Goal: Task Accomplishment & Management: Use online tool/utility

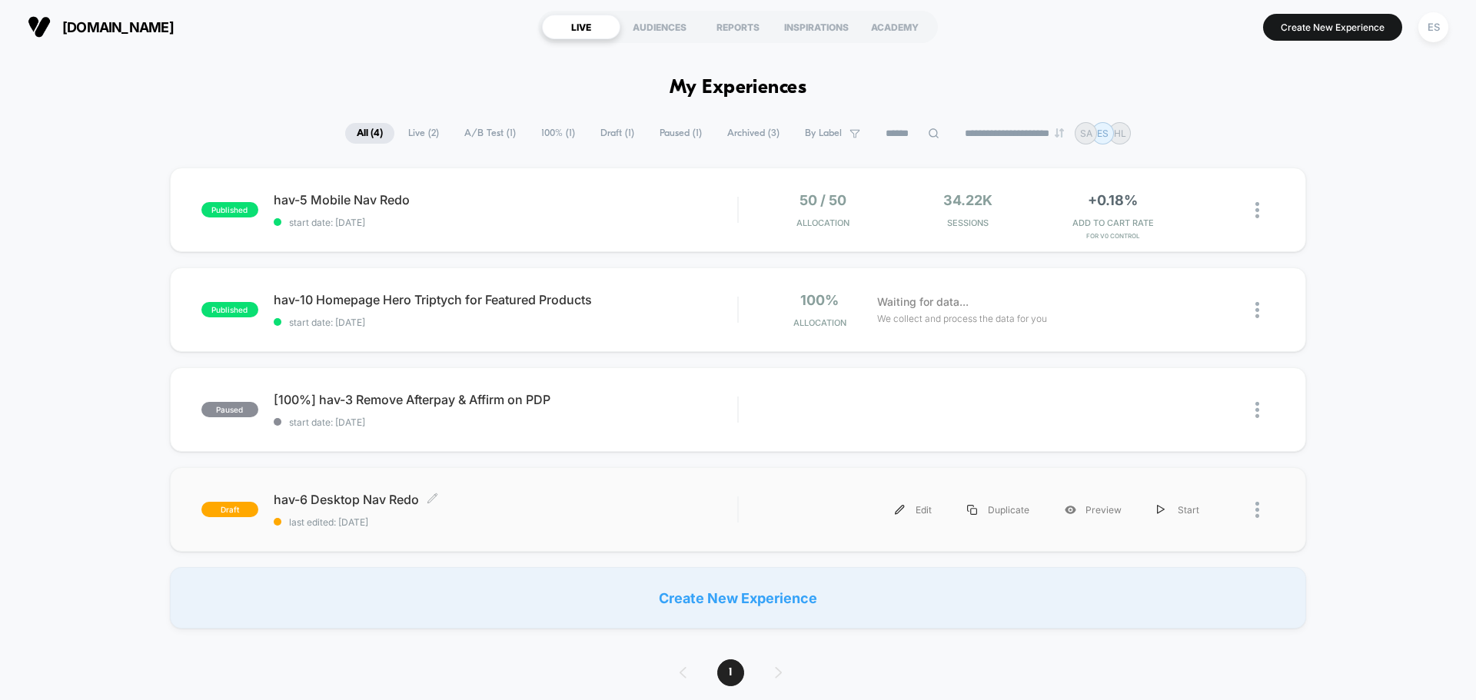
click at [344, 494] on span "hav-6 Desktop Nav Redo Click to edit experience details" at bounding box center [506, 499] width 464 height 15
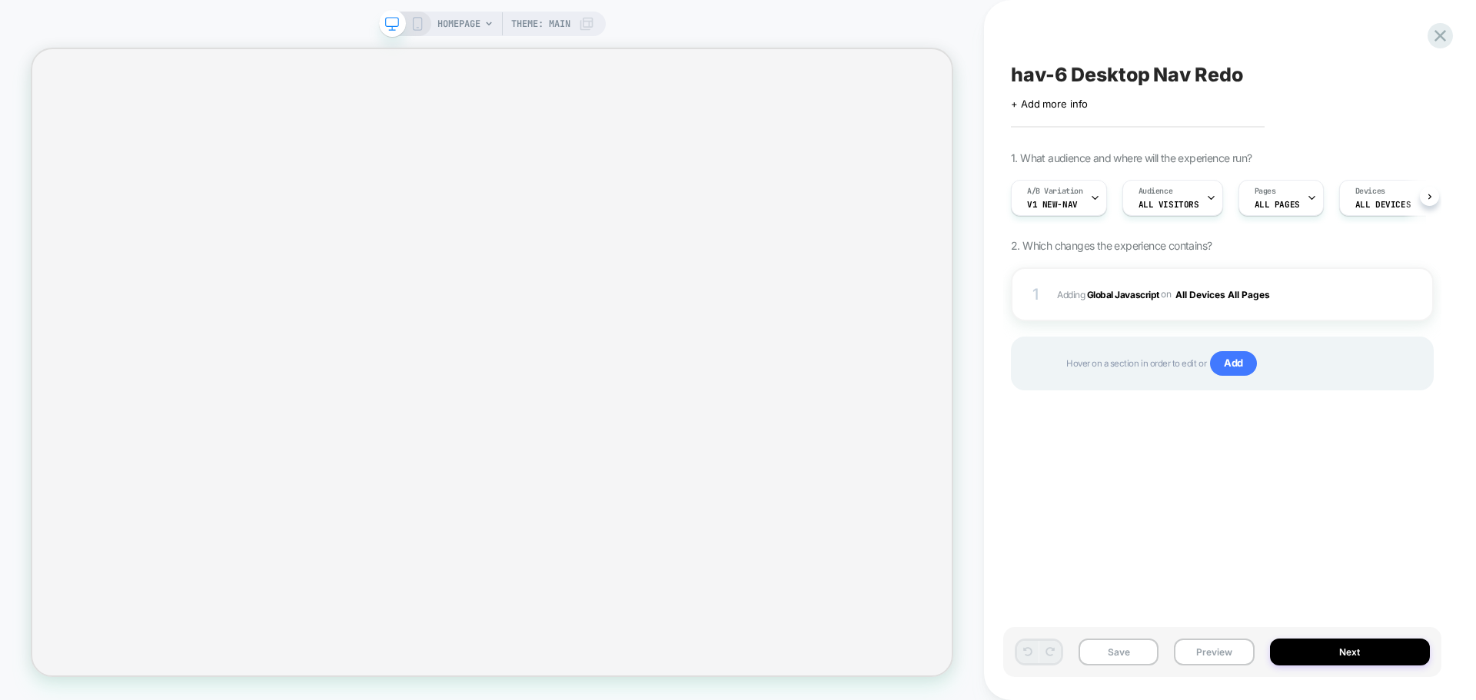
scroll to position [0, 1]
click at [1182, 654] on button "Preview" at bounding box center [1214, 652] width 80 height 27
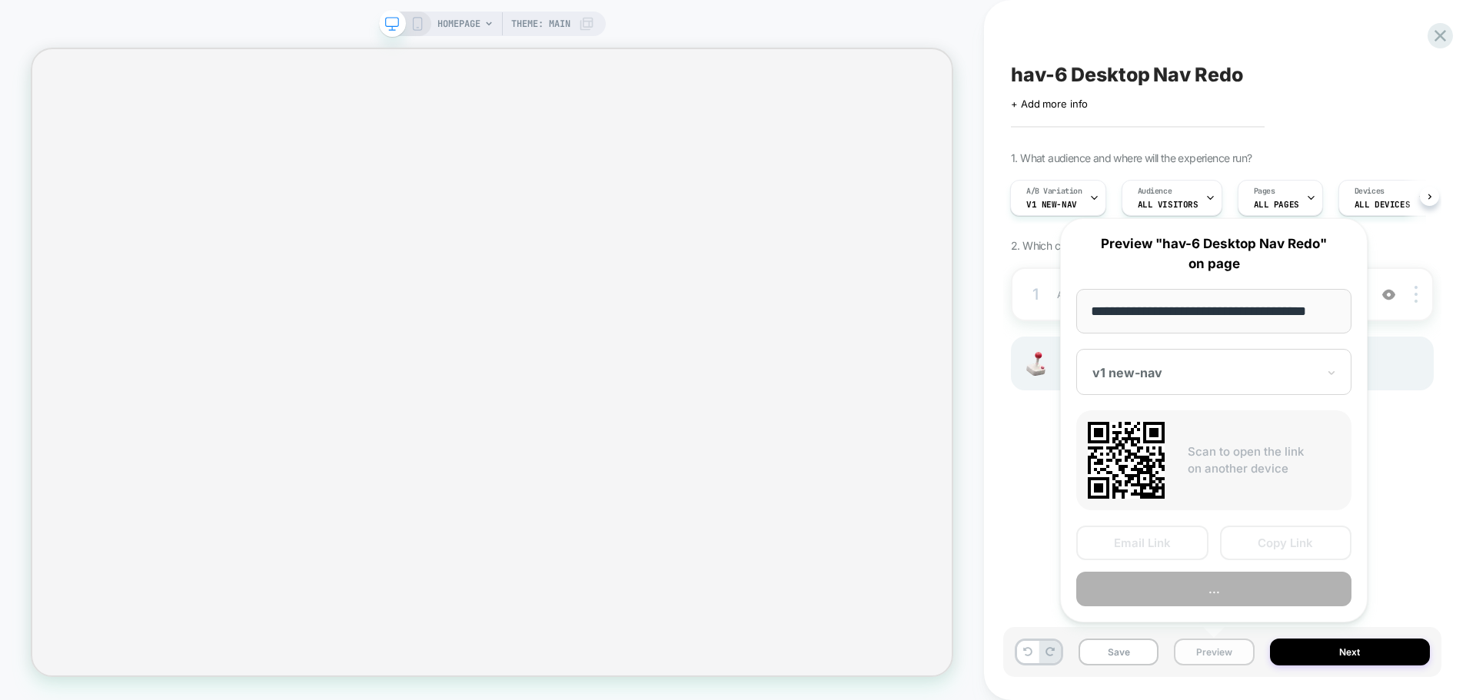
scroll to position [0, 9]
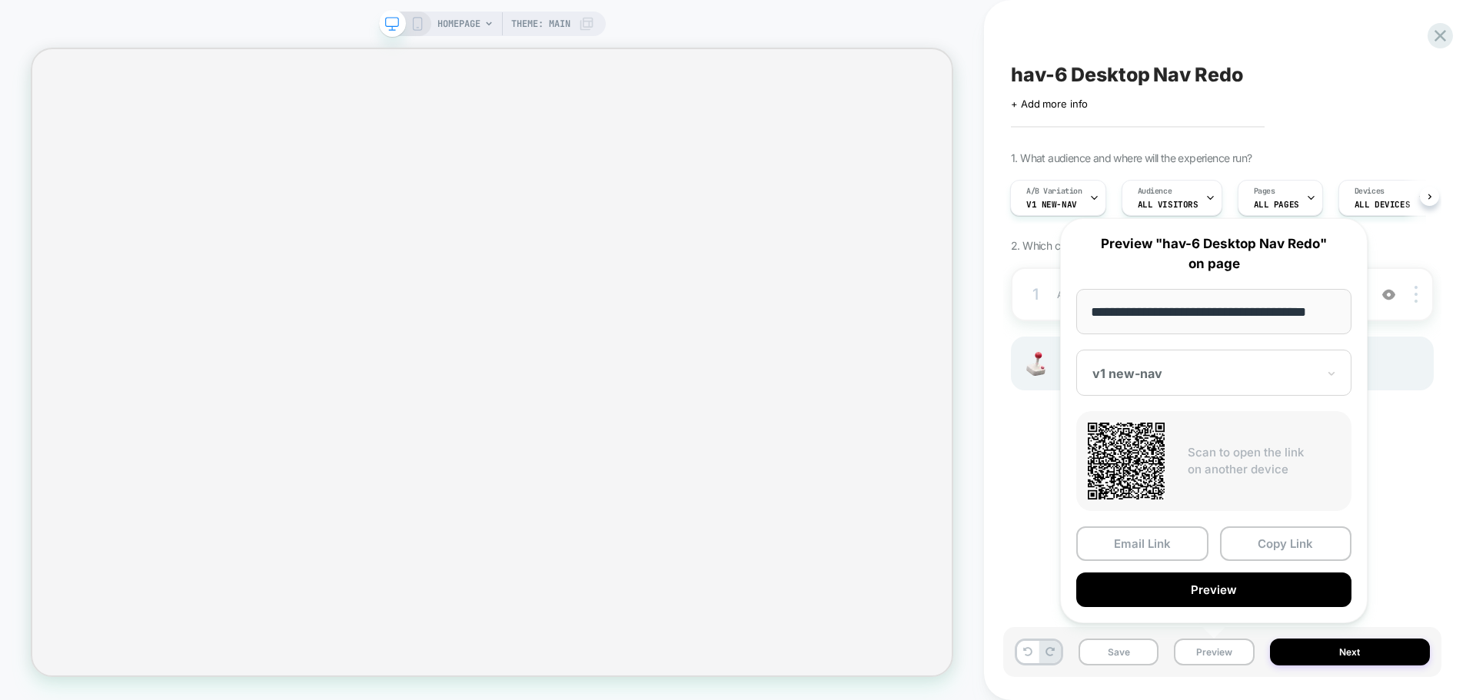
click at [1159, 300] on input "**********" at bounding box center [1213, 311] width 275 height 45
click at [1264, 544] on button "Copy Link" at bounding box center [1286, 544] width 132 height 35
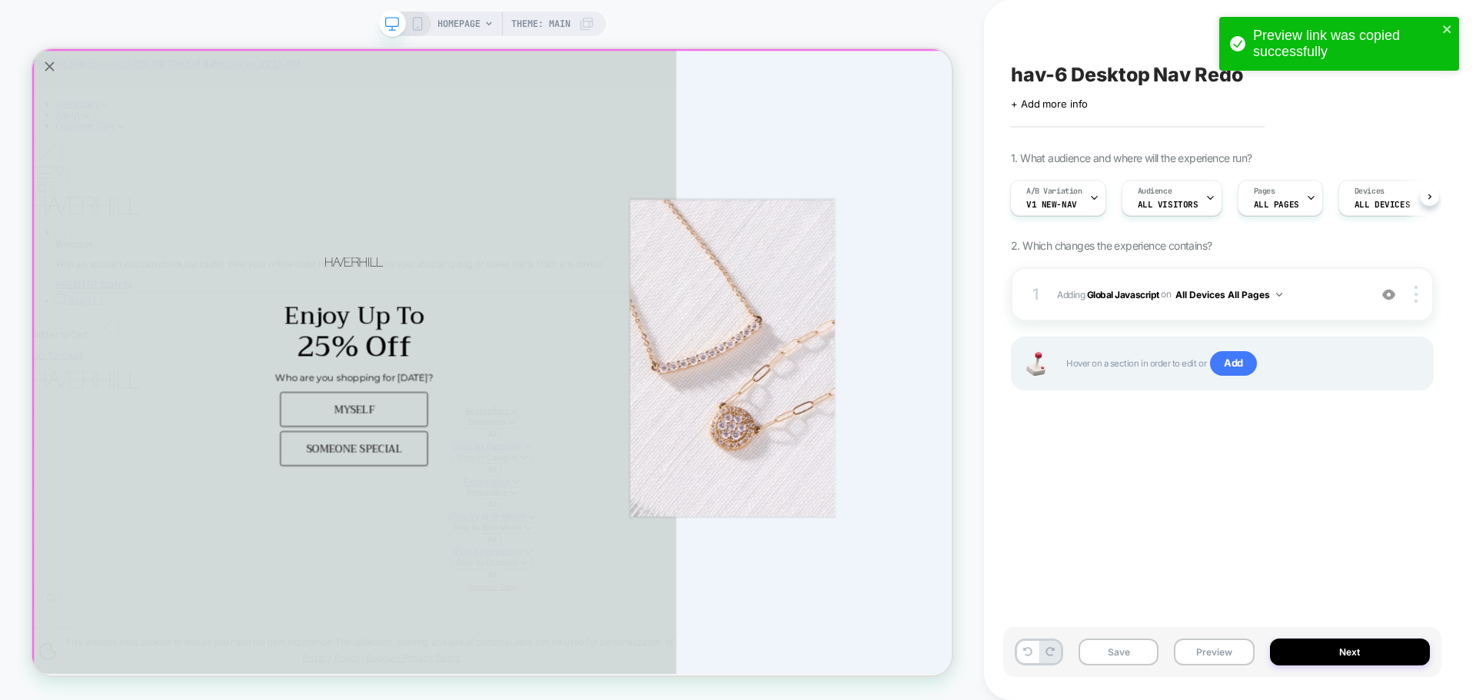
scroll to position [0, 0]
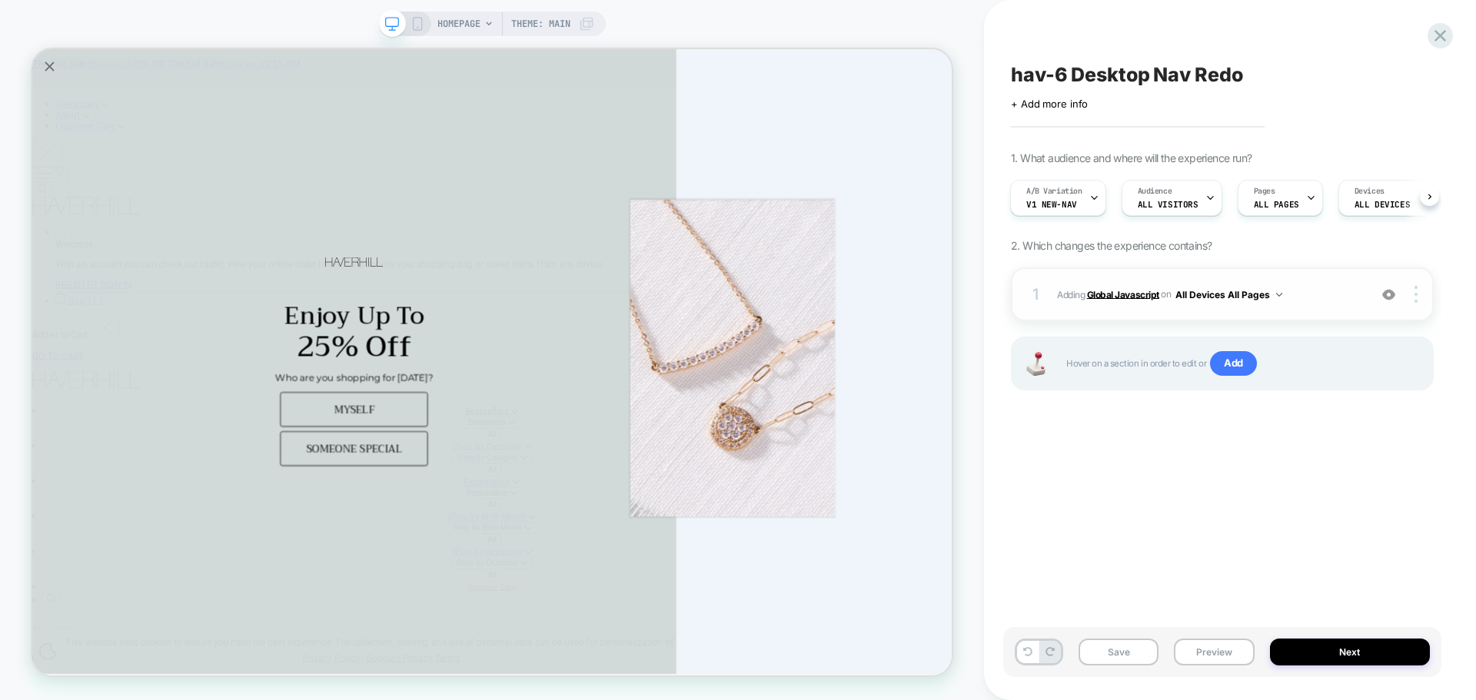
click at [1135, 295] on b "Global Javascript" at bounding box center [1123, 294] width 72 height 12
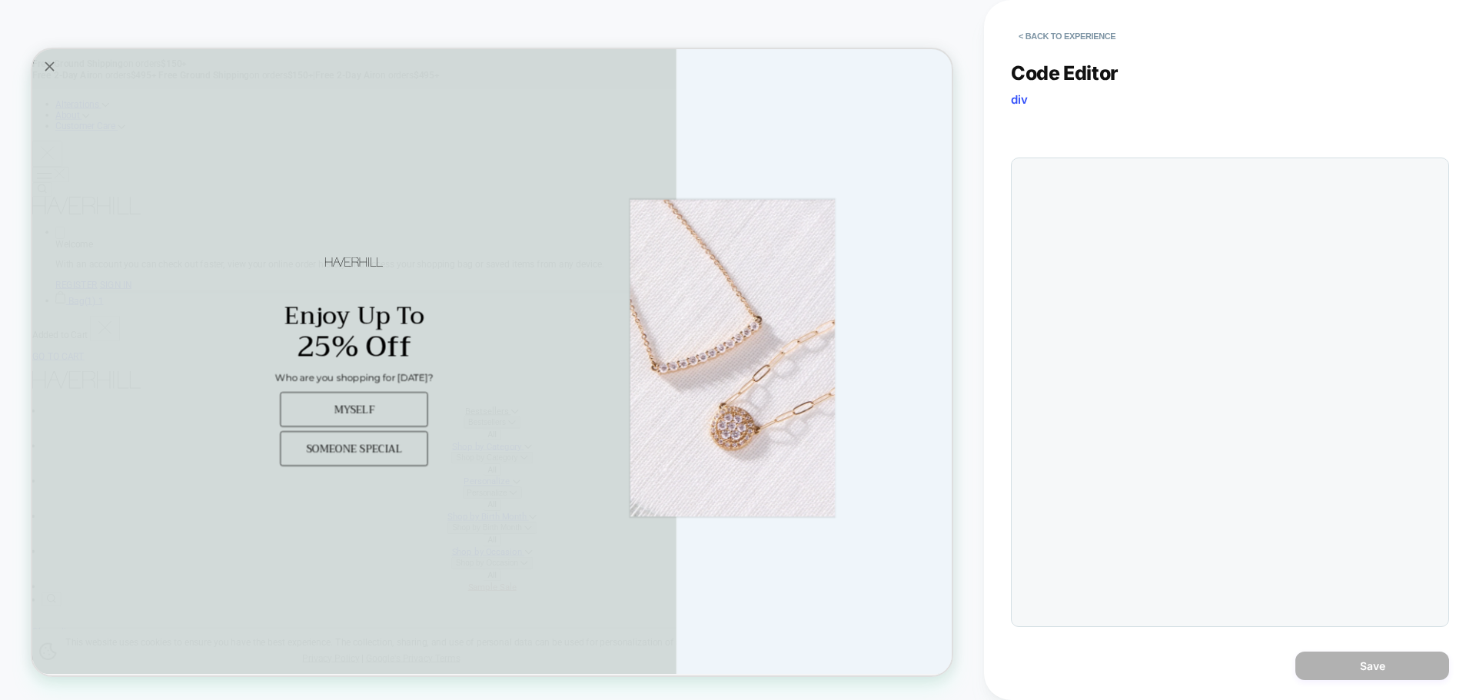
click at [1185, 262] on div at bounding box center [1230, 393] width 438 height 470
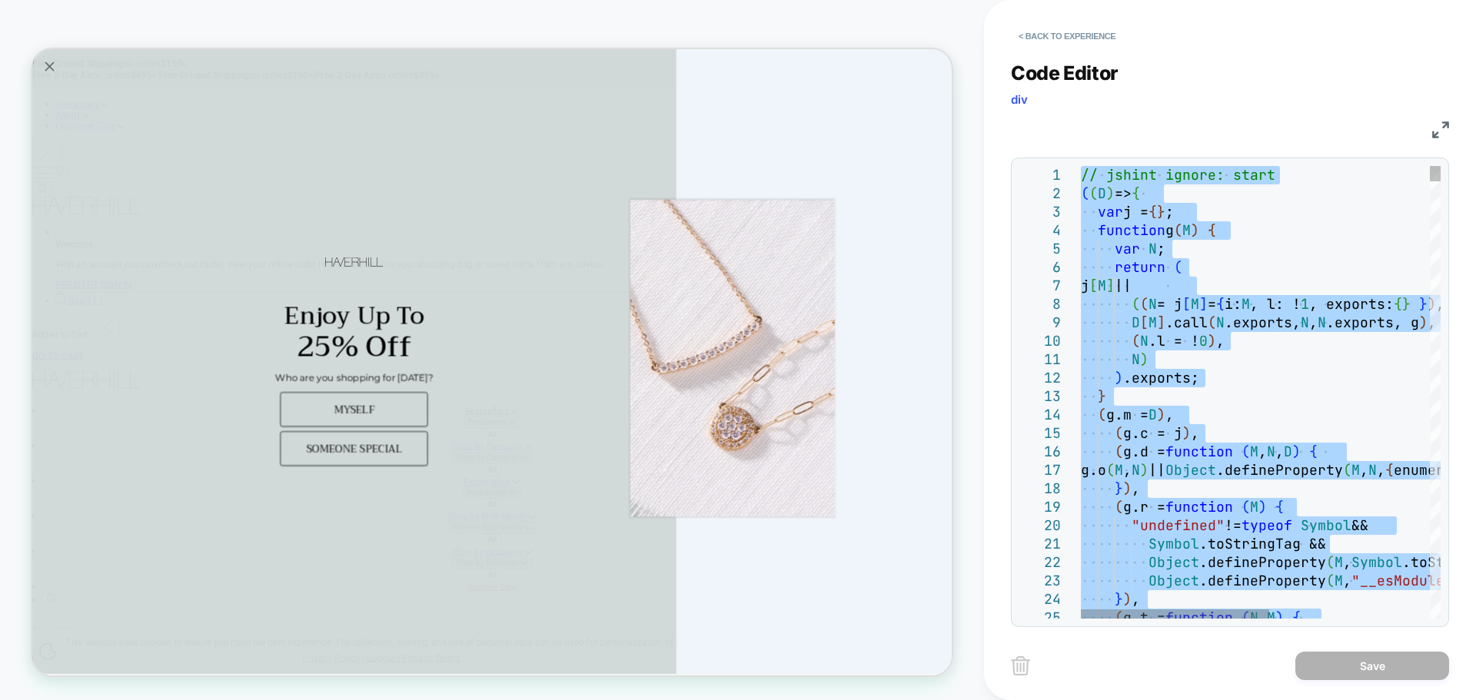
type textarea "**********"
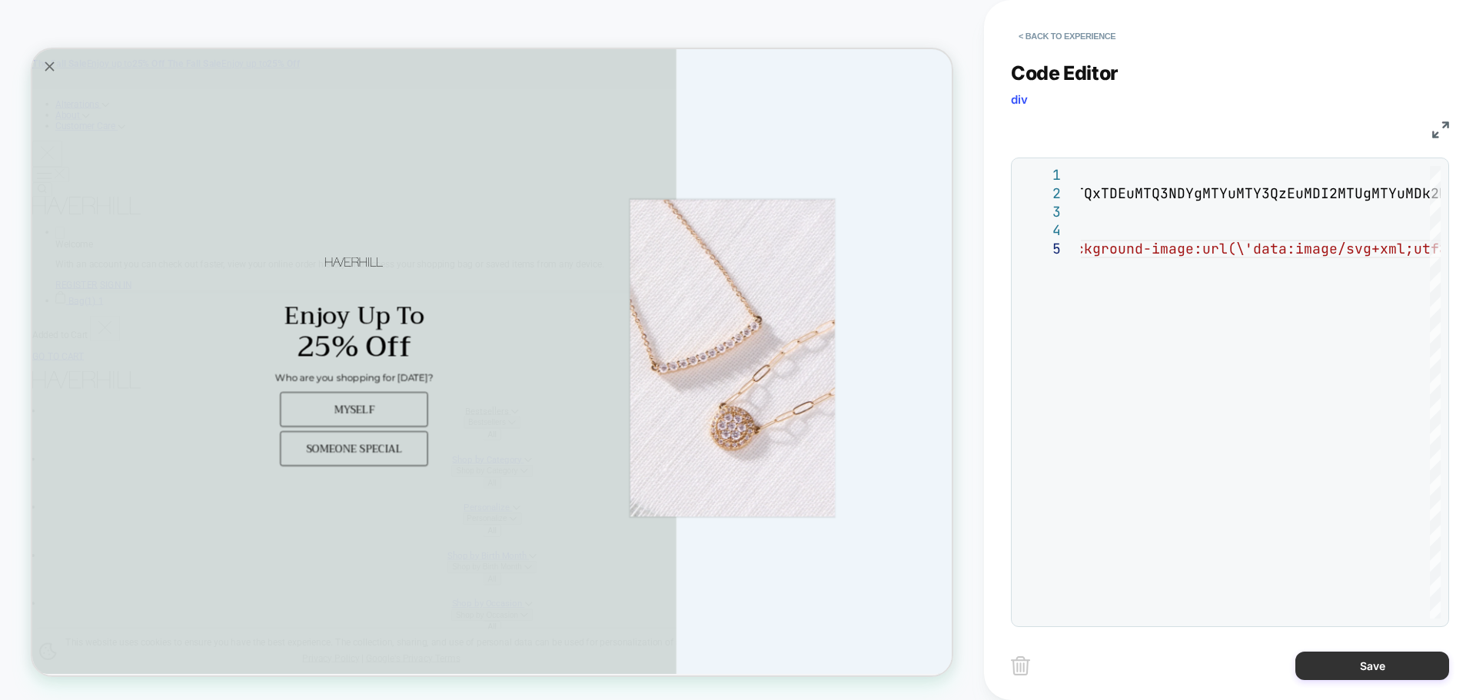
click at [1342, 656] on button "Save" at bounding box center [1372, 666] width 154 height 28
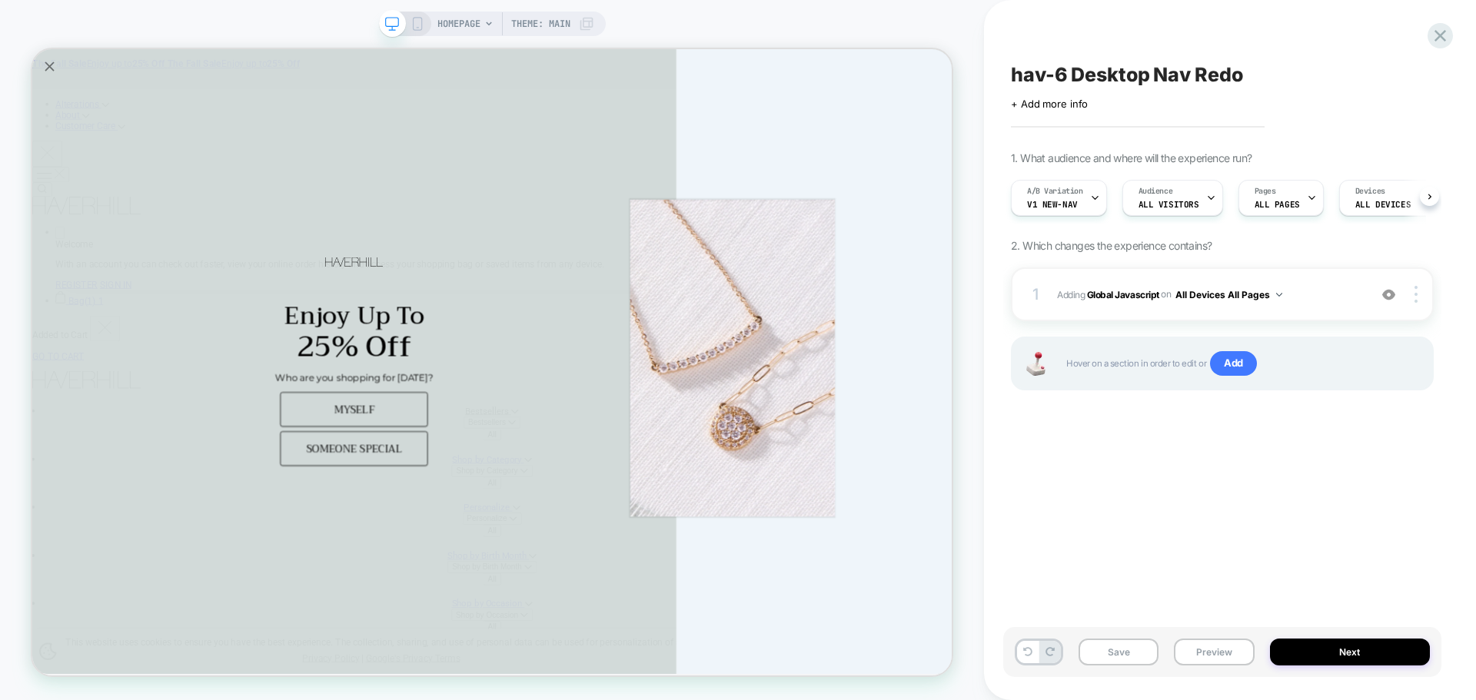
scroll to position [0, 1]
click at [1105, 665] on button "Save" at bounding box center [1118, 652] width 80 height 27
click at [1219, 661] on button "Preview" at bounding box center [1214, 652] width 80 height 27
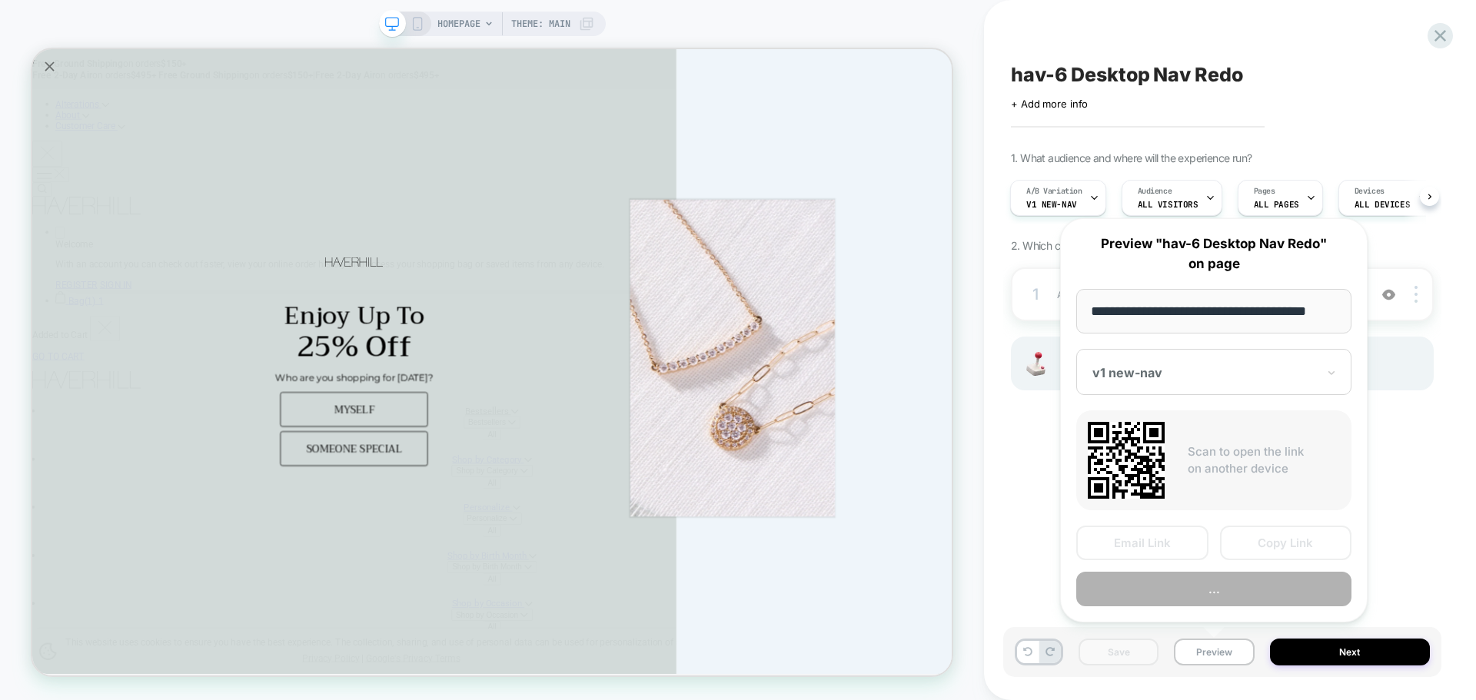
scroll to position [0, 9]
click at [1244, 544] on button "Copy Link" at bounding box center [1286, 544] width 132 height 35
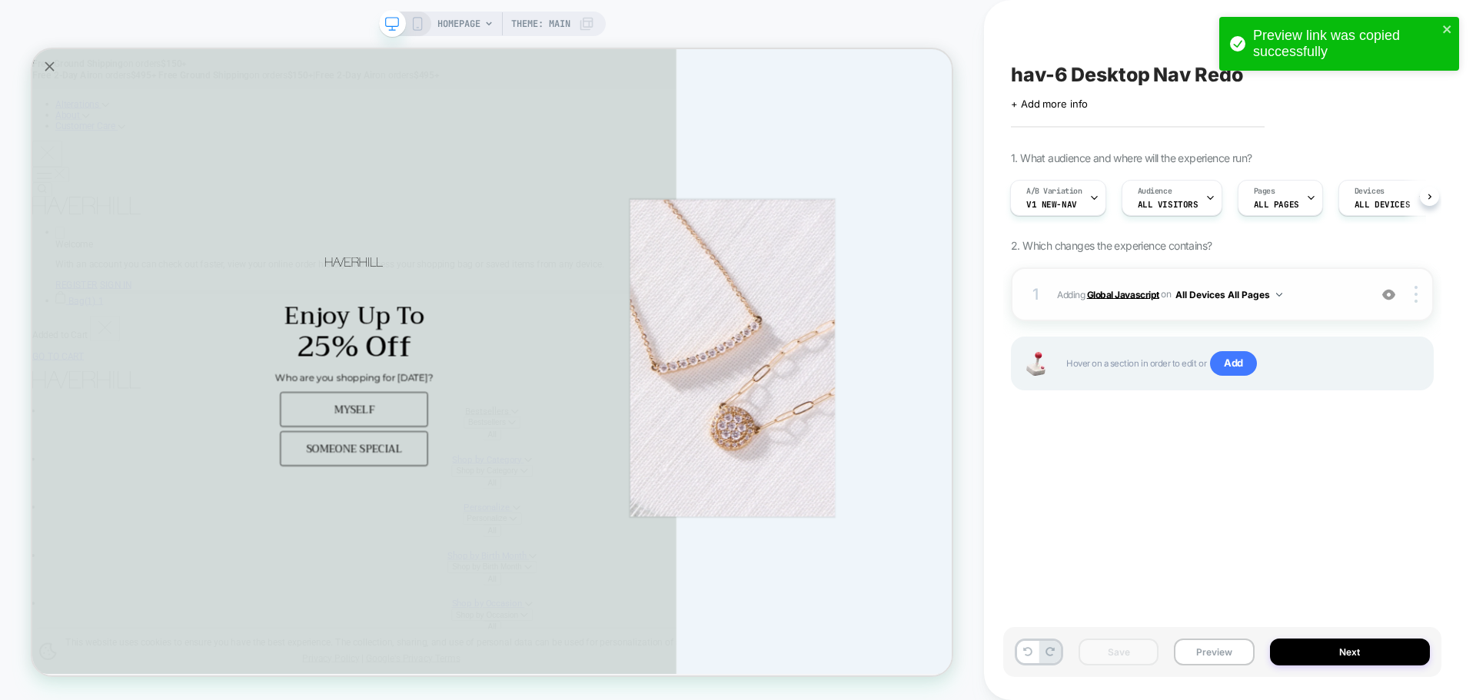
click at [1111, 294] on b "Global Javascript" at bounding box center [1123, 294] width 72 height 12
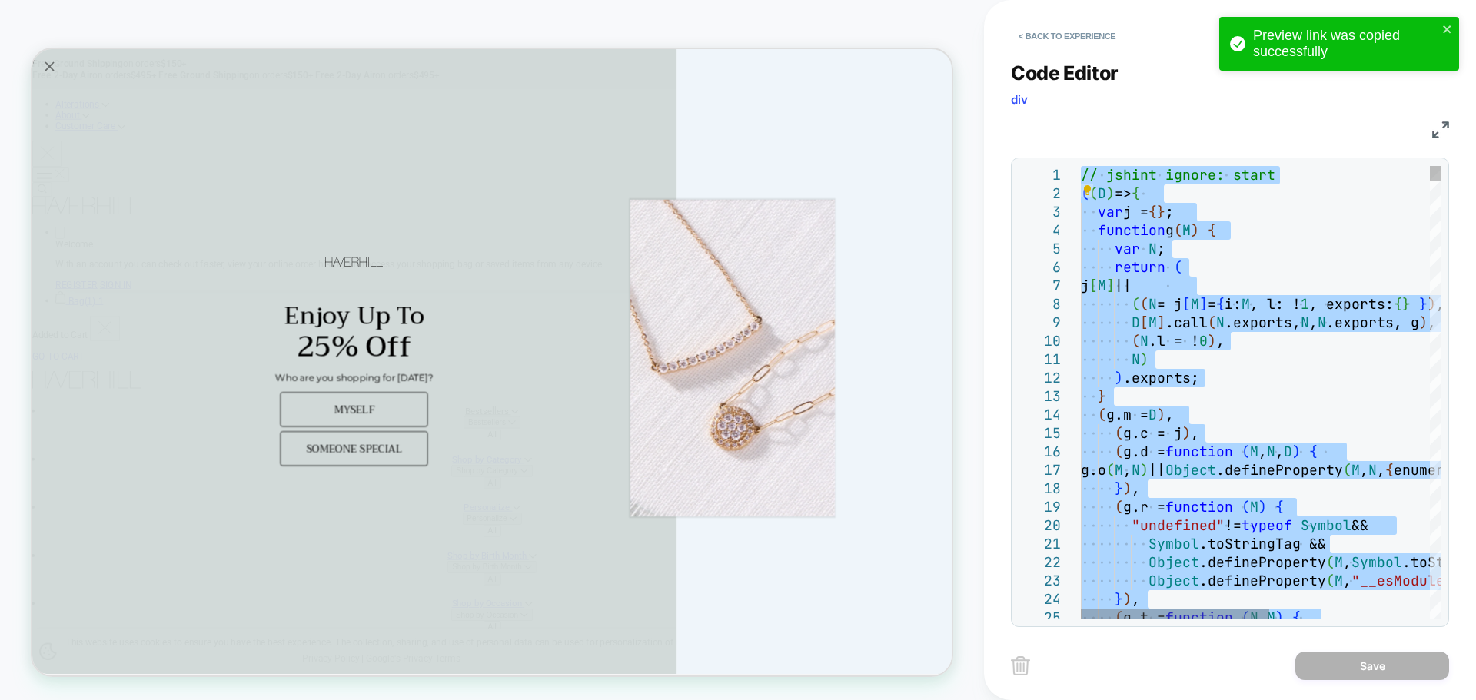
type textarea "**********"
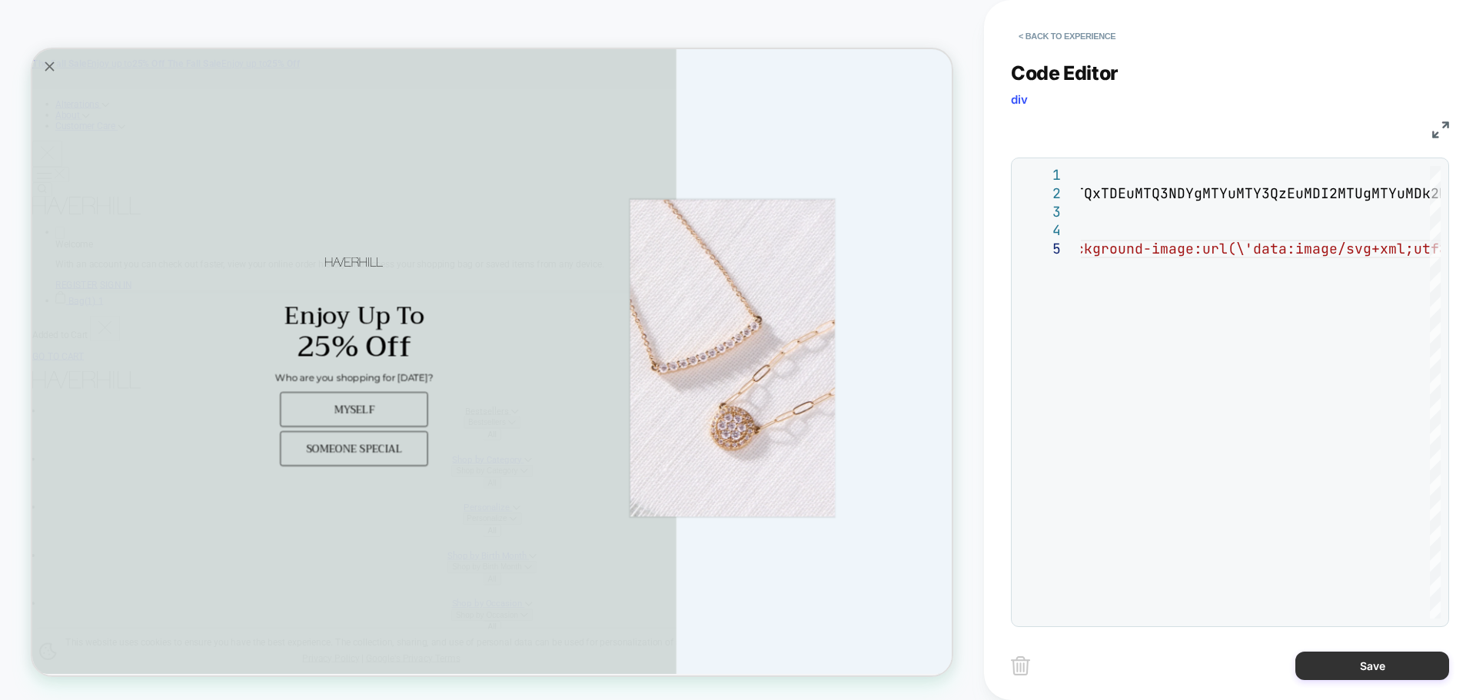
click at [1401, 659] on button "Save" at bounding box center [1372, 666] width 154 height 28
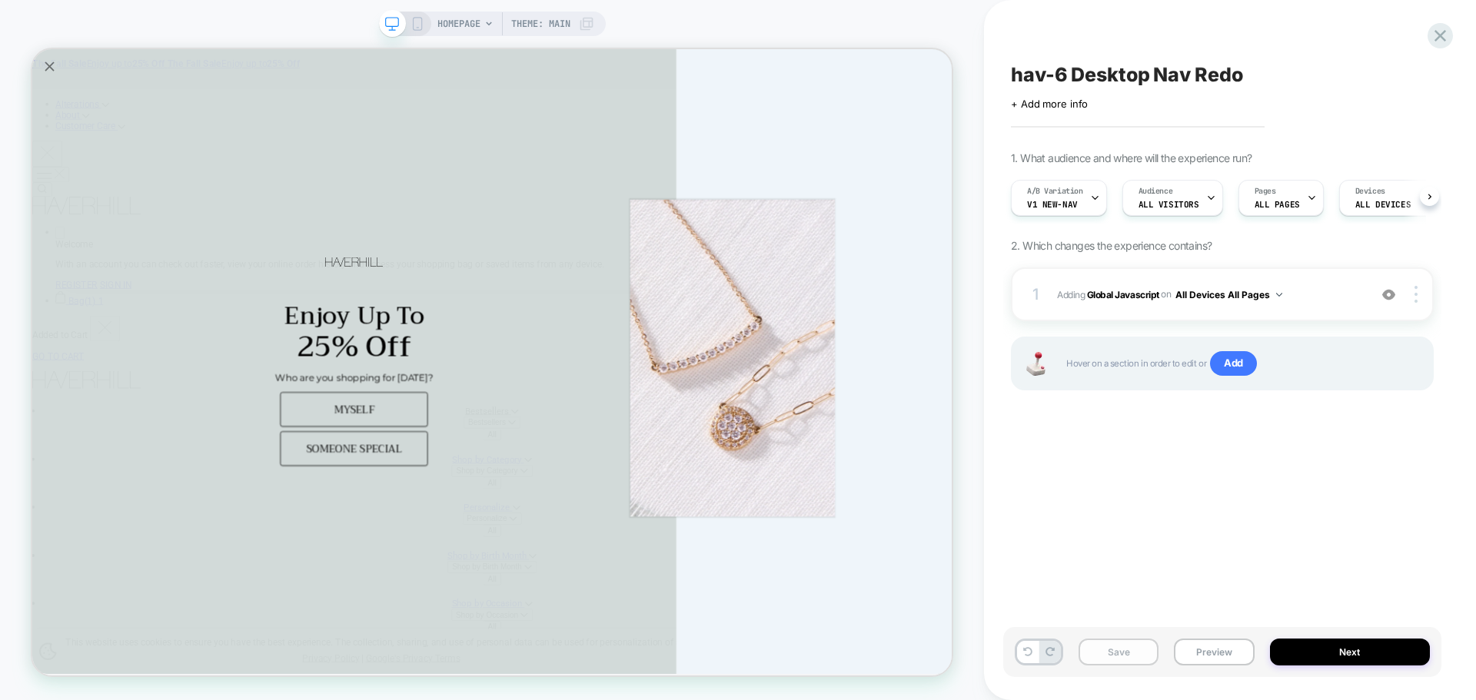
scroll to position [0, 1]
click at [1150, 655] on button "Save" at bounding box center [1118, 652] width 80 height 27
click at [1191, 641] on button "Preview" at bounding box center [1214, 652] width 80 height 27
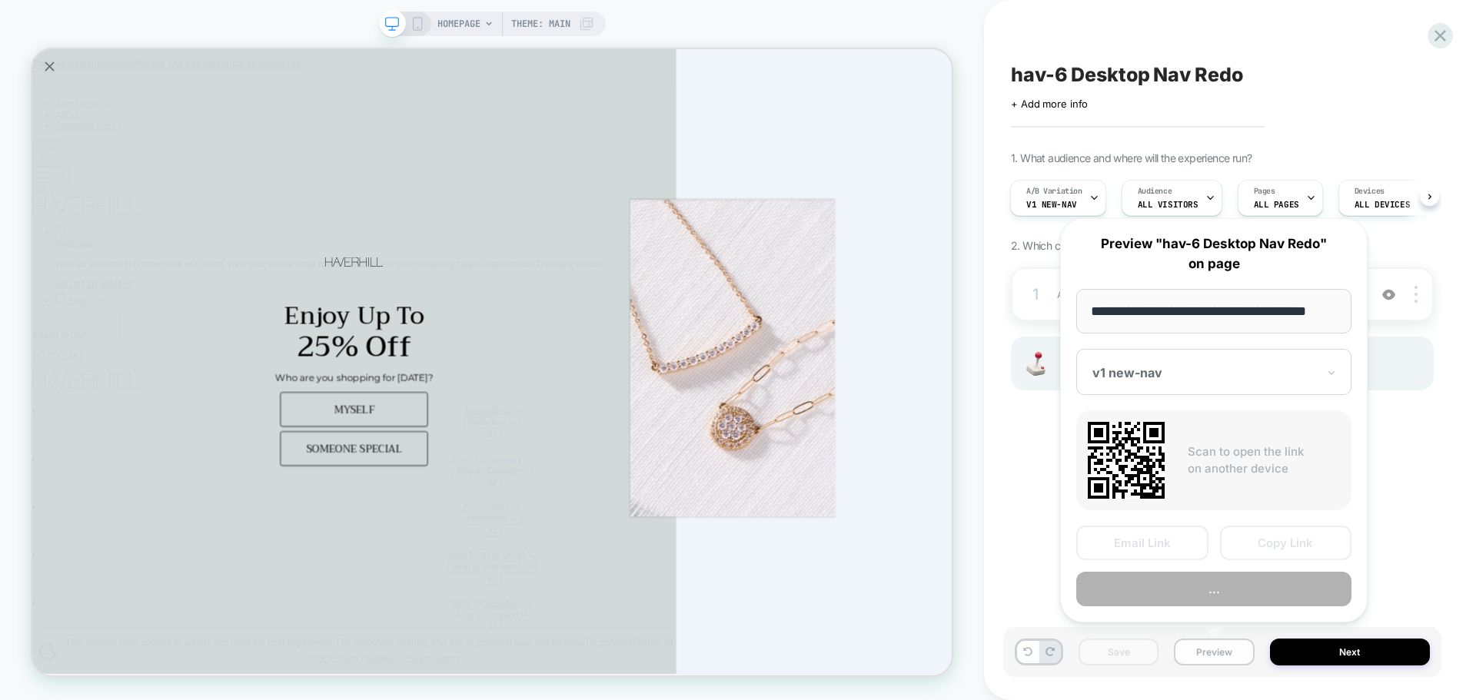
scroll to position [0, 9]
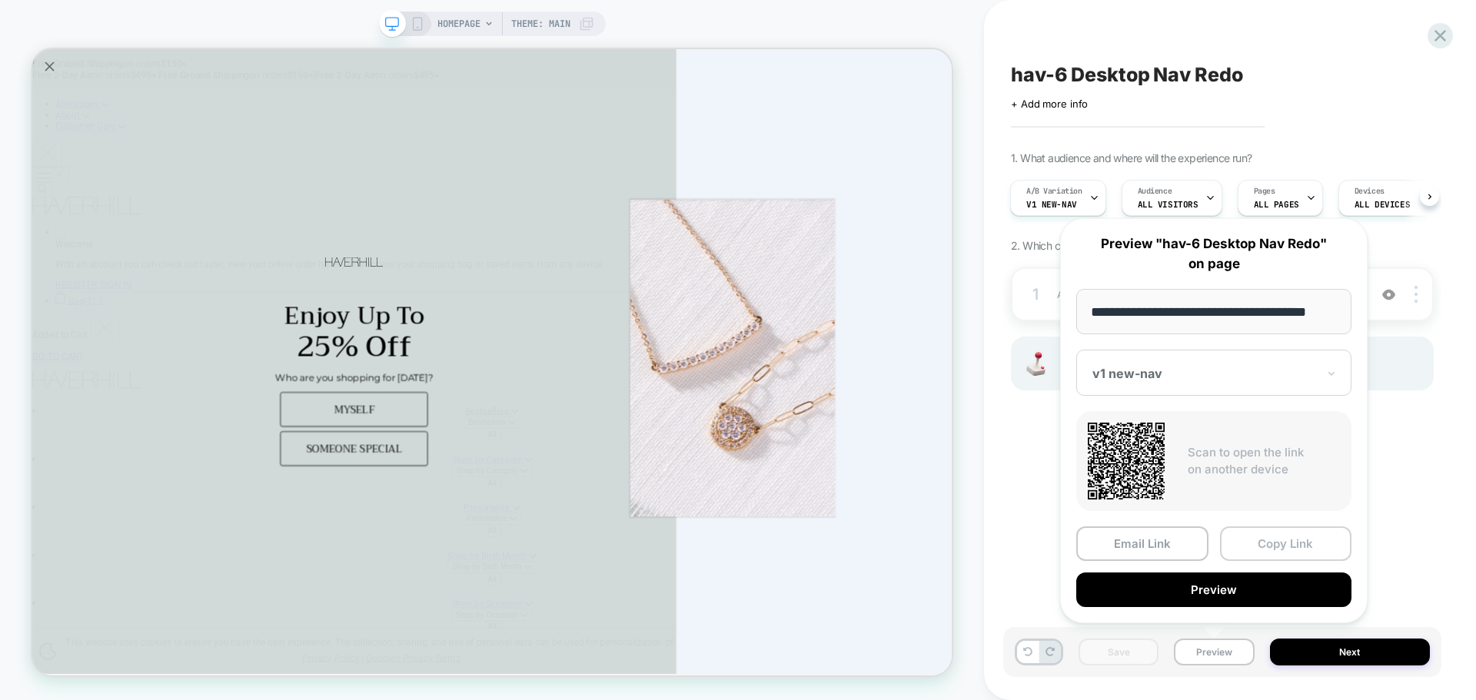
click at [1243, 535] on button "Copy Link" at bounding box center [1286, 544] width 132 height 35
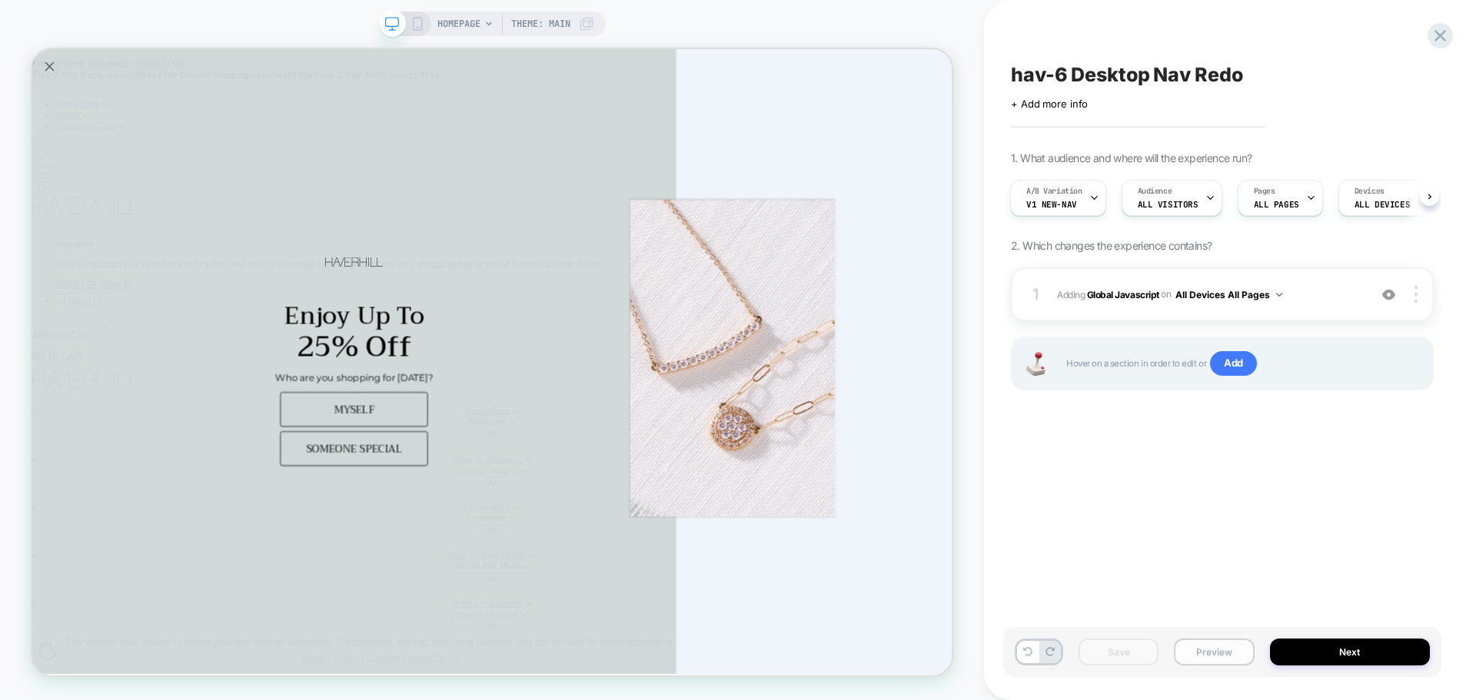
click at [1182, 655] on button "Preview" at bounding box center [1214, 652] width 80 height 27
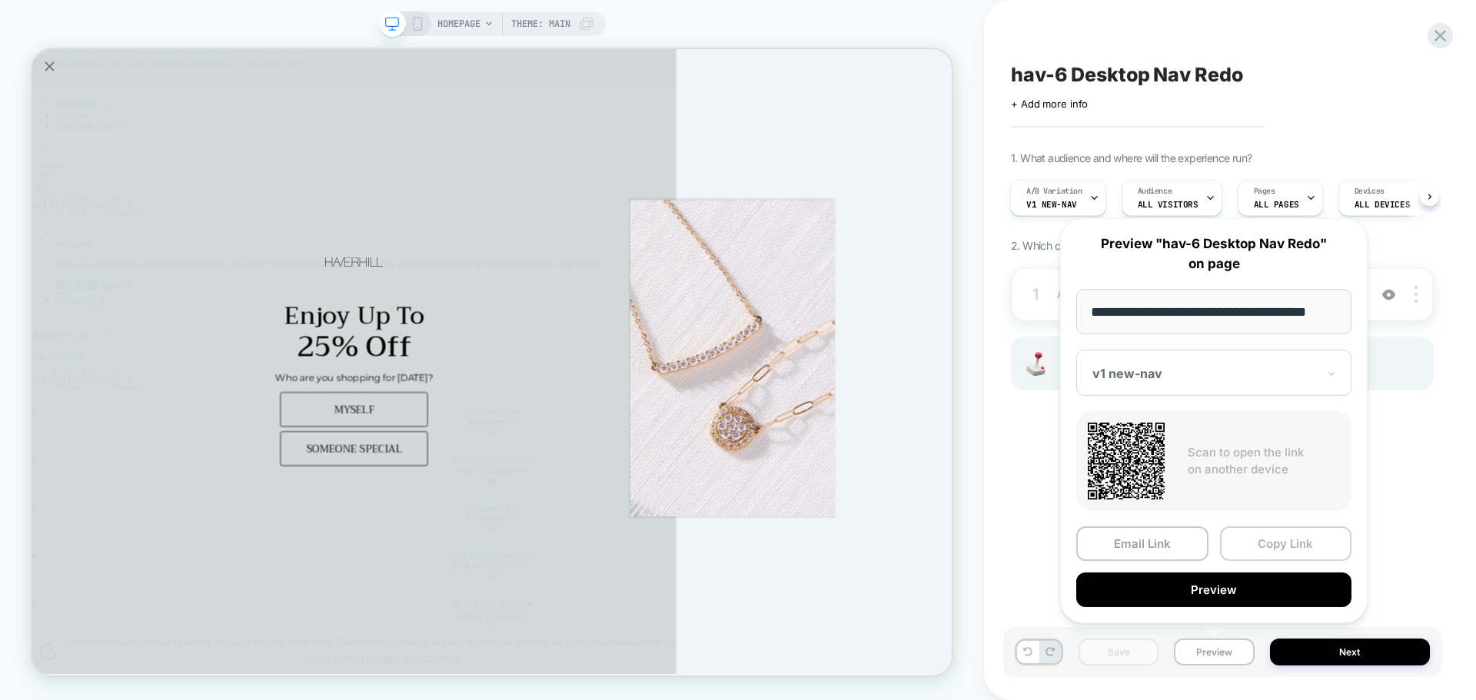
click at [1278, 544] on button "Copy Link" at bounding box center [1286, 544] width 132 height 35
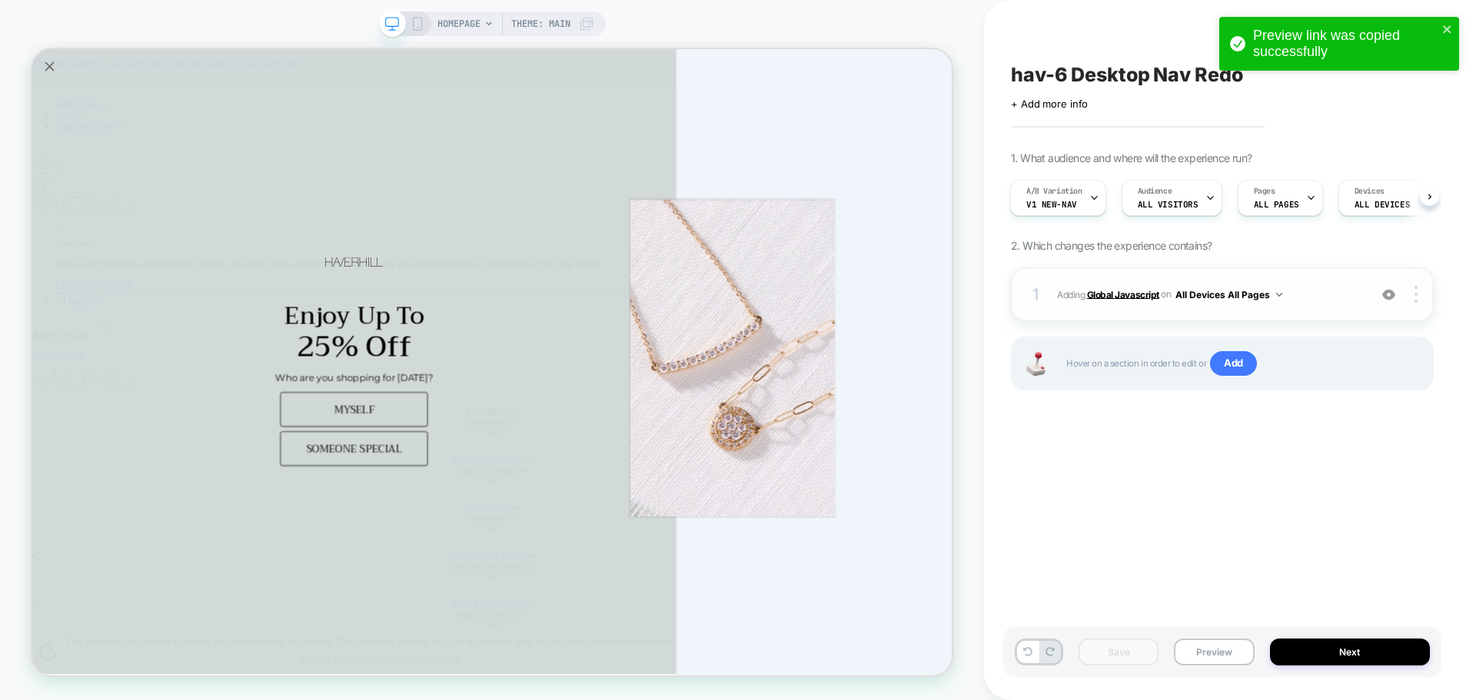
click at [1101, 298] on b "Global Javascript" at bounding box center [1123, 294] width 72 height 12
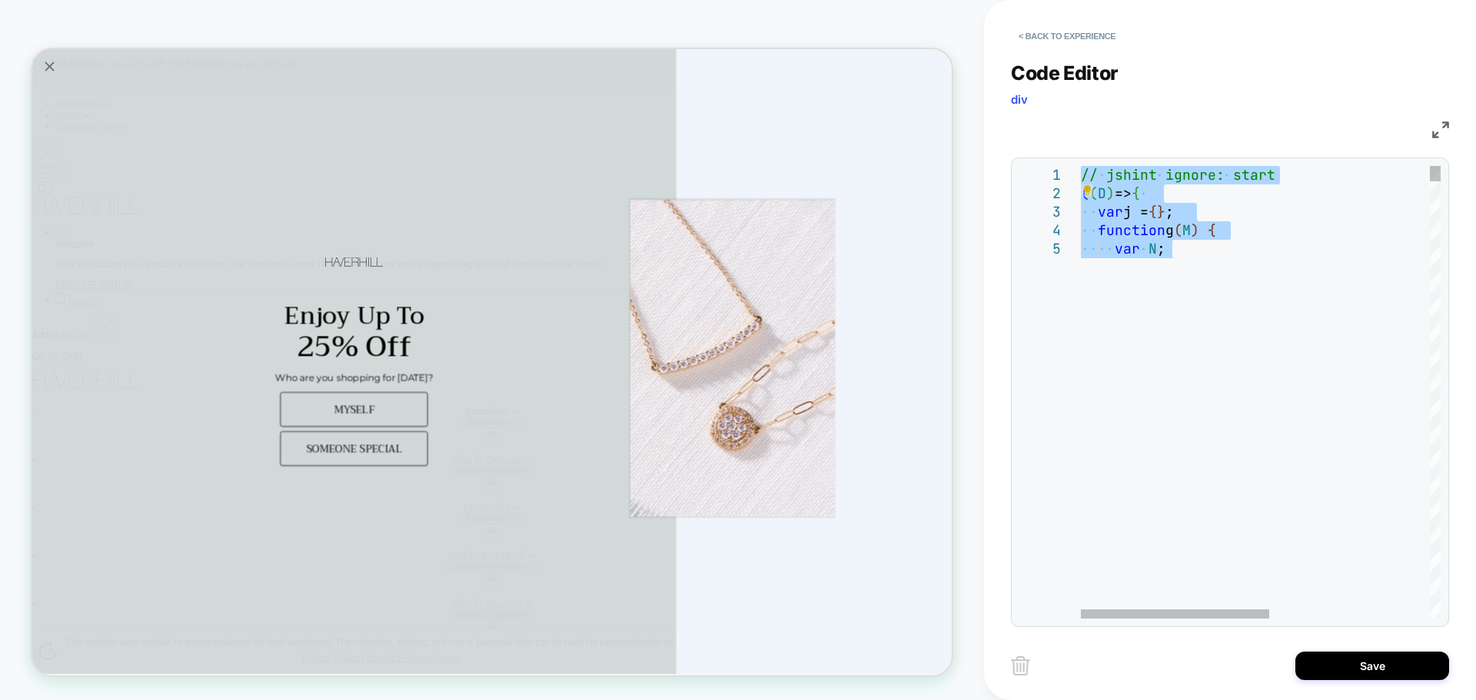
type textarea "**********"
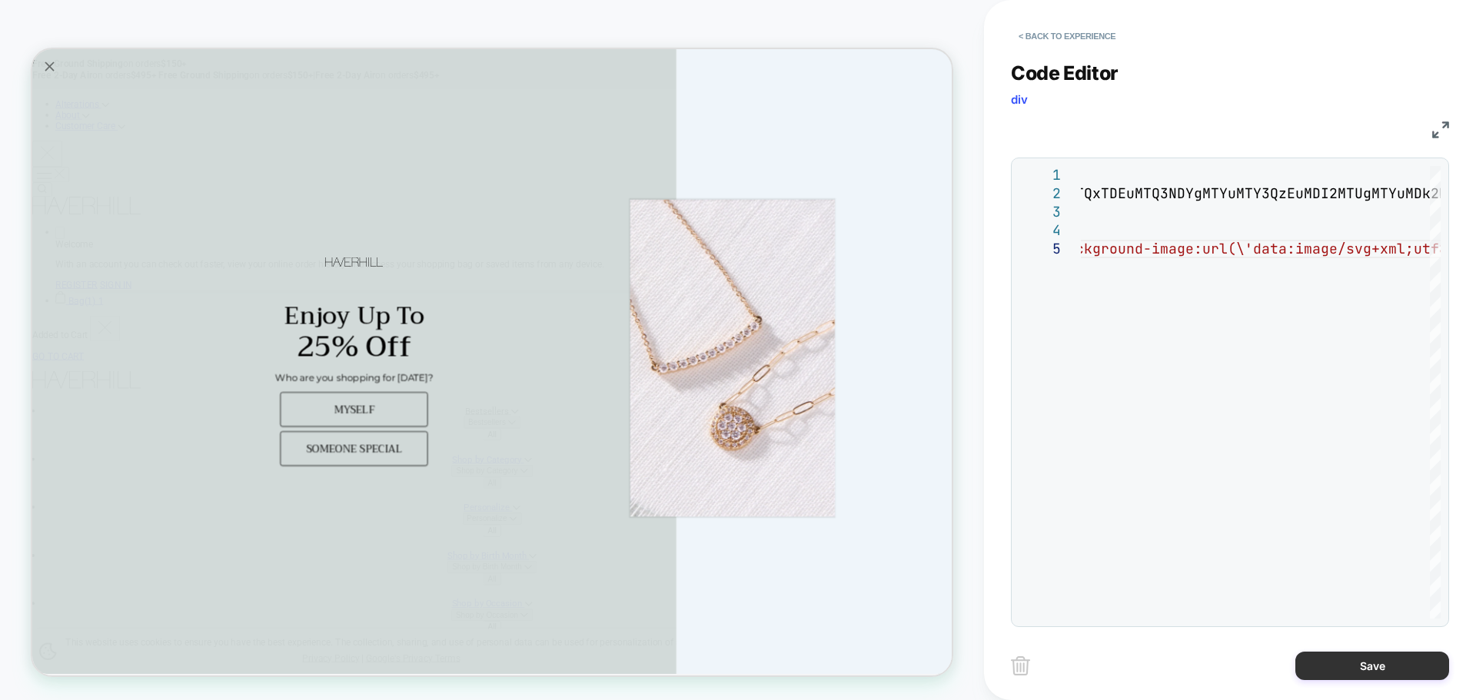
click at [1362, 675] on button "Save" at bounding box center [1372, 666] width 154 height 28
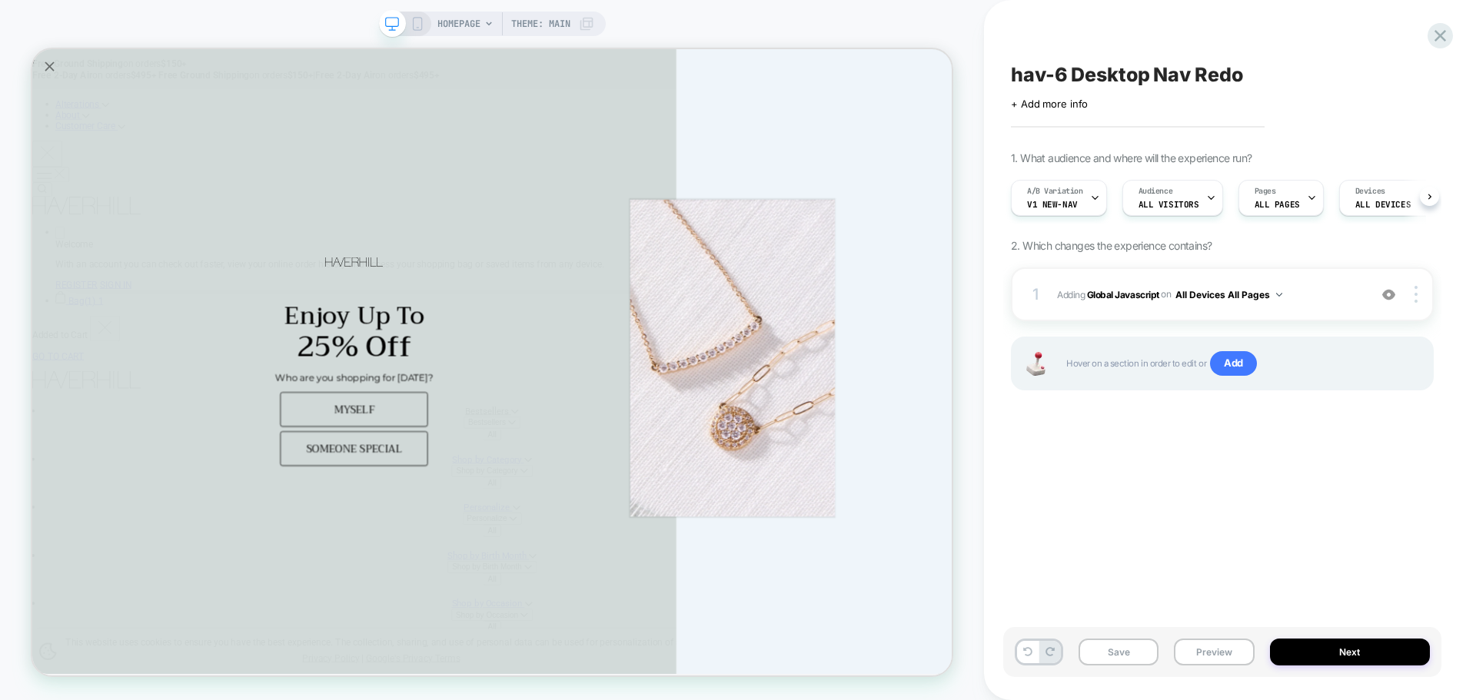
scroll to position [0, 1]
click at [1123, 658] on button "Save" at bounding box center [1118, 652] width 80 height 27
click at [1198, 653] on button "Preview" at bounding box center [1214, 652] width 80 height 27
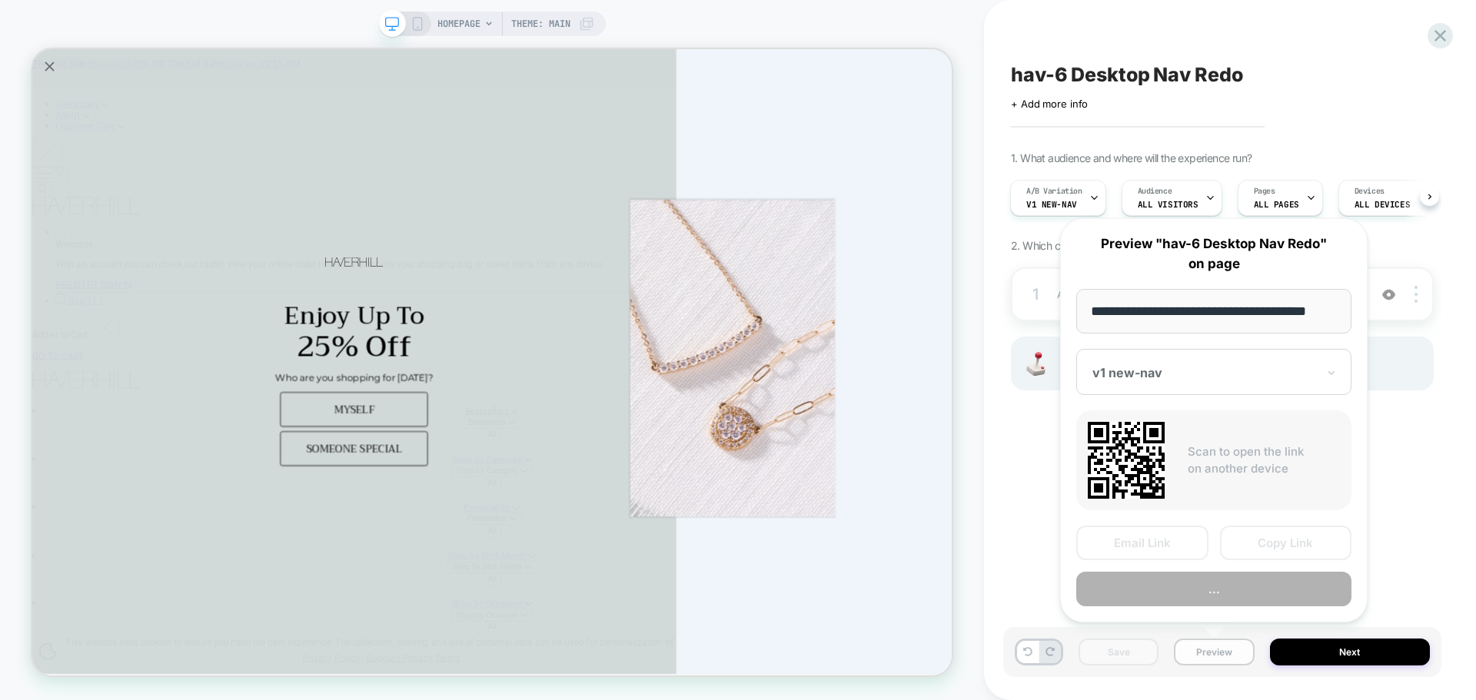
scroll to position [0, 9]
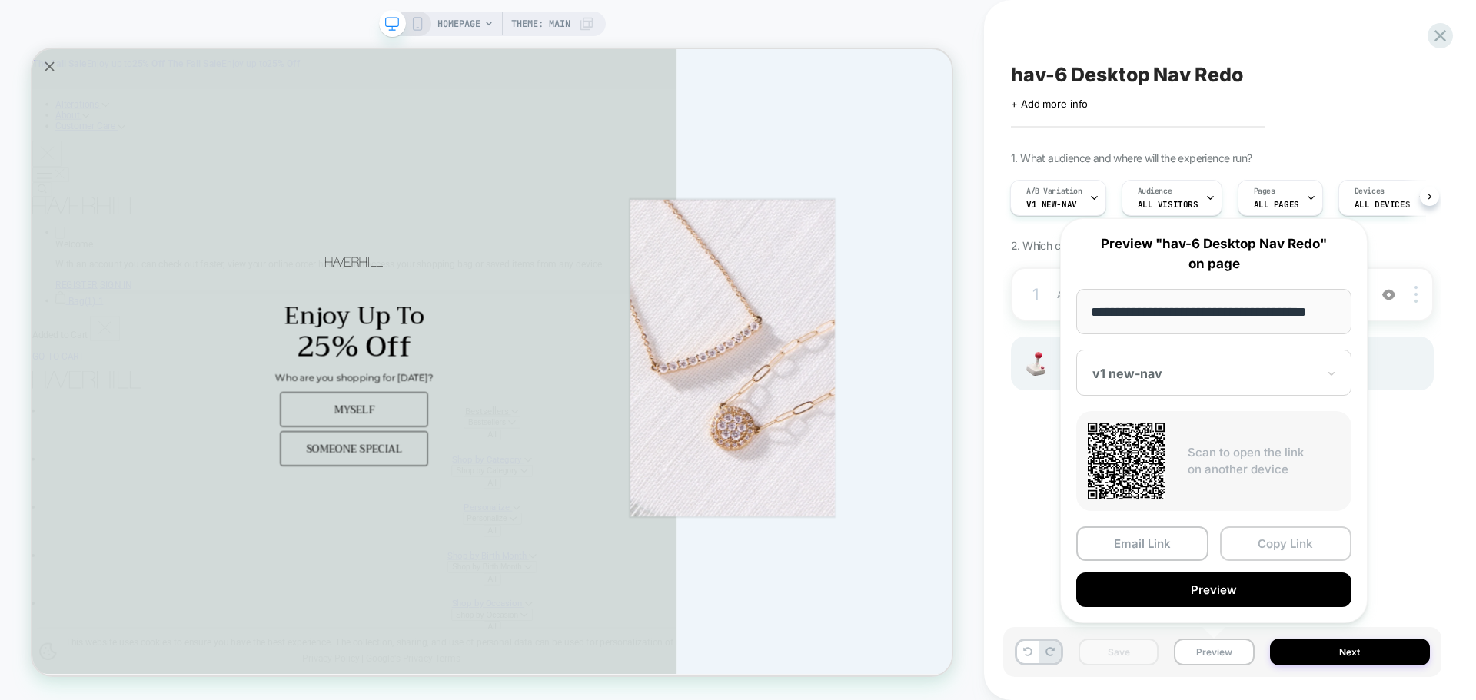
click at [1245, 530] on button "Copy Link" at bounding box center [1286, 544] width 132 height 35
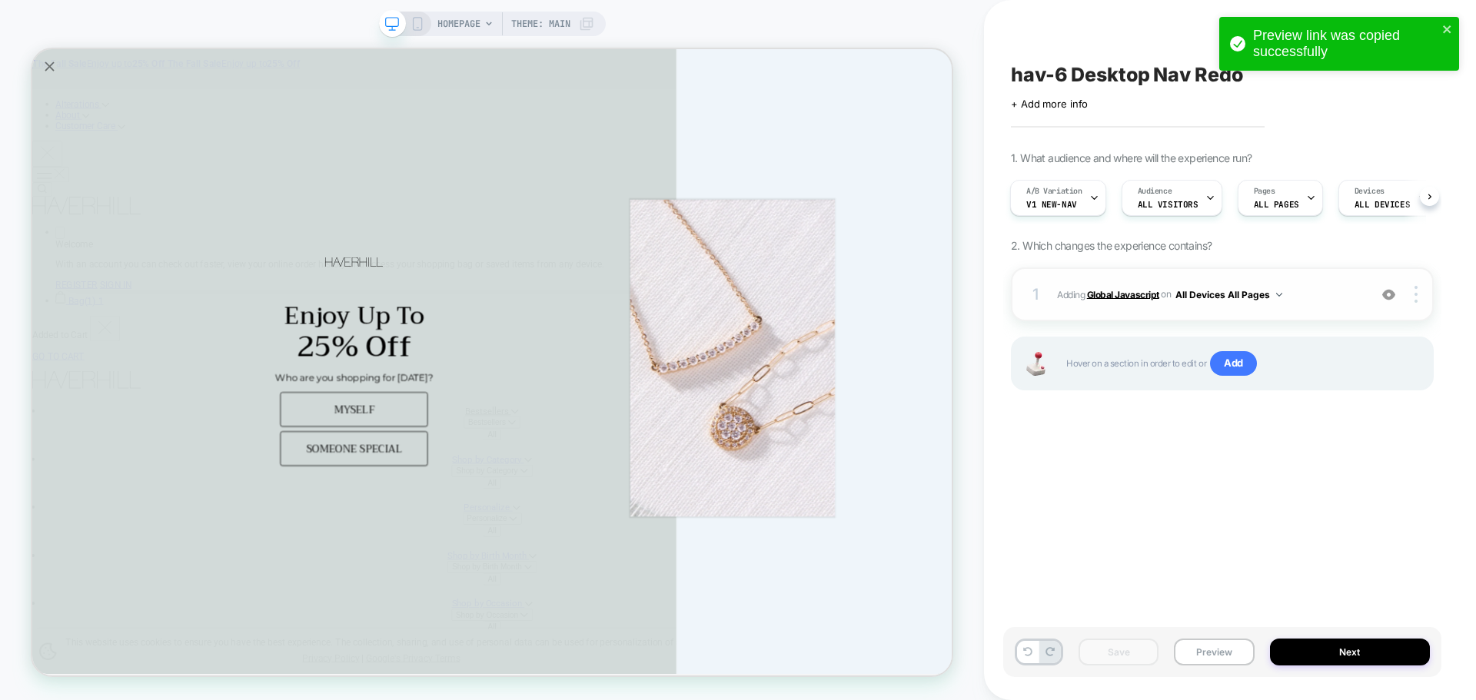
click at [1120, 293] on b "Global Javascript" at bounding box center [1123, 294] width 72 height 12
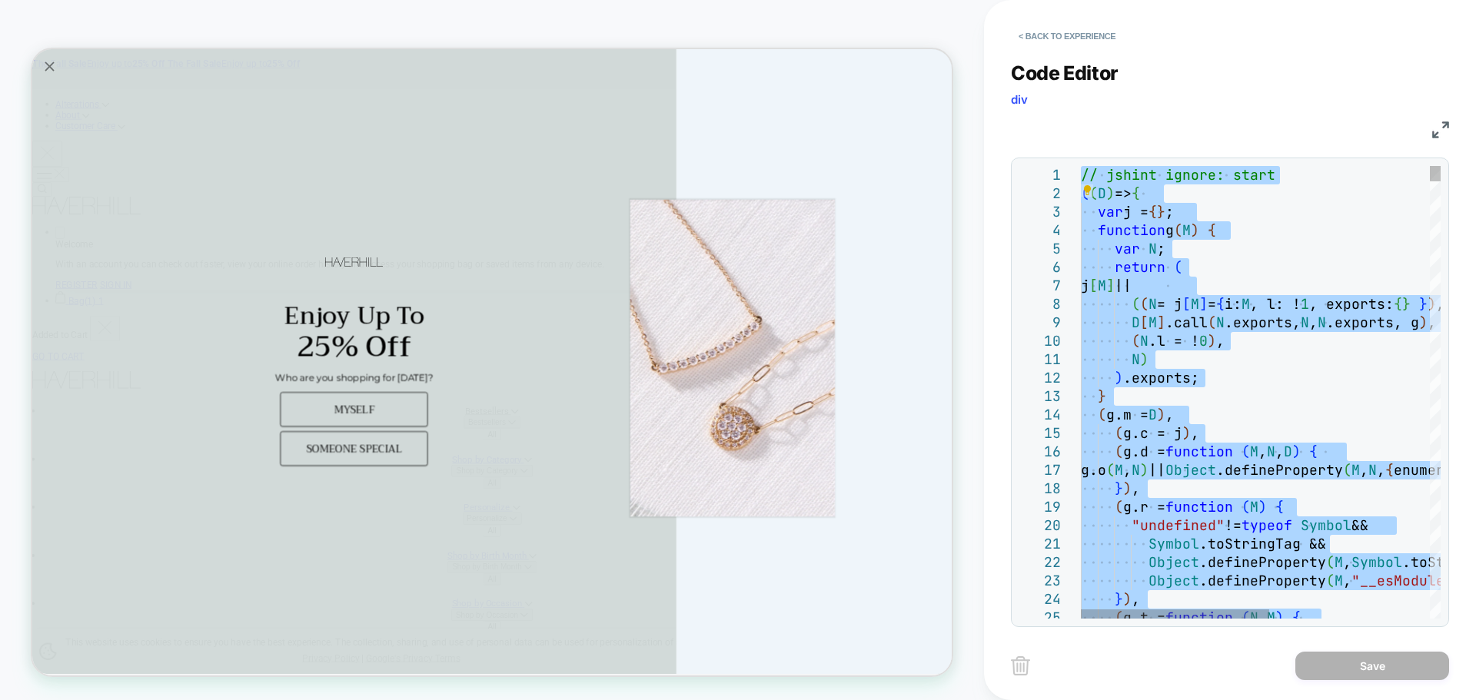
type textarea "**********"
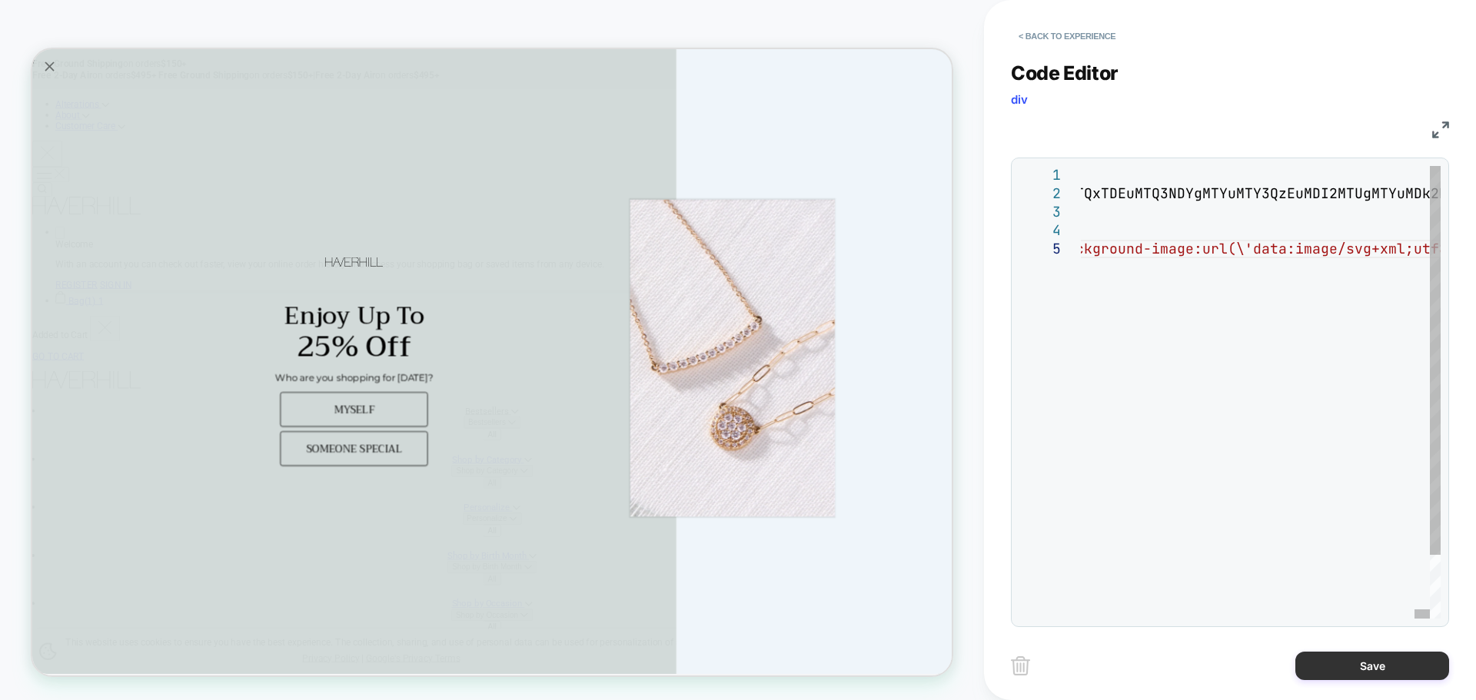
click at [1362, 670] on button "Save" at bounding box center [1372, 666] width 154 height 28
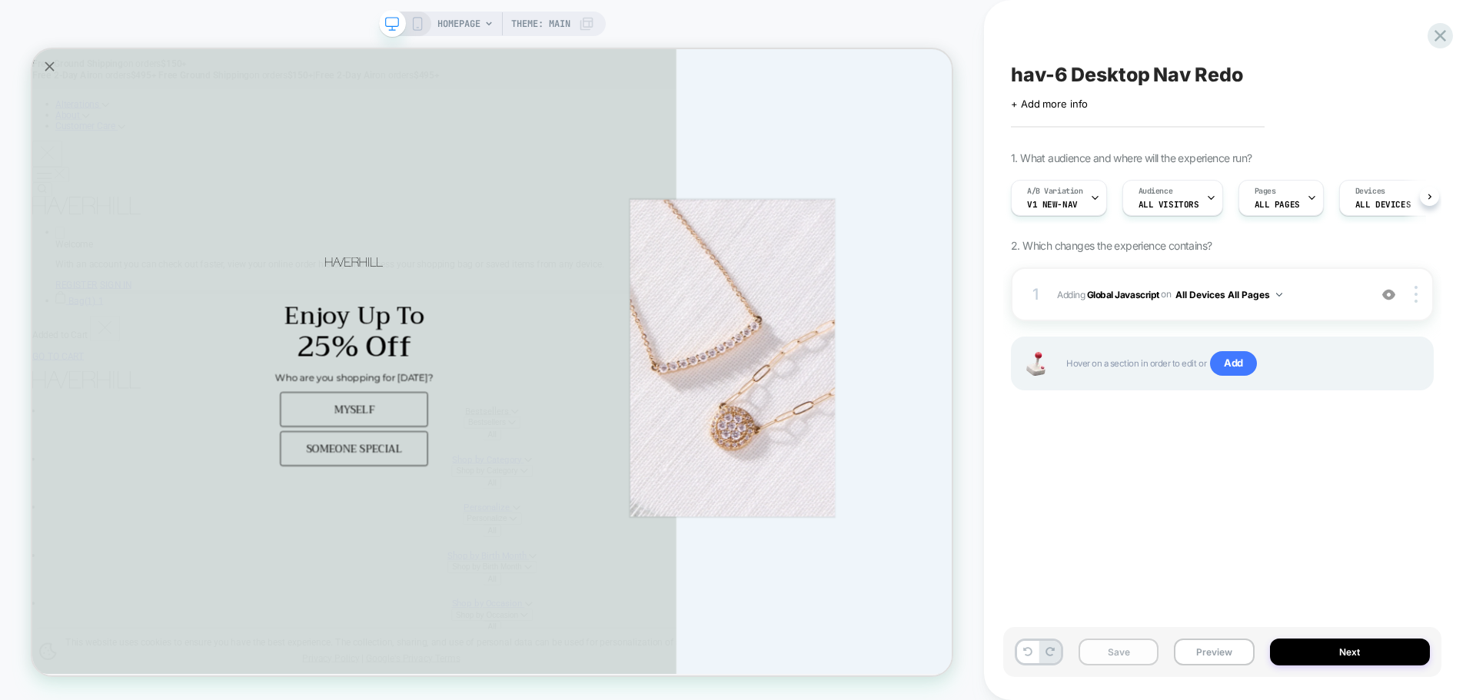
scroll to position [0, 1]
click at [1108, 640] on button "Save" at bounding box center [1118, 652] width 80 height 27
click at [1244, 656] on button "Preview" at bounding box center [1214, 652] width 80 height 27
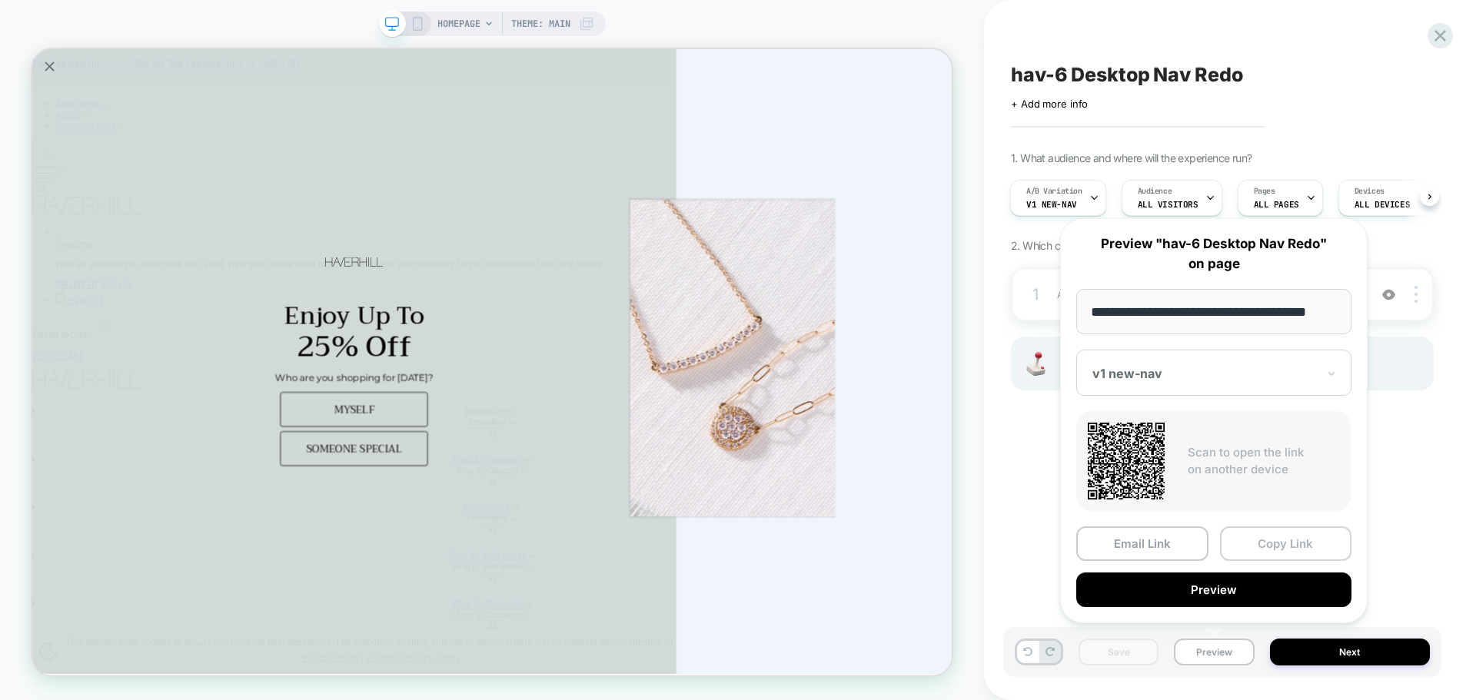
scroll to position [0, 0]
click at [1238, 527] on button "Copy Link" at bounding box center [1286, 544] width 132 height 35
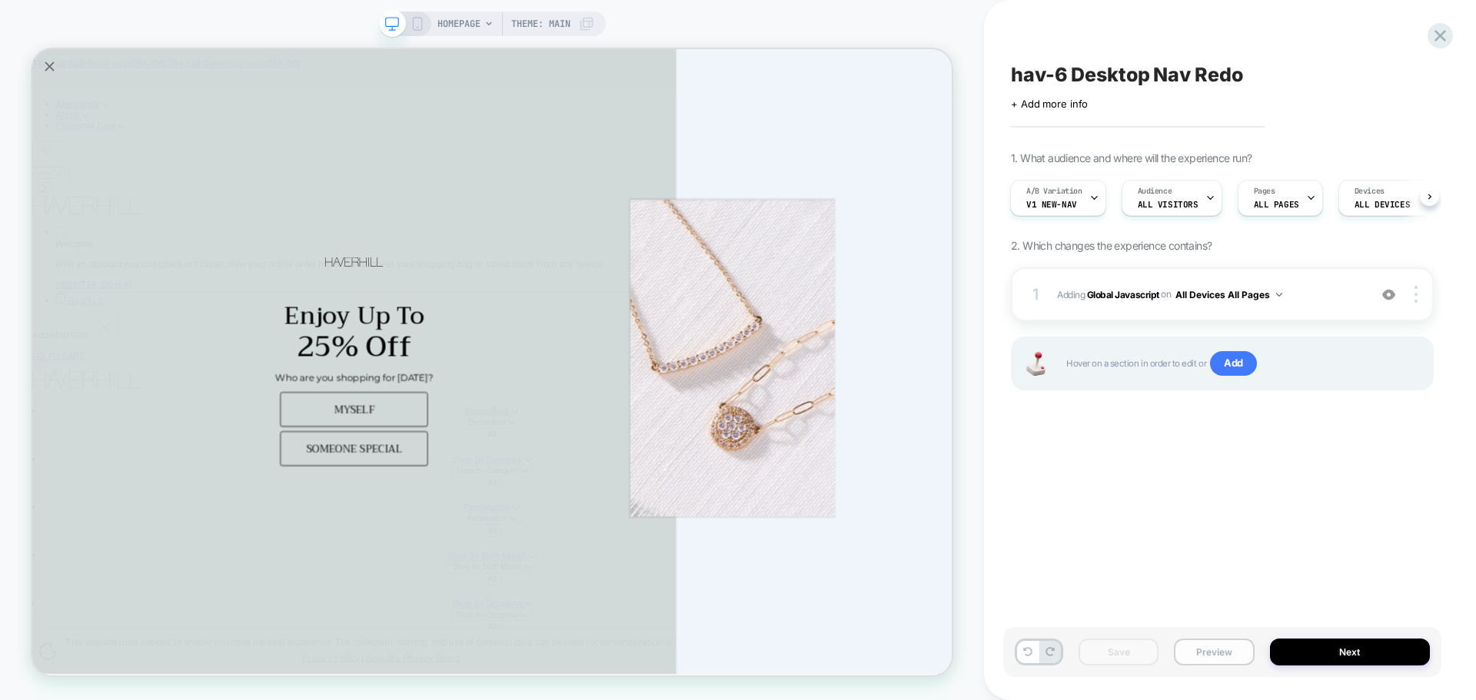
click at [1193, 651] on button "Preview" at bounding box center [1214, 652] width 80 height 27
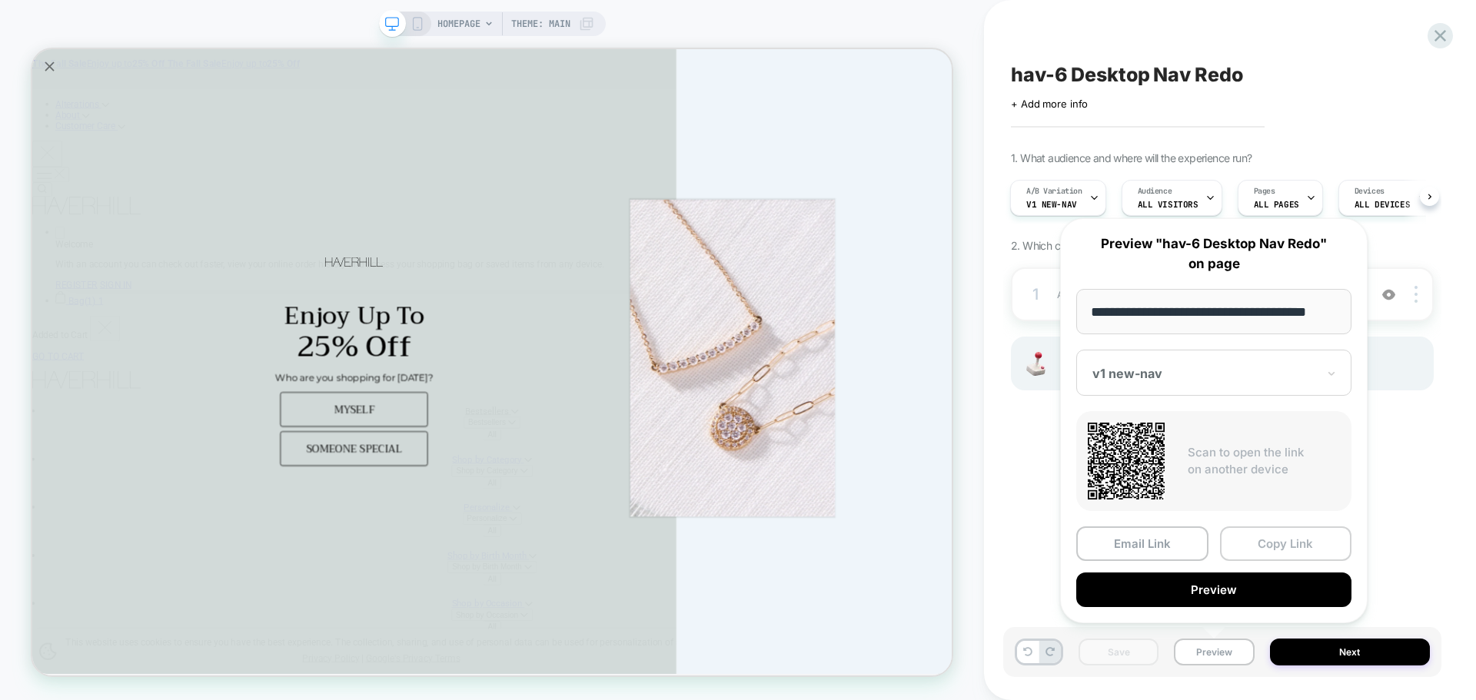
click at [1252, 542] on button "Copy Link" at bounding box center [1286, 544] width 132 height 35
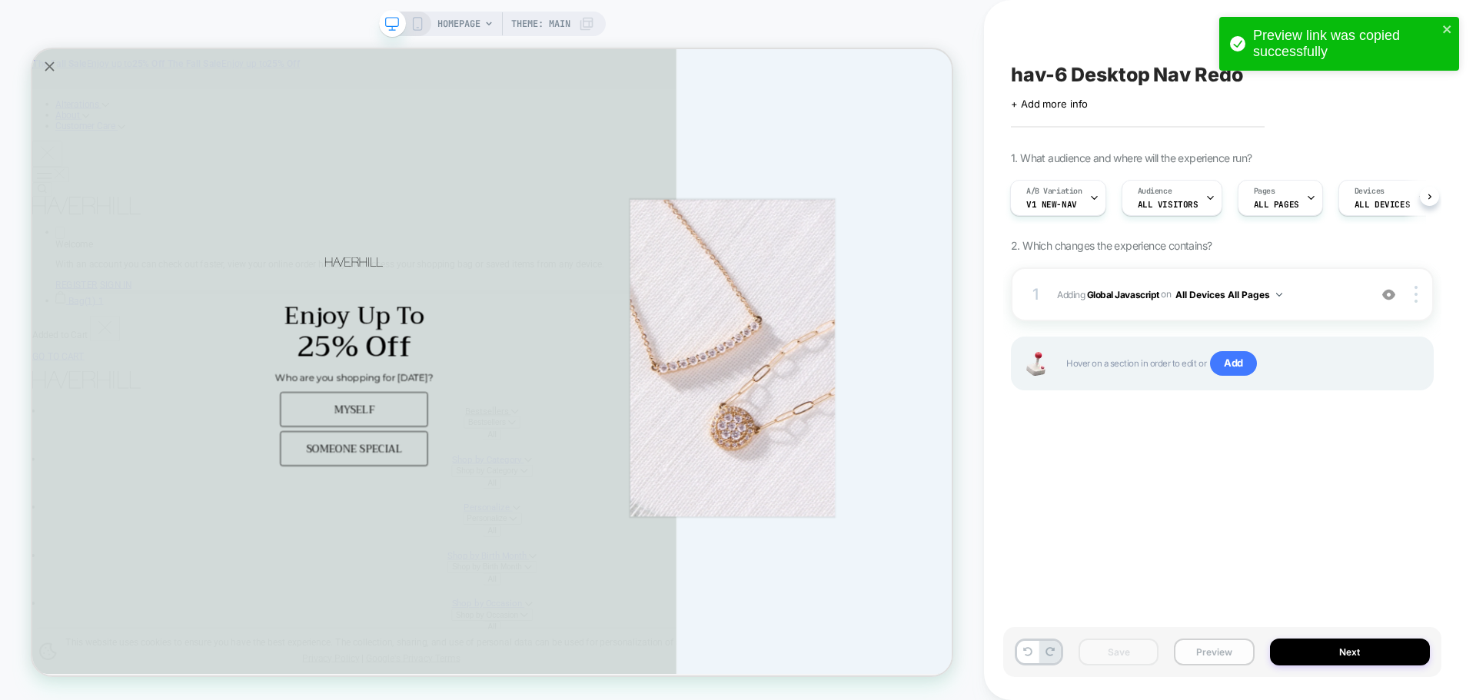
click at [1218, 662] on button "Preview" at bounding box center [1214, 652] width 80 height 27
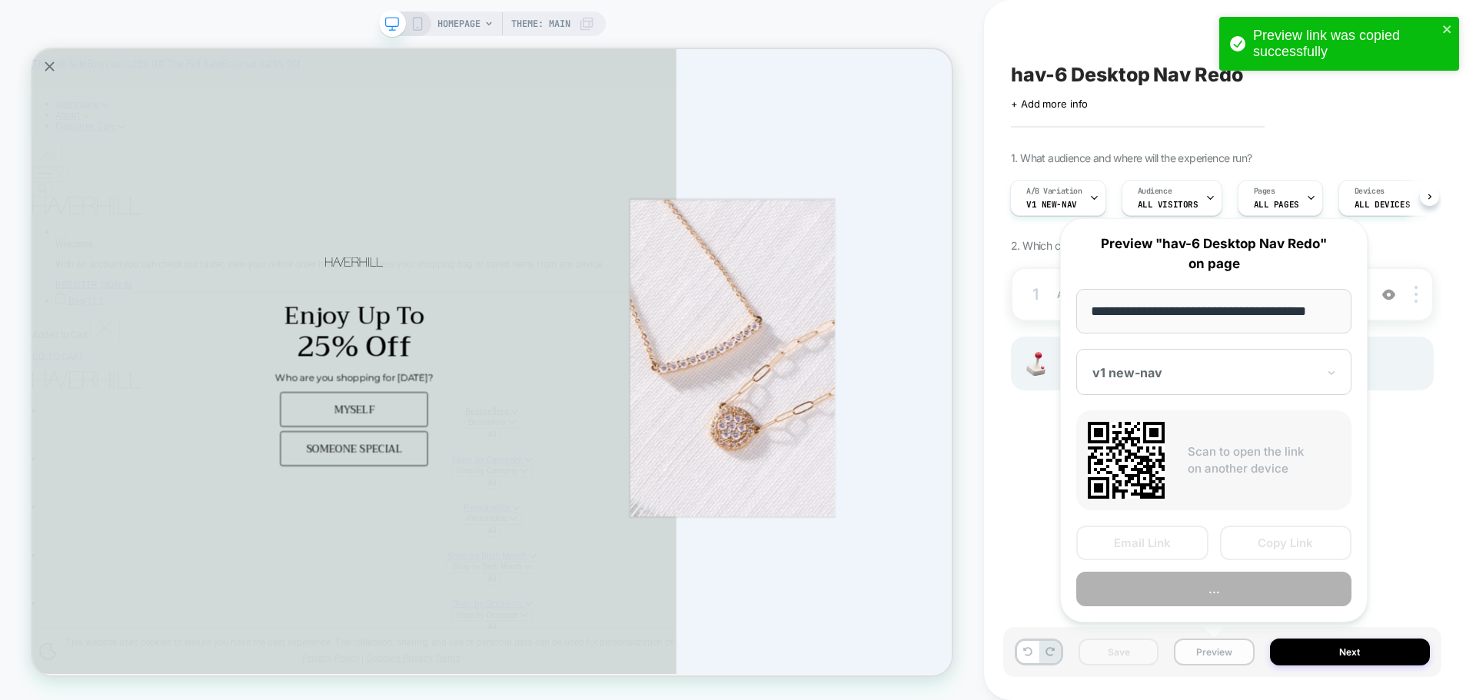
scroll to position [0, 9]
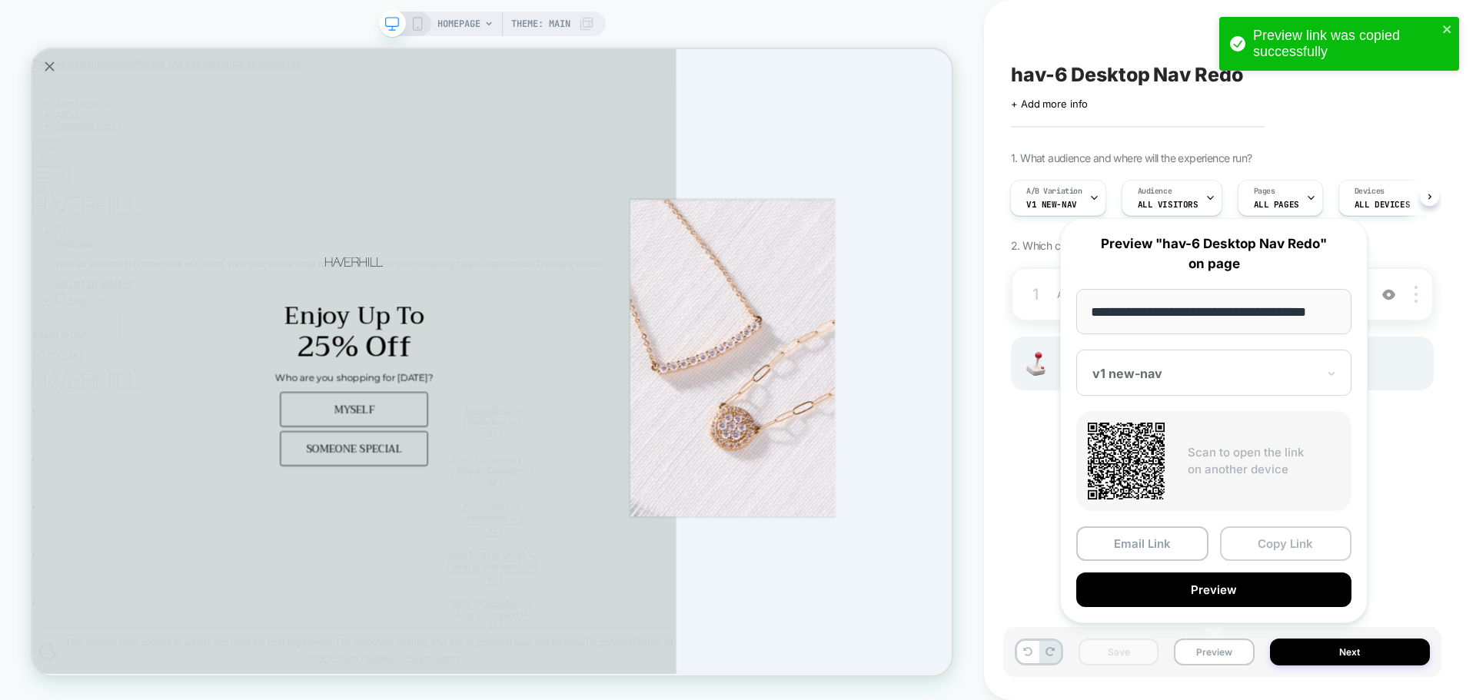
click at [1261, 541] on button "Copy Link" at bounding box center [1286, 544] width 132 height 35
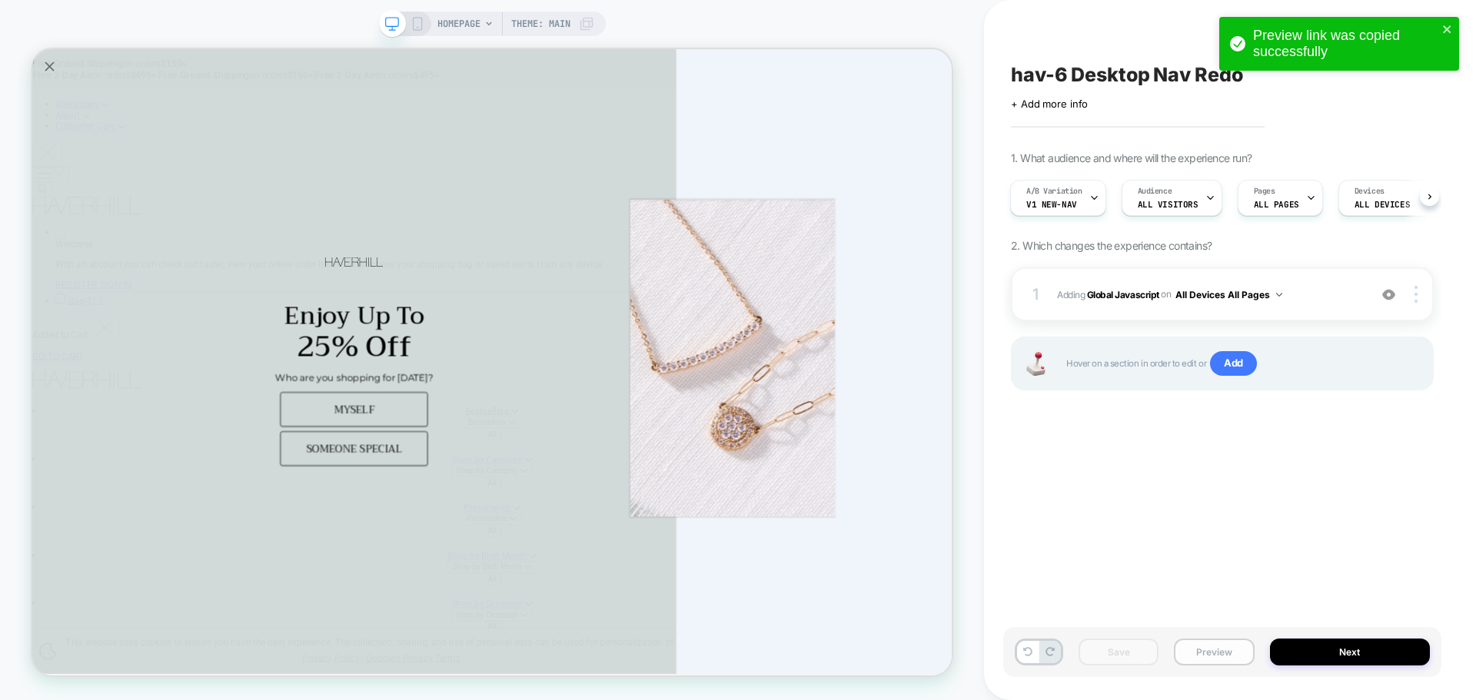
click at [1208, 663] on button "Preview" at bounding box center [1214, 652] width 80 height 27
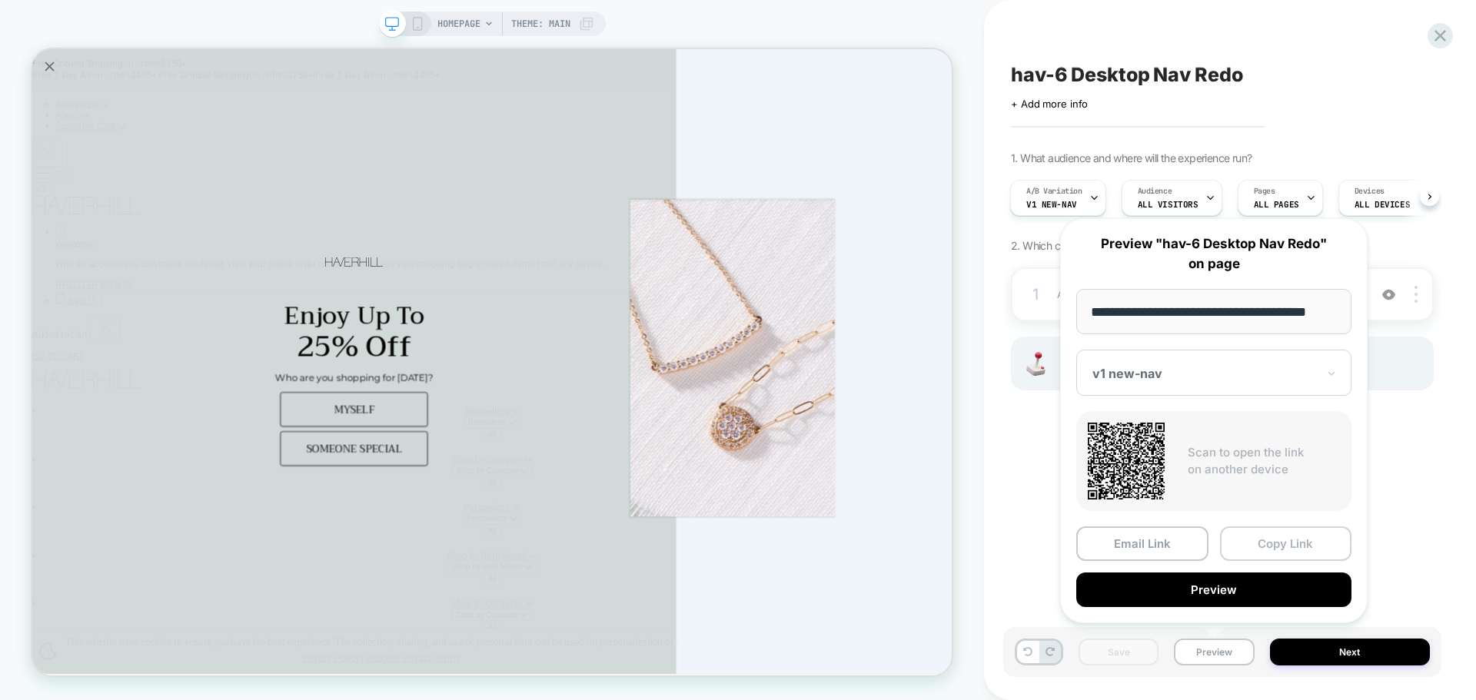
click at [1264, 550] on button "Copy Link" at bounding box center [1286, 544] width 132 height 35
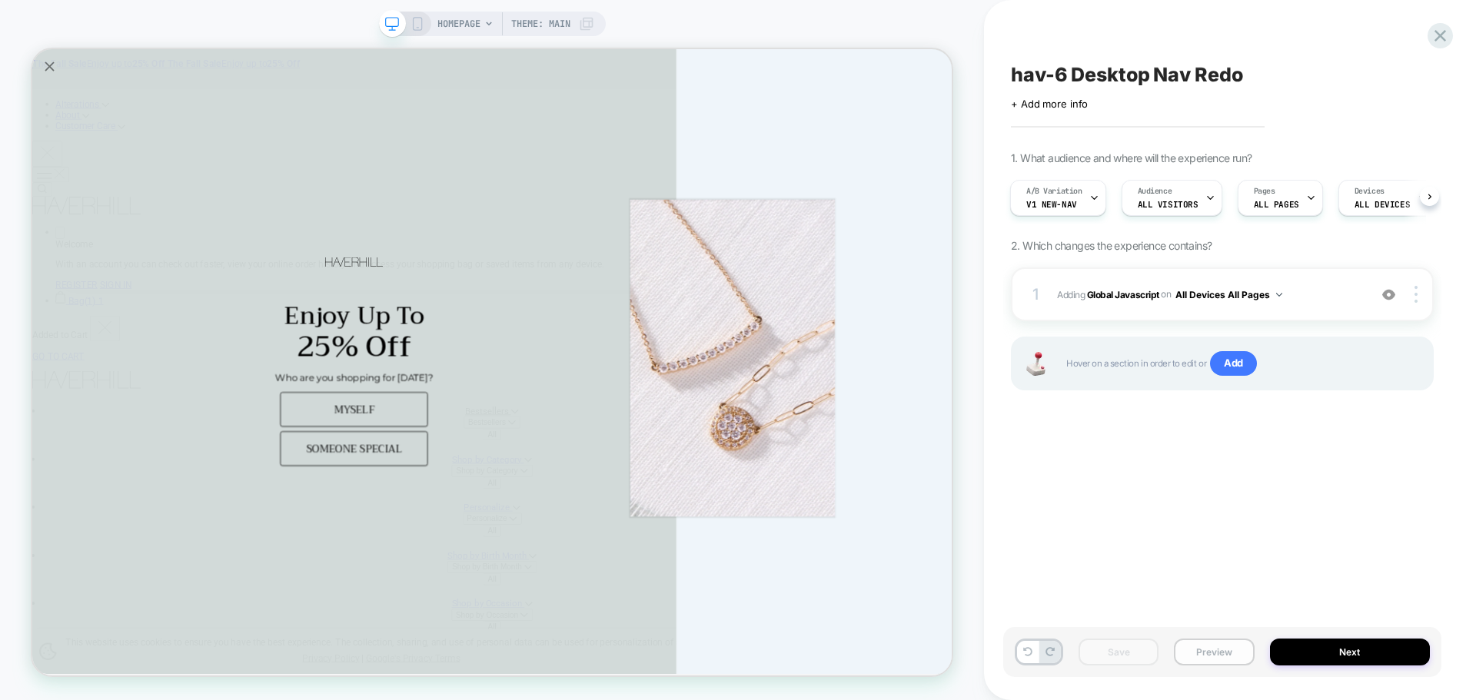
click at [1247, 665] on button "Preview" at bounding box center [1214, 652] width 80 height 27
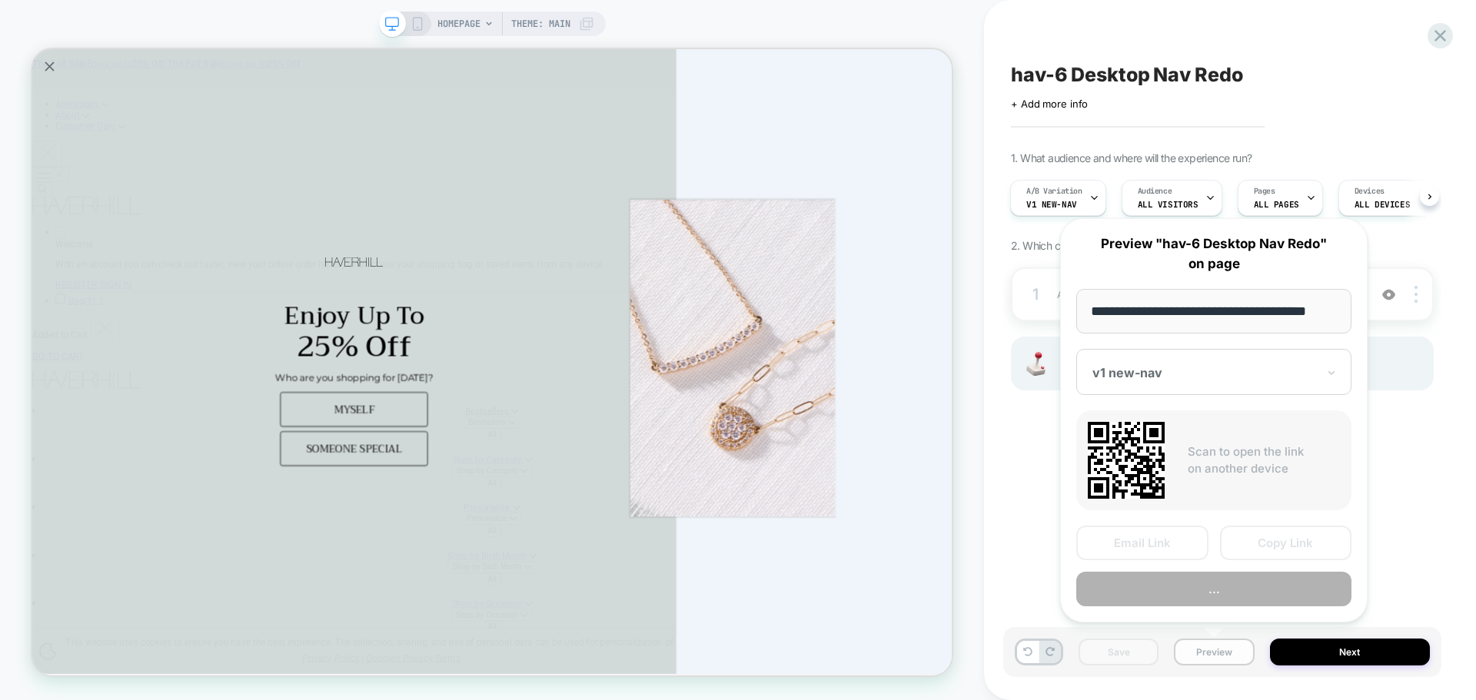
scroll to position [0, 9]
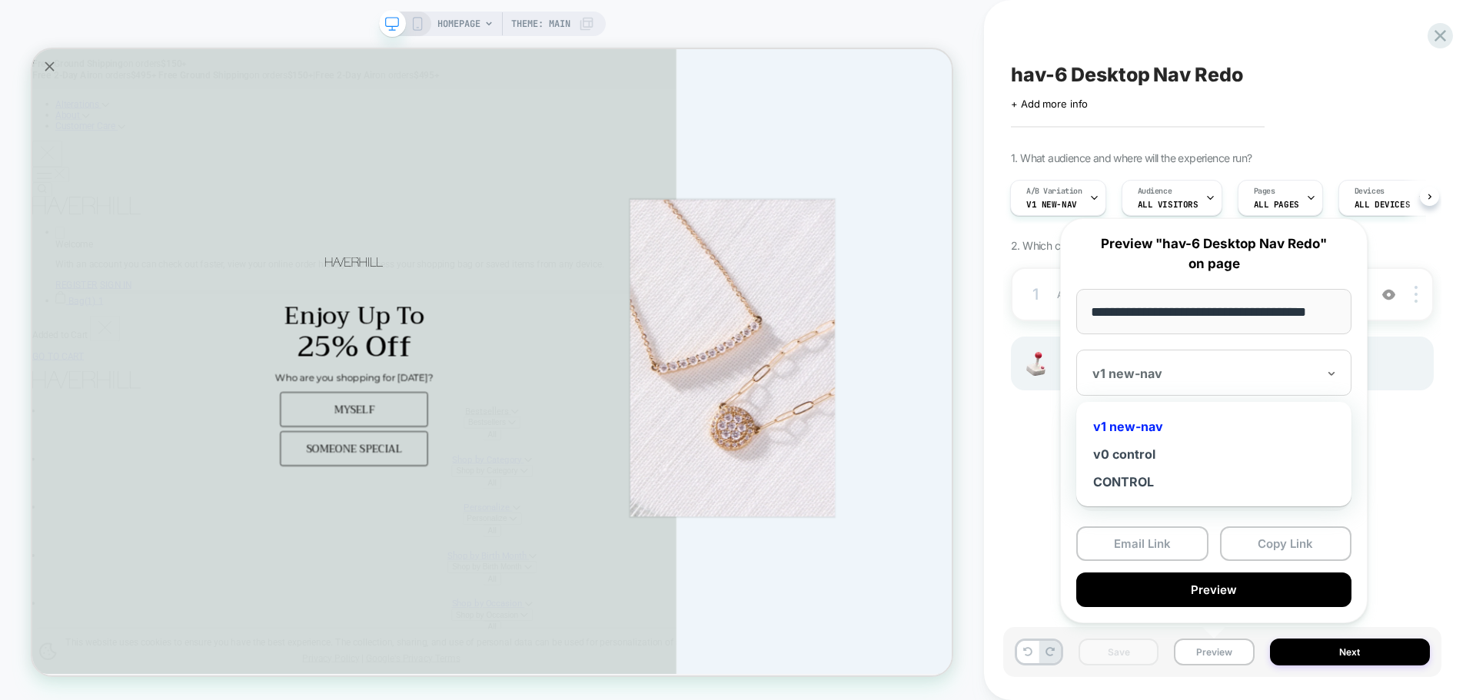
click at [1192, 374] on div at bounding box center [1204, 373] width 224 height 15
click at [1164, 461] on div "v0 control" at bounding box center [1214, 454] width 260 height 28
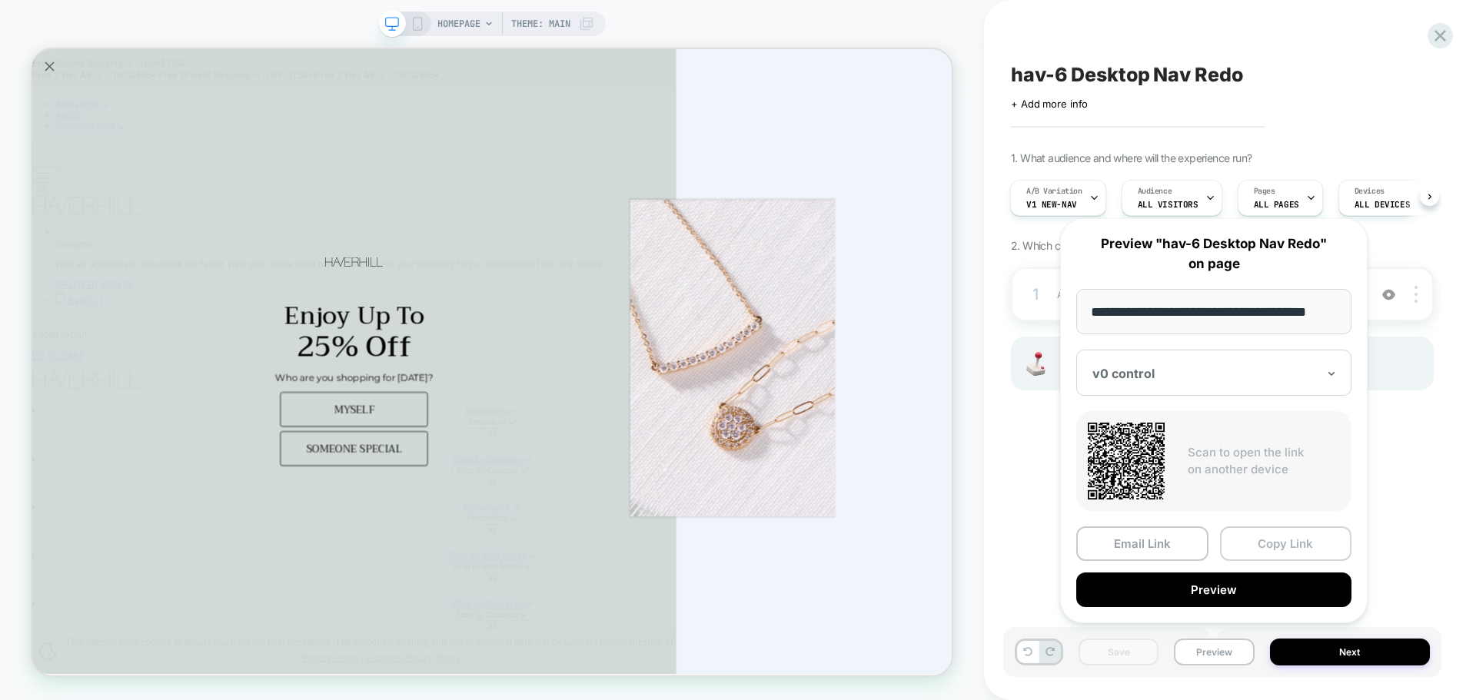
click at [1308, 547] on button "Copy Link" at bounding box center [1286, 544] width 132 height 35
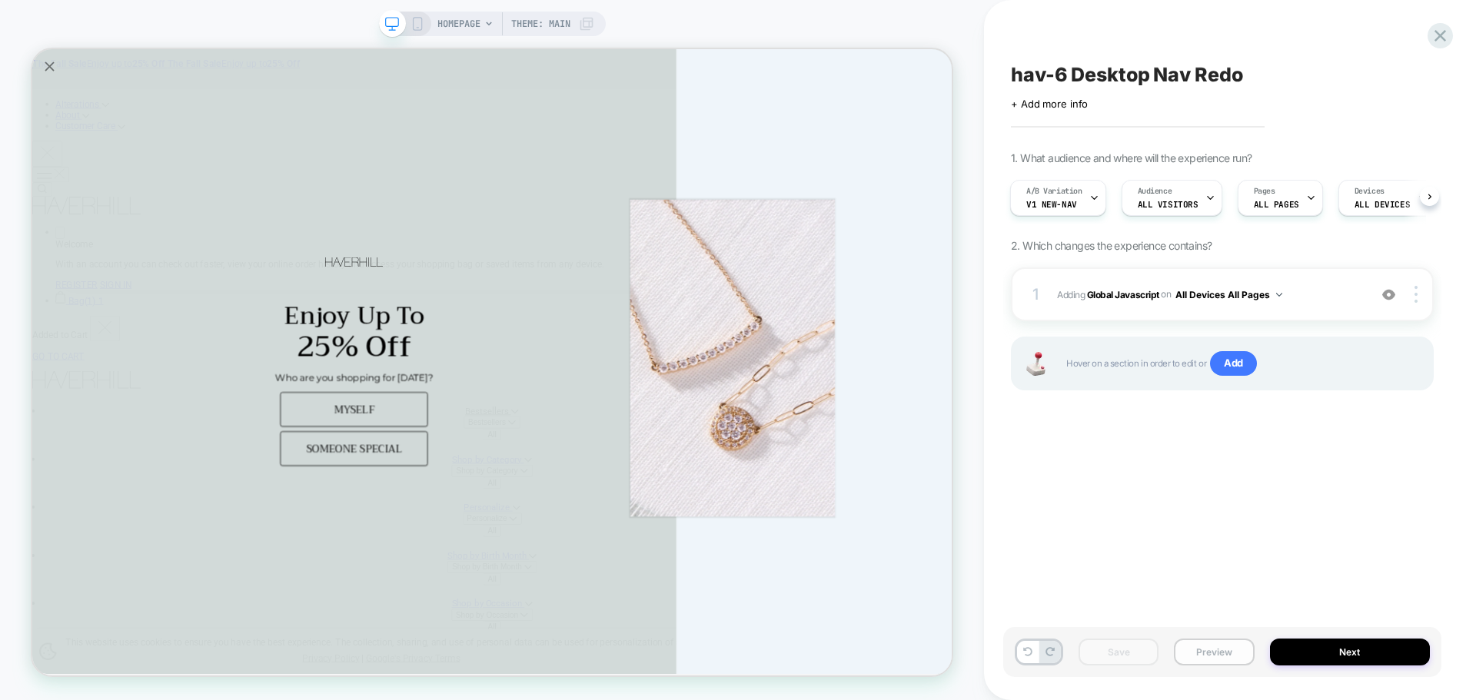
click at [1205, 650] on button "Preview" at bounding box center [1214, 652] width 80 height 27
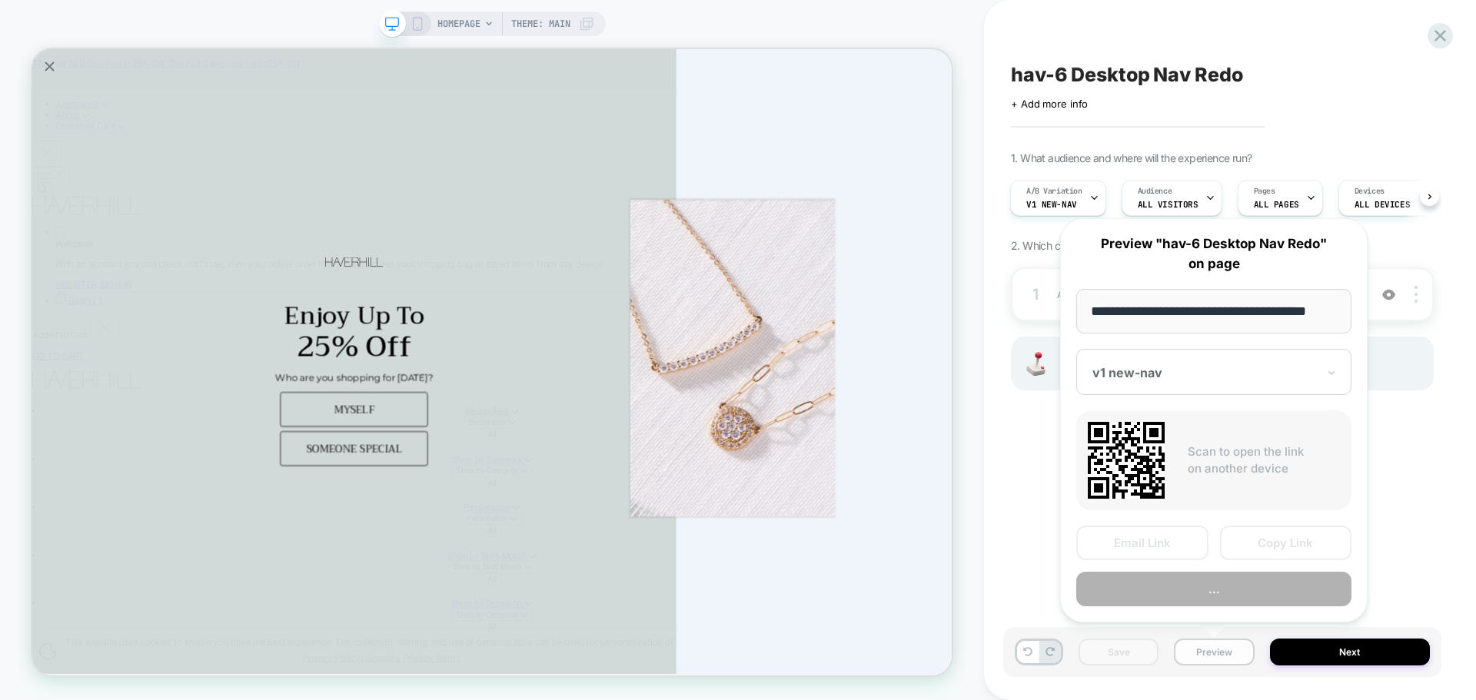
scroll to position [0, 9]
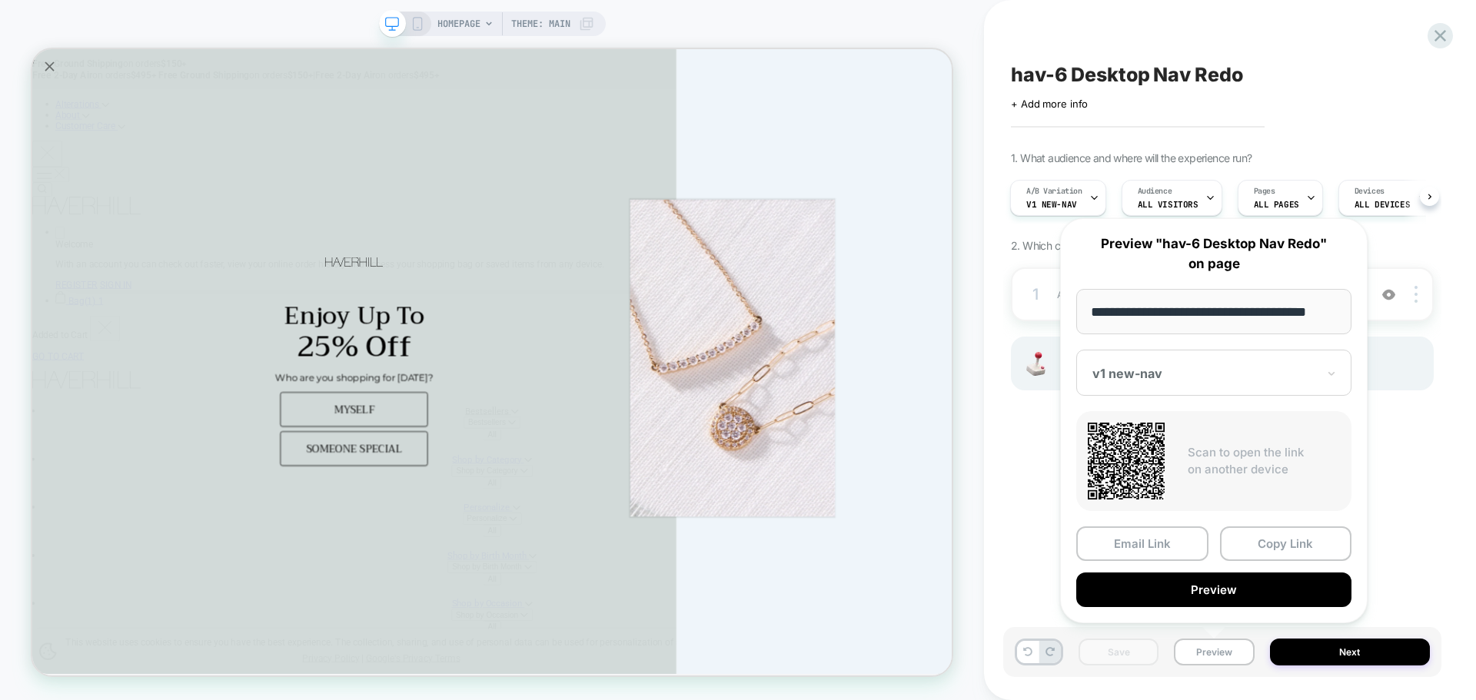
click at [981, 500] on div "HOMEPAGE Theme: MAIN" at bounding box center [492, 350] width 984 height 670
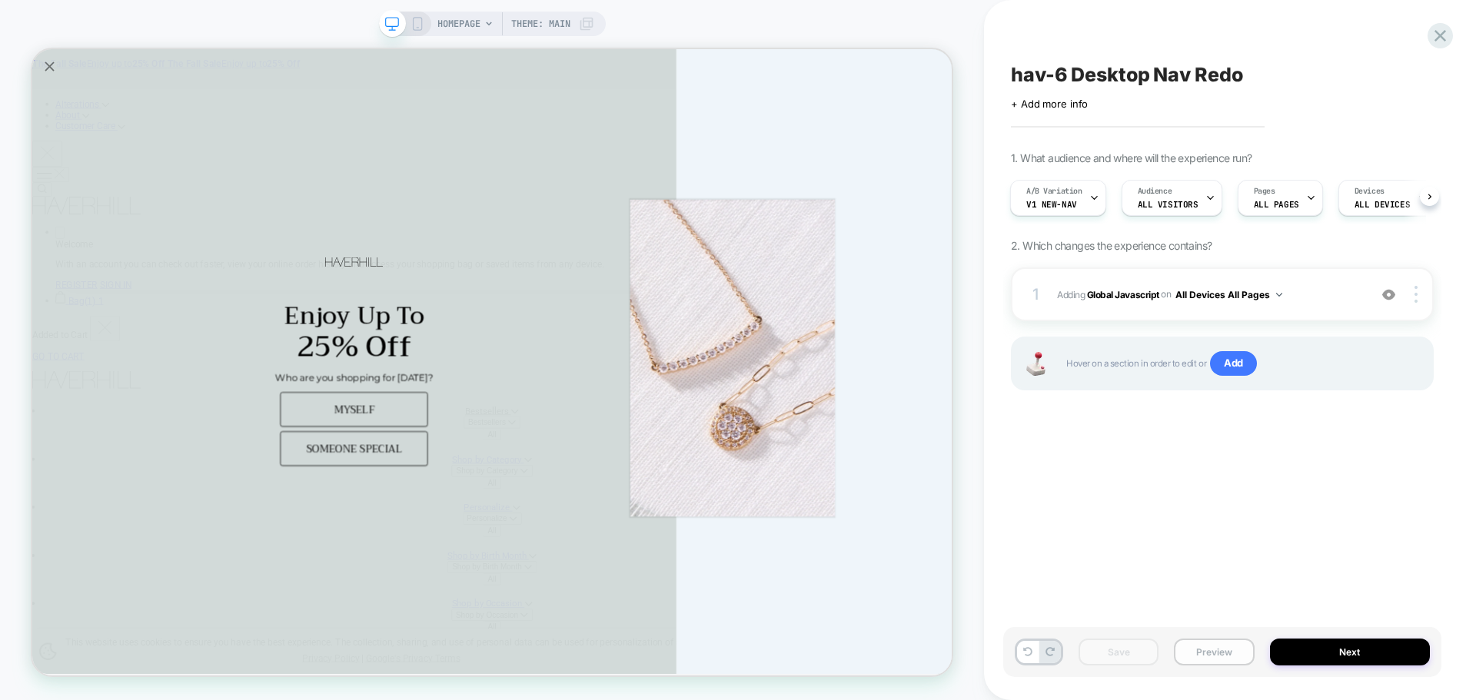
click at [1221, 658] on button "Preview" at bounding box center [1214, 652] width 80 height 27
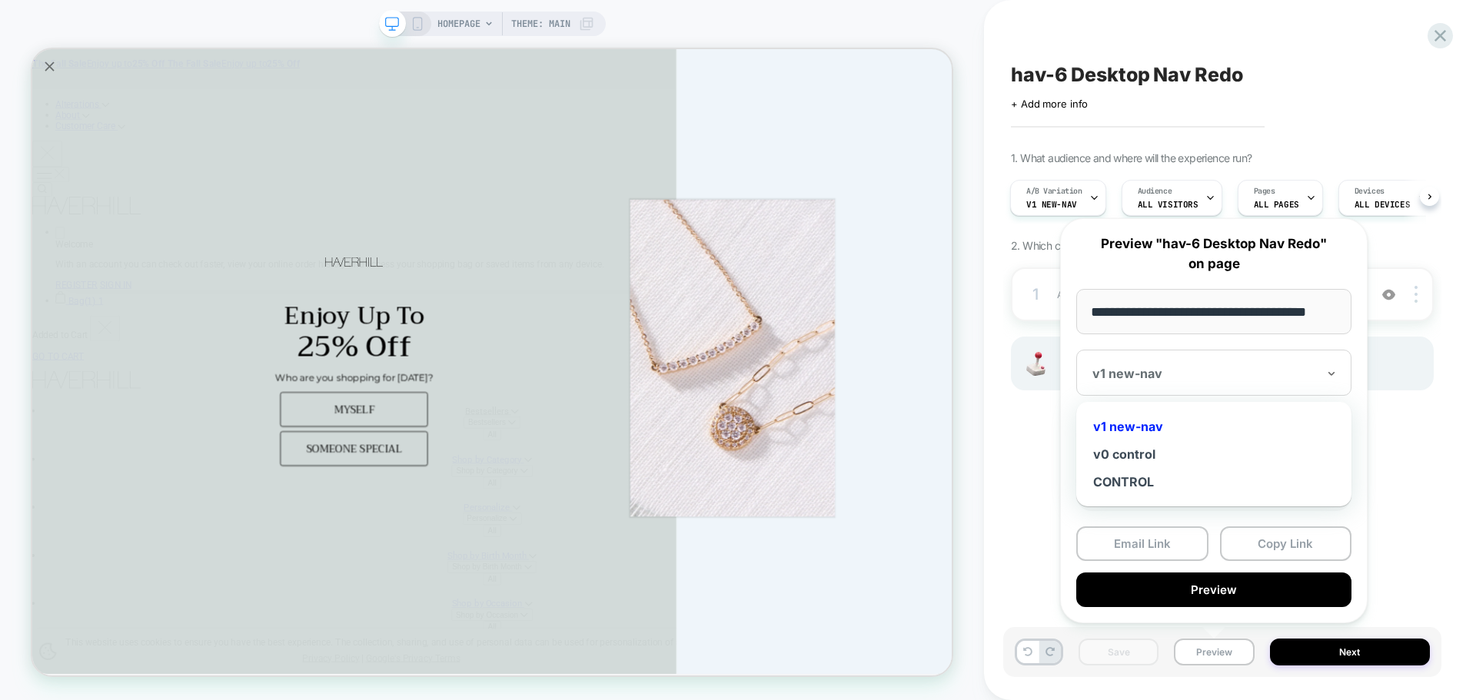
click at [1188, 371] on div at bounding box center [1204, 373] width 224 height 15
click at [1148, 454] on div "v0 control" at bounding box center [1214, 454] width 260 height 28
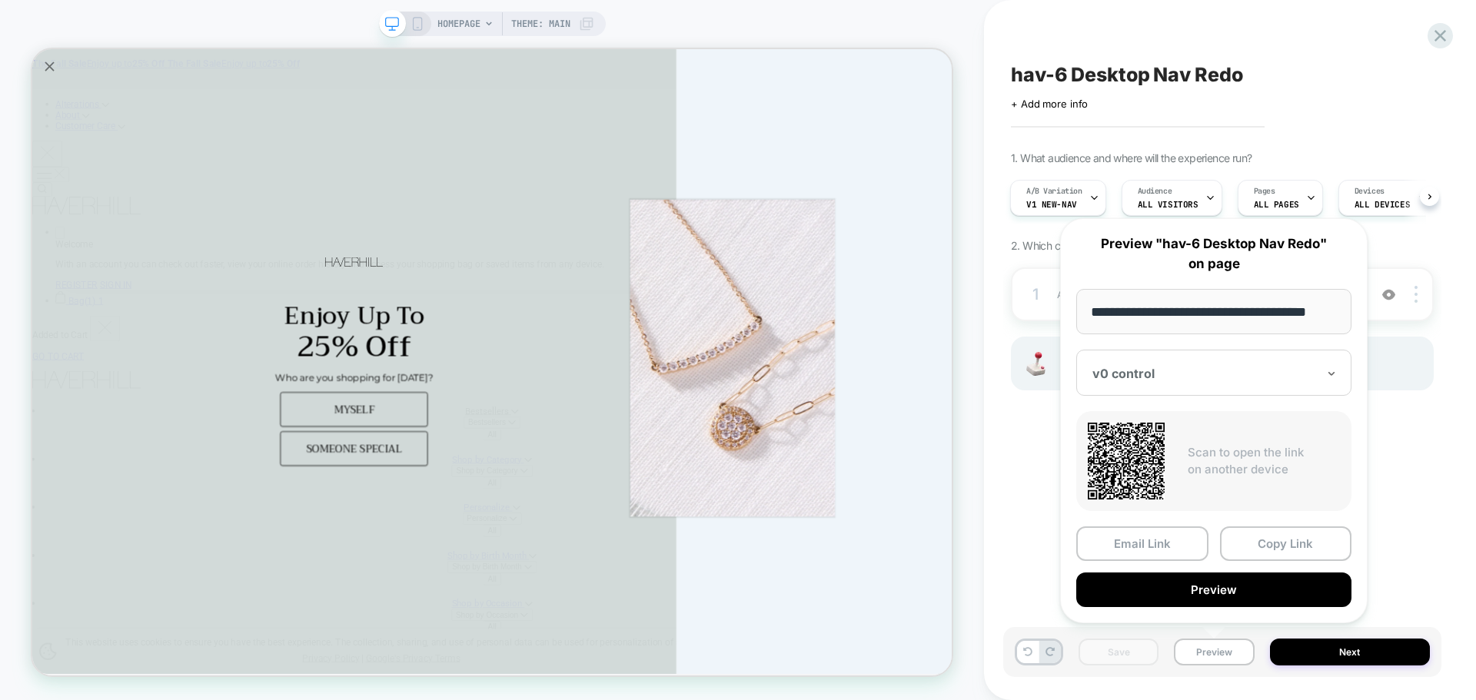
click at [1403, 427] on div "1 Adding Global Javascript on All Devices All Pages Add Before Add After Target…" at bounding box center [1222, 347] width 423 height 161
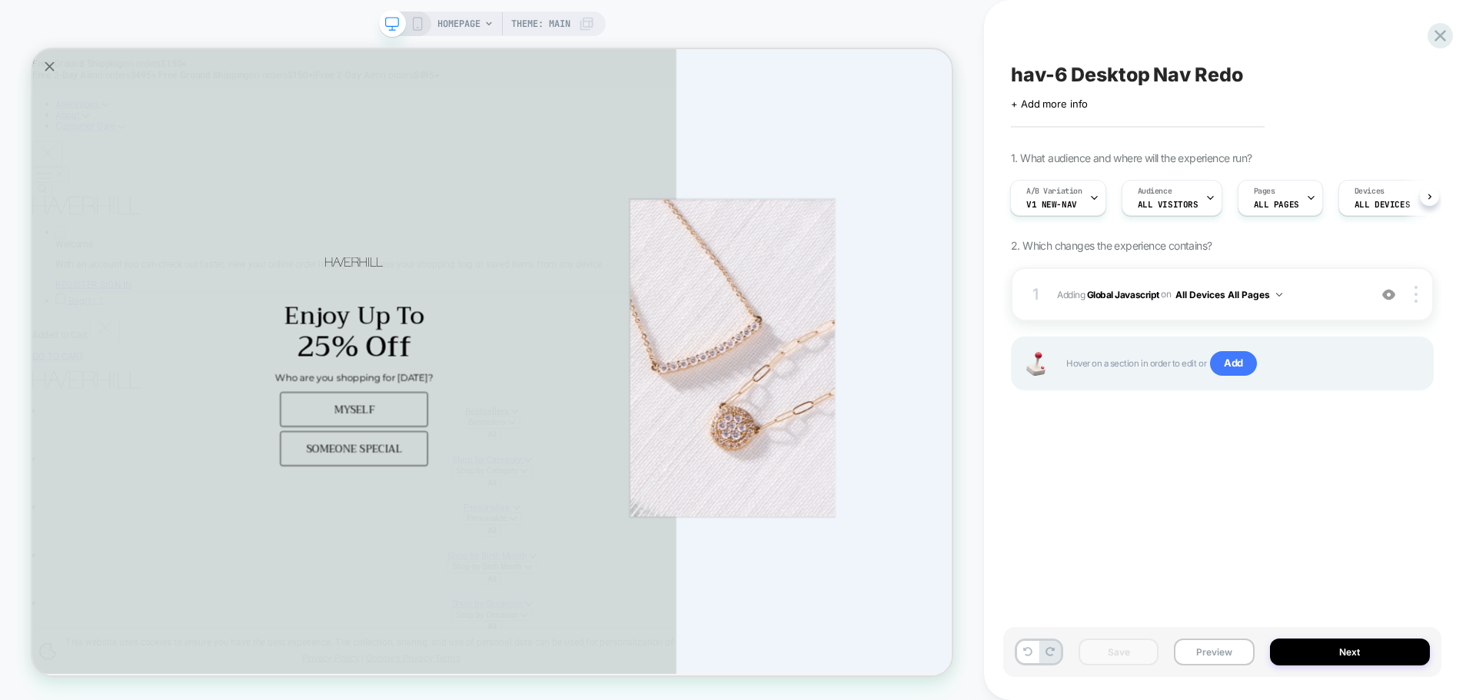
click at [1330, 668] on div "Save Preview Next" at bounding box center [1222, 652] width 438 height 50
click at [1331, 652] on button "Next" at bounding box center [1350, 652] width 161 height 27
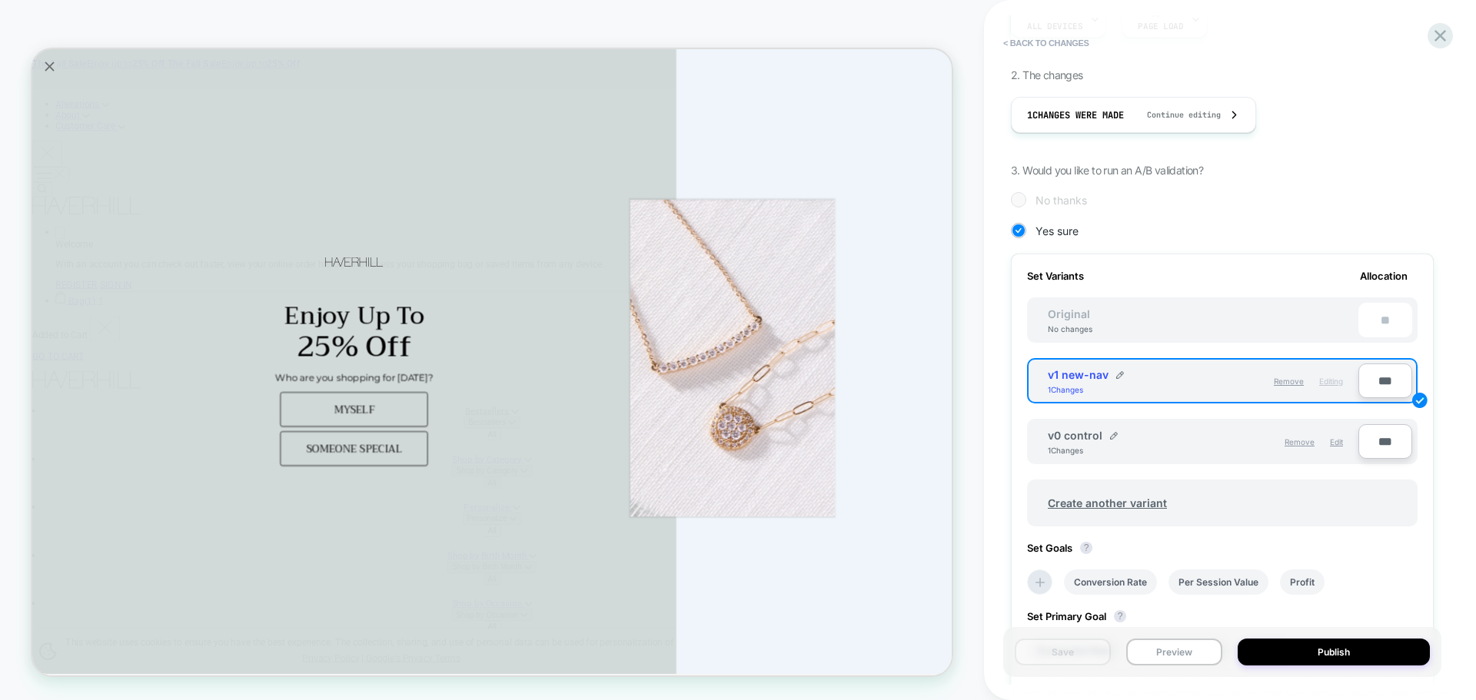
scroll to position [384, 0]
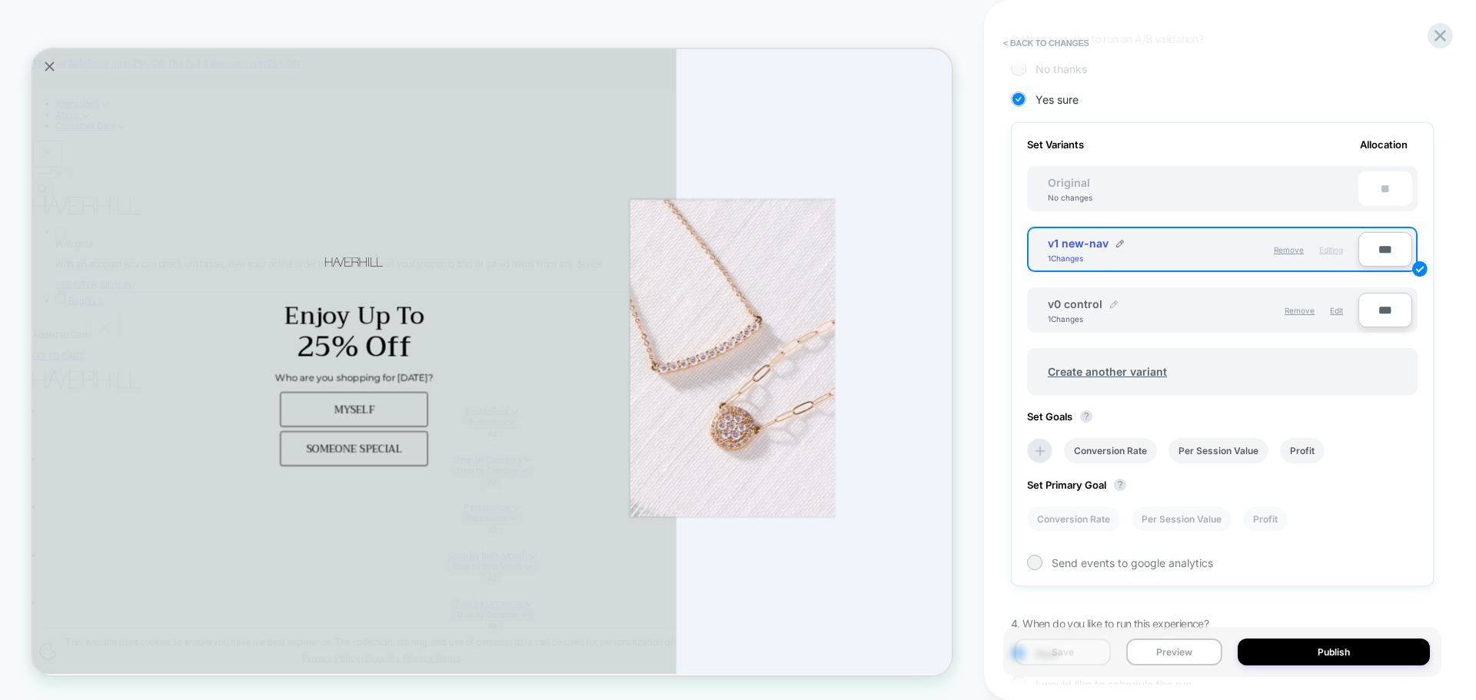
click at [1112, 306] on img at bounding box center [1114, 305] width 8 height 8
click at [1175, 309] on img at bounding box center [1175, 312] width 8 height 8
click at [1331, 315] on div "Edit" at bounding box center [1336, 310] width 13 height 26
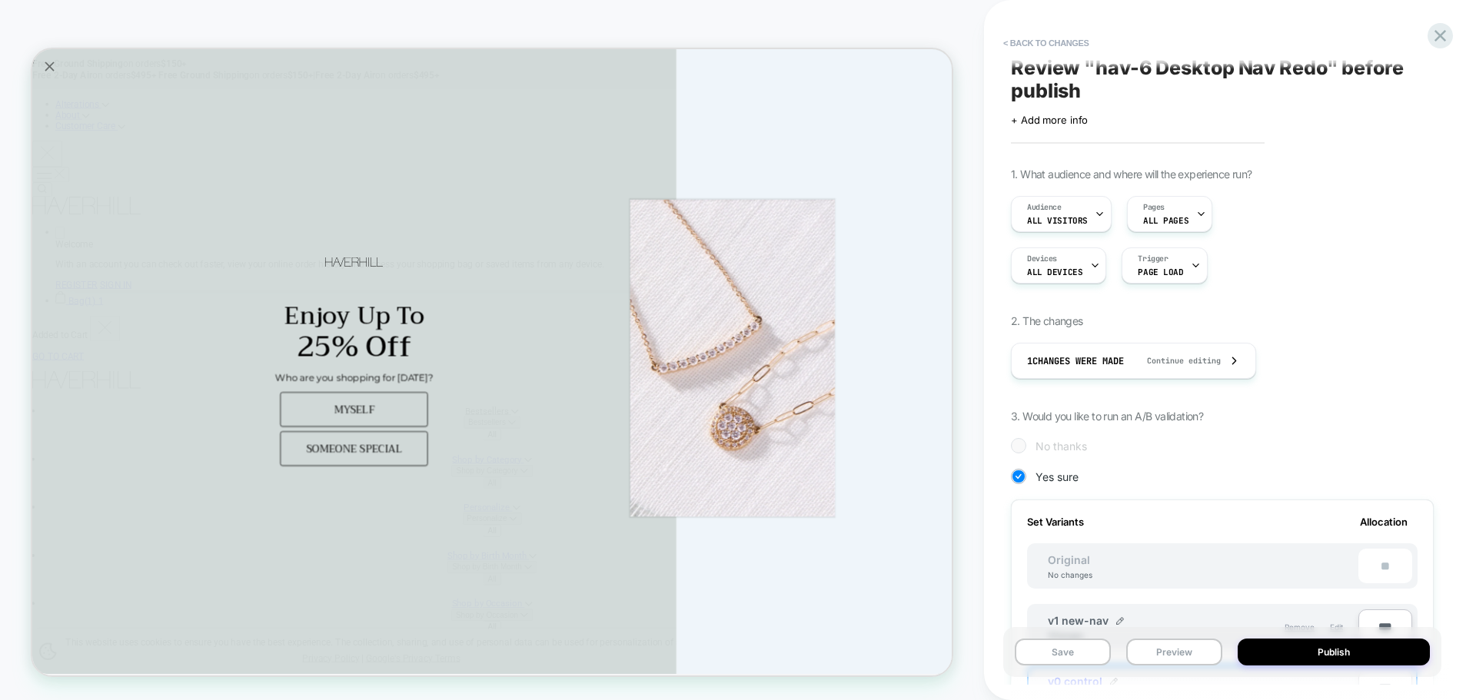
scroll to position [0, 0]
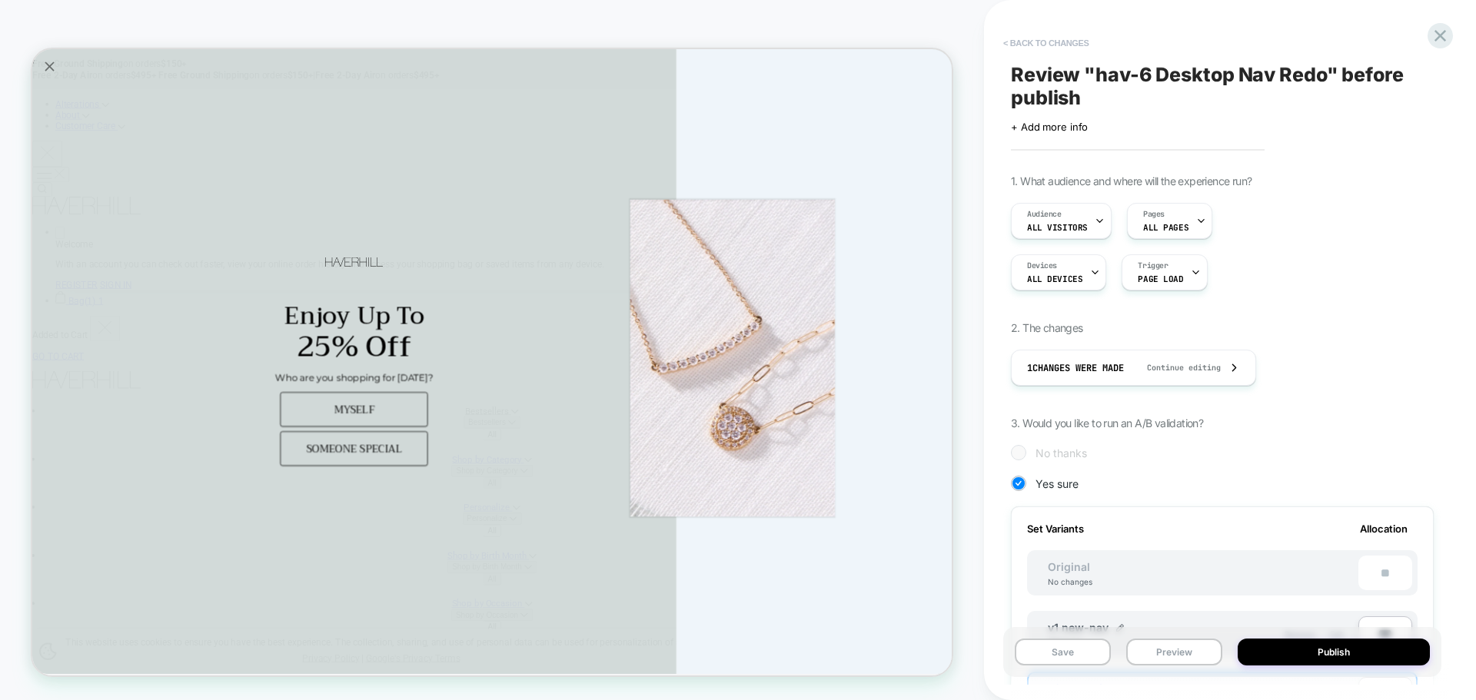
click at [1035, 49] on button "< Back to changes" at bounding box center [1045, 43] width 101 height 25
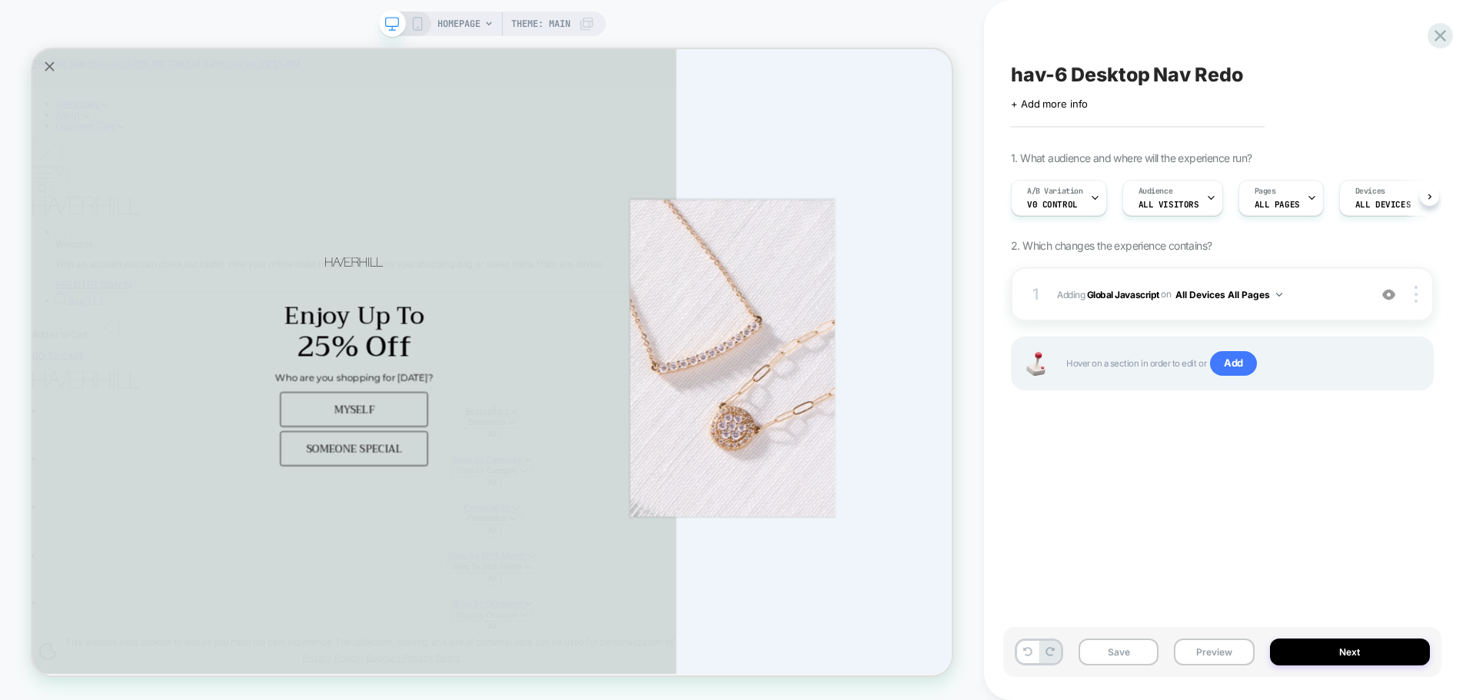
scroll to position [0, 1]
click at [1107, 294] on b "Global Javascript" at bounding box center [1123, 294] width 72 height 12
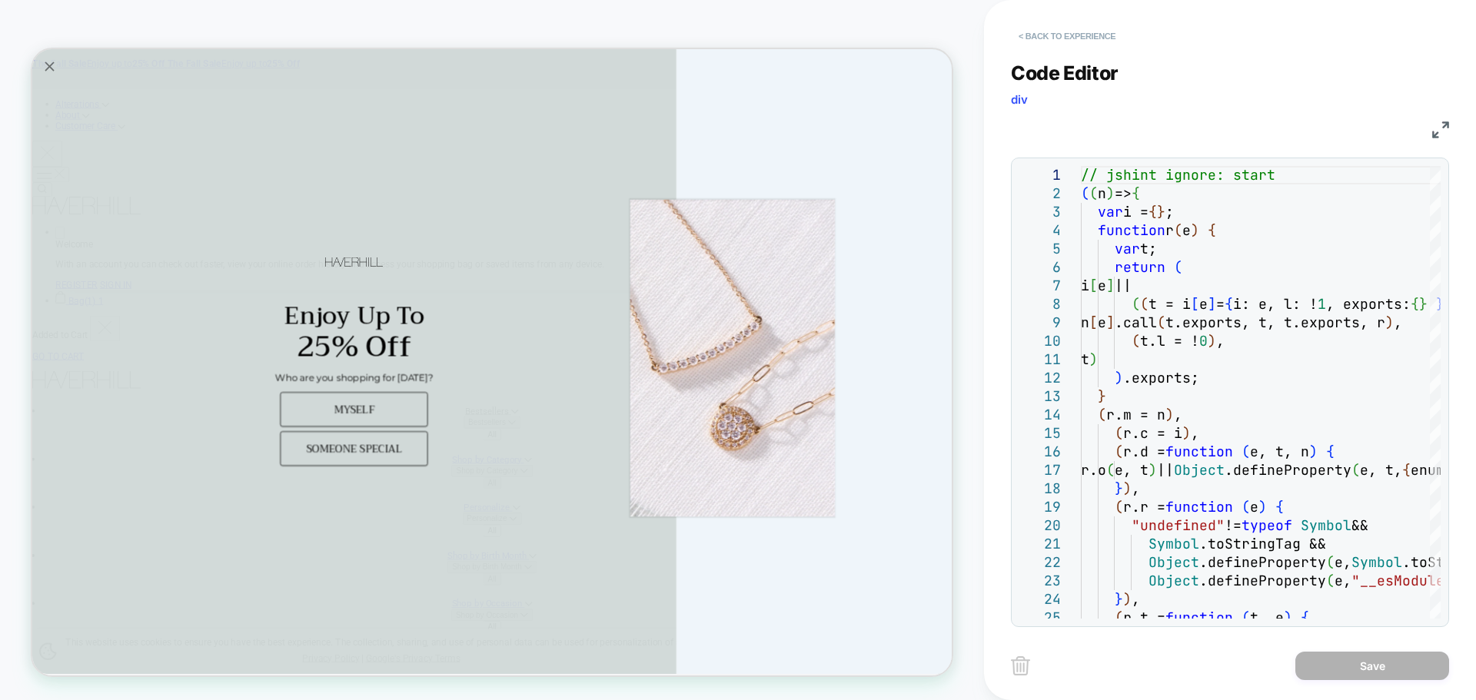
click at [1048, 42] on button "< Back to experience" at bounding box center [1067, 36] width 112 height 25
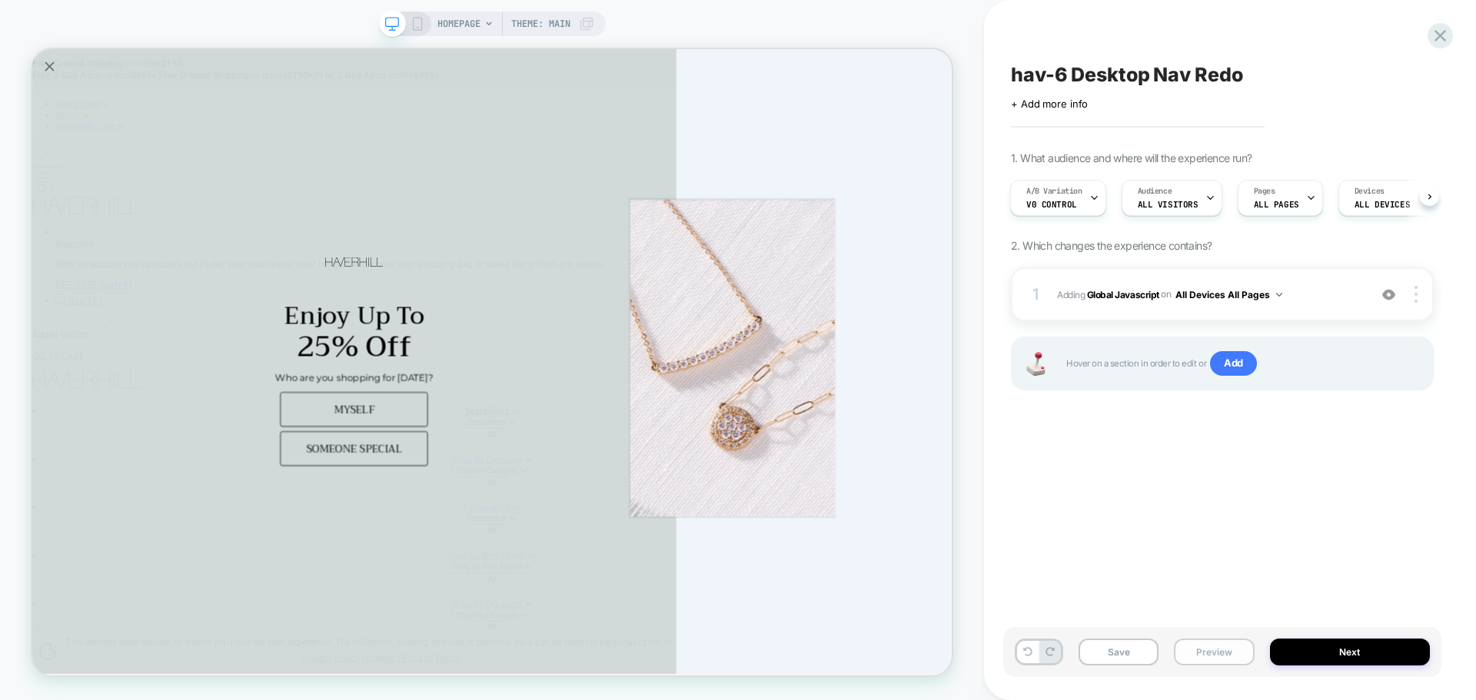
click at [1215, 650] on button "Preview" at bounding box center [1214, 652] width 80 height 27
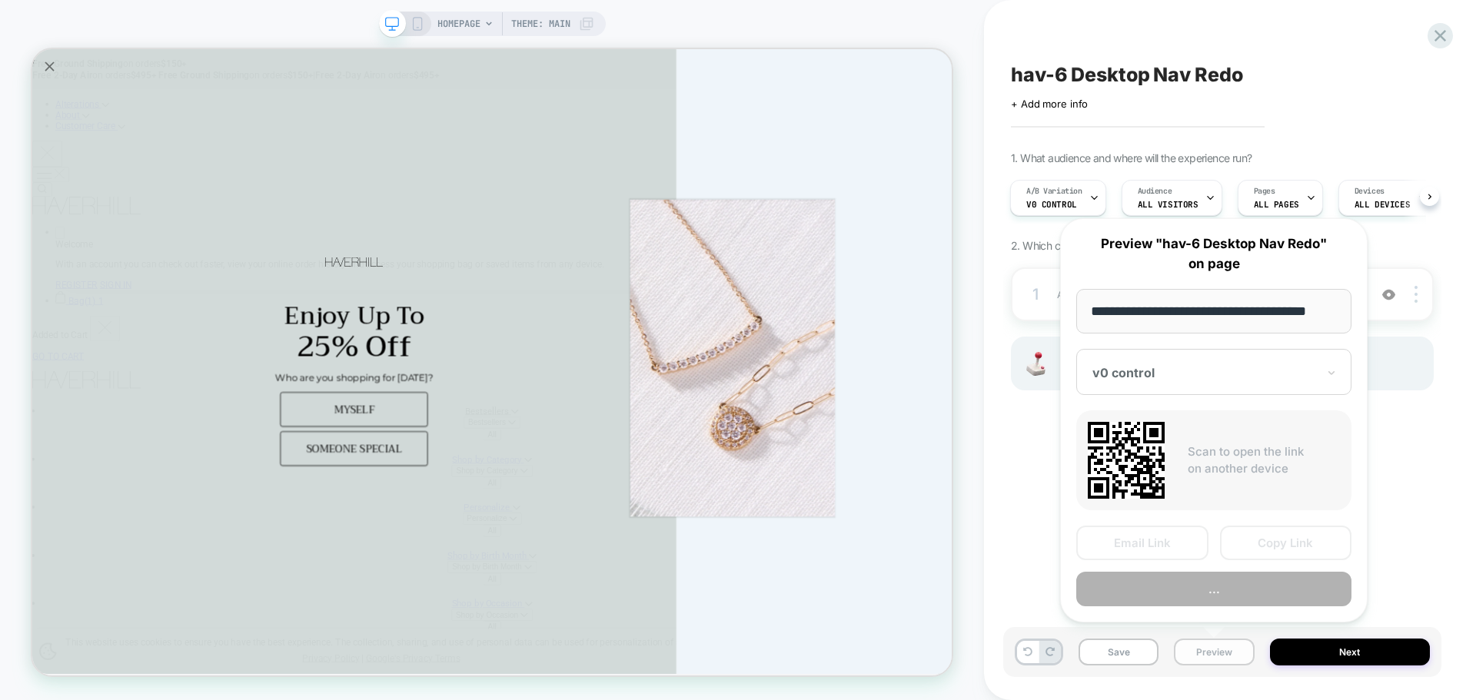
scroll to position [0, 9]
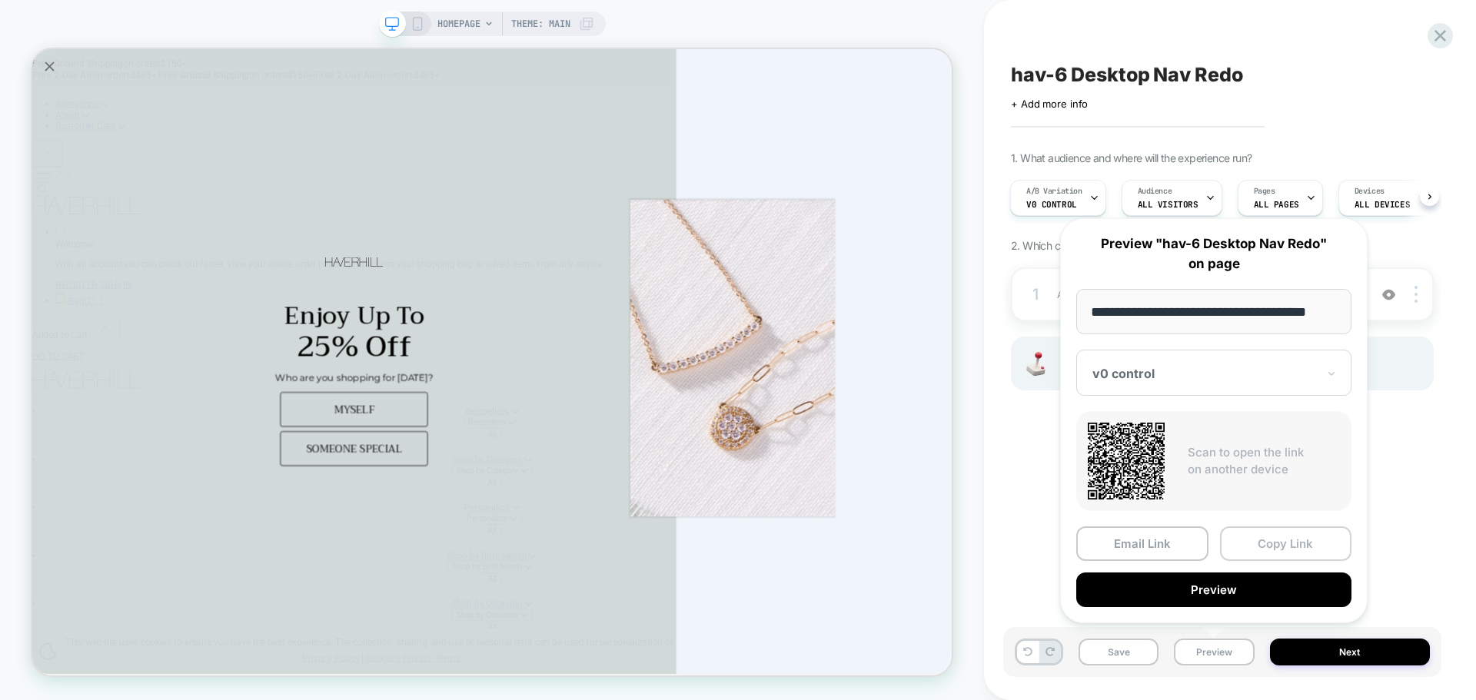
click at [1312, 539] on button "Copy Link" at bounding box center [1286, 544] width 132 height 35
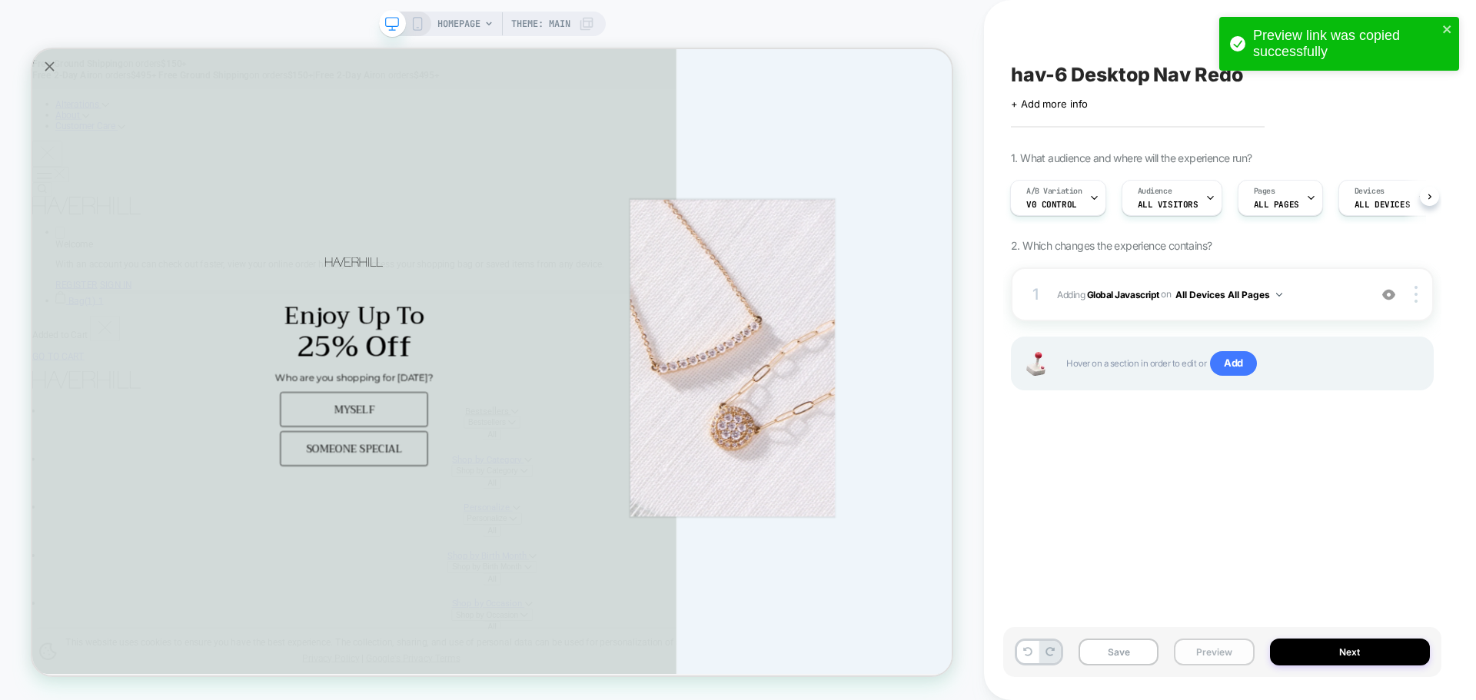
click at [1176, 643] on button "Preview" at bounding box center [1214, 652] width 80 height 27
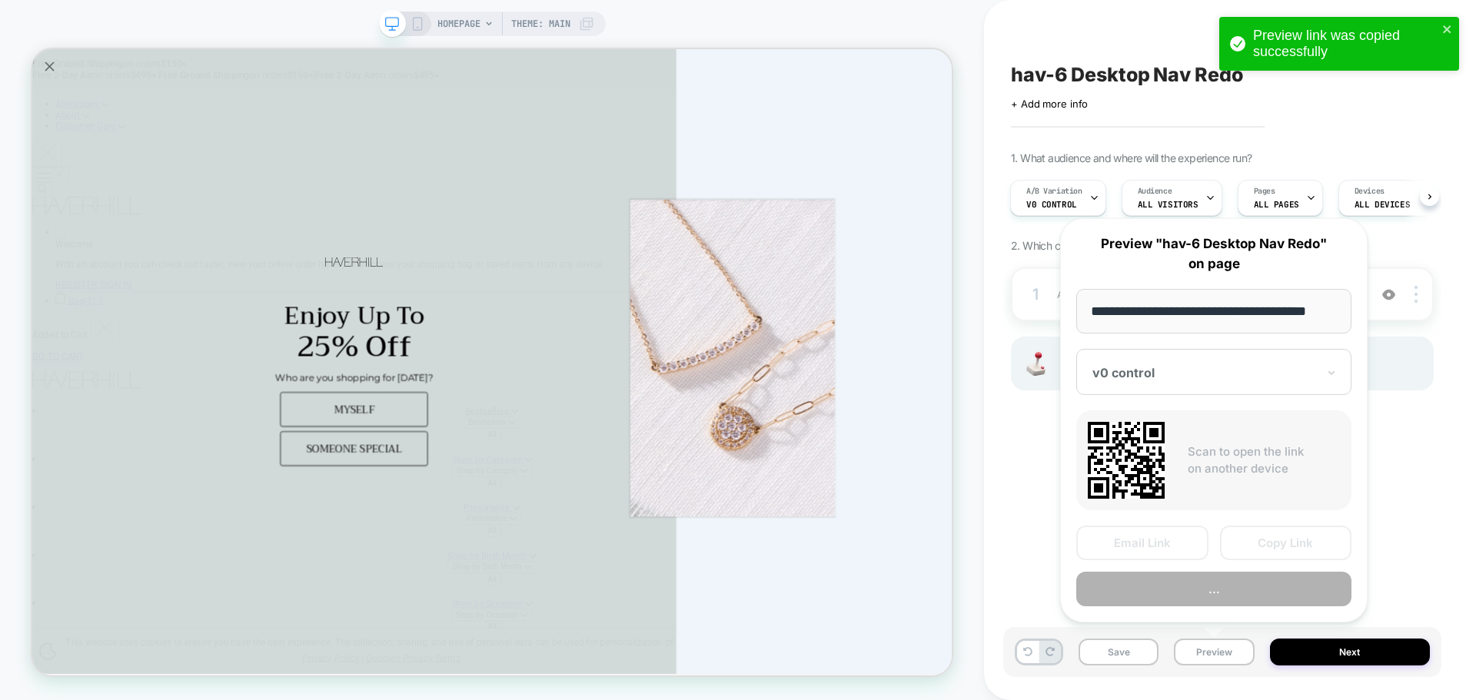
scroll to position [0, 9]
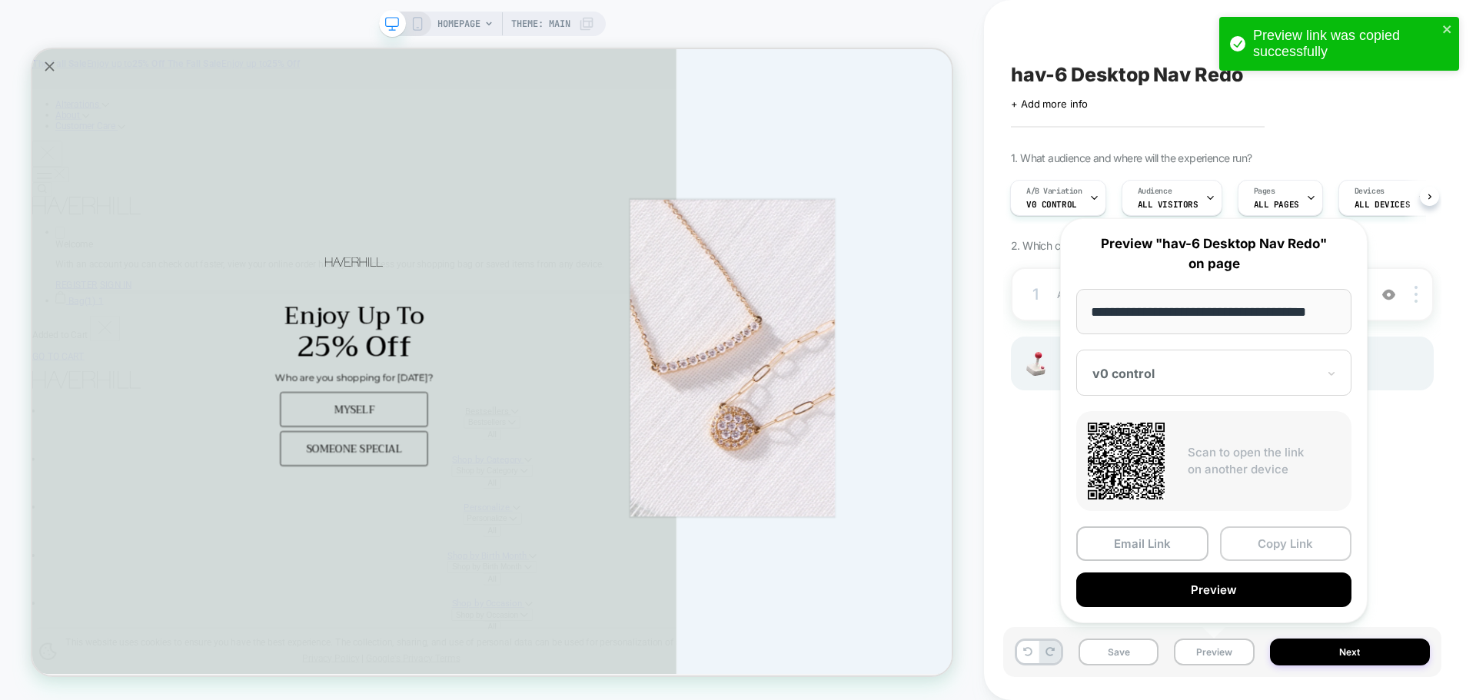
click at [1279, 552] on button "Copy Link" at bounding box center [1286, 544] width 132 height 35
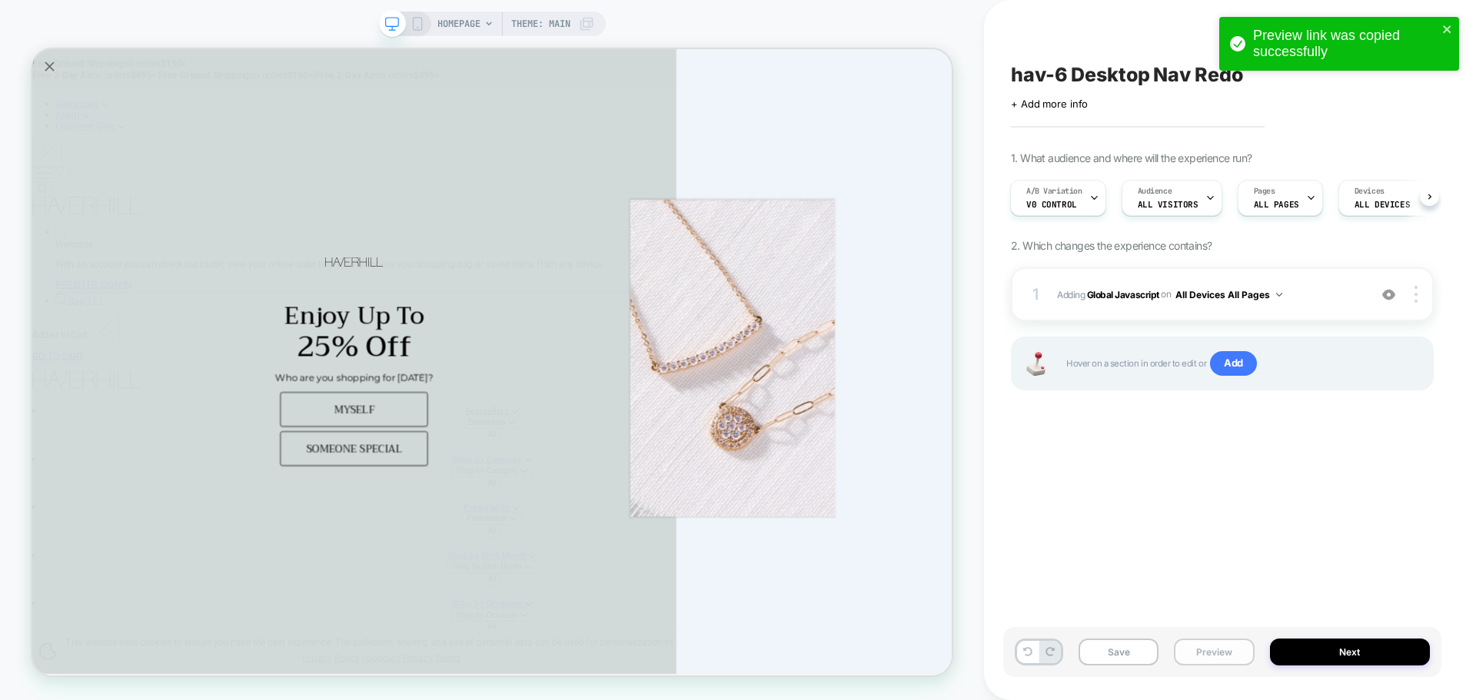
click at [1205, 646] on button "Preview" at bounding box center [1214, 652] width 80 height 27
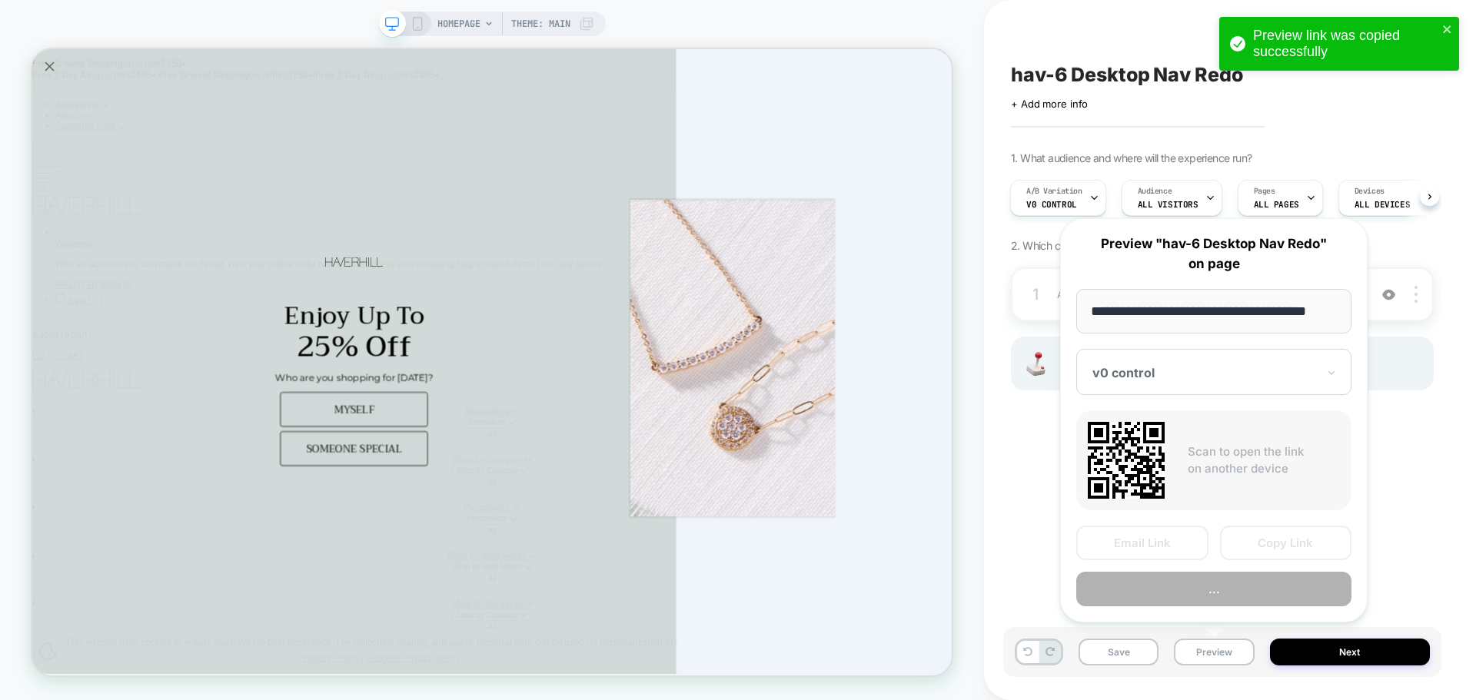
scroll to position [0, 9]
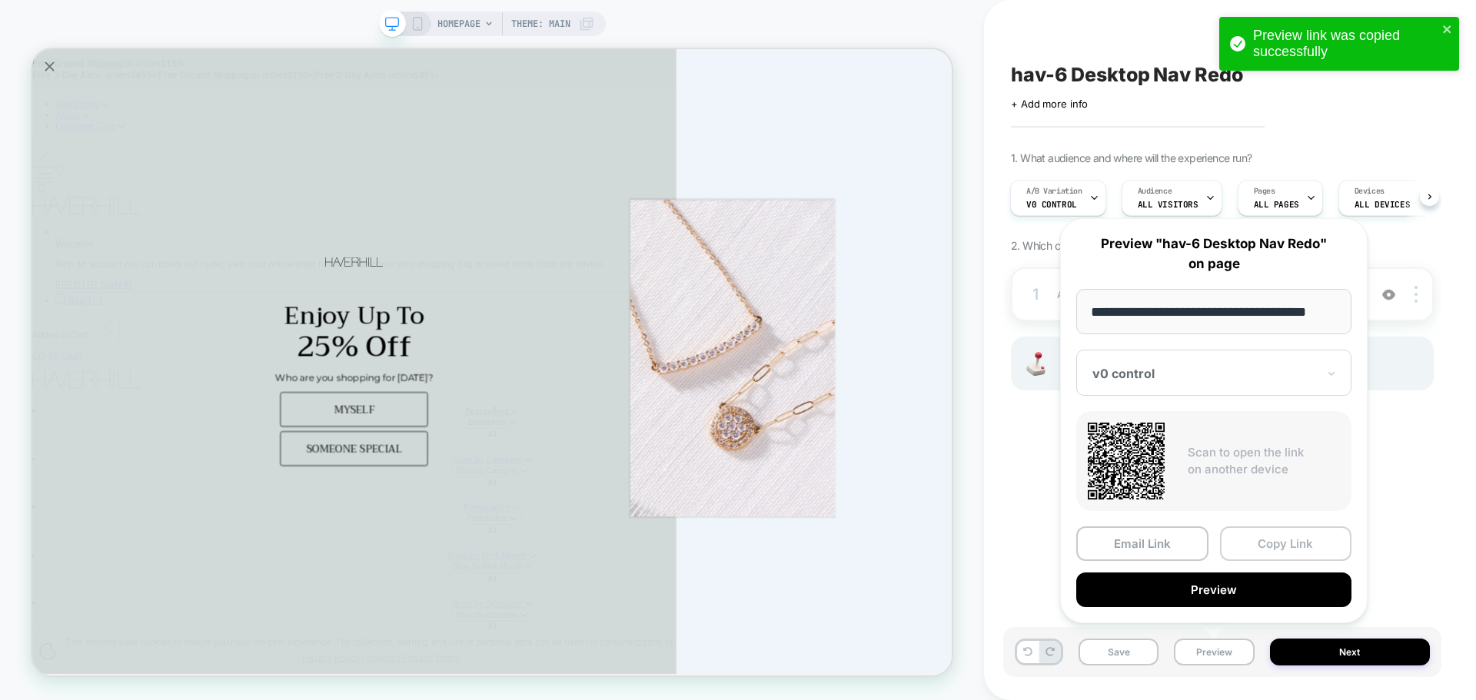
click at [1256, 543] on button "Copy Link" at bounding box center [1286, 544] width 132 height 35
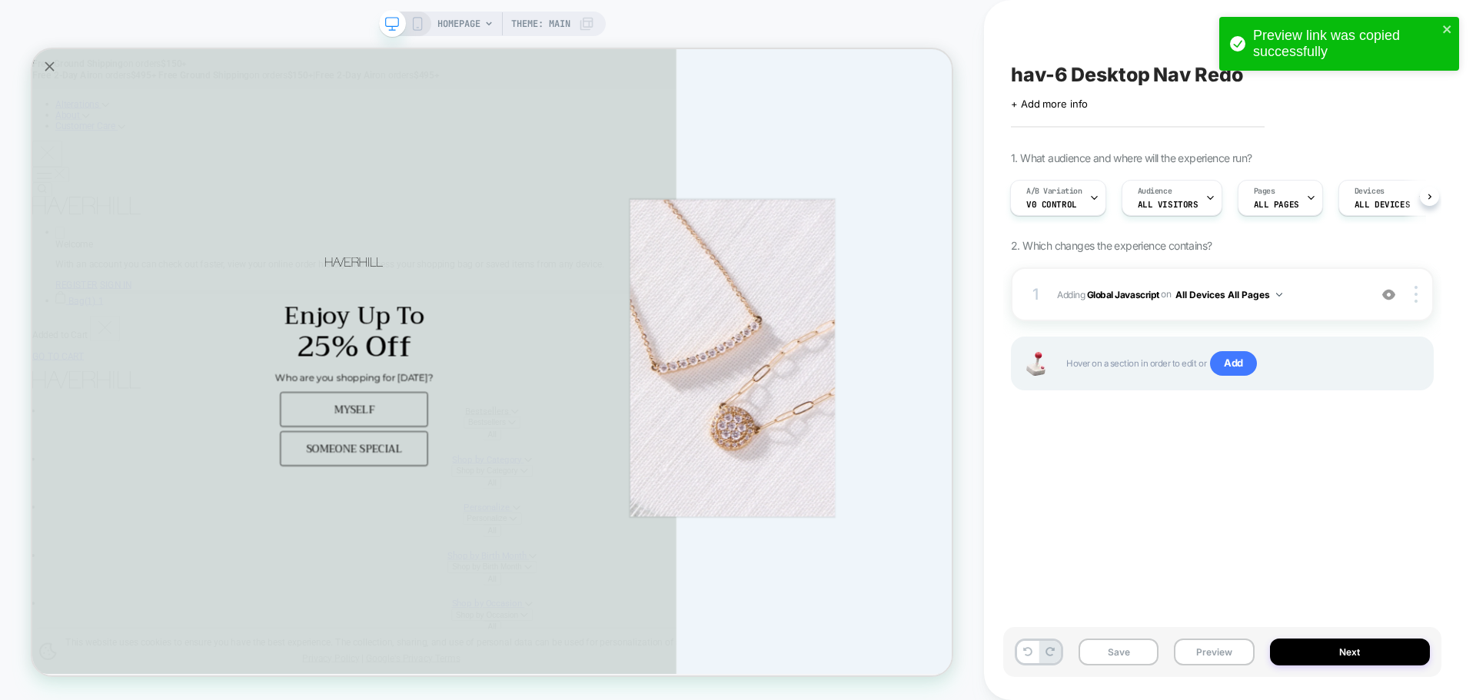
click at [1212, 666] on div "Save Preview Next" at bounding box center [1222, 652] width 438 height 50
click at [1212, 655] on button "Preview" at bounding box center [1214, 652] width 80 height 27
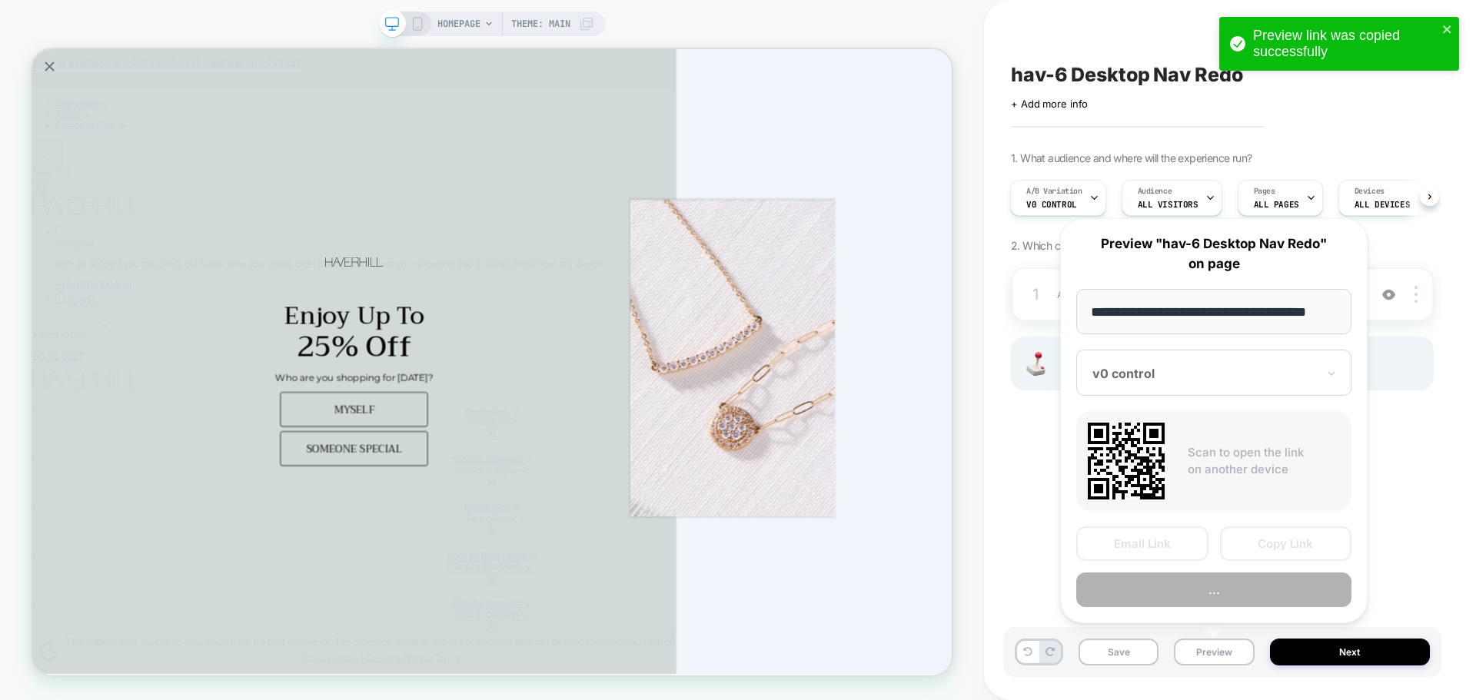
click at [1247, 539] on button "Copy Link" at bounding box center [1286, 544] width 132 height 35
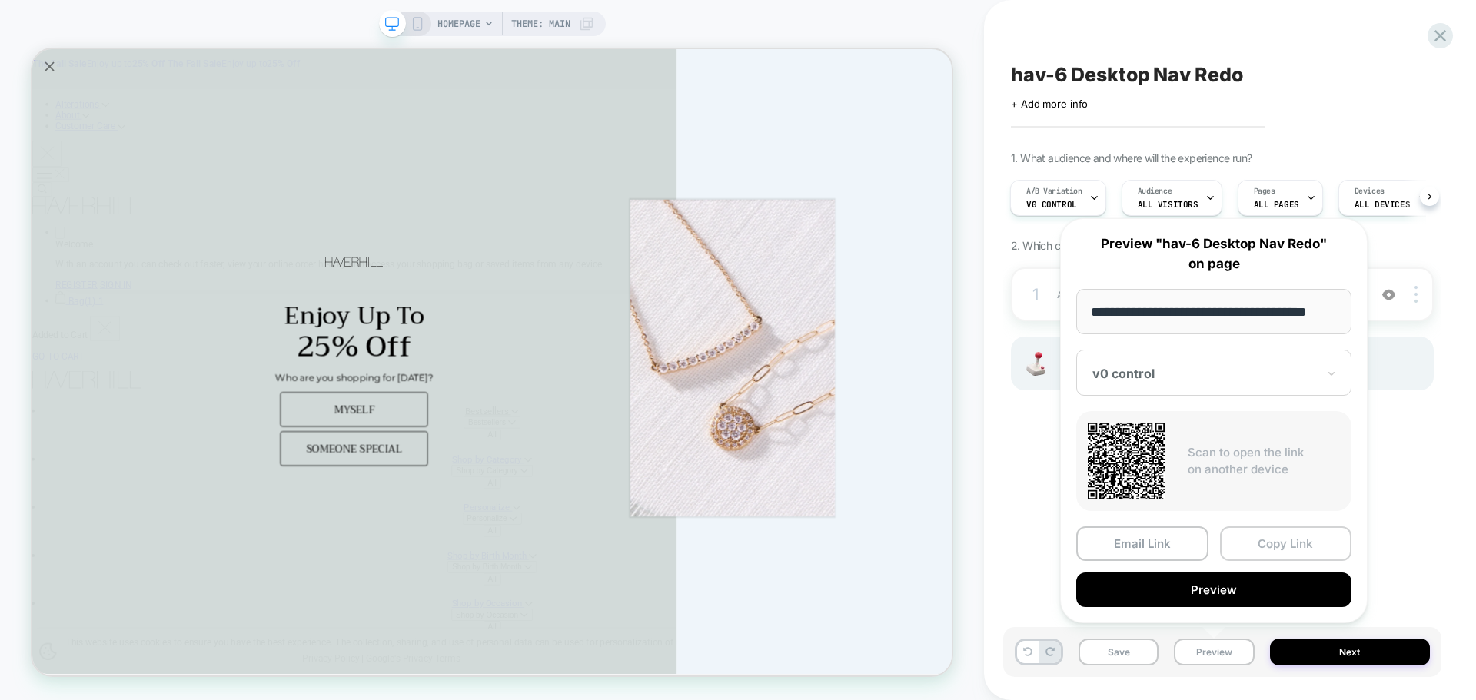
scroll to position [0, 0]
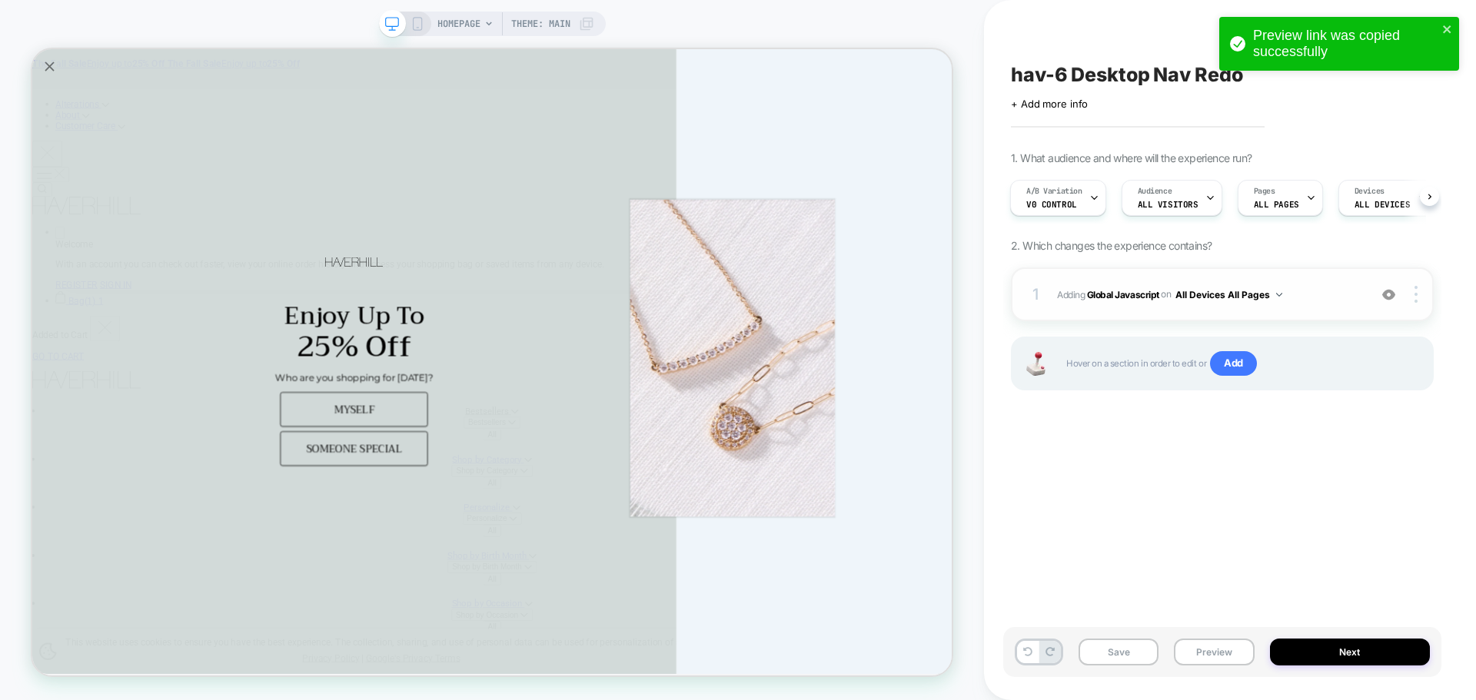
click at [1118, 305] on div "1 Adding Global Javascript on All Devices All Pages Add Before Add After Target…" at bounding box center [1222, 294] width 423 height 54
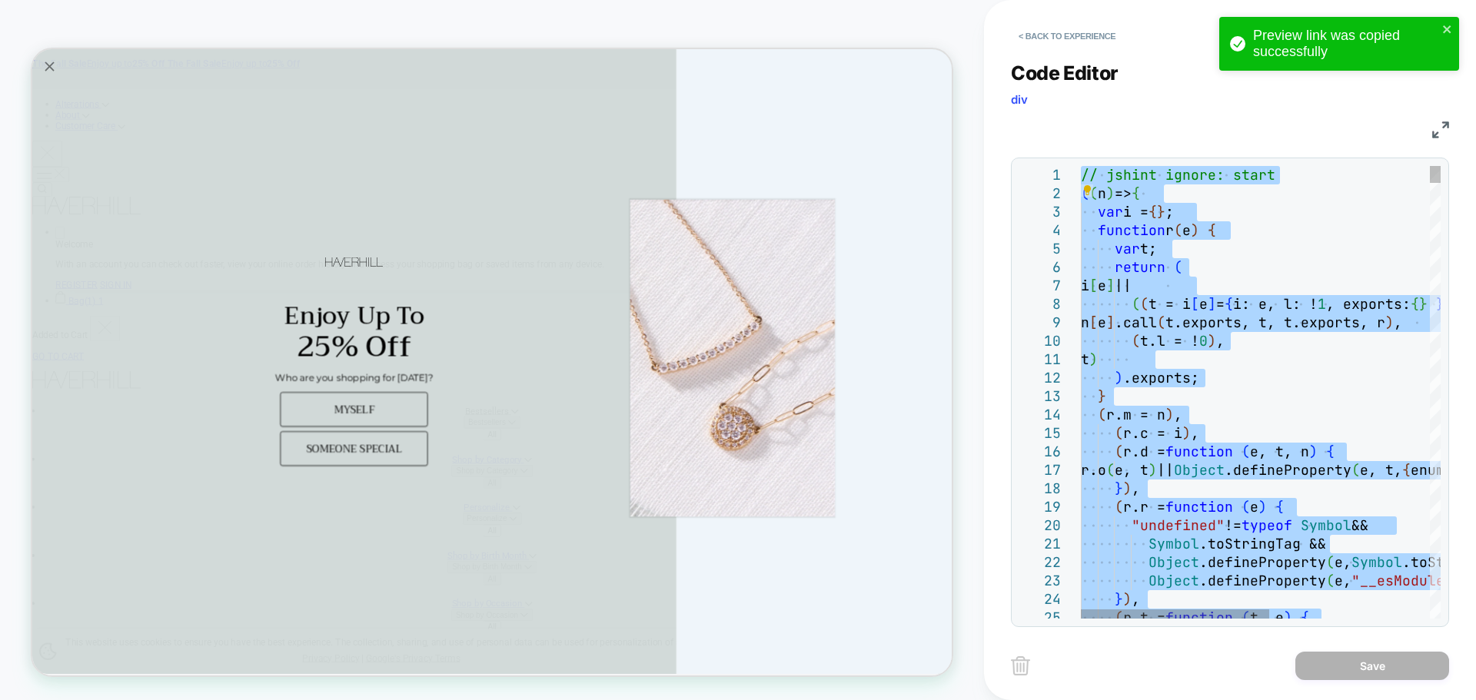
type textarea "**********"
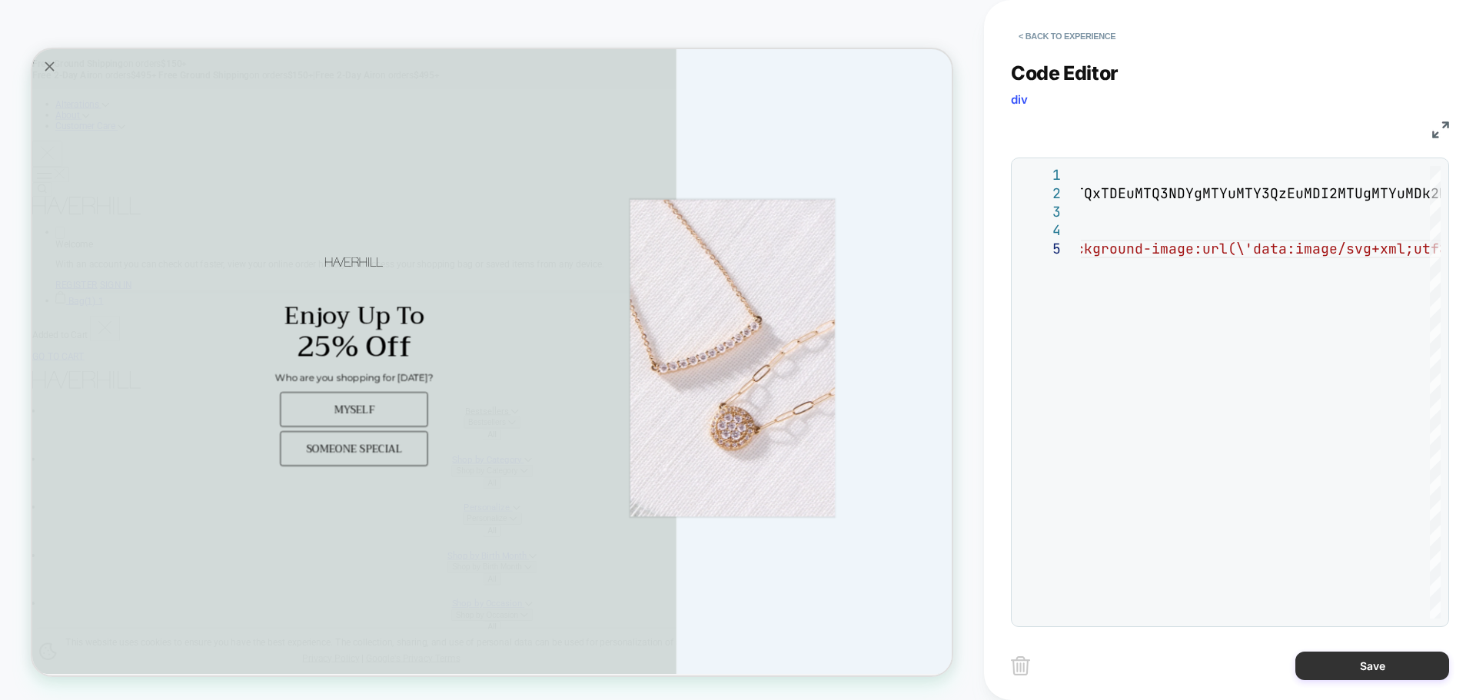
click at [1344, 656] on button "Save" at bounding box center [1372, 666] width 154 height 28
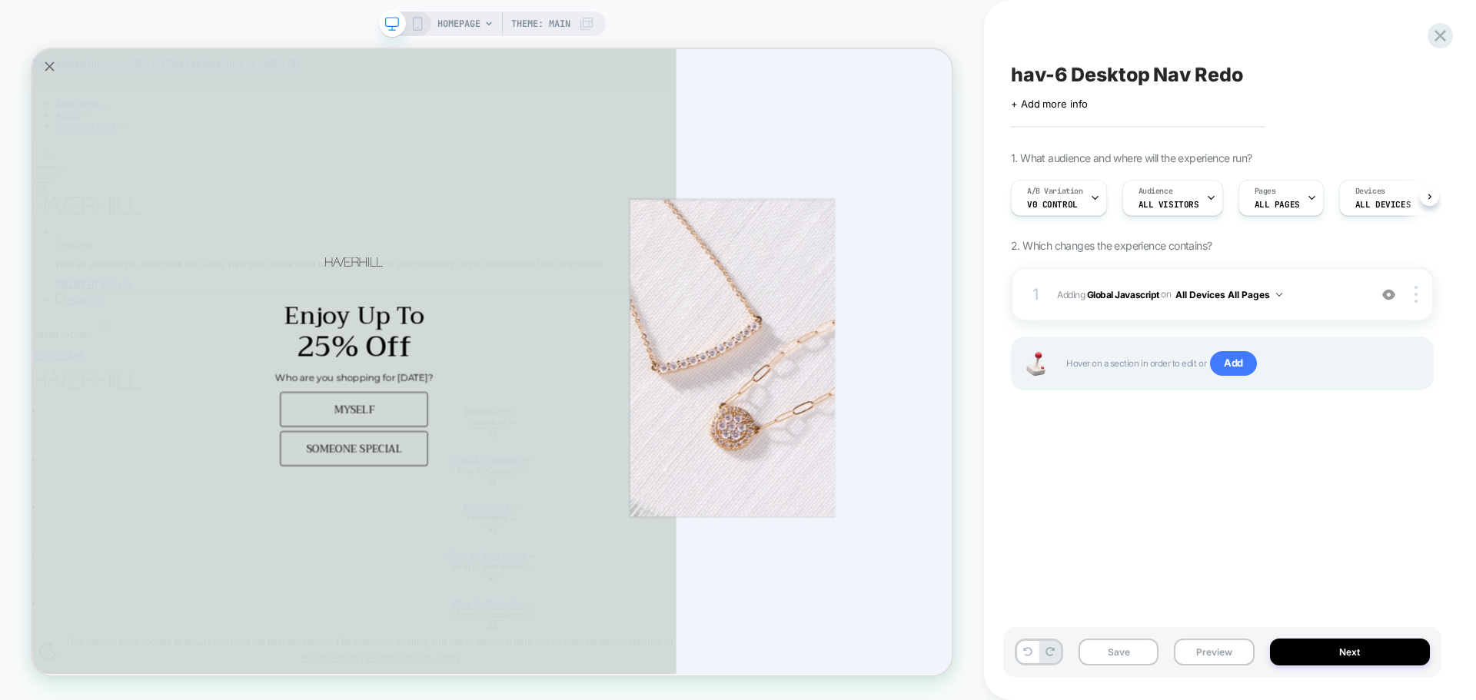
scroll to position [0, 1]
drag, startPoint x: 1131, startPoint y: 668, endPoint x: 1138, endPoint y: 652, distance: 17.6
click at [1131, 666] on div "Save Preview Next" at bounding box center [1222, 652] width 438 height 50
click at [1138, 652] on button "Save" at bounding box center [1118, 652] width 80 height 27
click at [1200, 641] on button "Preview" at bounding box center [1214, 652] width 80 height 27
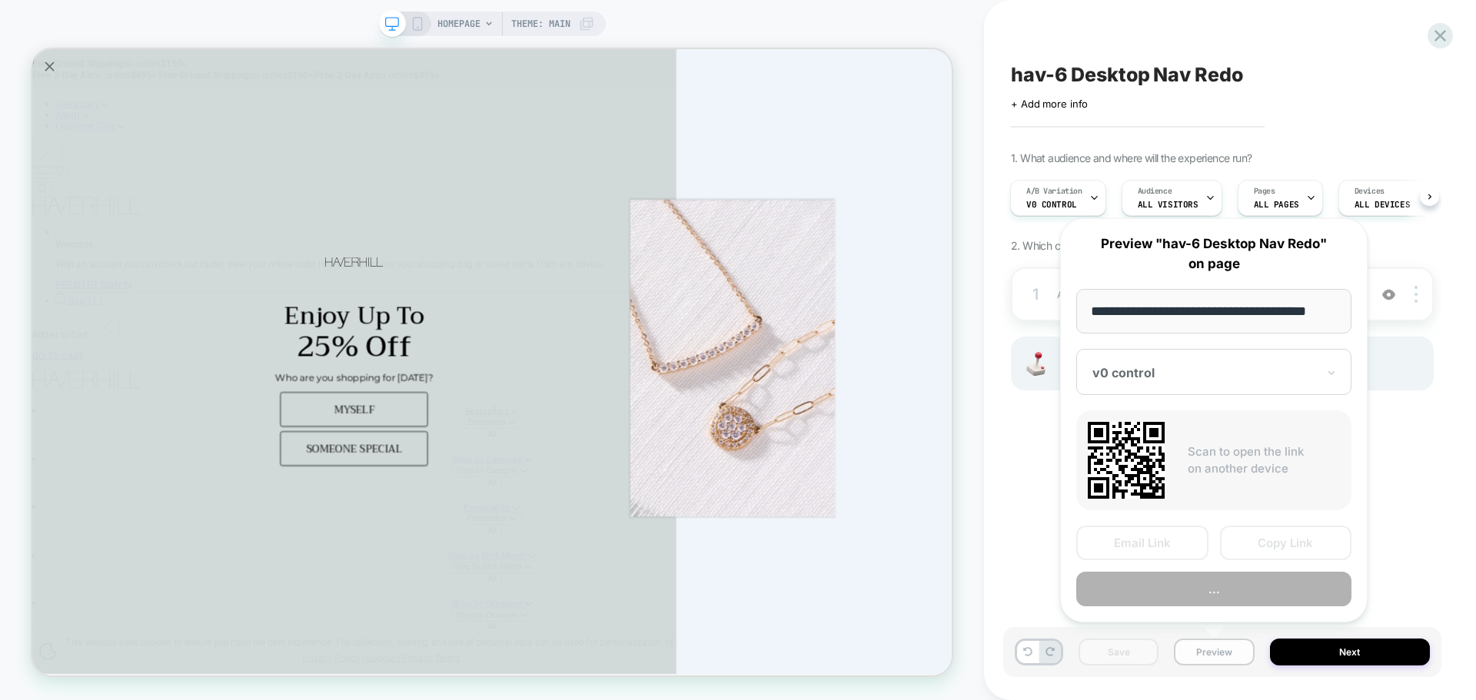
scroll to position [0, 9]
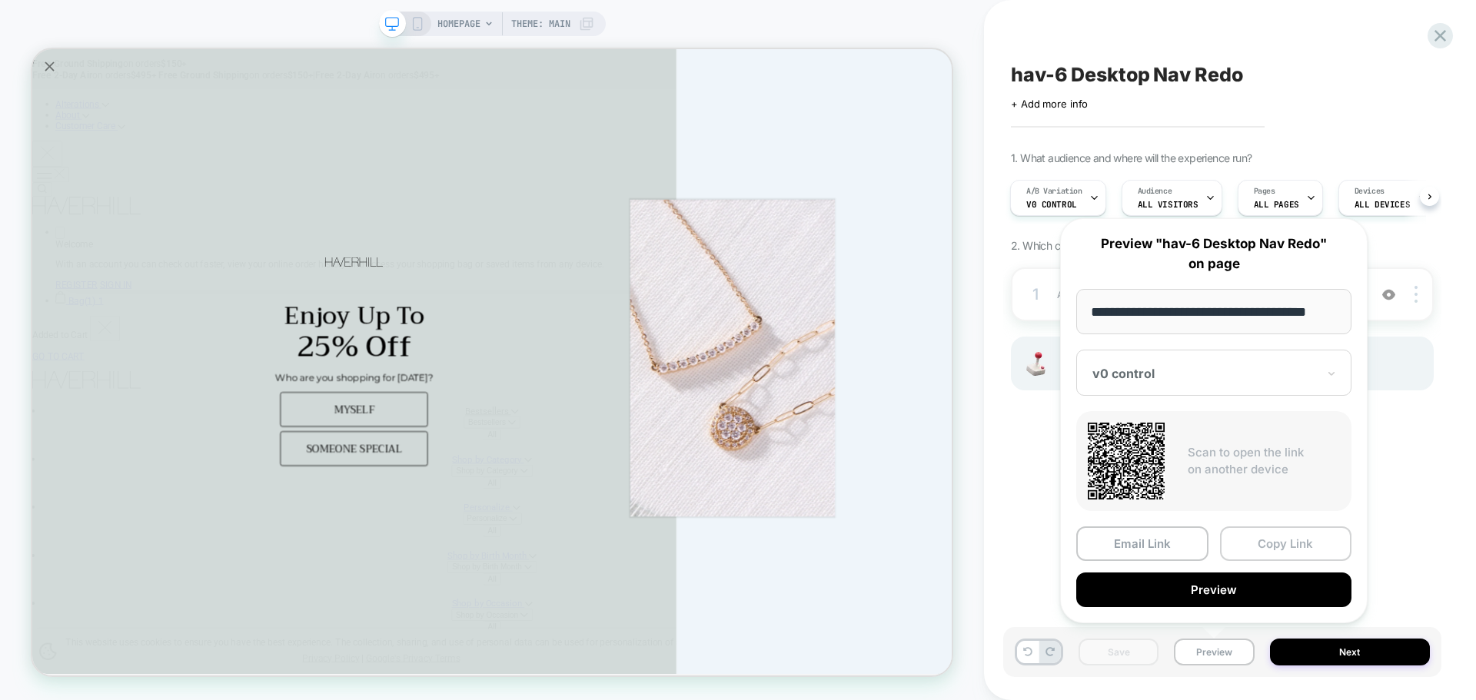
click at [1279, 545] on button "Copy Link" at bounding box center [1286, 544] width 132 height 35
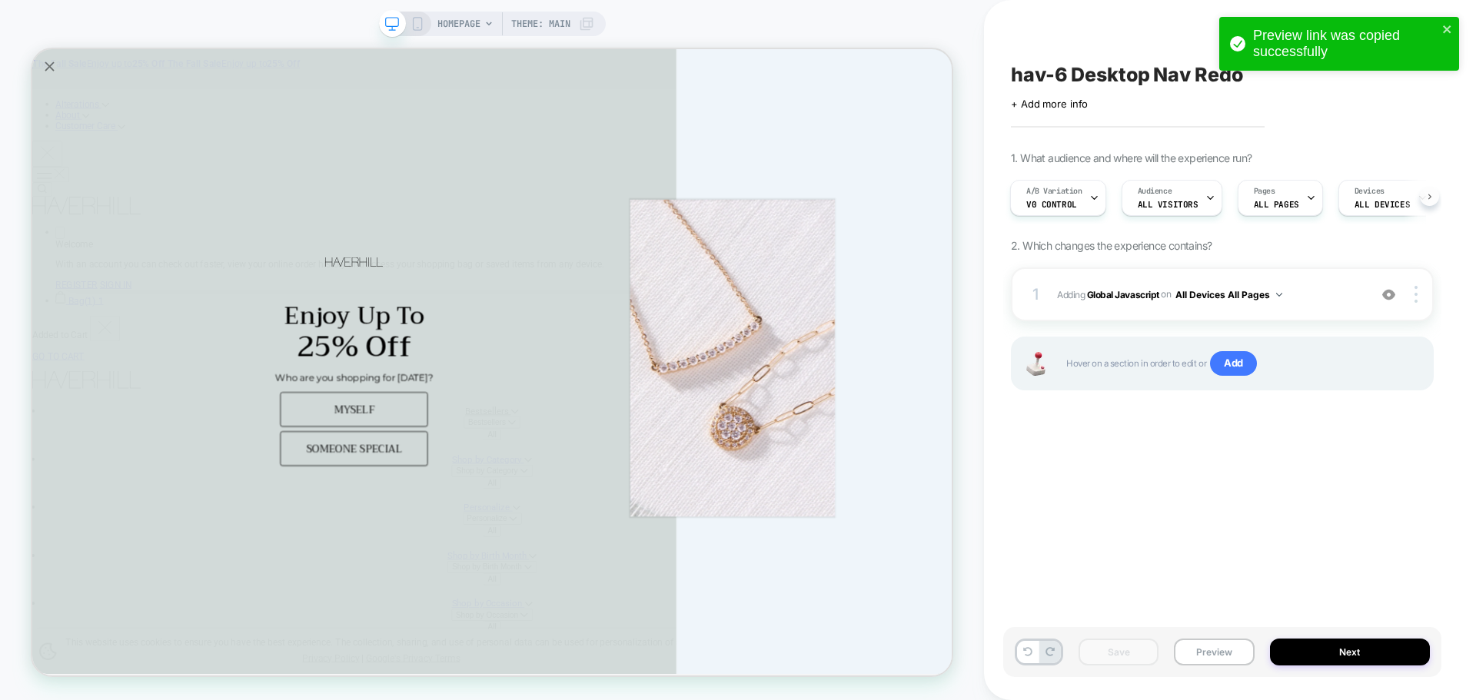
drag, startPoint x: 1434, startPoint y: 191, endPoint x: 1432, endPoint y: 201, distance: 10.3
click at [1434, 191] on button at bounding box center [1429, 196] width 19 height 19
click at [1432, 201] on button at bounding box center [1429, 196] width 19 height 19
click at [1431, 201] on button at bounding box center [1429, 196] width 19 height 19
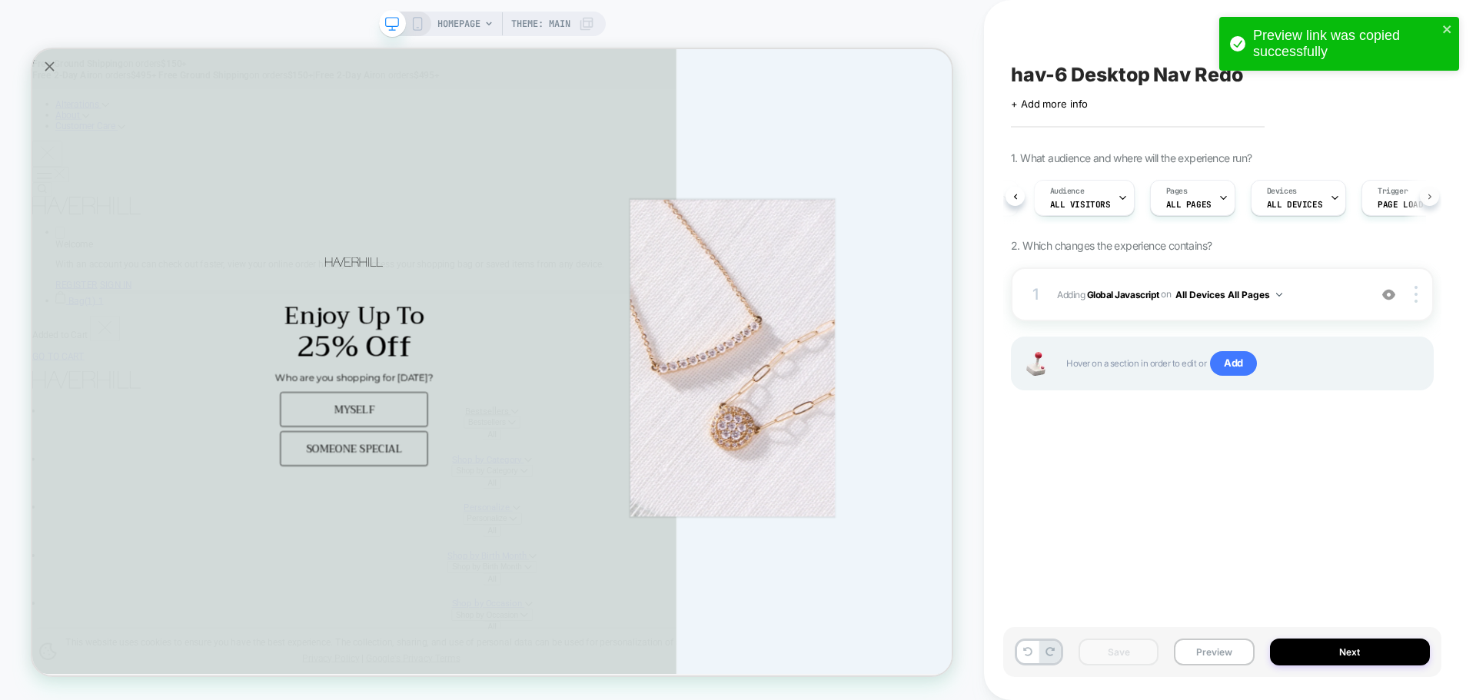
click at [1425, 203] on button at bounding box center [1429, 196] width 19 height 19
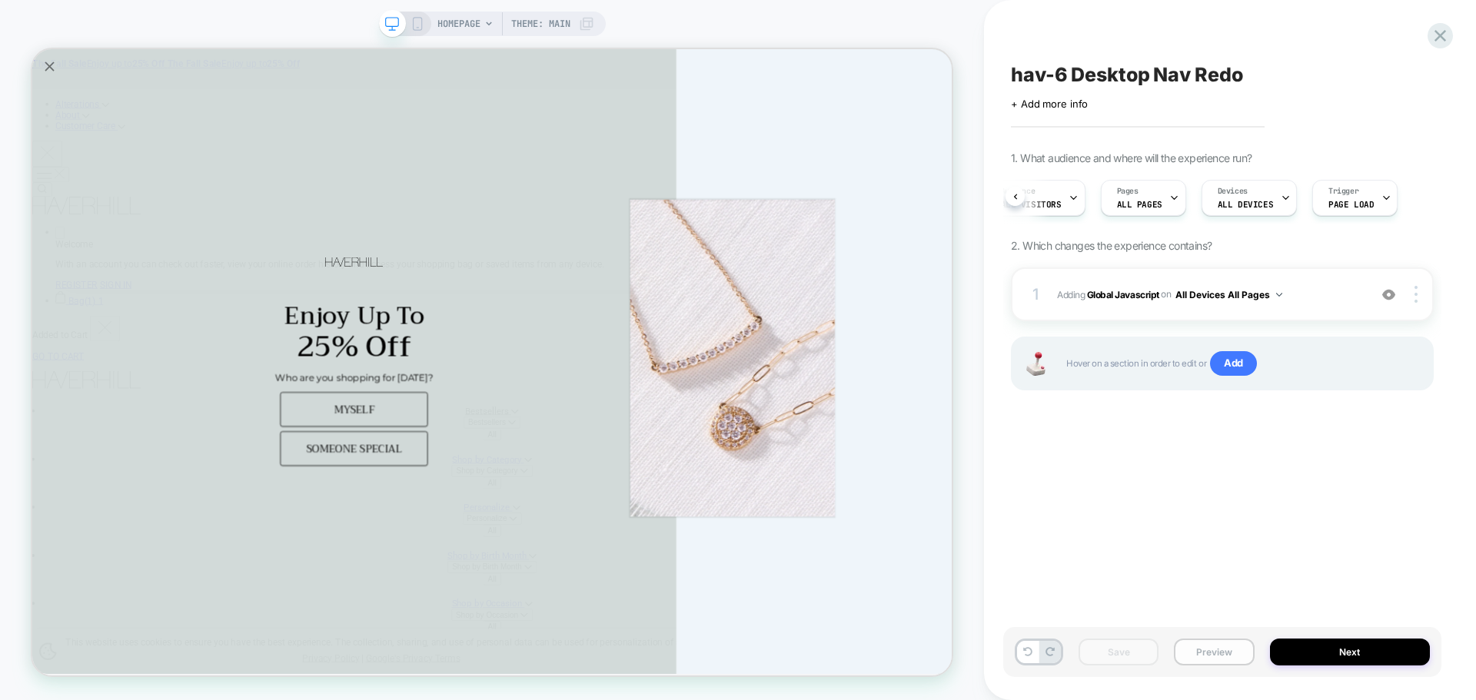
click at [1218, 658] on button "Preview" at bounding box center [1214, 652] width 80 height 27
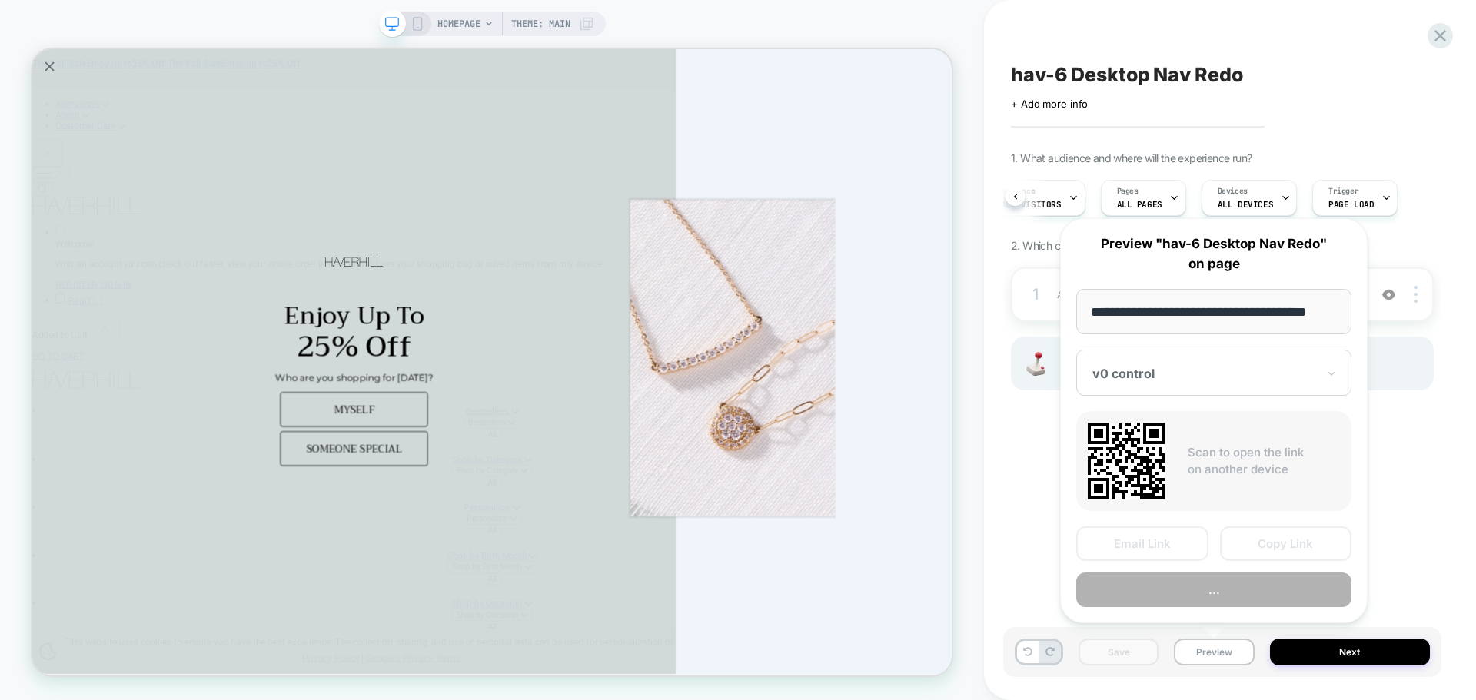
scroll to position [0, 0]
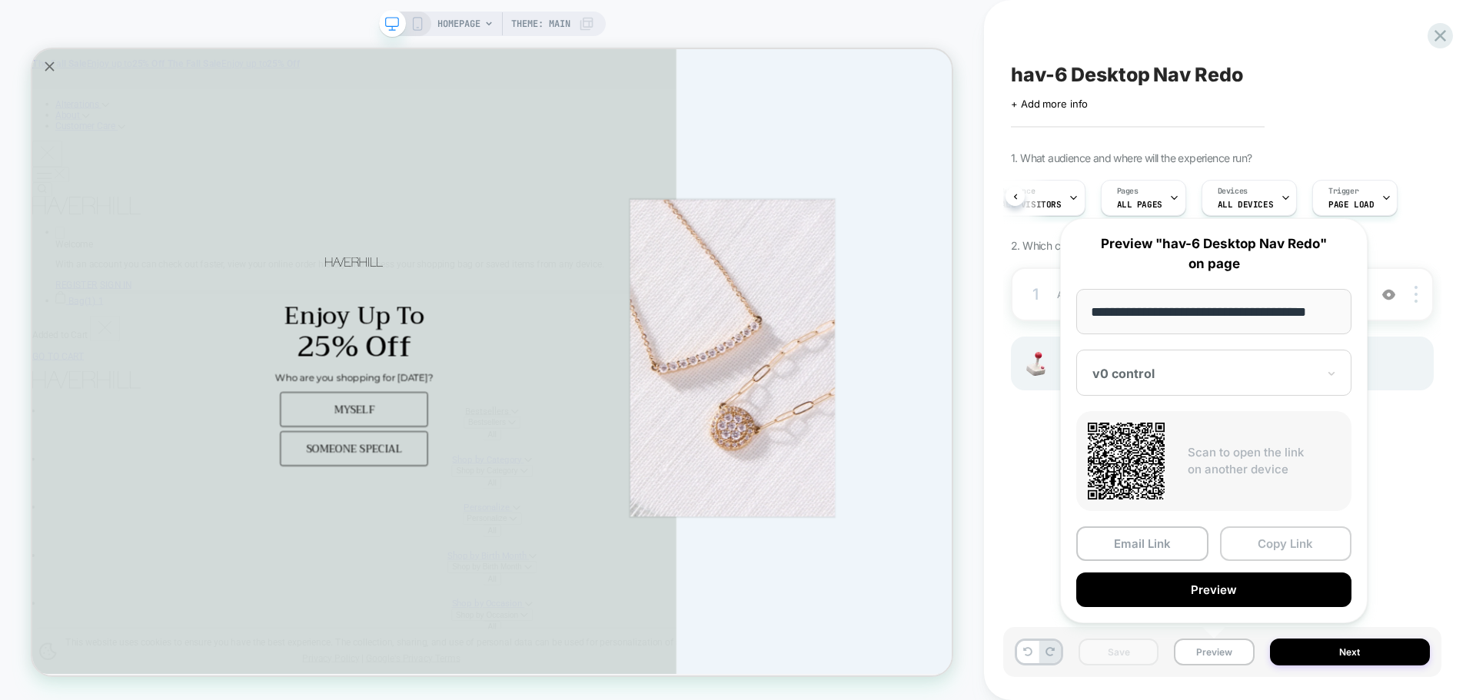
click at [1289, 547] on button "Copy Link" at bounding box center [1286, 544] width 132 height 35
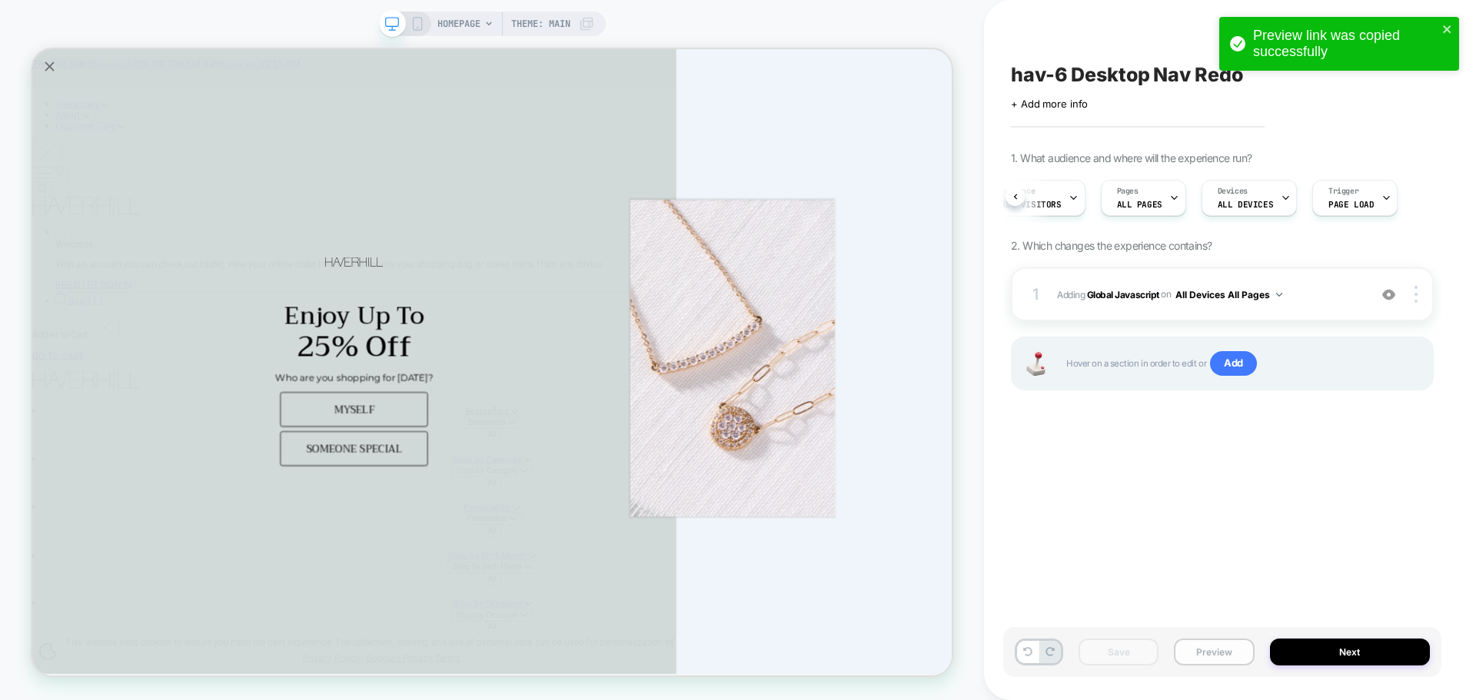
click at [1249, 657] on button "Preview" at bounding box center [1214, 652] width 80 height 27
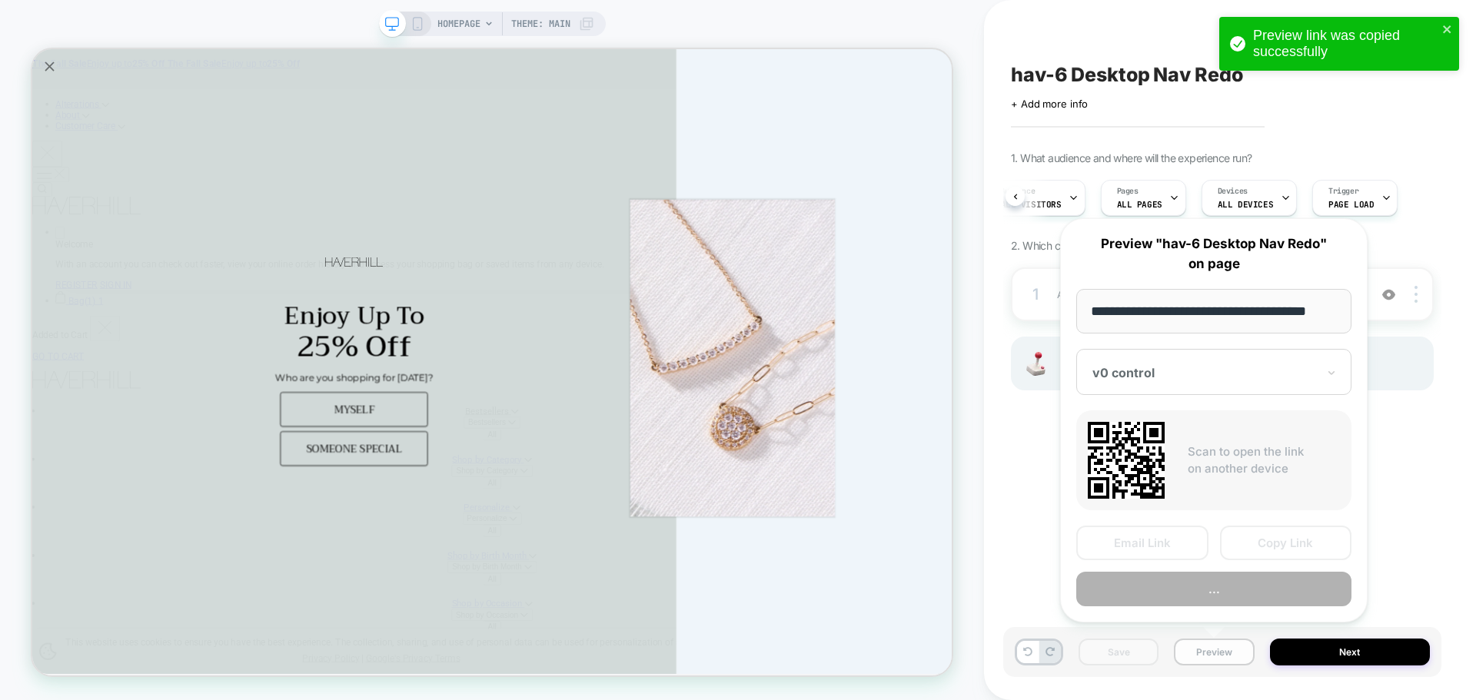
scroll to position [0, 9]
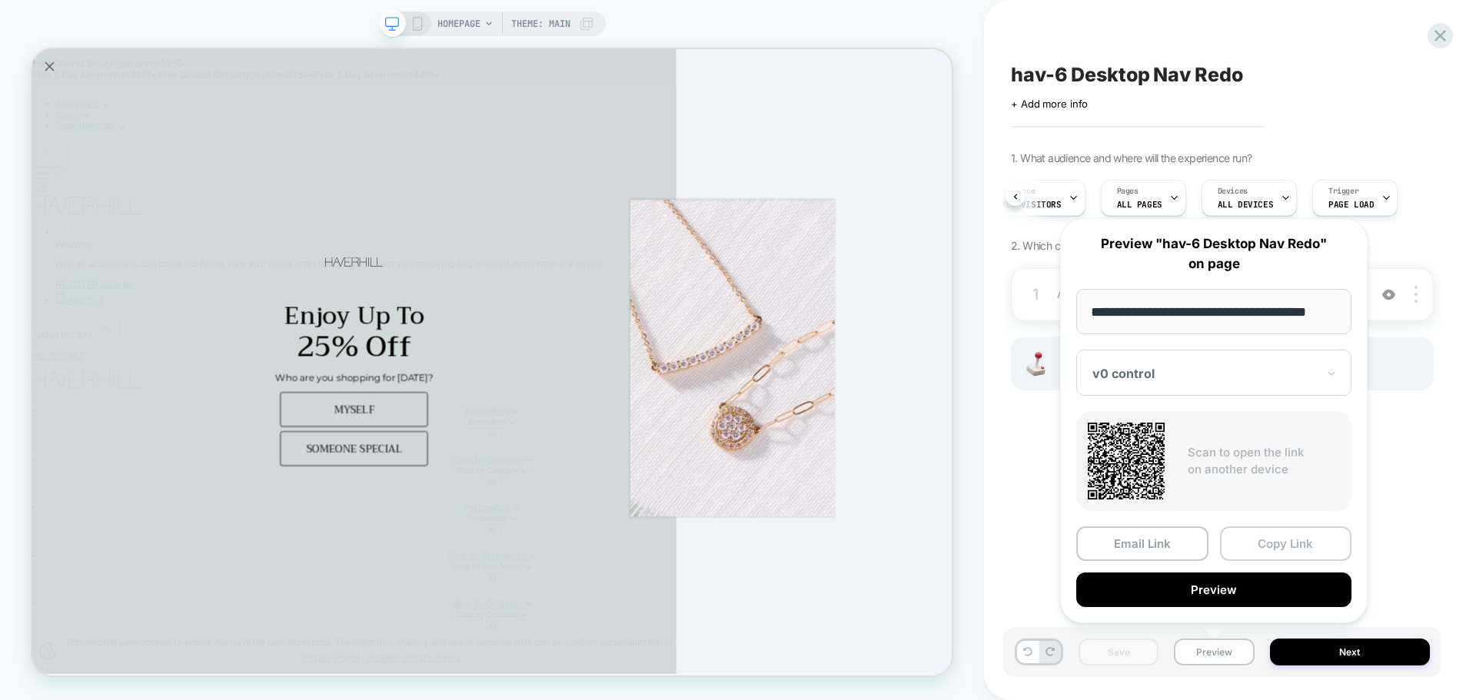
click at [1260, 536] on button "Copy Link" at bounding box center [1286, 544] width 132 height 35
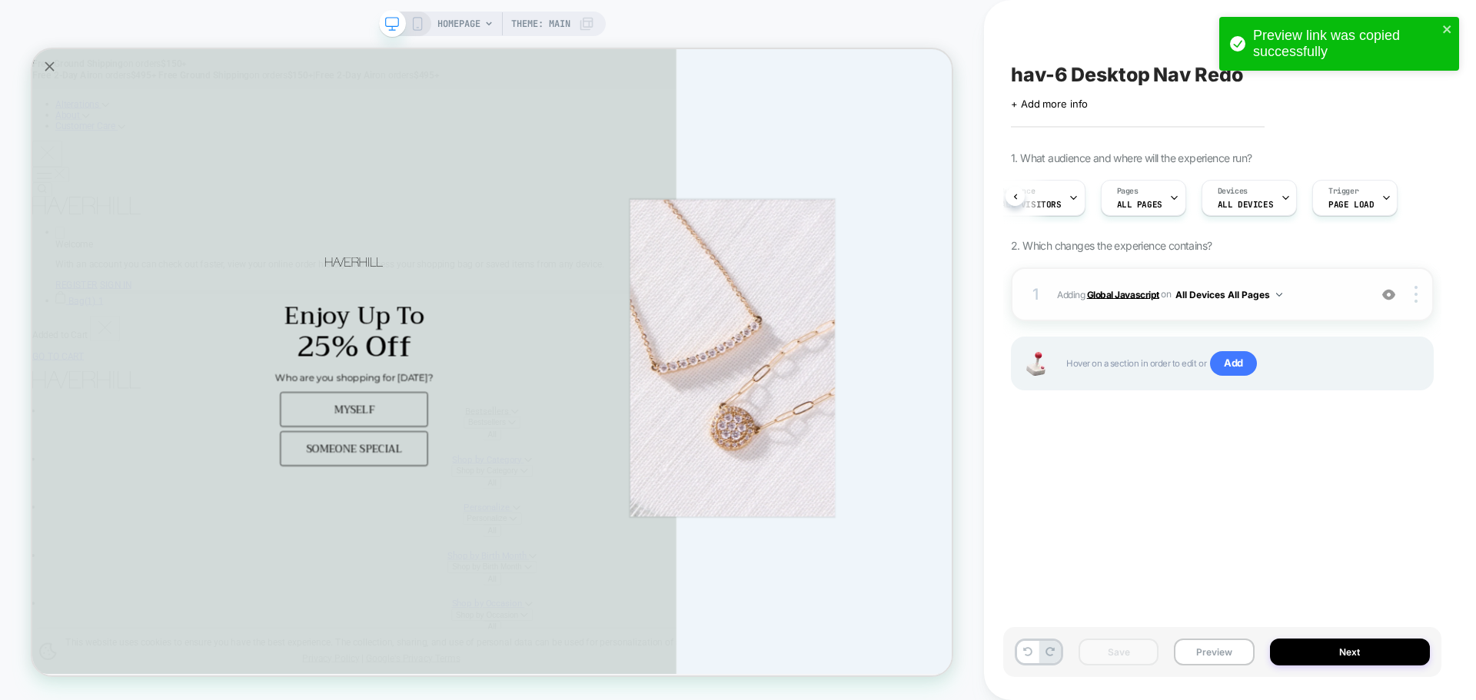
click at [1124, 297] on b "Global Javascript" at bounding box center [1123, 294] width 72 height 12
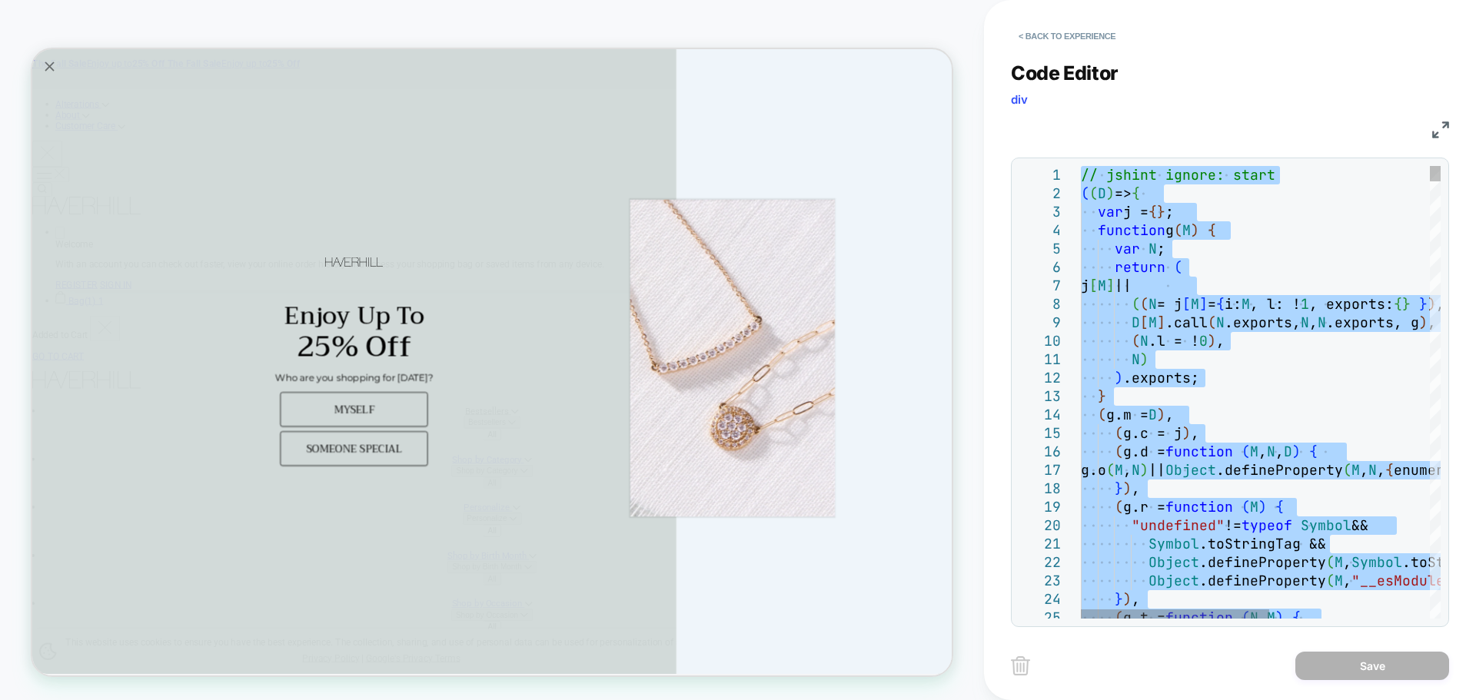
type textarea "**********"
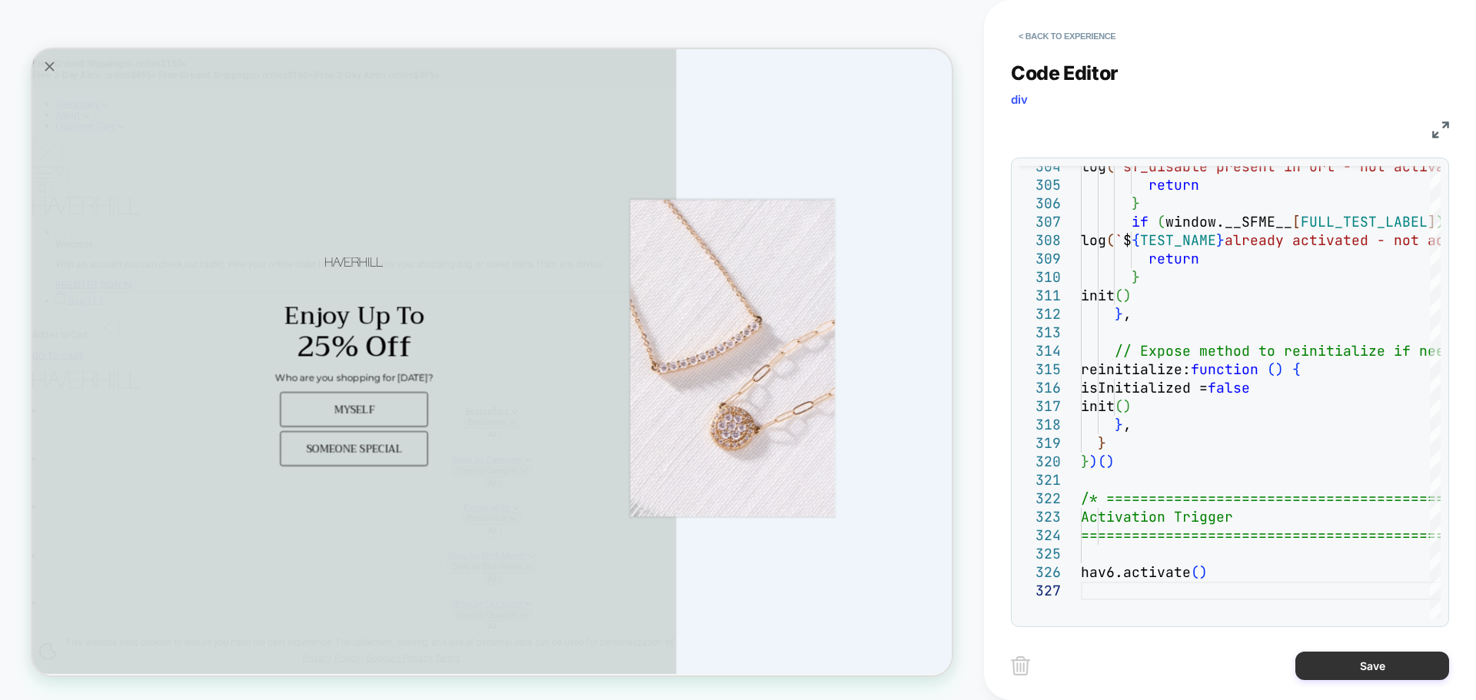
click at [1337, 656] on button "Save" at bounding box center [1372, 666] width 154 height 28
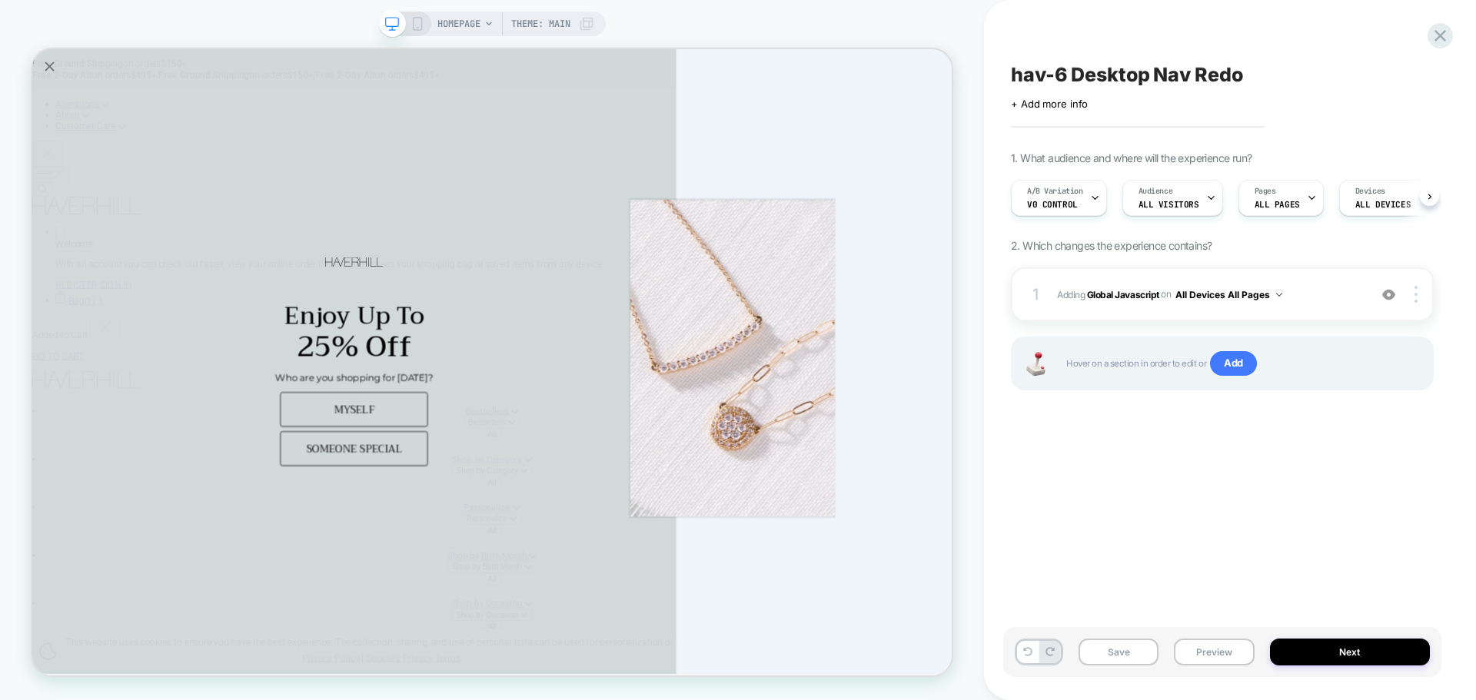
scroll to position [0, 1]
click at [1102, 663] on button "Save" at bounding box center [1118, 652] width 80 height 27
click at [1105, 652] on button "Save" at bounding box center [1118, 652] width 80 height 27
click at [1202, 656] on button "Preview" at bounding box center [1214, 652] width 80 height 27
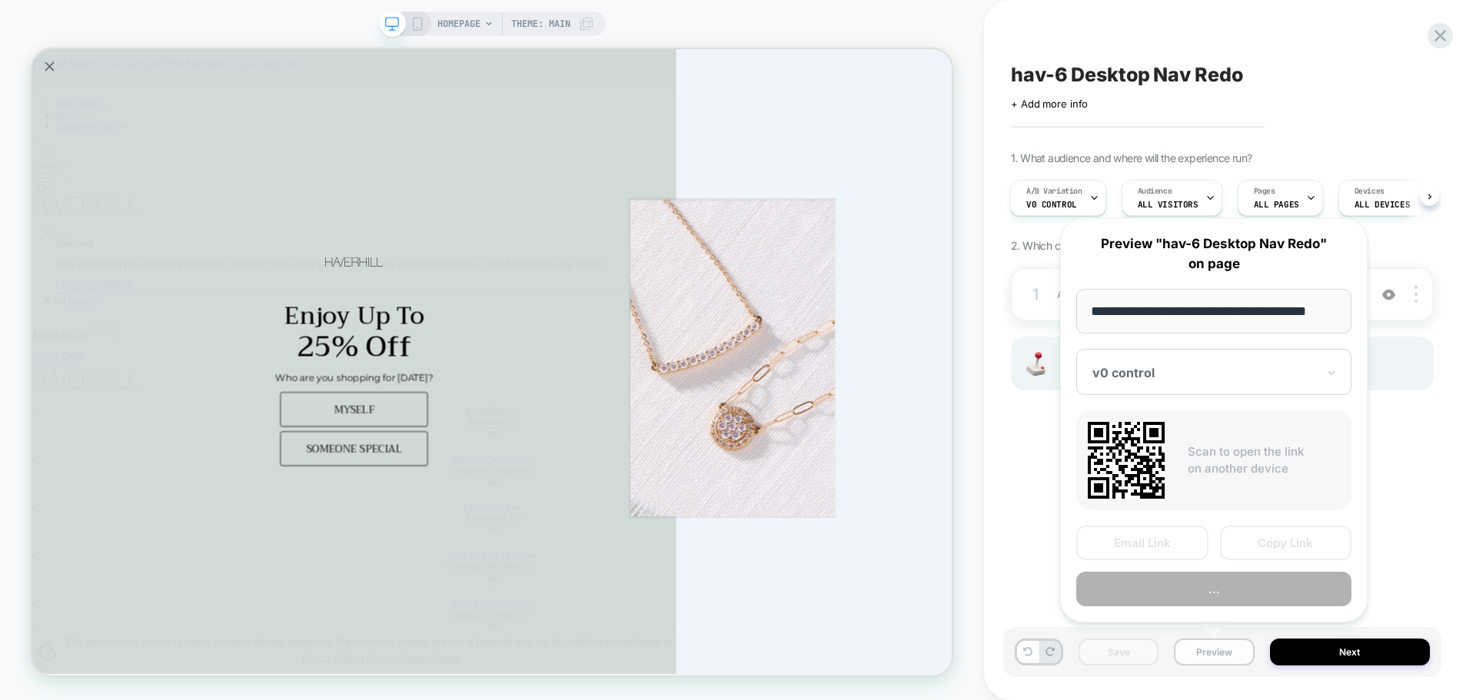
scroll to position [0, 9]
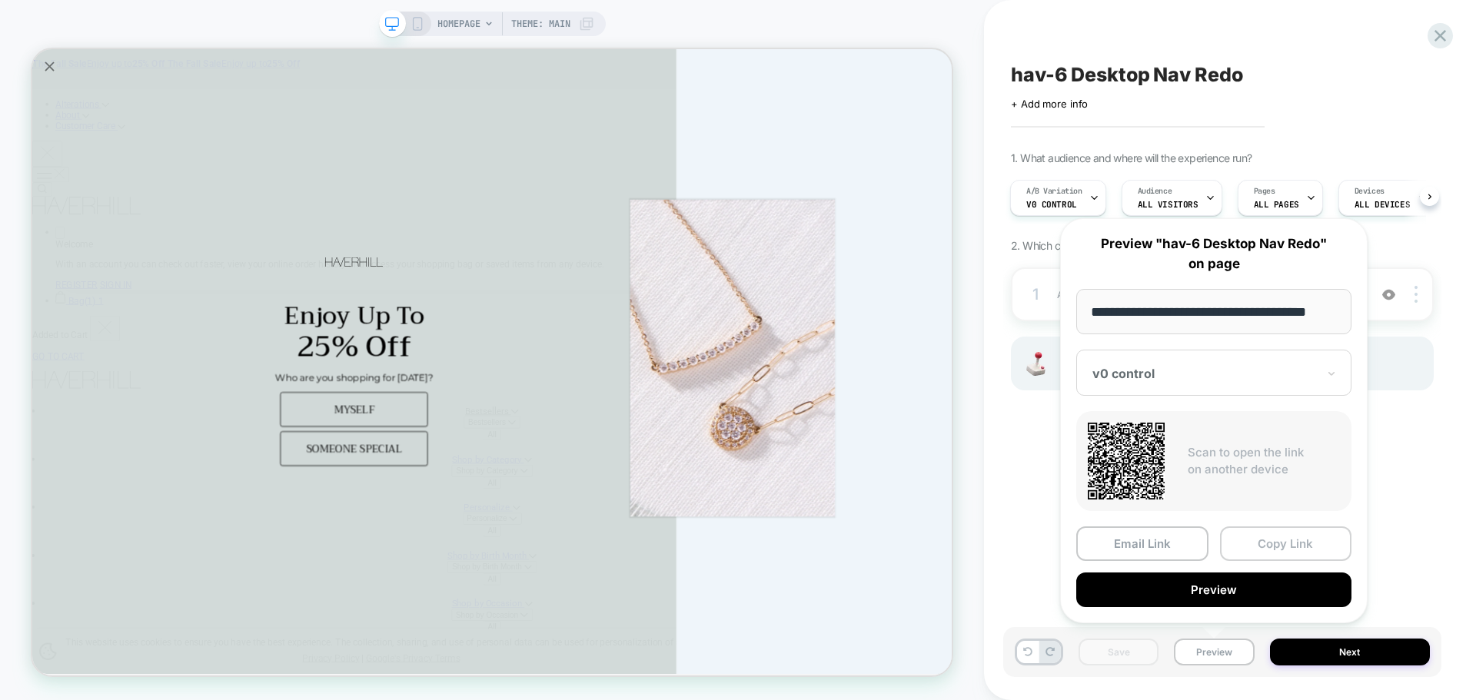
click at [1263, 549] on button "Copy Link" at bounding box center [1286, 544] width 132 height 35
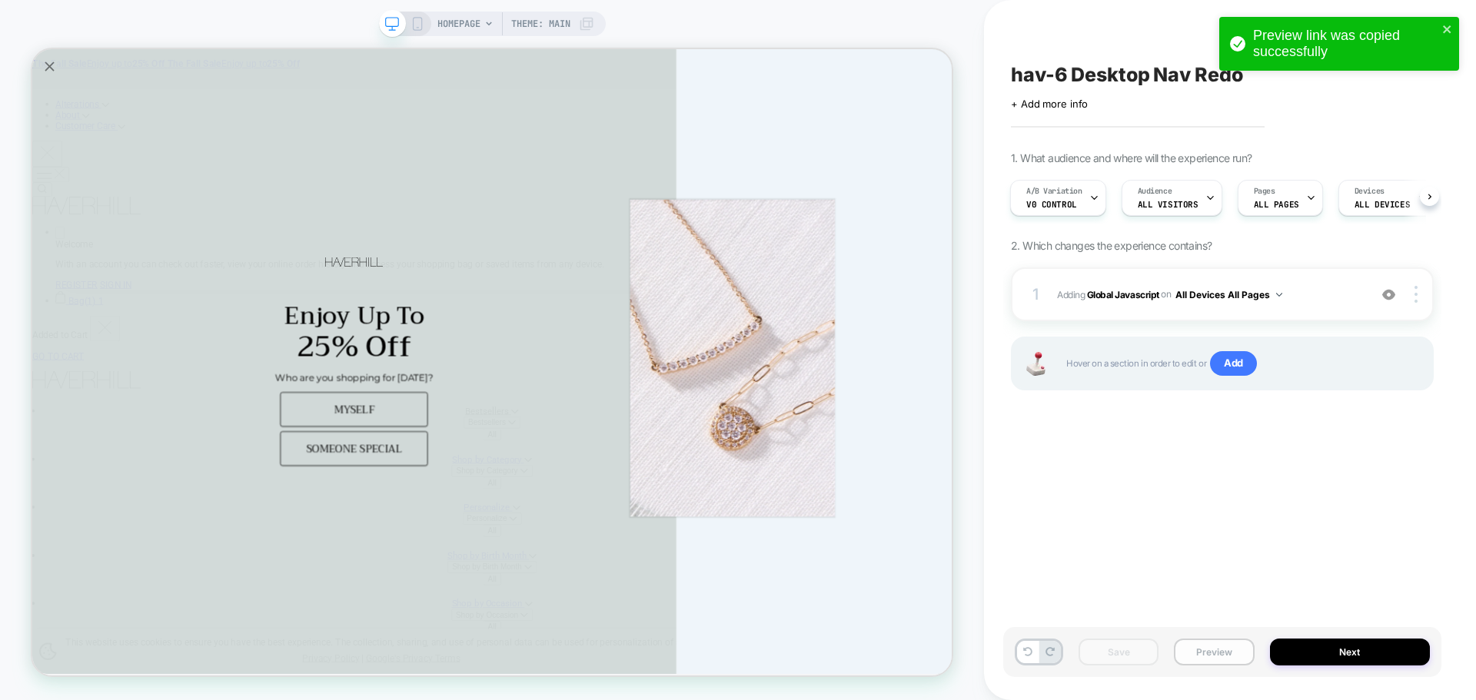
click at [1225, 650] on button "Preview" at bounding box center [1214, 652] width 80 height 27
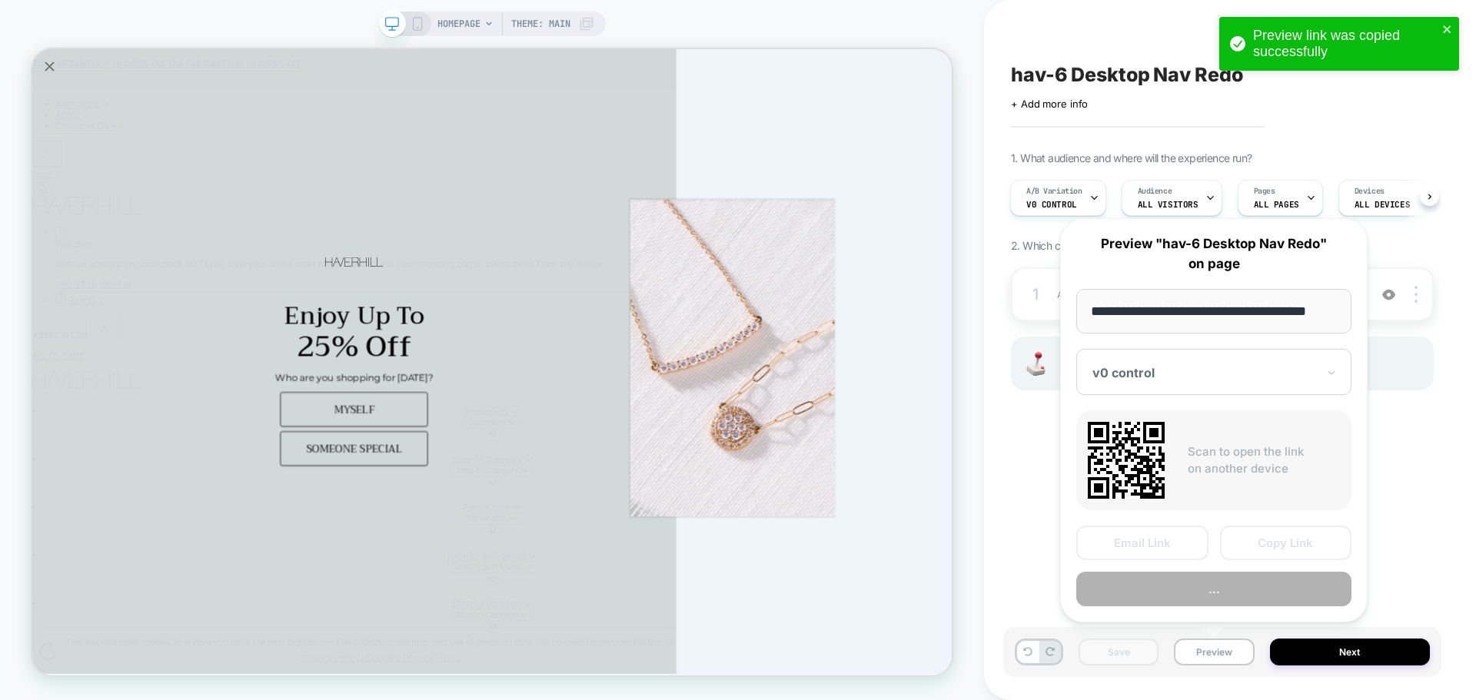
scroll to position [0, 9]
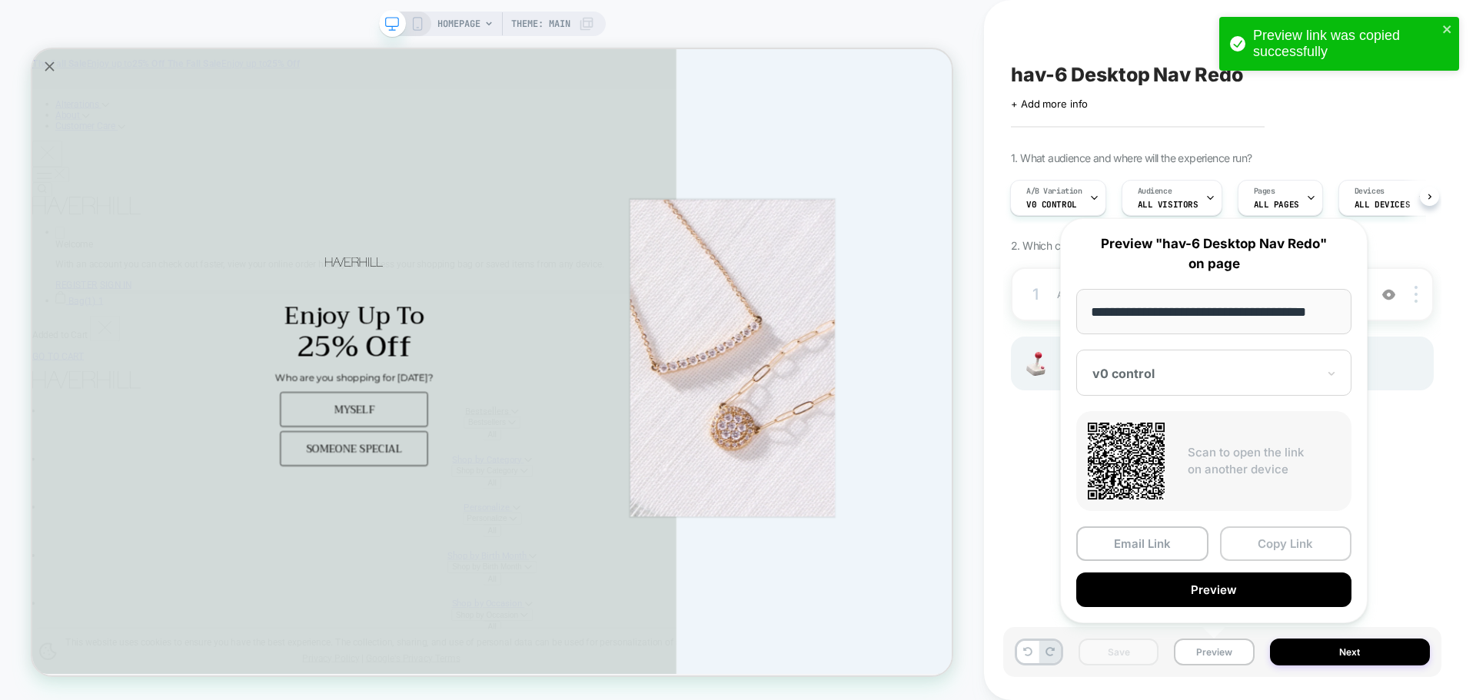
click at [1261, 554] on button "Copy Link" at bounding box center [1286, 544] width 132 height 35
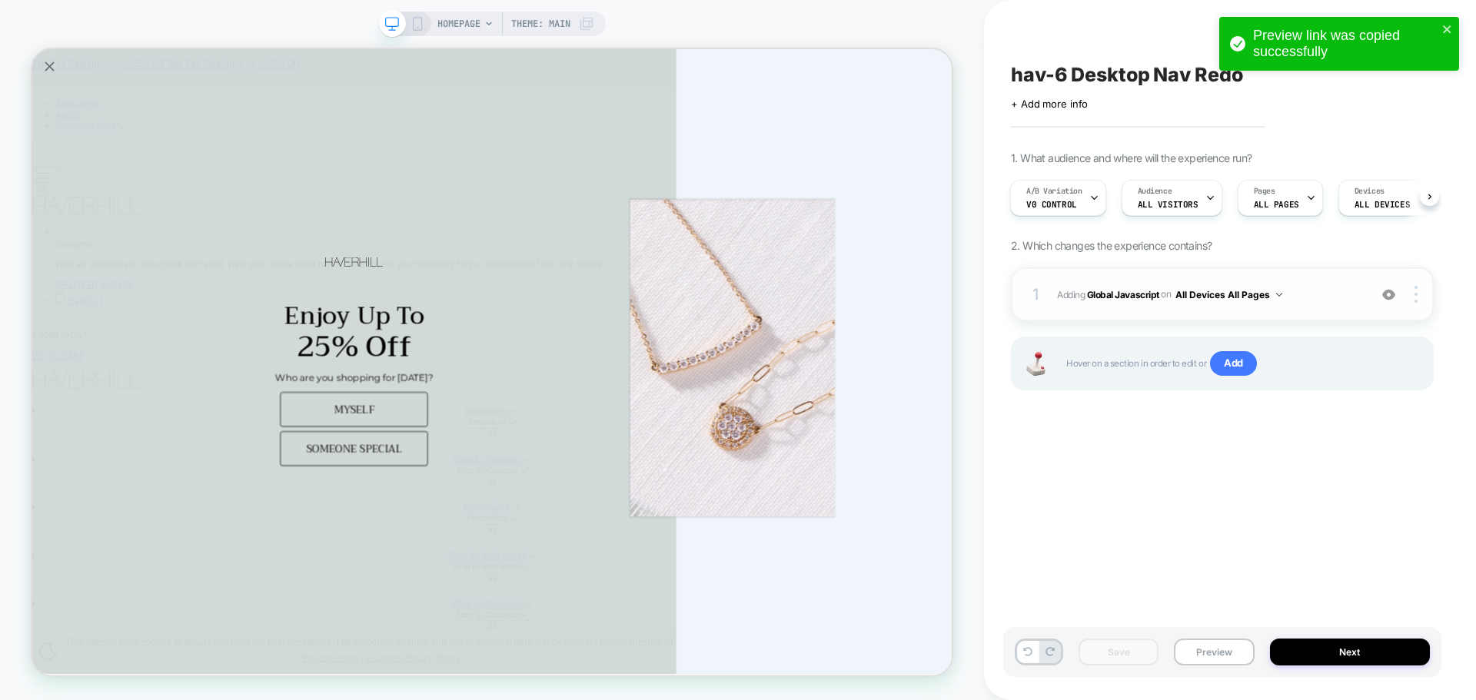
click at [1128, 280] on div "1 Adding Global Javascript on All Devices All Pages Add Before Add After Target…" at bounding box center [1222, 294] width 423 height 54
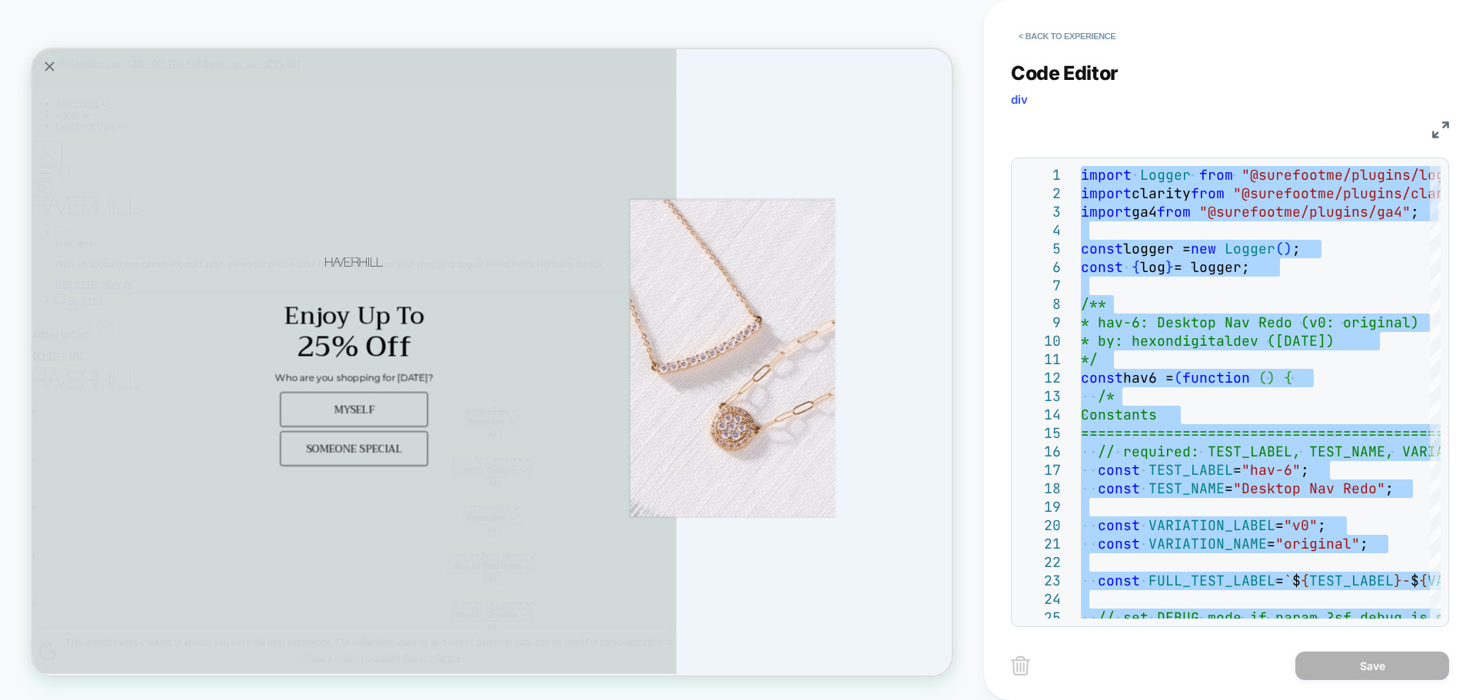
type textarea "**********"
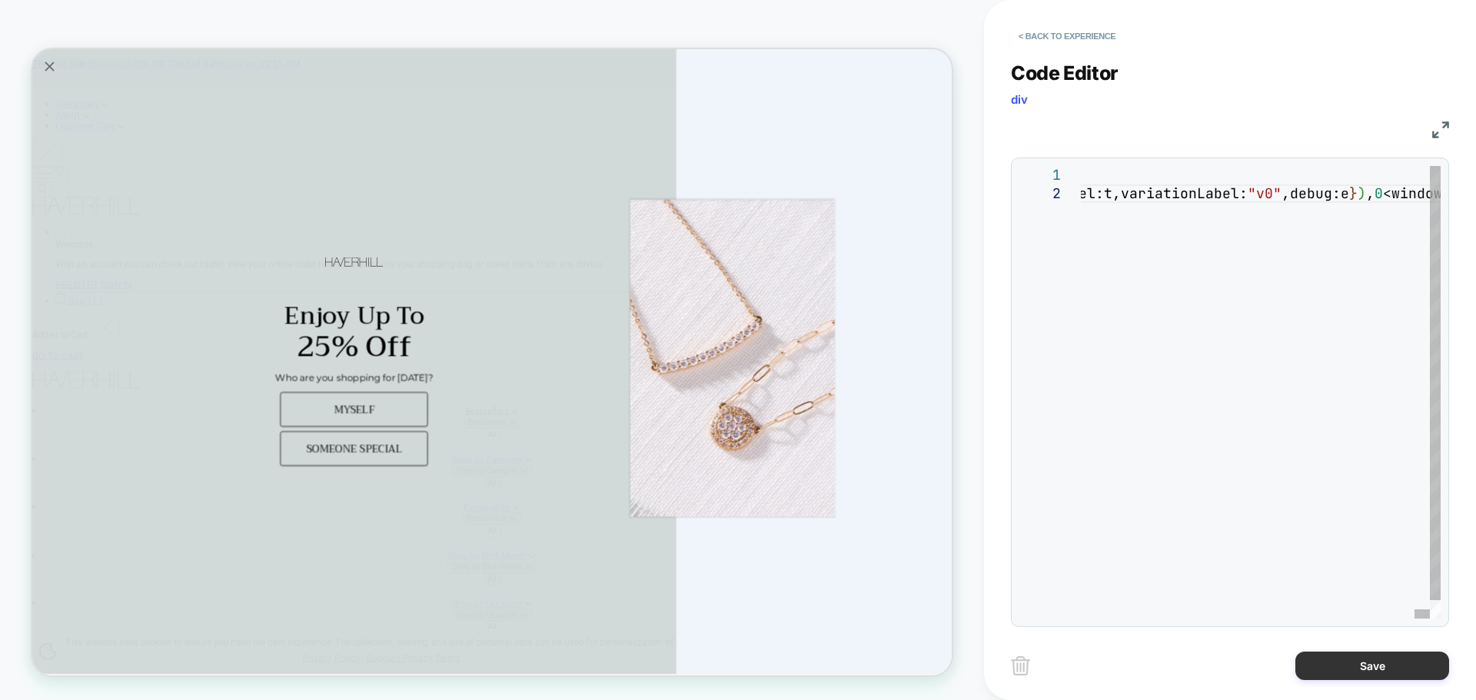
click at [1361, 666] on button "Save" at bounding box center [1372, 666] width 154 height 28
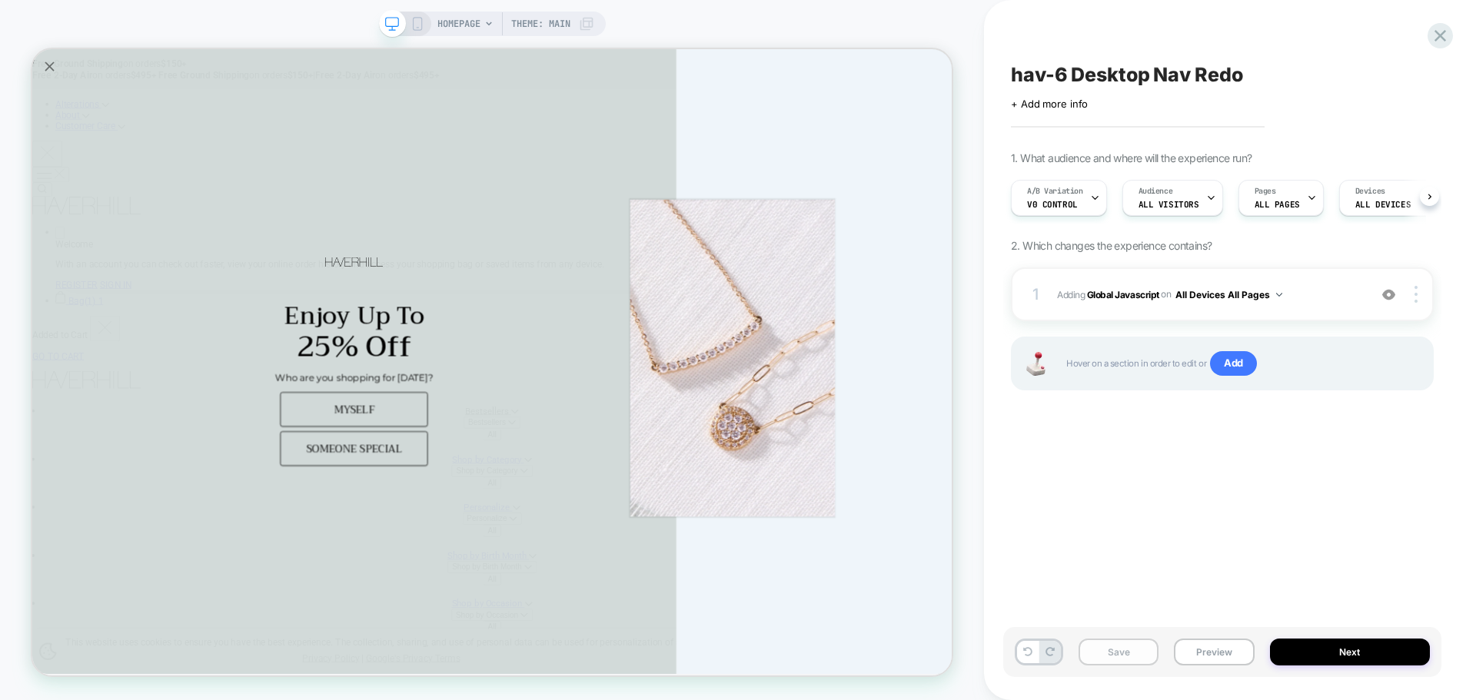
scroll to position [0, 1]
click at [1128, 653] on button "Save" at bounding box center [1118, 652] width 80 height 27
click at [1197, 650] on button "Preview" at bounding box center [1214, 652] width 80 height 27
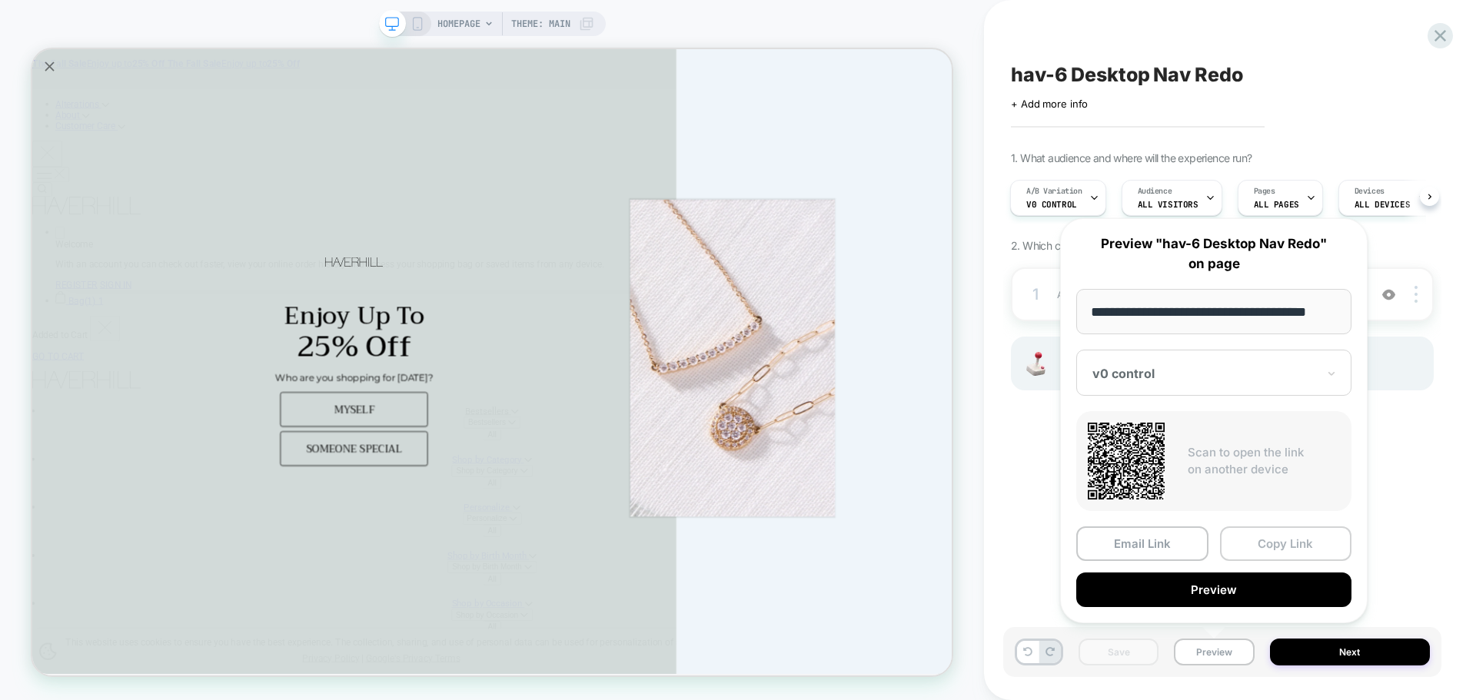
scroll to position [0, 0]
drag, startPoint x: 1278, startPoint y: 552, endPoint x: 1262, endPoint y: 551, distance: 16.2
click at [1275, 551] on button "Copy Link" at bounding box center [1286, 544] width 132 height 35
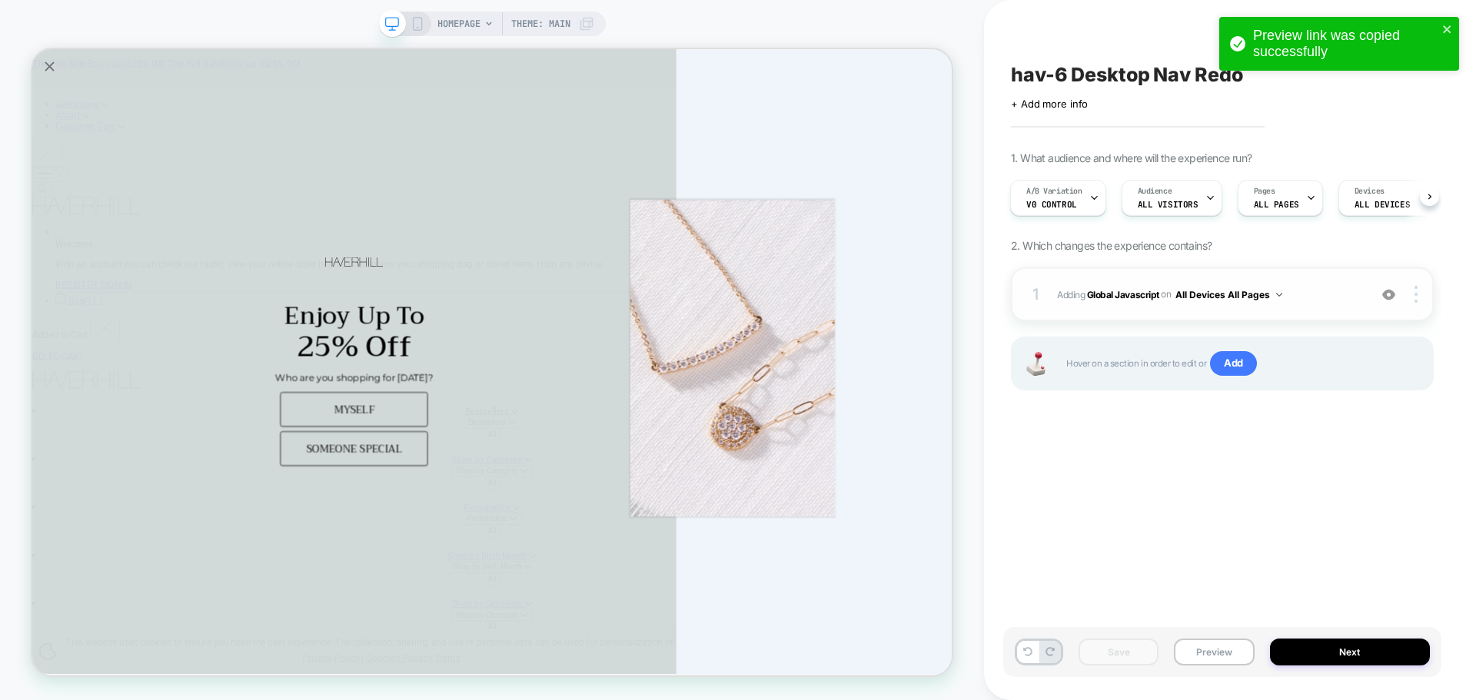
click at [1124, 284] on div "1 Adding Global Javascript on All Devices All Pages Add Before Add After Target…" at bounding box center [1222, 294] width 423 height 54
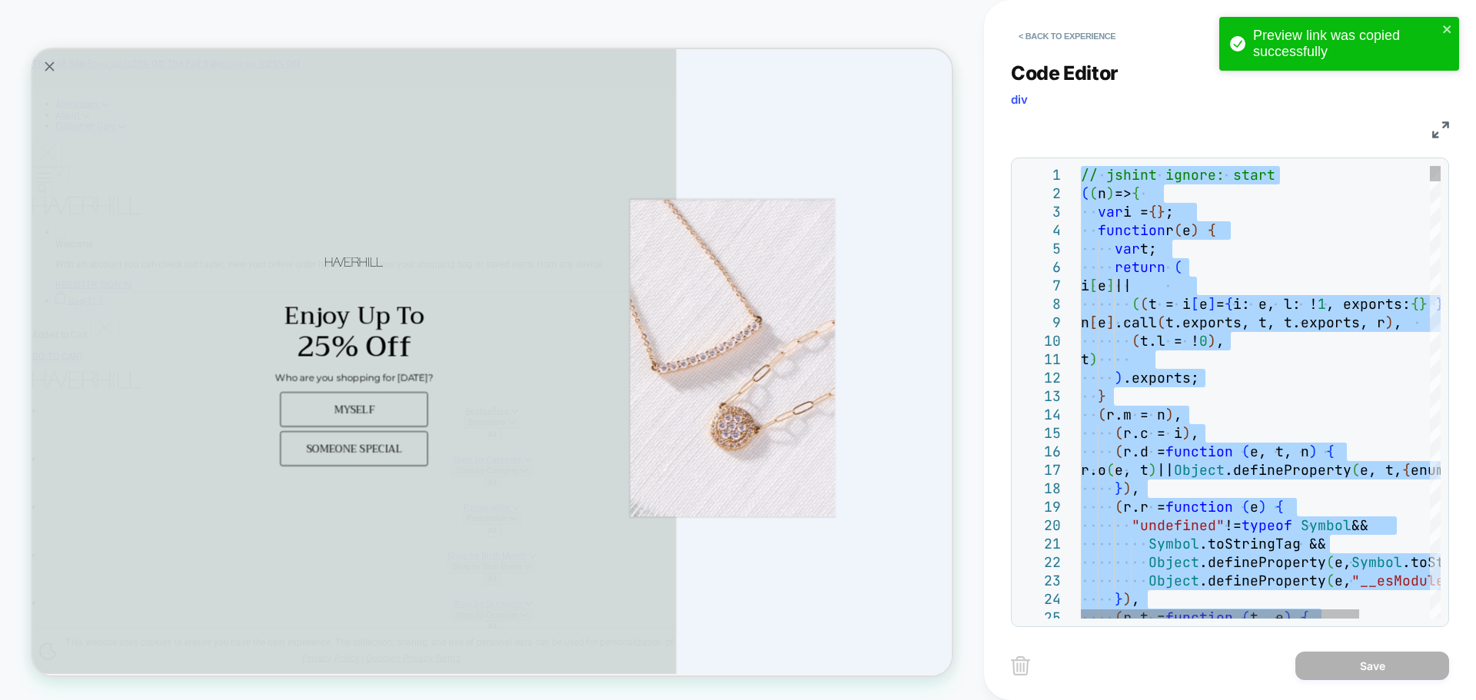
type textarea "**********"
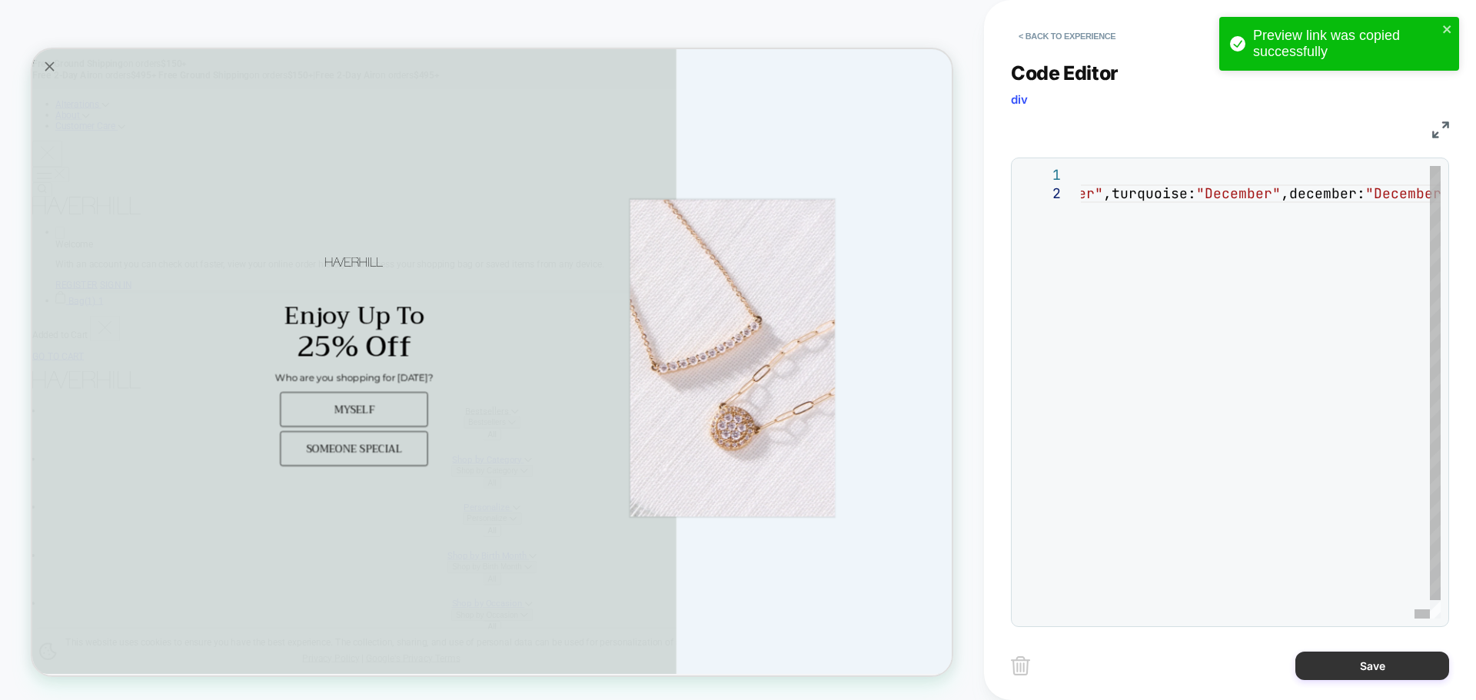
click at [1347, 663] on button "Save" at bounding box center [1372, 666] width 154 height 28
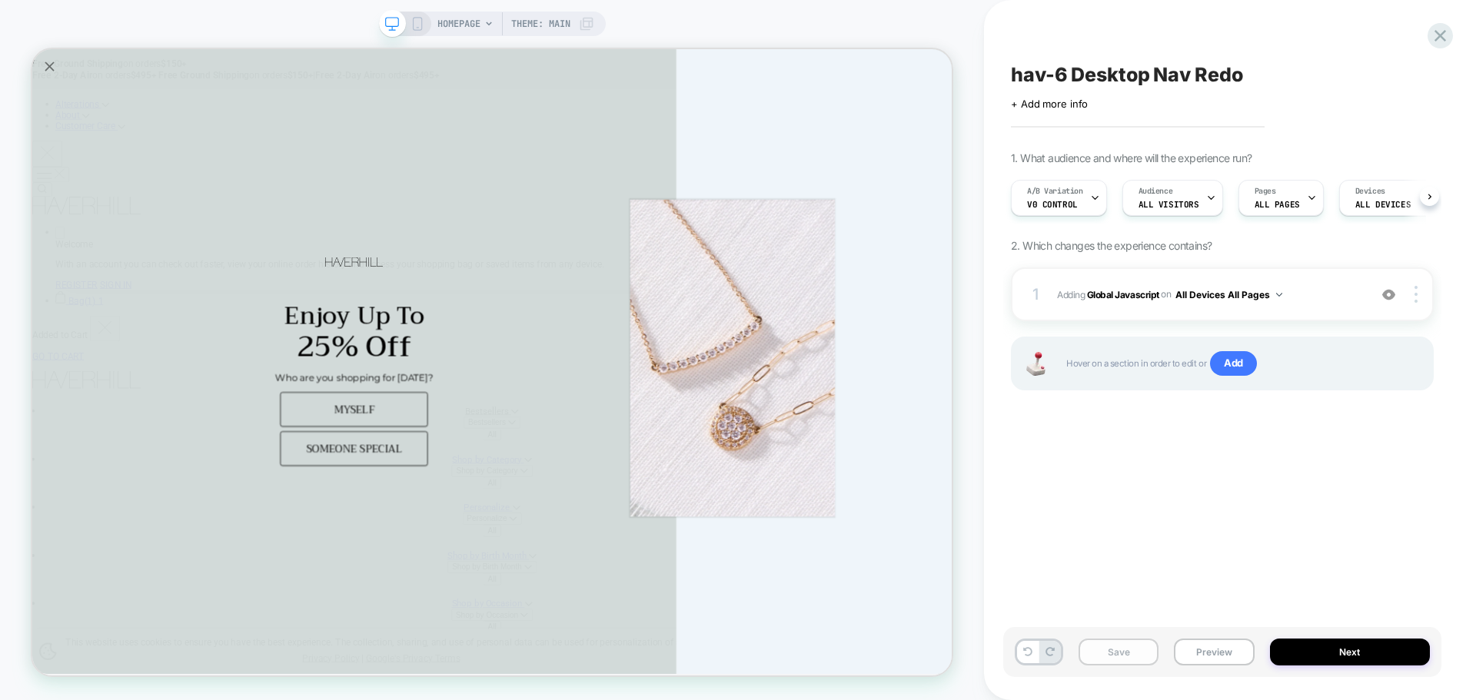
scroll to position [0, 1]
click at [1117, 662] on button "Save" at bounding box center [1118, 652] width 80 height 27
click at [1217, 657] on button "Preview" at bounding box center [1214, 652] width 80 height 27
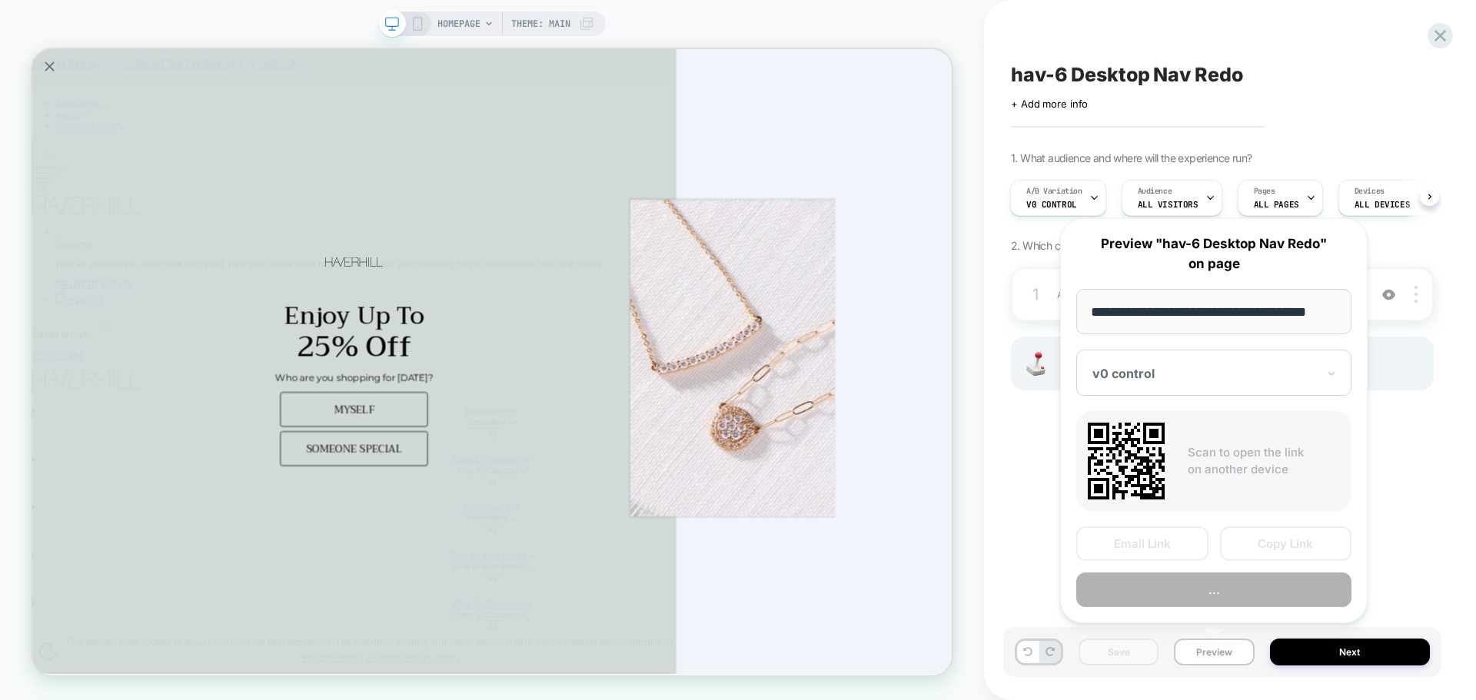
scroll to position [0, 0]
click at [1140, 318] on input "**********" at bounding box center [1213, 311] width 275 height 45
click at [1407, 490] on div "hav-6 Desktop Nav Redo Click to edit experience details + Add more info 1. What…" at bounding box center [1222, 350] width 438 height 670
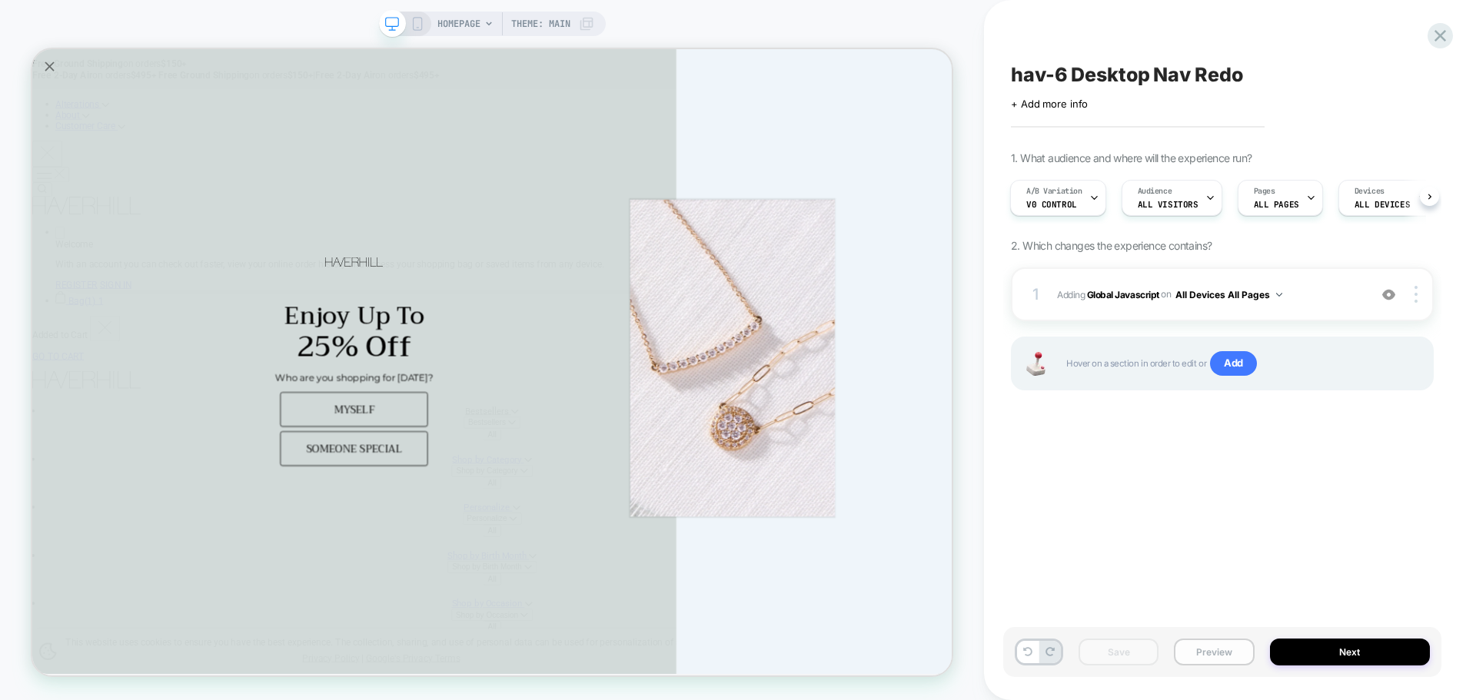
click at [1211, 651] on button "Preview" at bounding box center [1214, 652] width 80 height 27
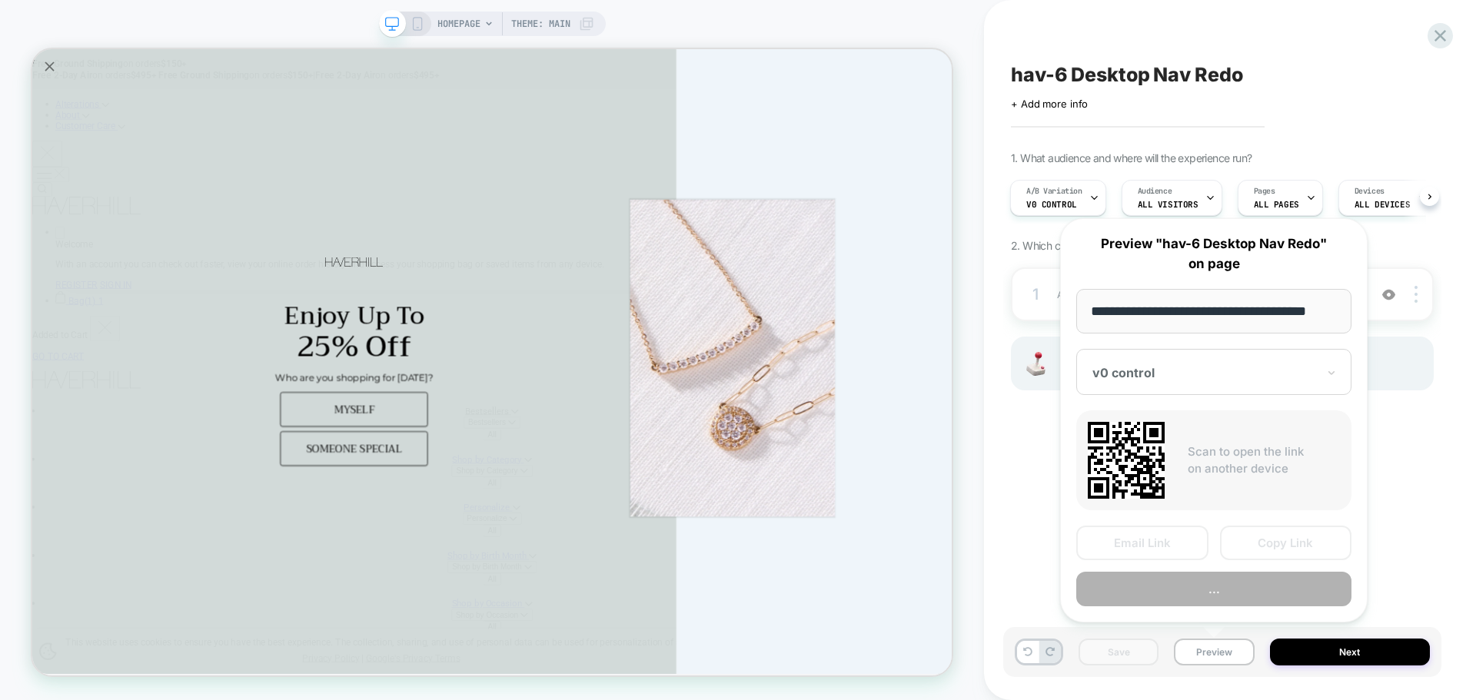
scroll to position [0, 9]
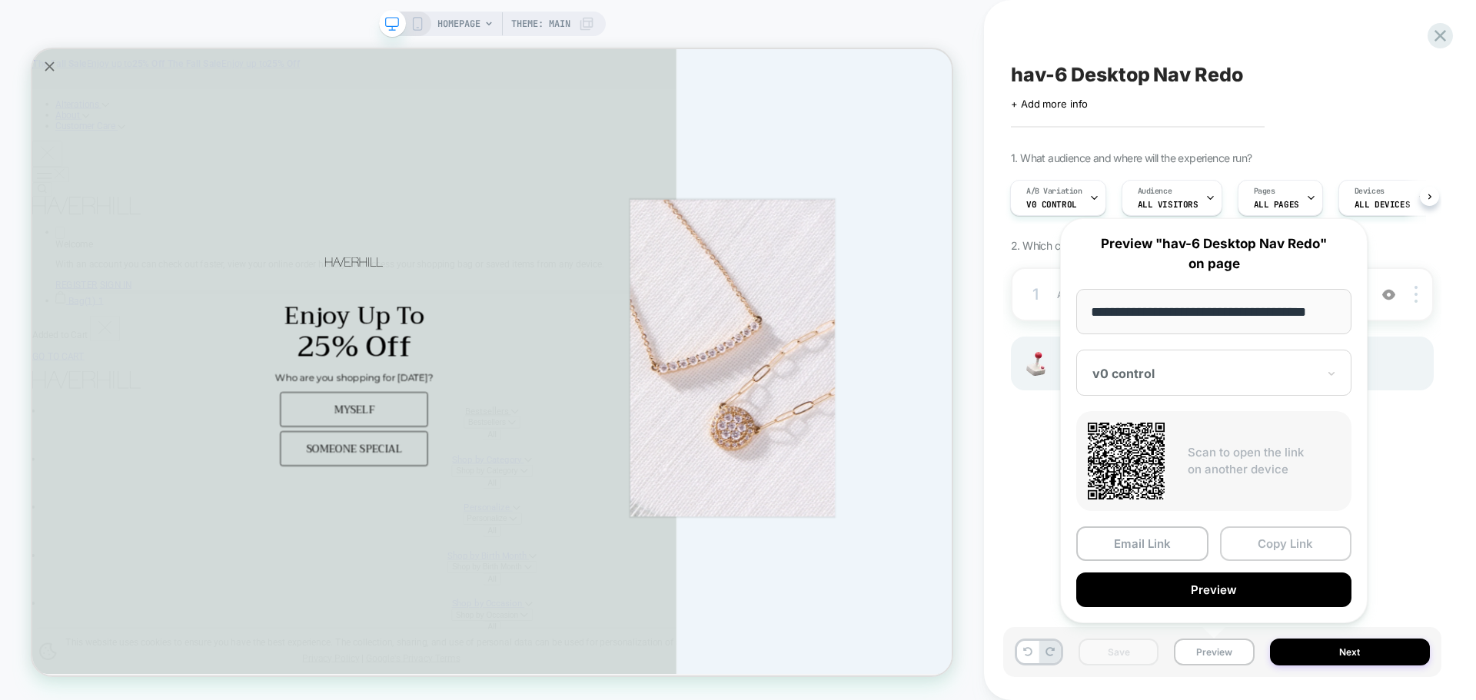
click at [1260, 543] on button "Copy Link" at bounding box center [1286, 544] width 132 height 35
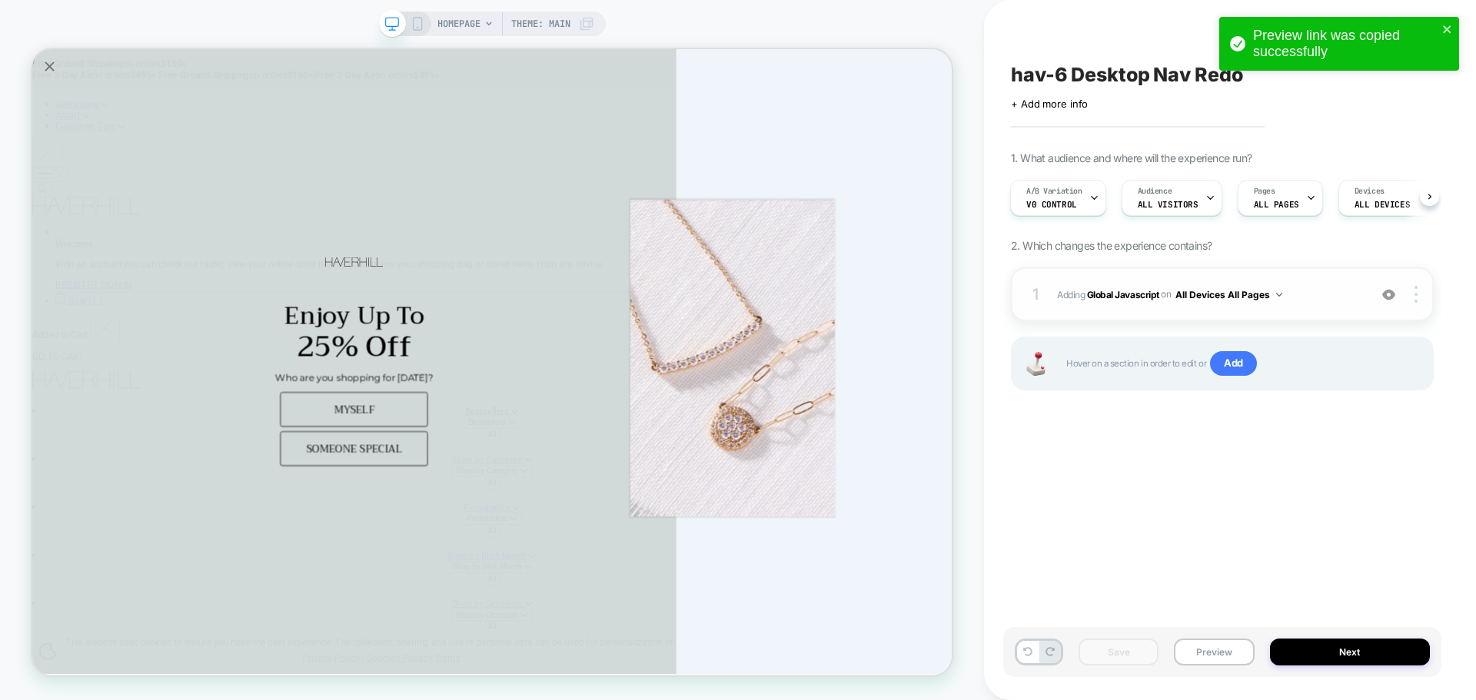
click at [1135, 287] on span "Adding Global Javascript on All Devices All Pages" at bounding box center [1209, 294] width 304 height 19
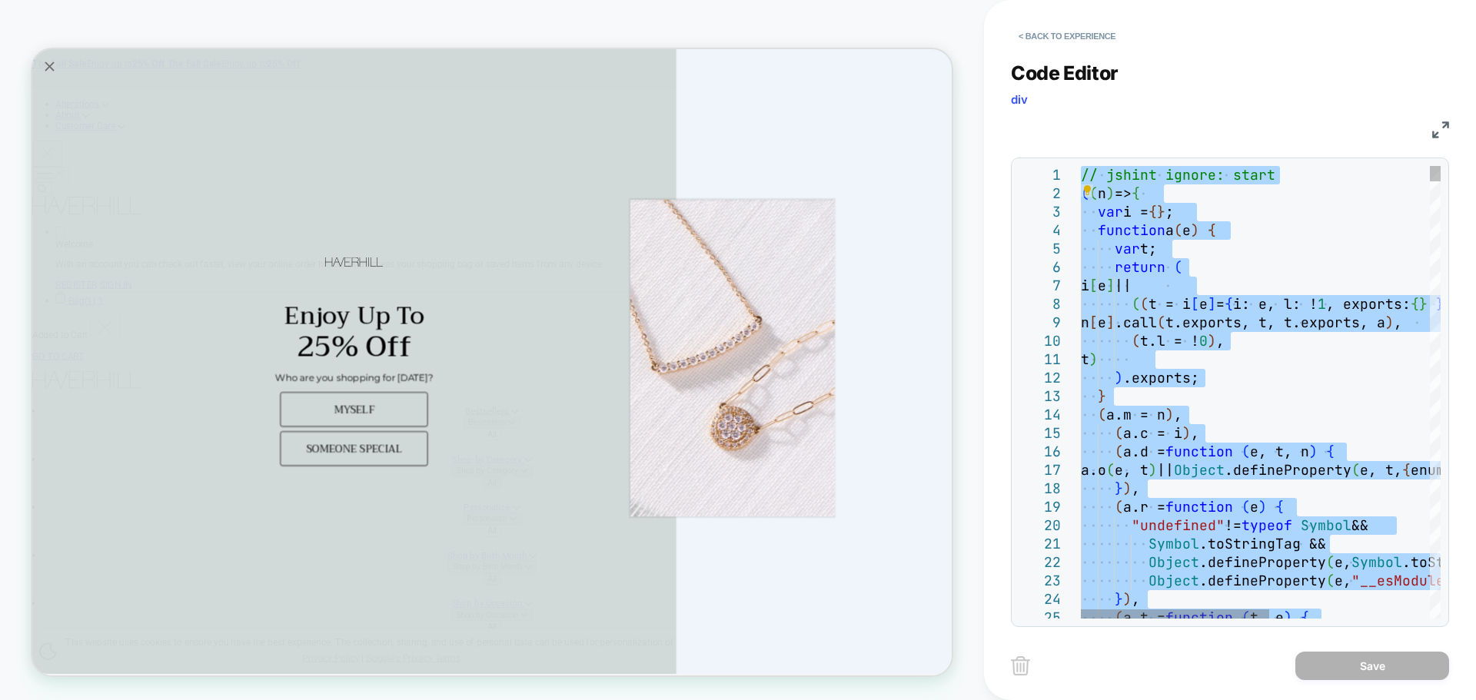
type textarea "**********"
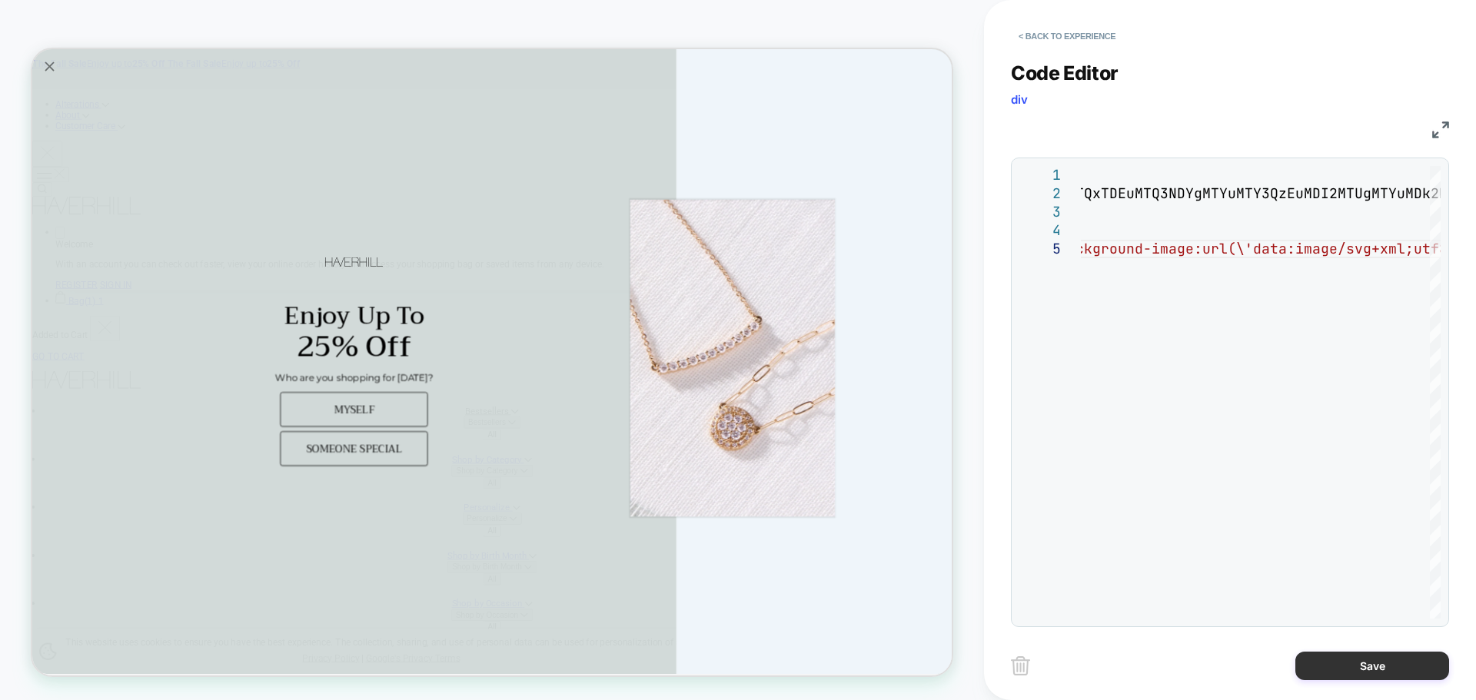
click at [1336, 658] on button "Save" at bounding box center [1372, 666] width 154 height 28
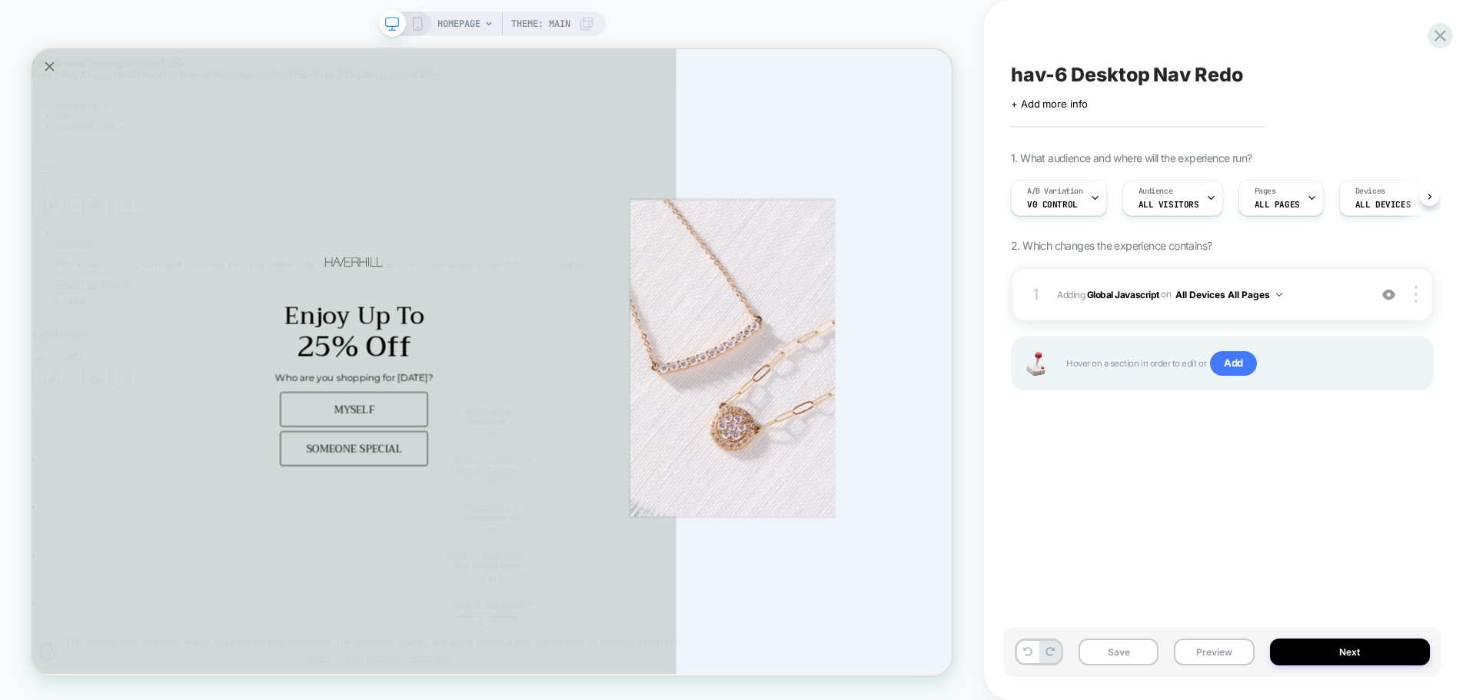
scroll to position [0, 1]
click at [1120, 669] on div "Save Preview Next" at bounding box center [1222, 652] width 438 height 50
click at [1121, 656] on button "Save" at bounding box center [1118, 652] width 80 height 27
click at [1195, 643] on button "Preview" at bounding box center [1214, 652] width 80 height 27
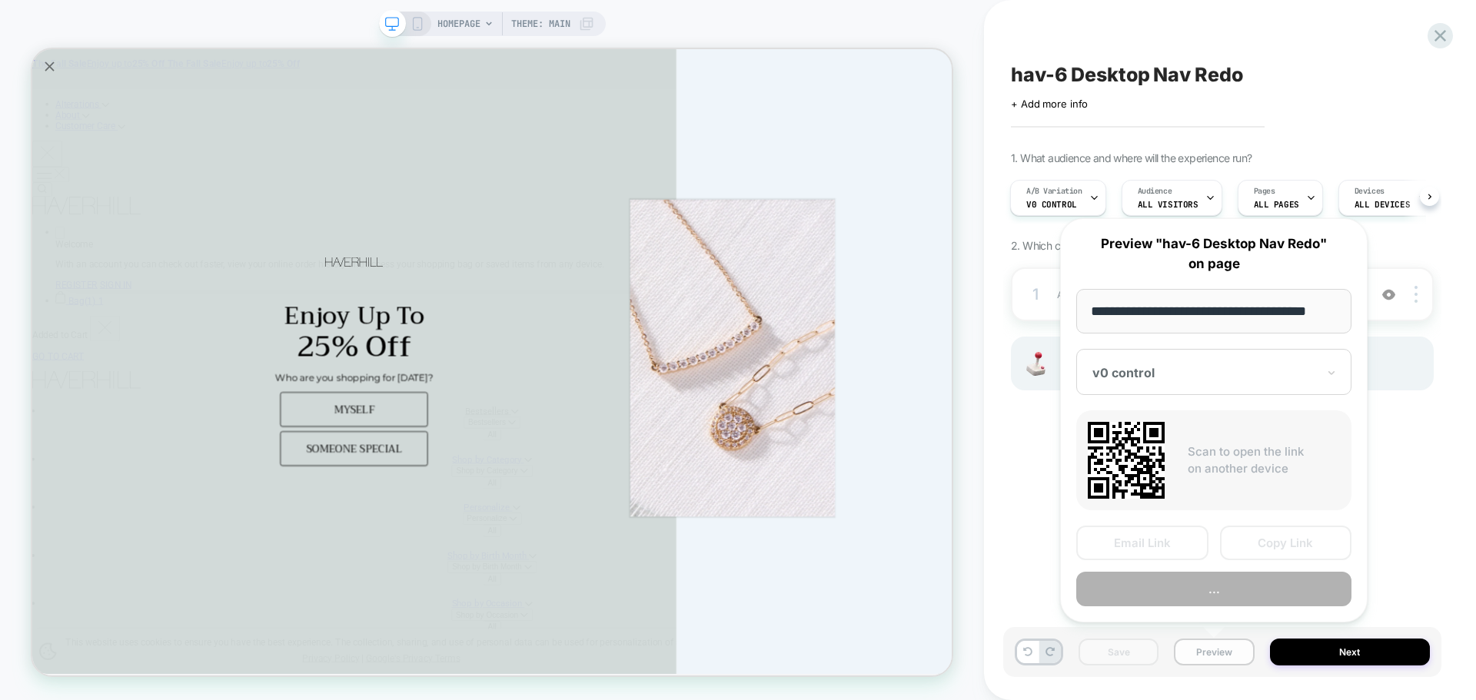
scroll to position [0, 9]
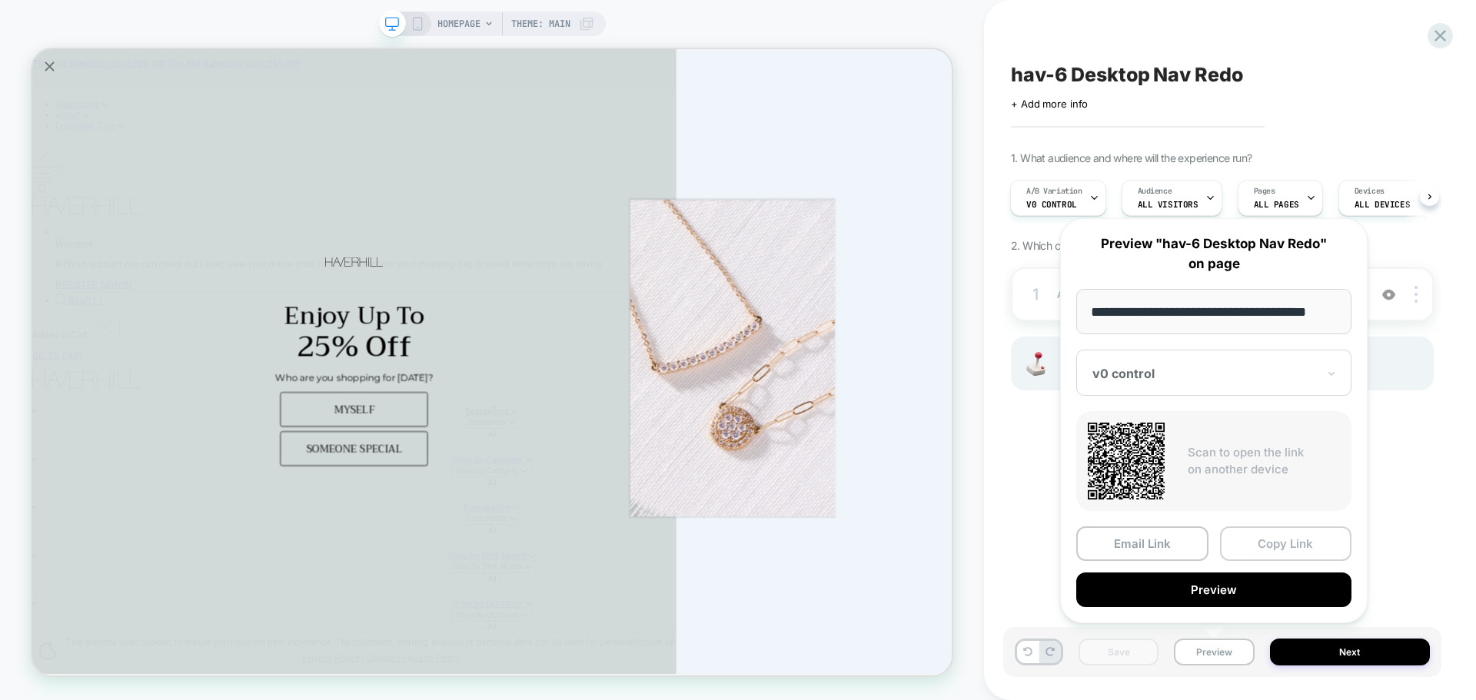
click at [1251, 554] on button "Copy Link" at bounding box center [1286, 544] width 132 height 35
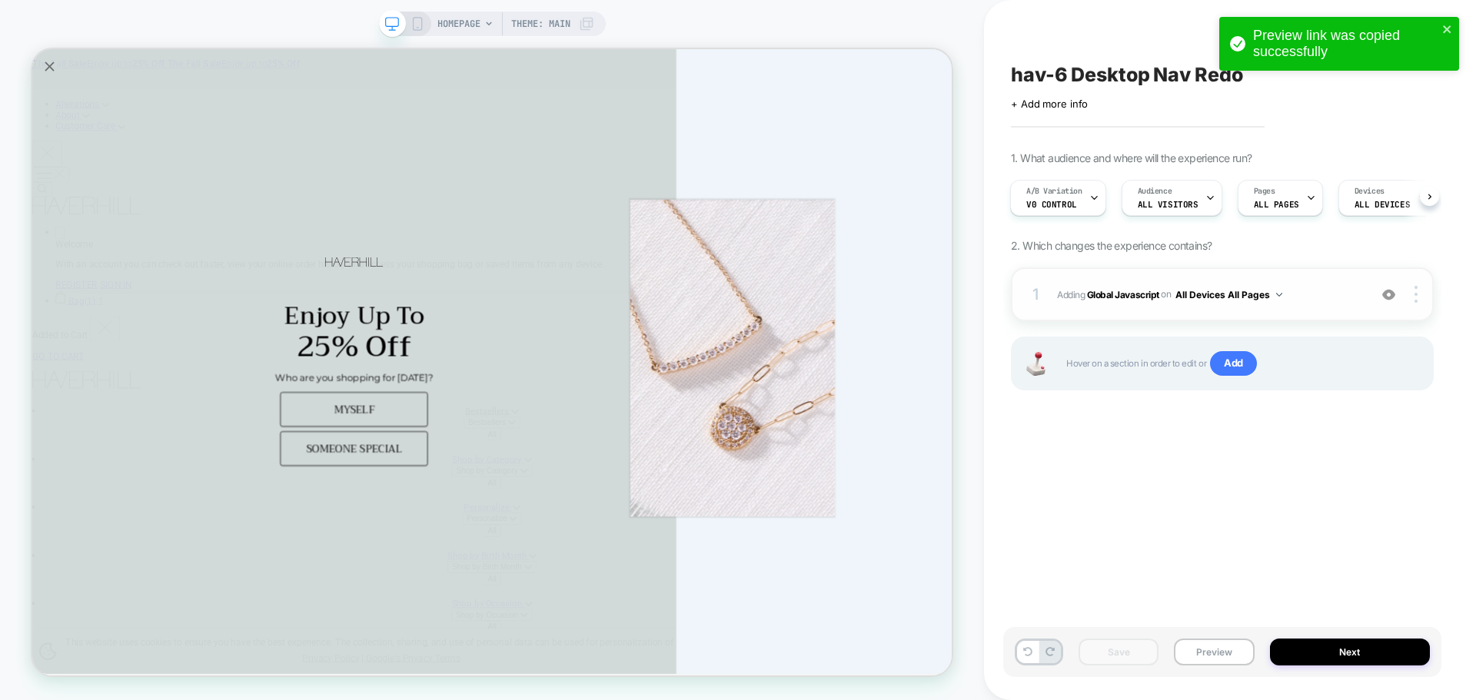
click at [1132, 303] on div "1 Adding Global Javascript on All Devices All Pages Add Before Add After Target…" at bounding box center [1222, 294] width 423 height 54
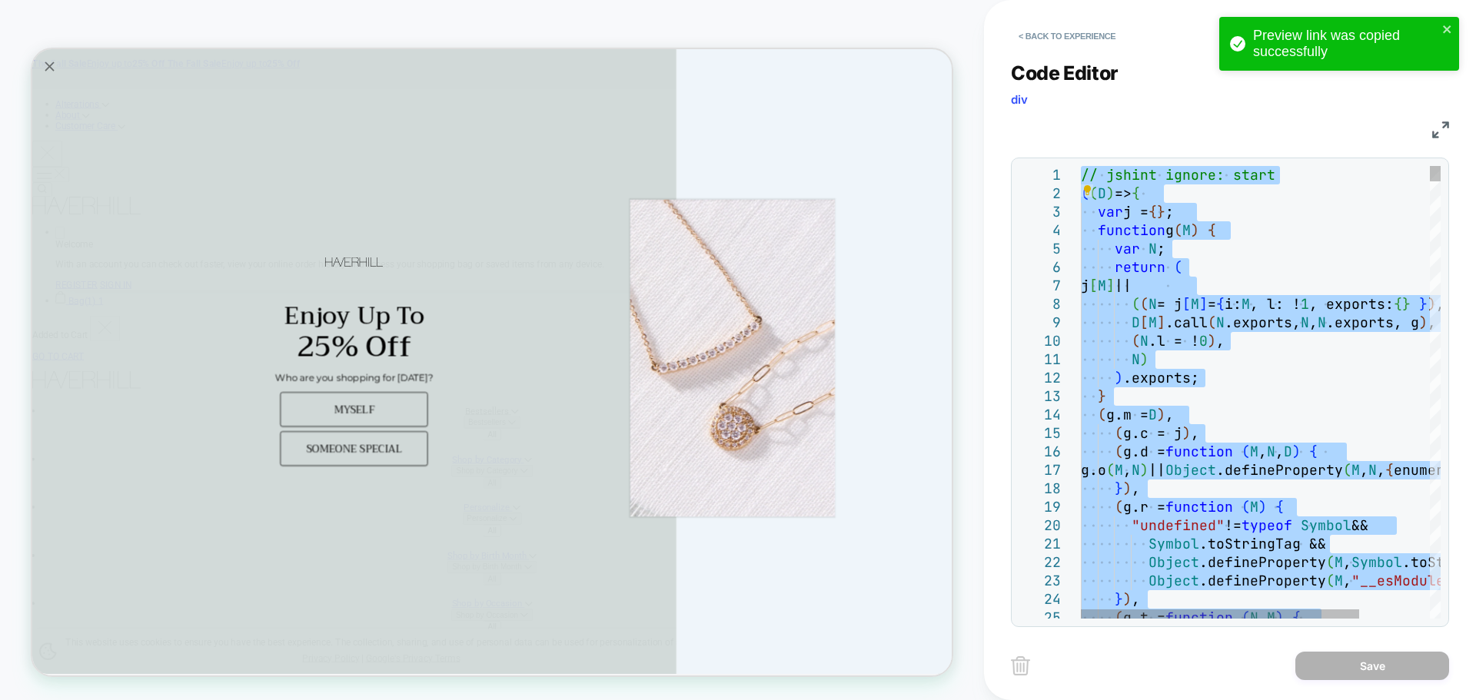
type textarea "**********"
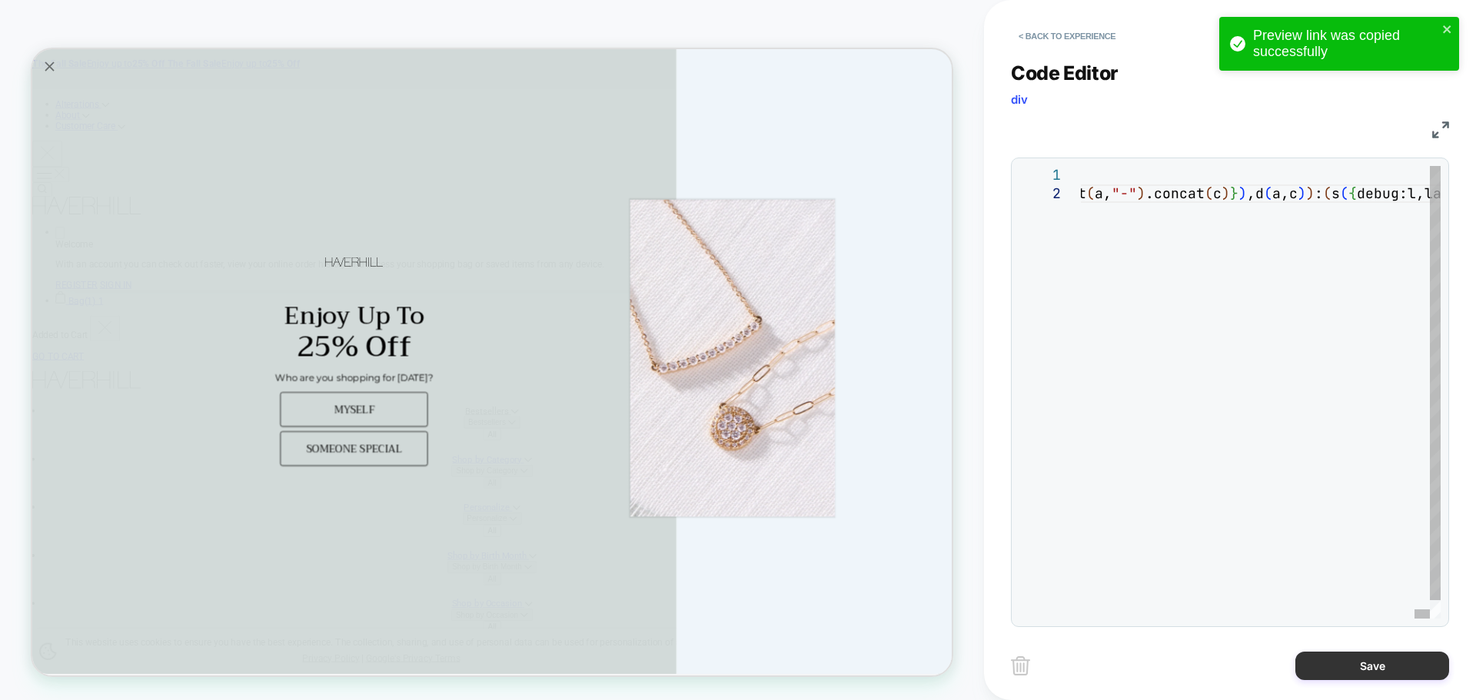
click at [1363, 674] on button "Save" at bounding box center [1372, 666] width 154 height 28
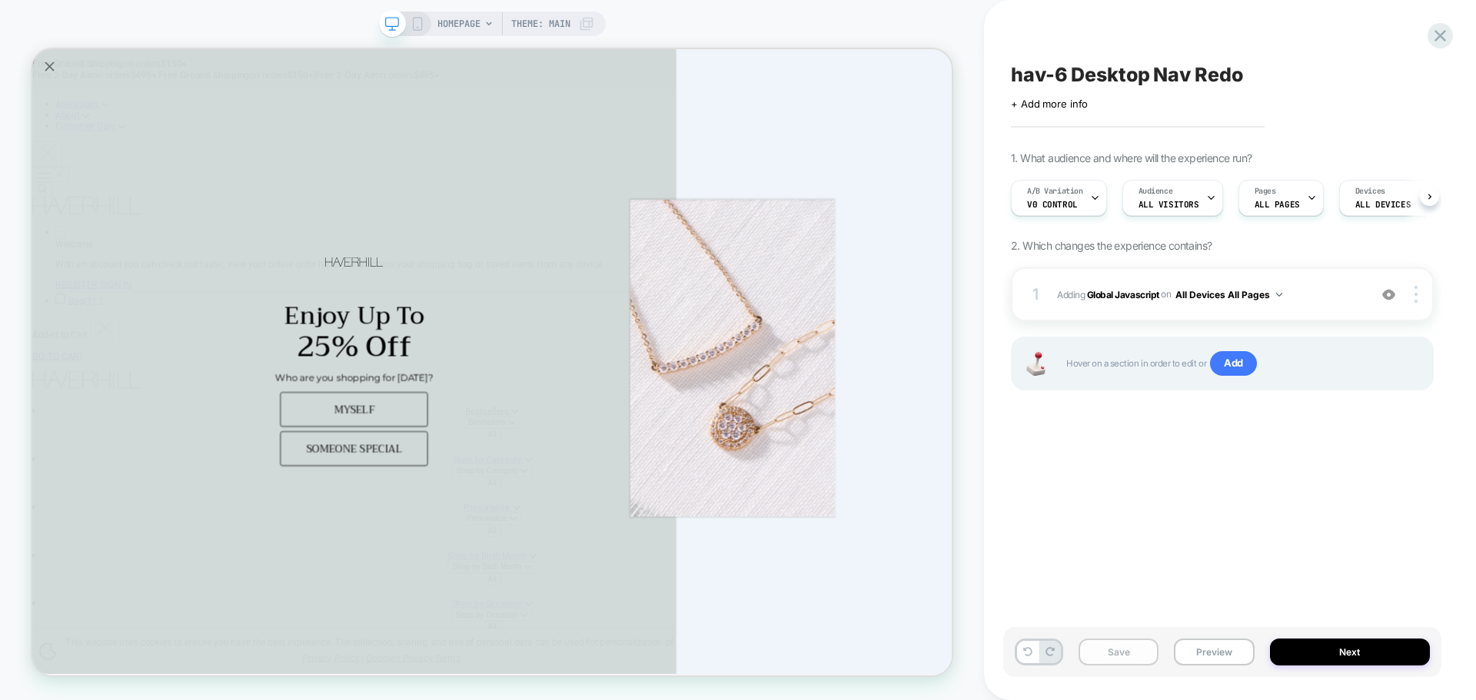
click at [1125, 663] on button "Save" at bounding box center [1118, 652] width 80 height 27
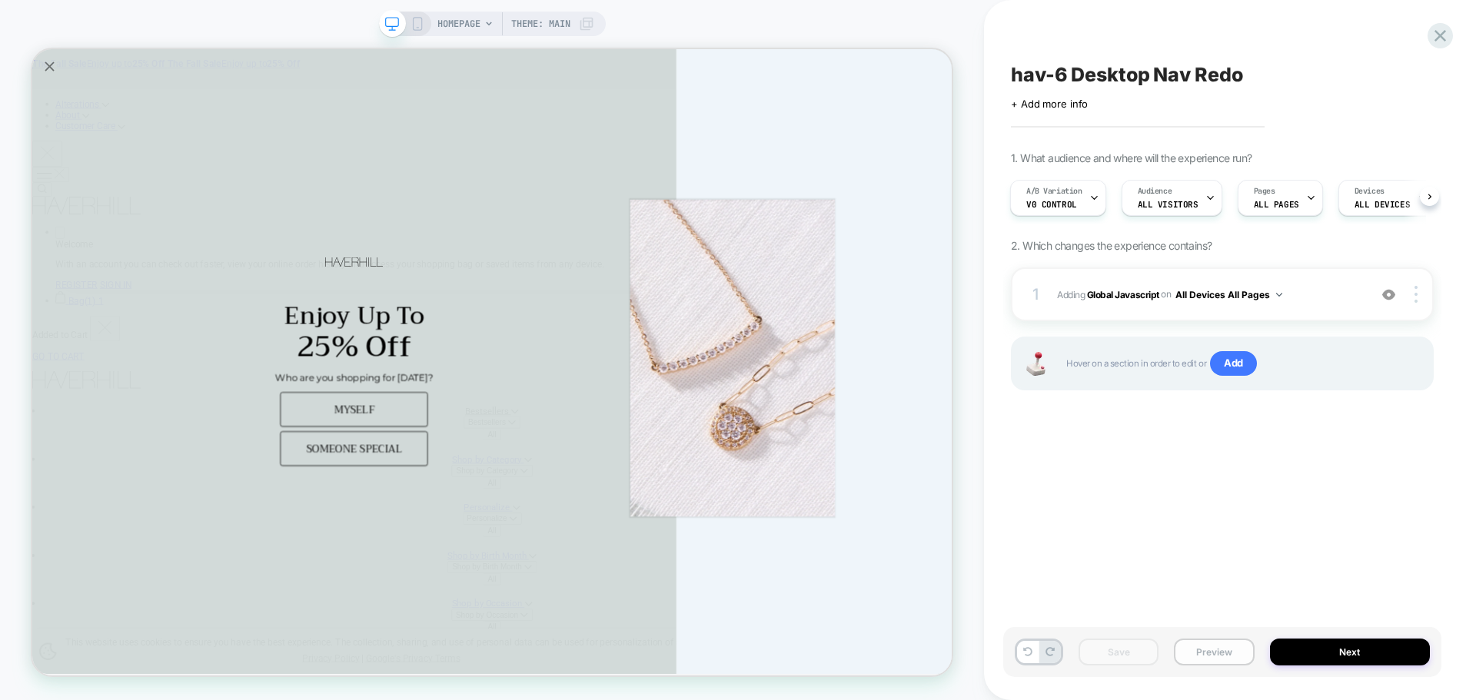
click at [1225, 650] on button "Preview" at bounding box center [1214, 652] width 80 height 27
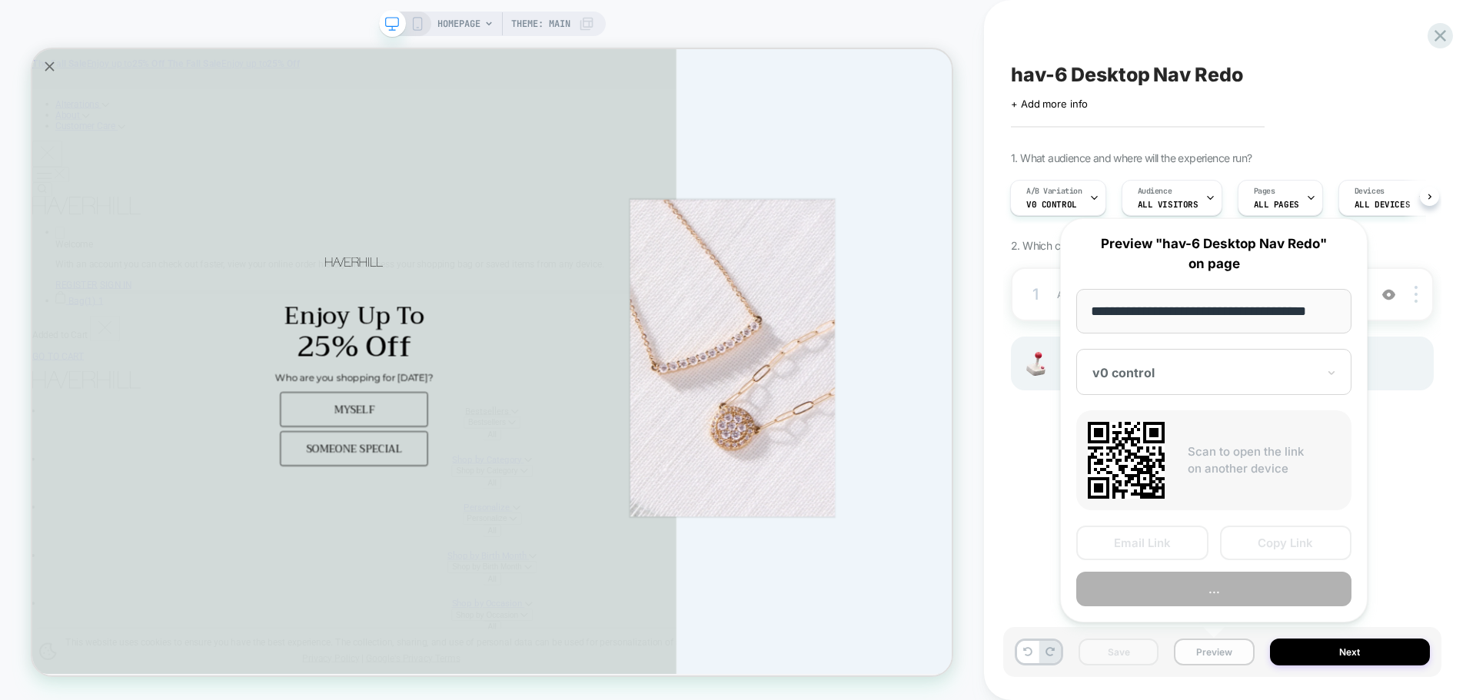
scroll to position [0, 9]
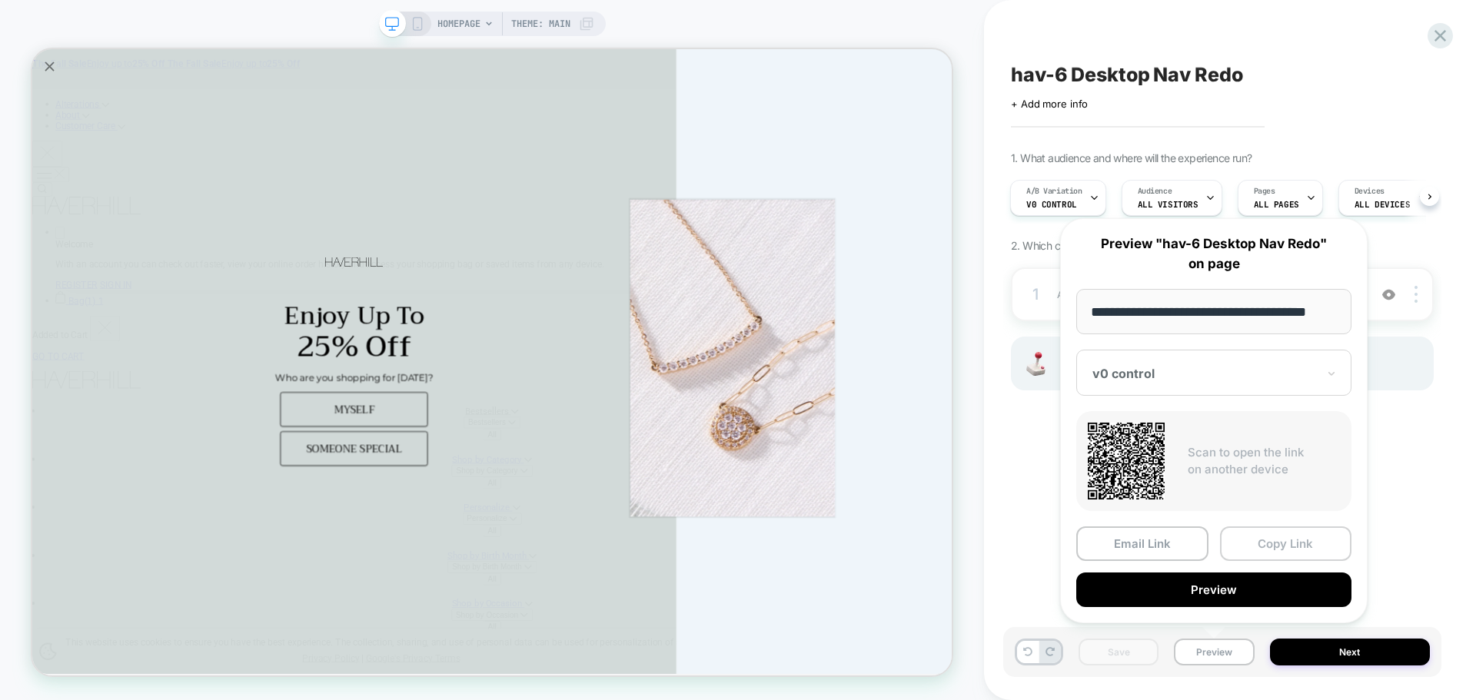
click at [1254, 554] on button "Copy Link" at bounding box center [1286, 544] width 132 height 35
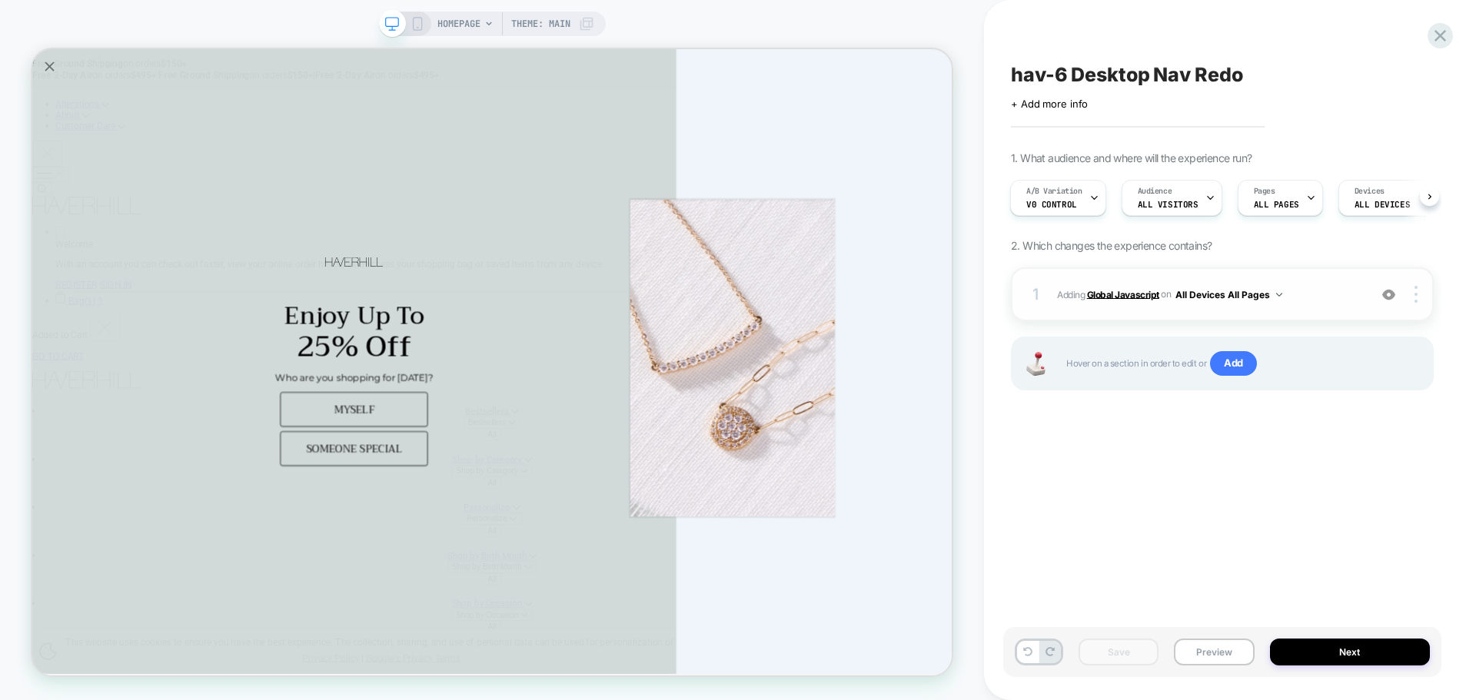
click at [1127, 294] on b "Global Javascript" at bounding box center [1123, 294] width 72 height 12
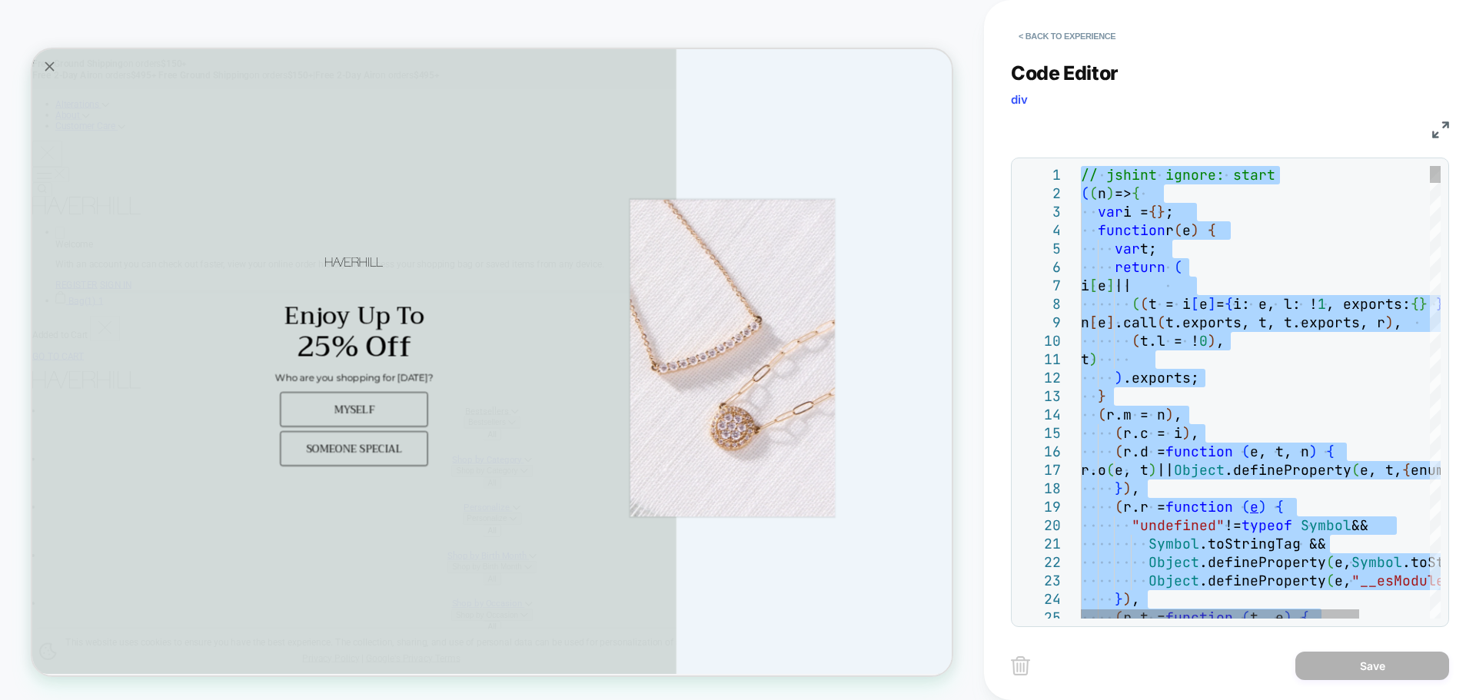
type textarea "**********"
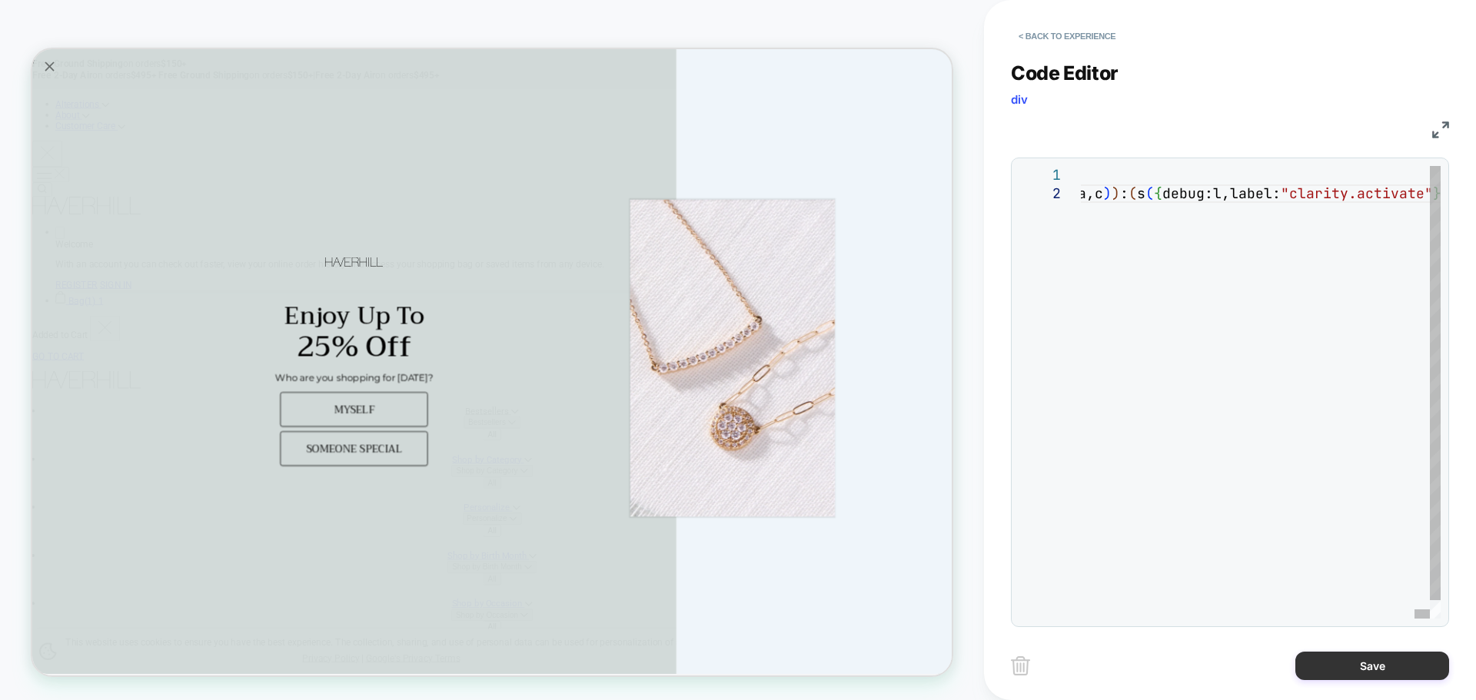
click at [1346, 660] on button "Save" at bounding box center [1372, 666] width 154 height 28
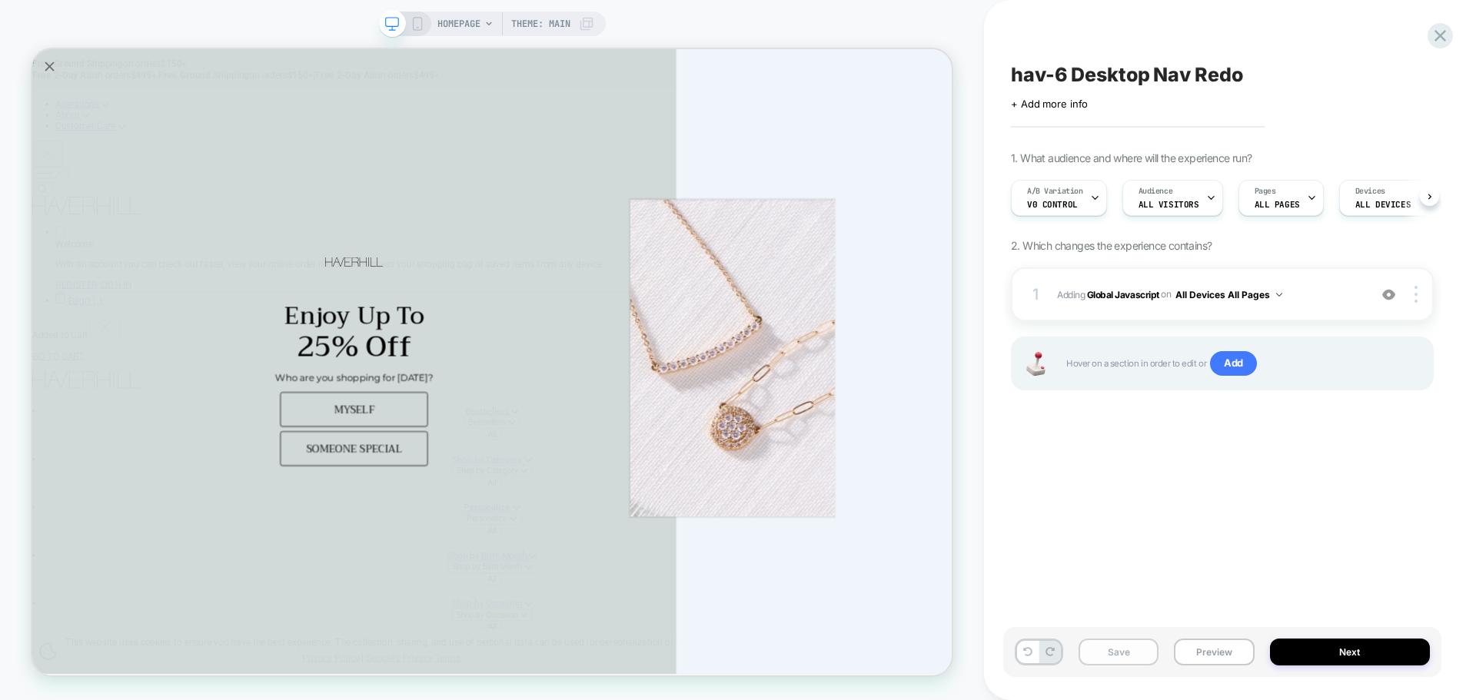
scroll to position [0, 1]
click at [1142, 660] on button "Save" at bounding box center [1118, 652] width 80 height 27
click at [1214, 654] on button "Preview" at bounding box center [1214, 652] width 80 height 27
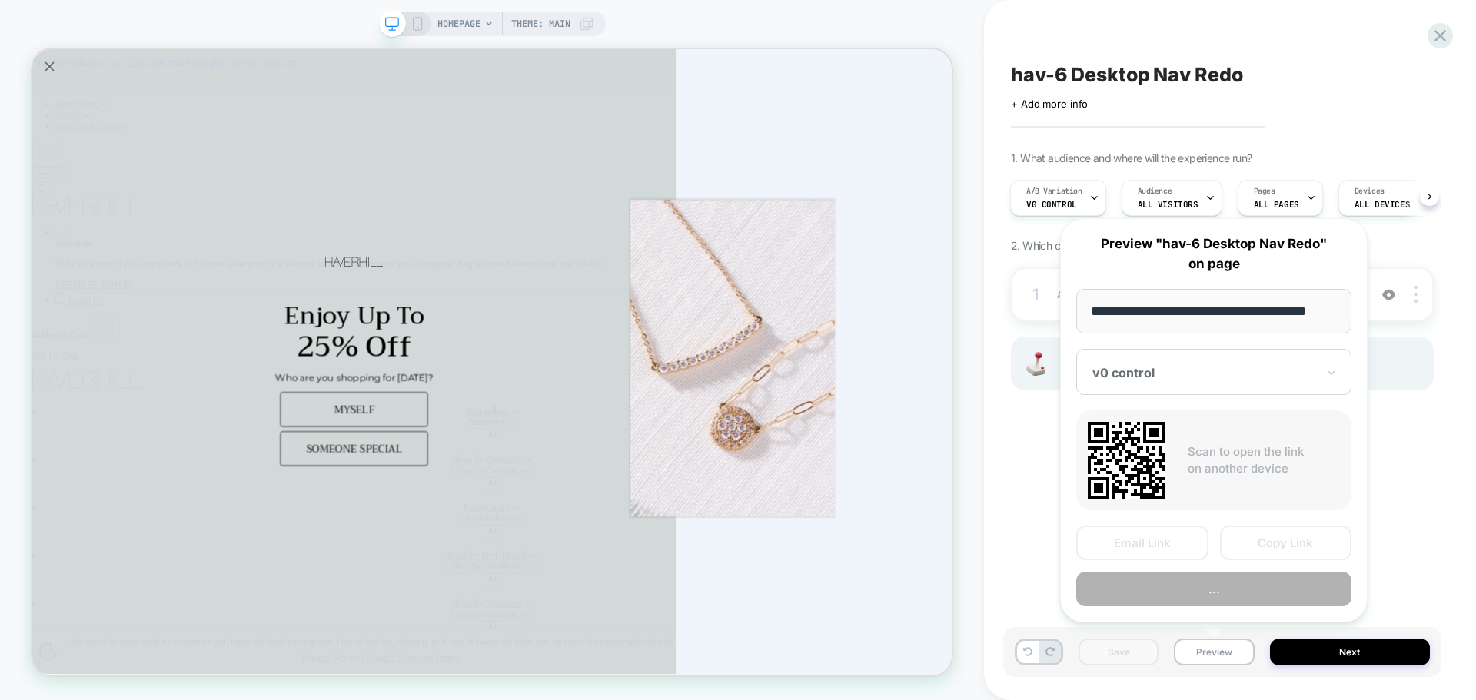
scroll to position [0, 9]
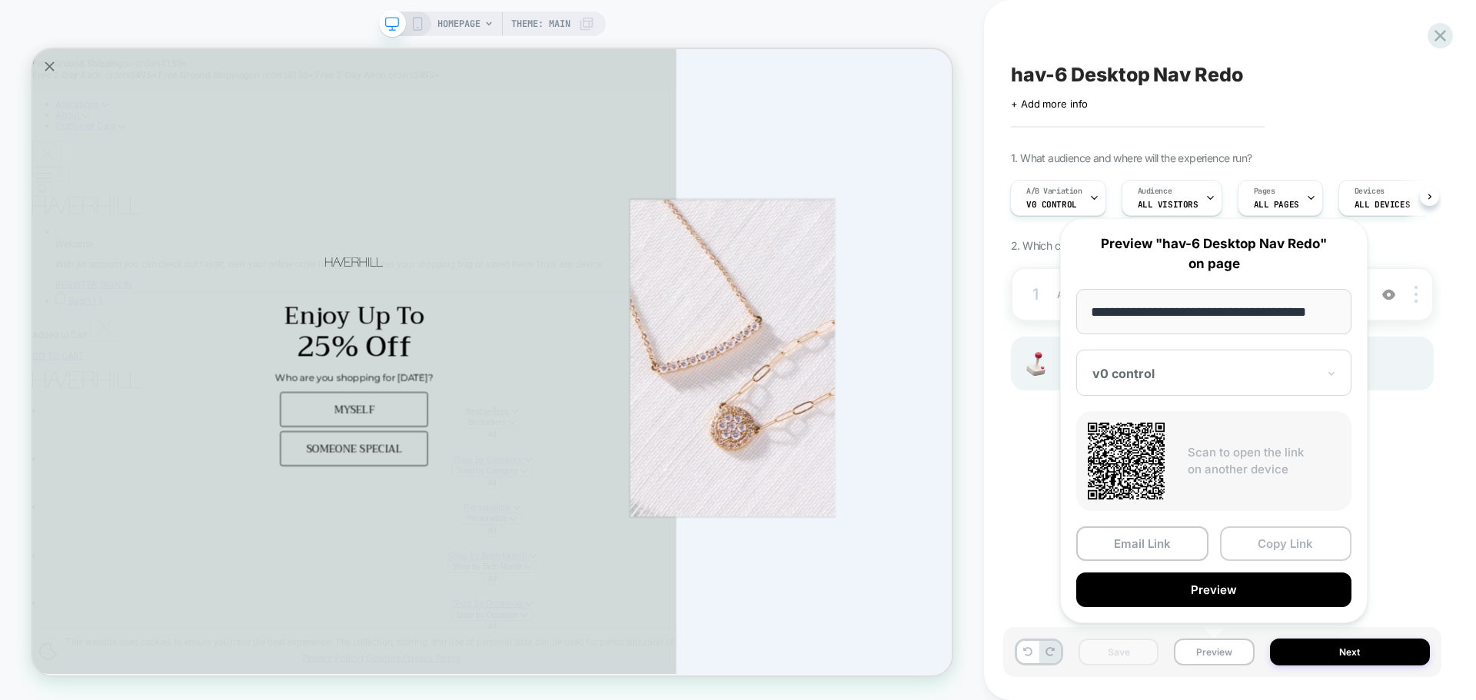
click at [1280, 541] on button "Copy Link" at bounding box center [1286, 544] width 132 height 35
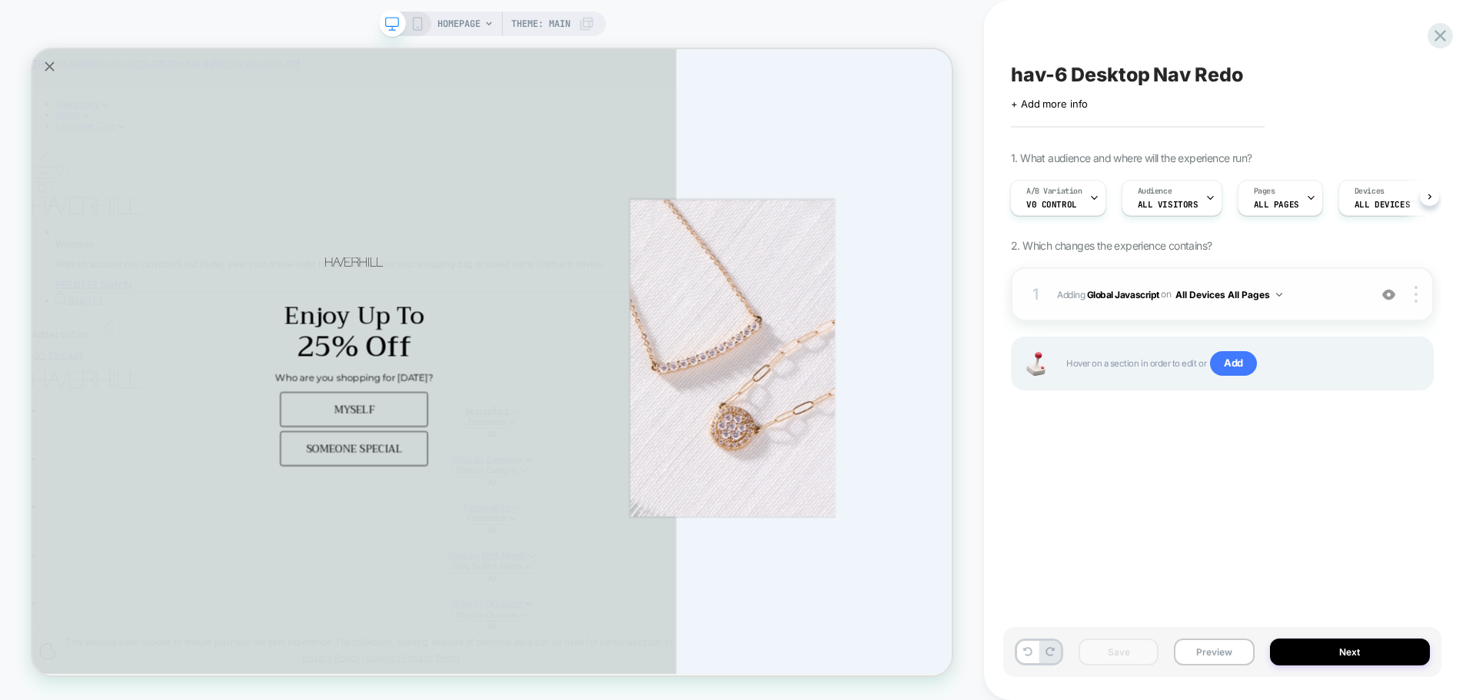
click at [1141, 302] on span "Adding Global Javascript on All Devices All Pages" at bounding box center [1209, 294] width 304 height 19
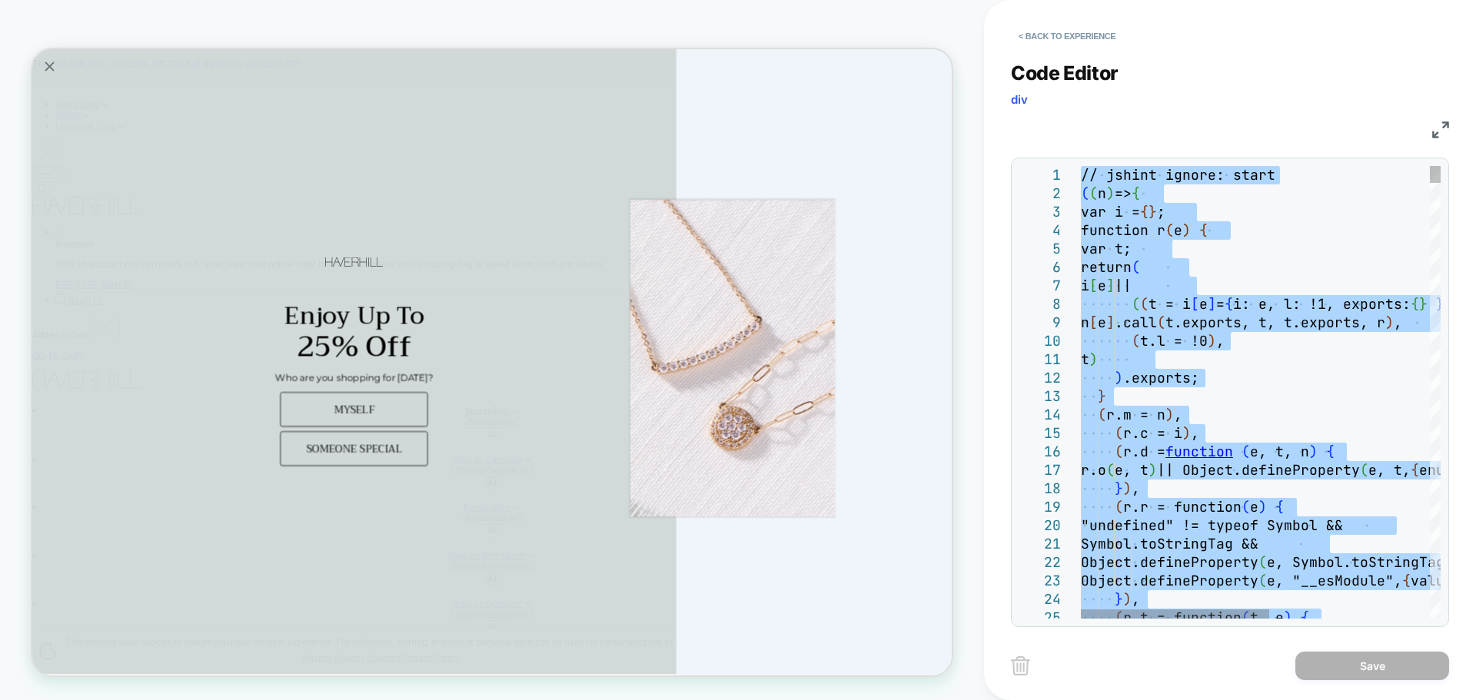
type textarea "**********"
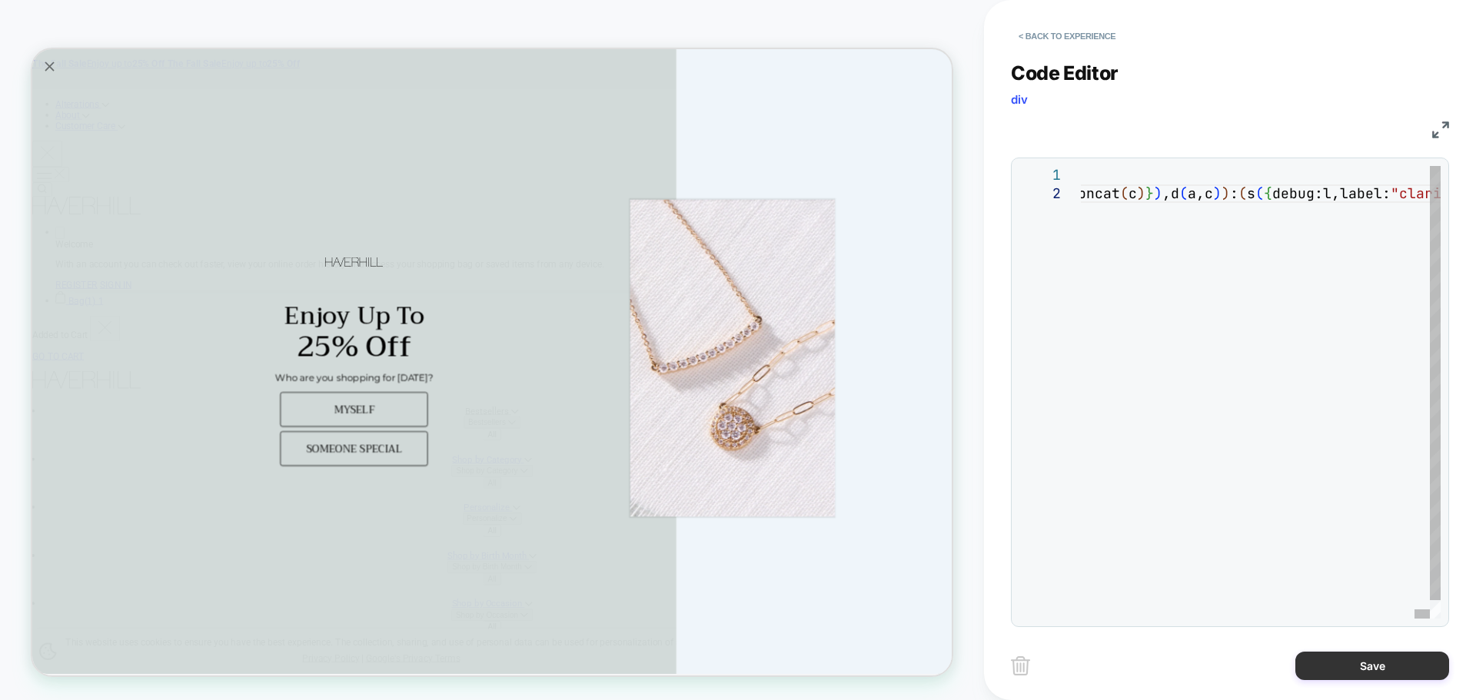
click at [1383, 659] on button "Save" at bounding box center [1372, 666] width 154 height 28
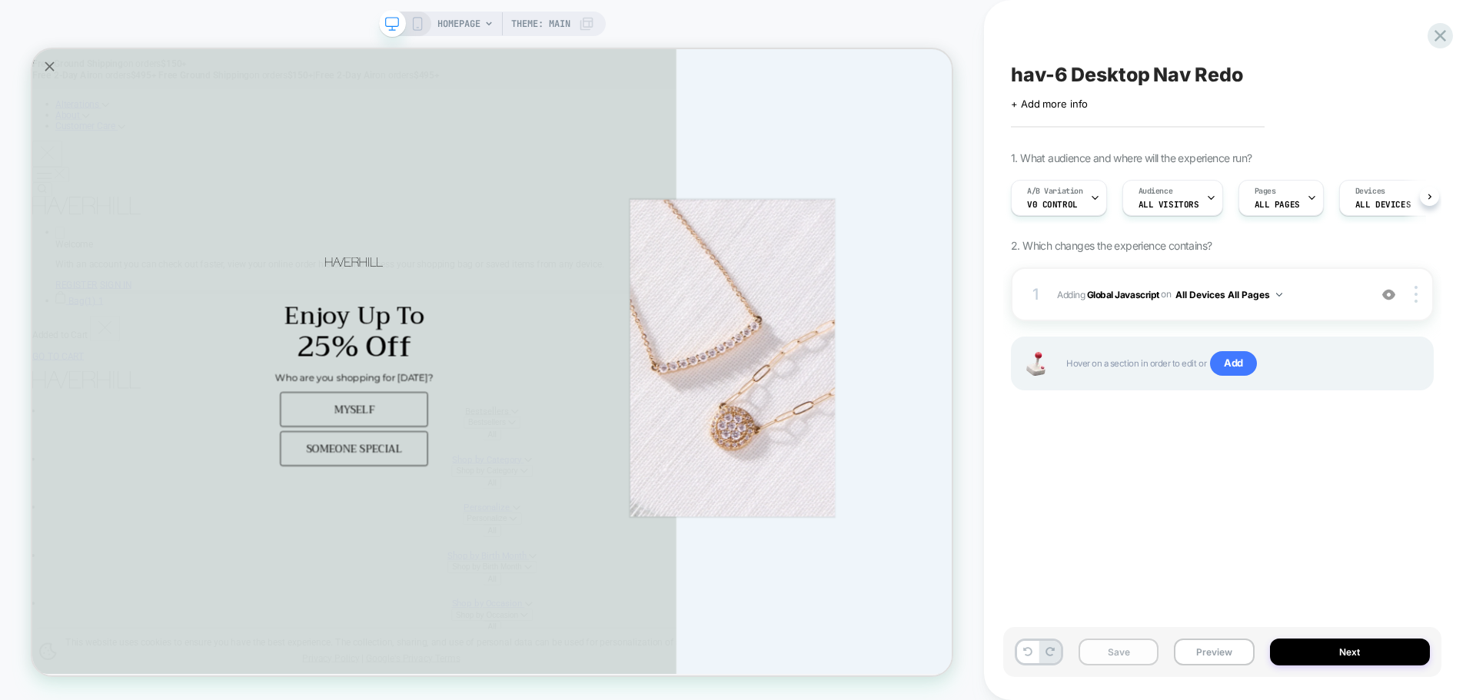
scroll to position [0, 1]
click at [1099, 649] on button "Save" at bounding box center [1118, 652] width 80 height 27
click at [1215, 657] on button "Preview" at bounding box center [1214, 652] width 80 height 27
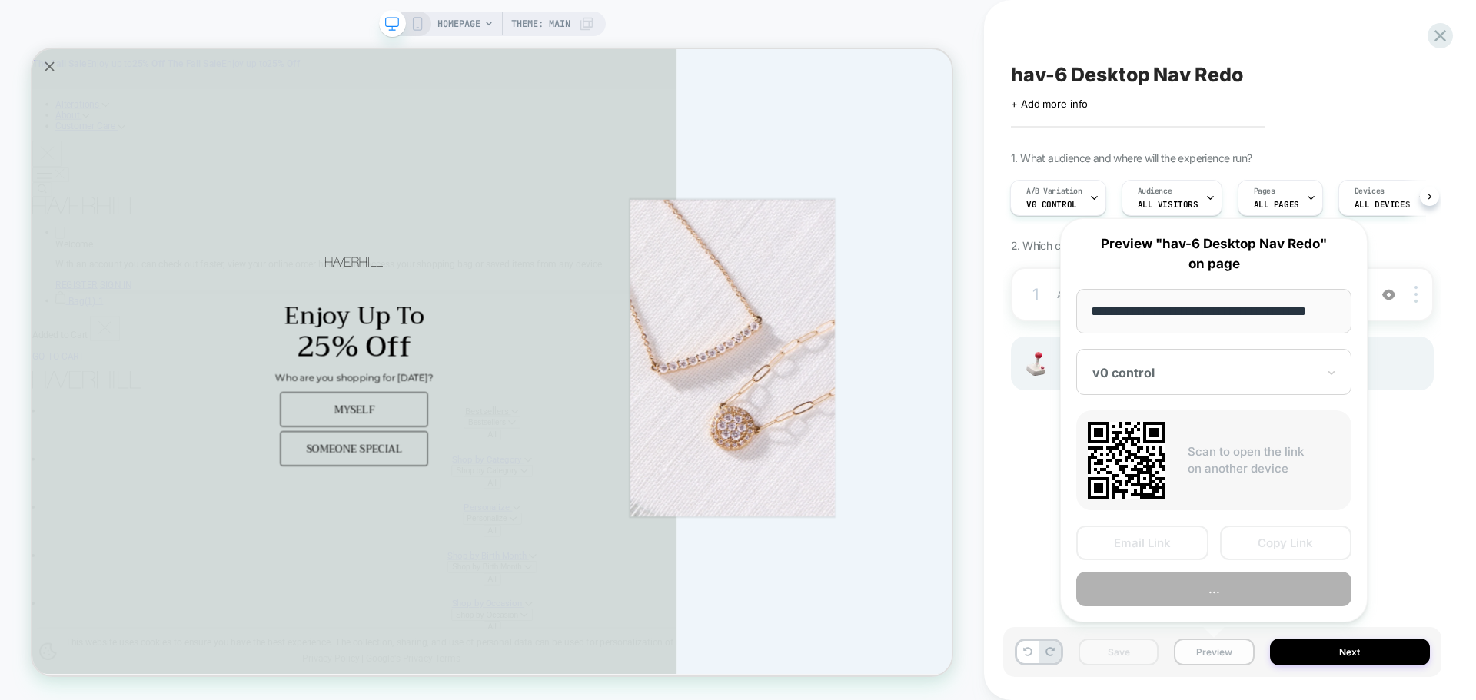
scroll to position [0, 9]
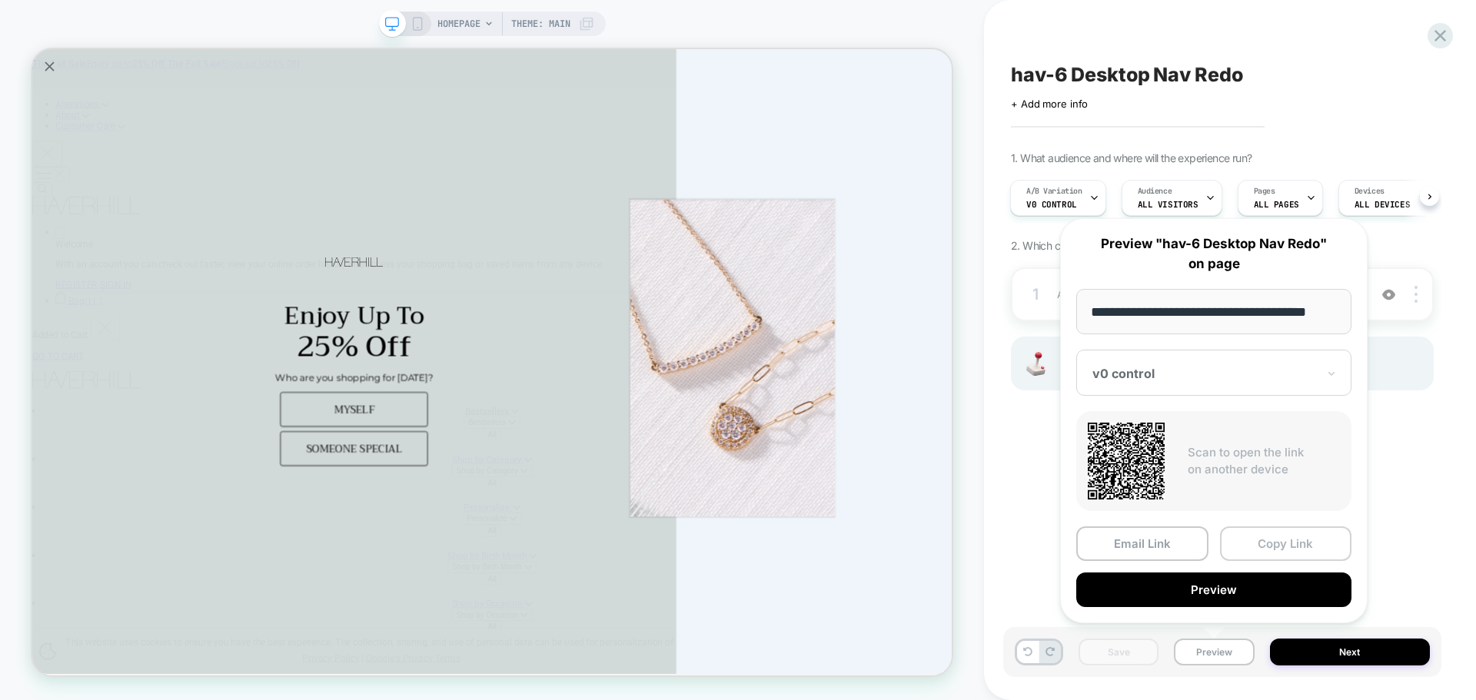
click at [1255, 539] on button "Copy Link" at bounding box center [1286, 544] width 132 height 35
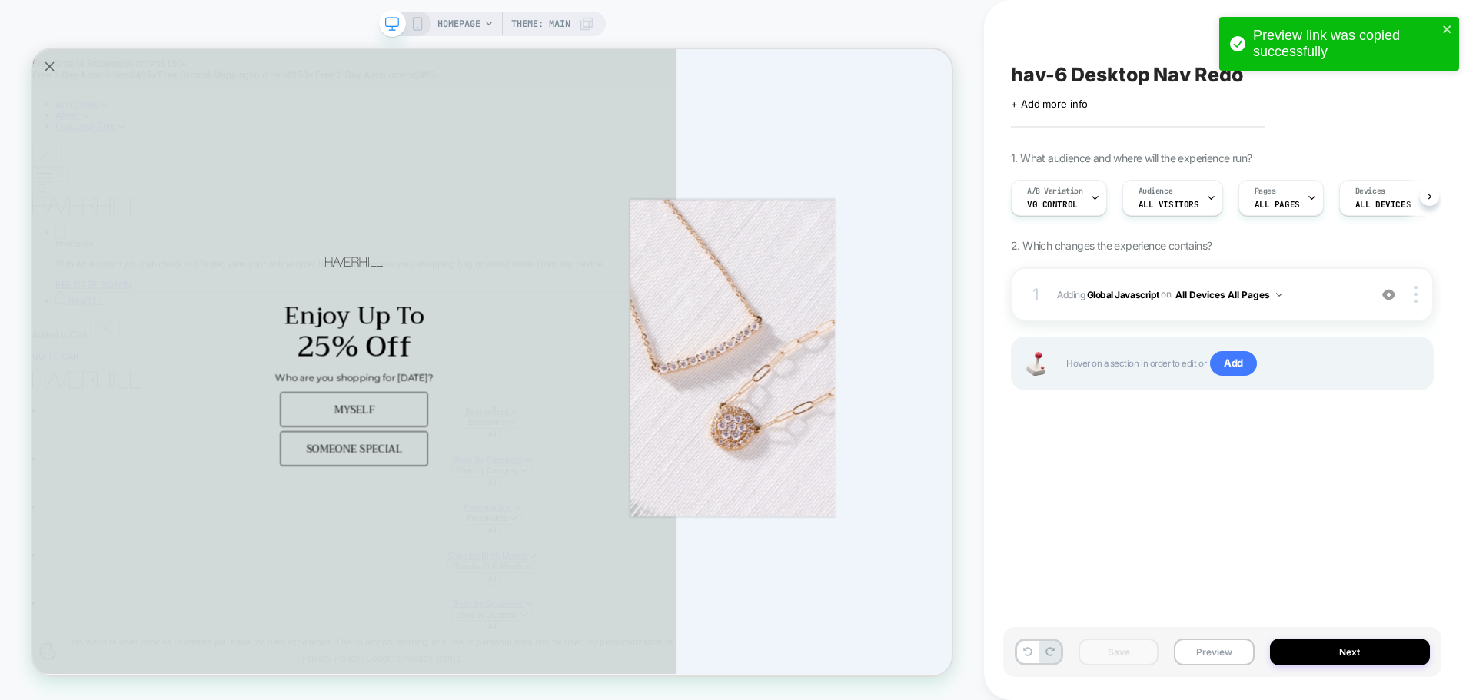
scroll to position [0, 1]
click at [1136, 302] on span "Adding Global Javascript on All Devices All Pages" at bounding box center [1209, 294] width 304 height 19
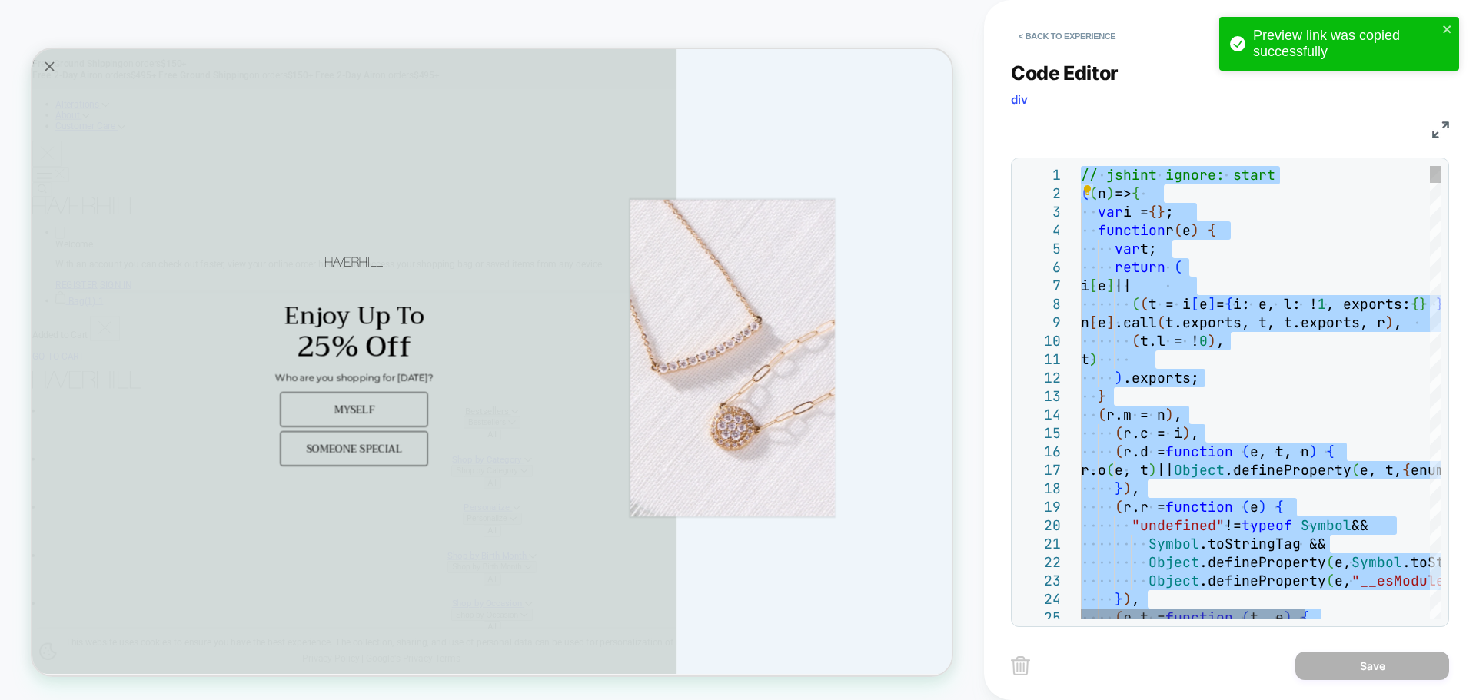
type textarea "**********"
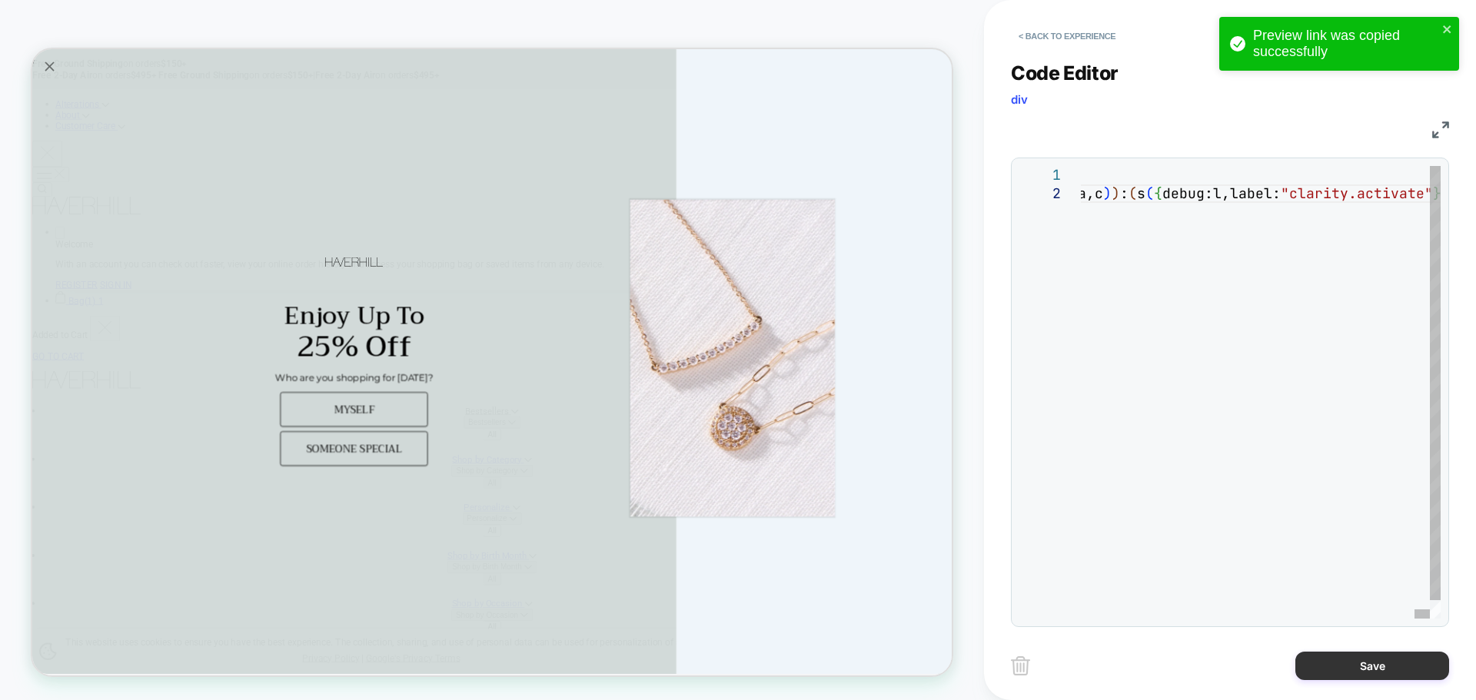
click at [1320, 670] on button "Save" at bounding box center [1372, 666] width 154 height 28
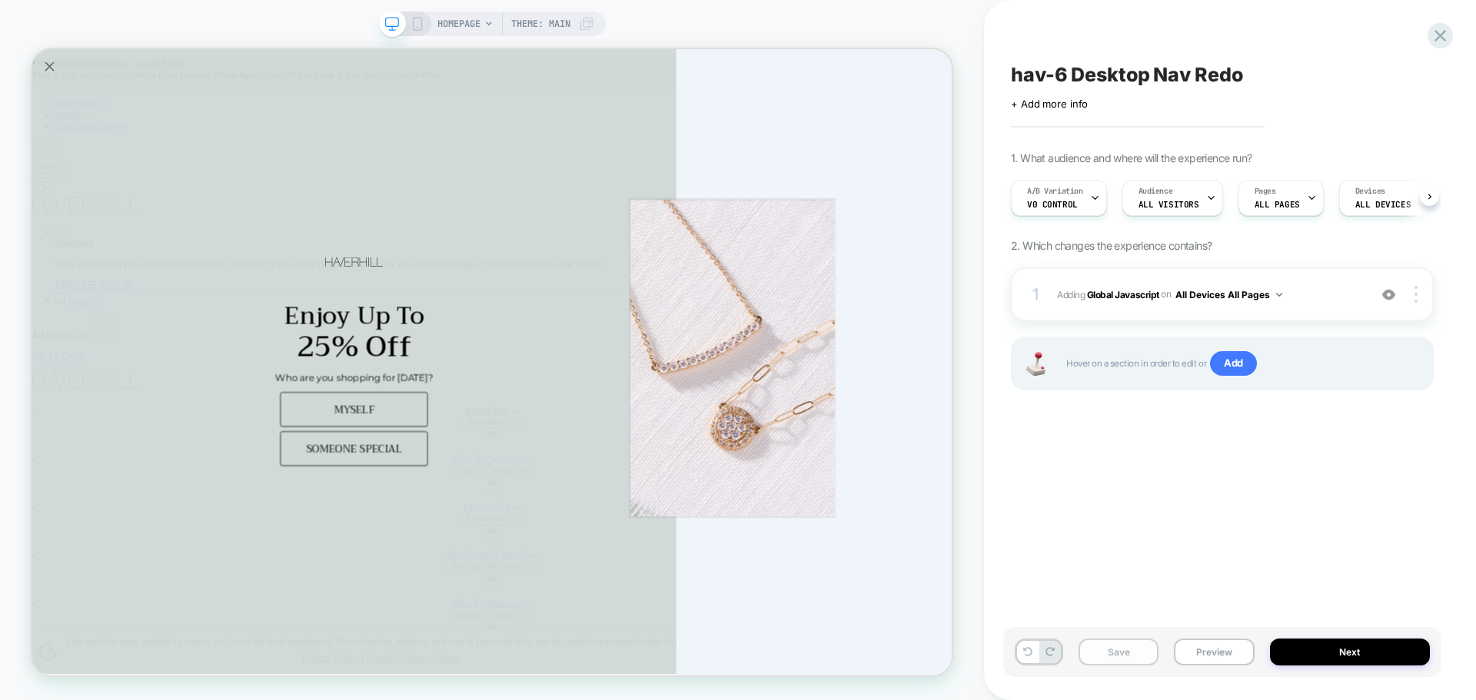
click at [1138, 660] on button "Save" at bounding box center [1118, 652] width 80 height 27
click at [1218, 652] on button "Preview" at bounding box center [1214, 652] width 80 height 27
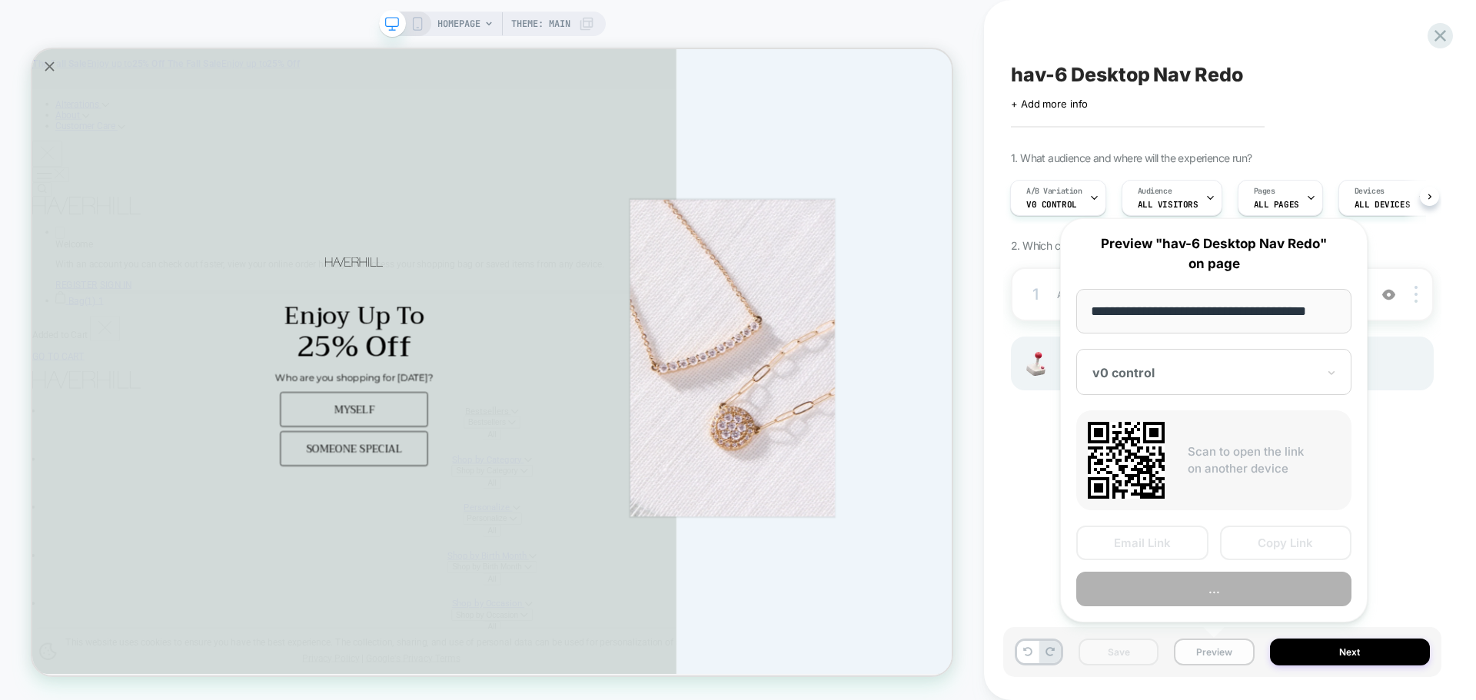
scroll to position [0, 9]
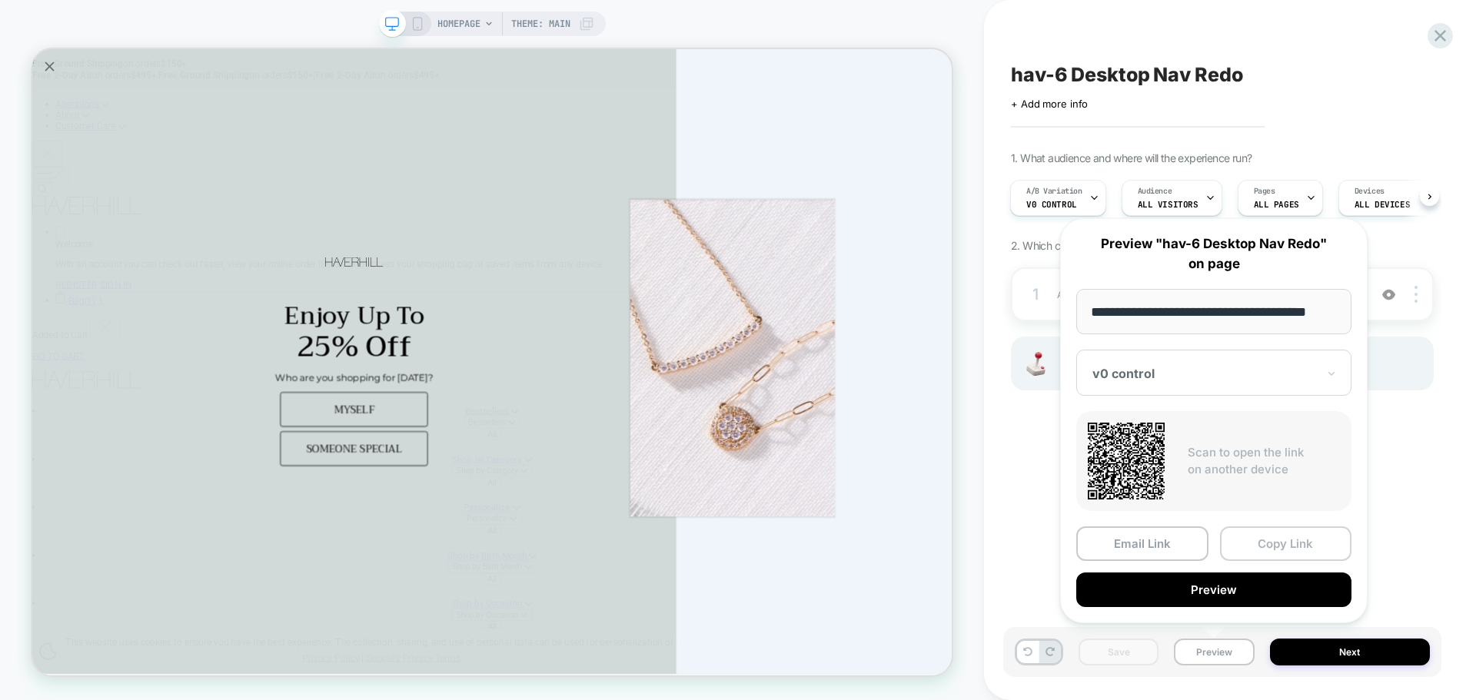
click at [1278, 530] on button "Copy Link" at bounding box center [1286, 544] width 132 height 35
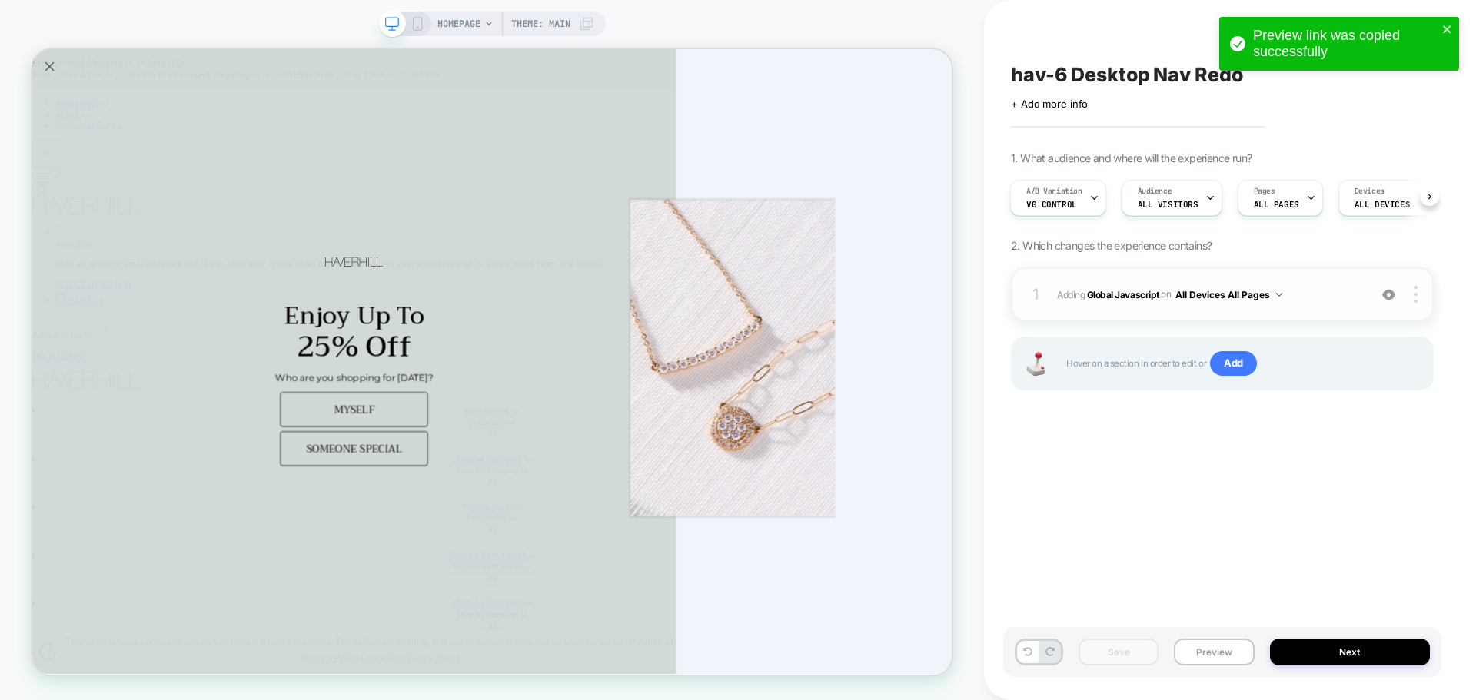
click at [1125, 287] on span "Adding Global Javascript on All Devices All Pages" at bounding box center [1209, 294] width 304 height 19
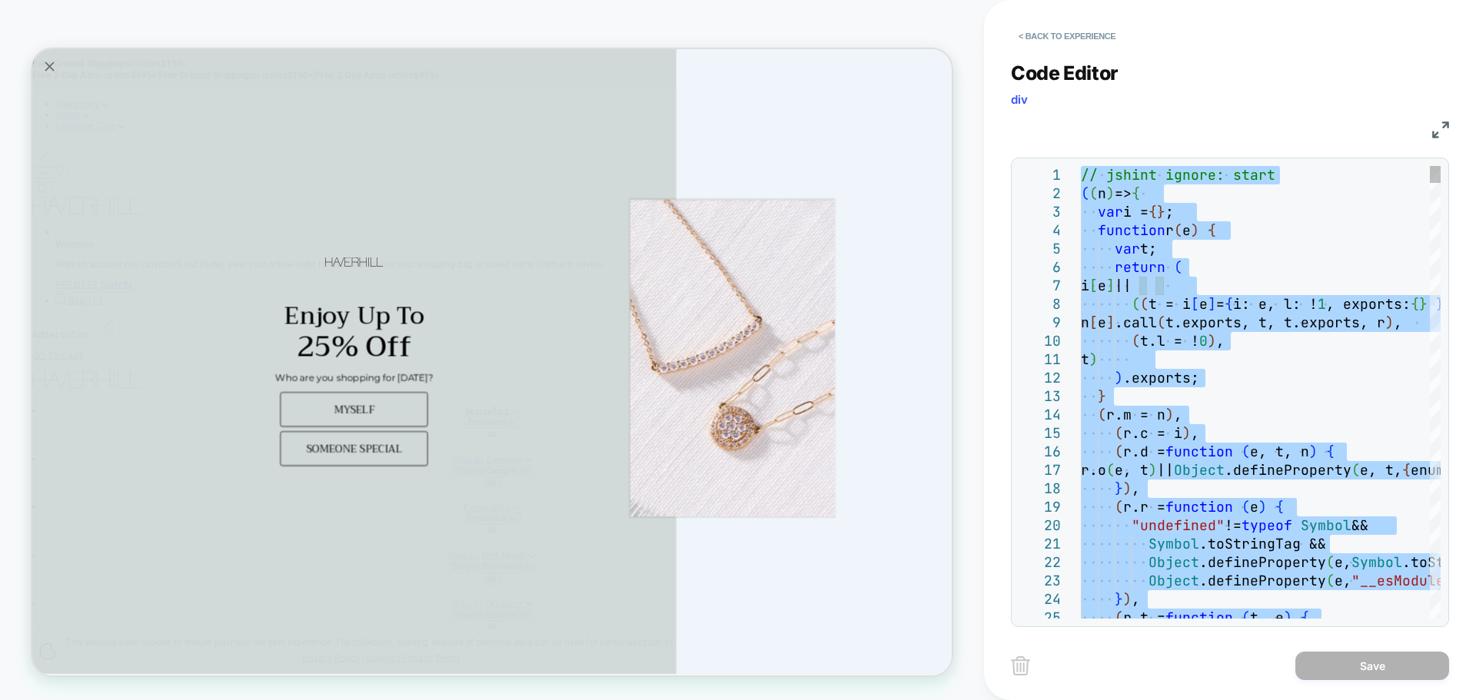
type textarea "**********"
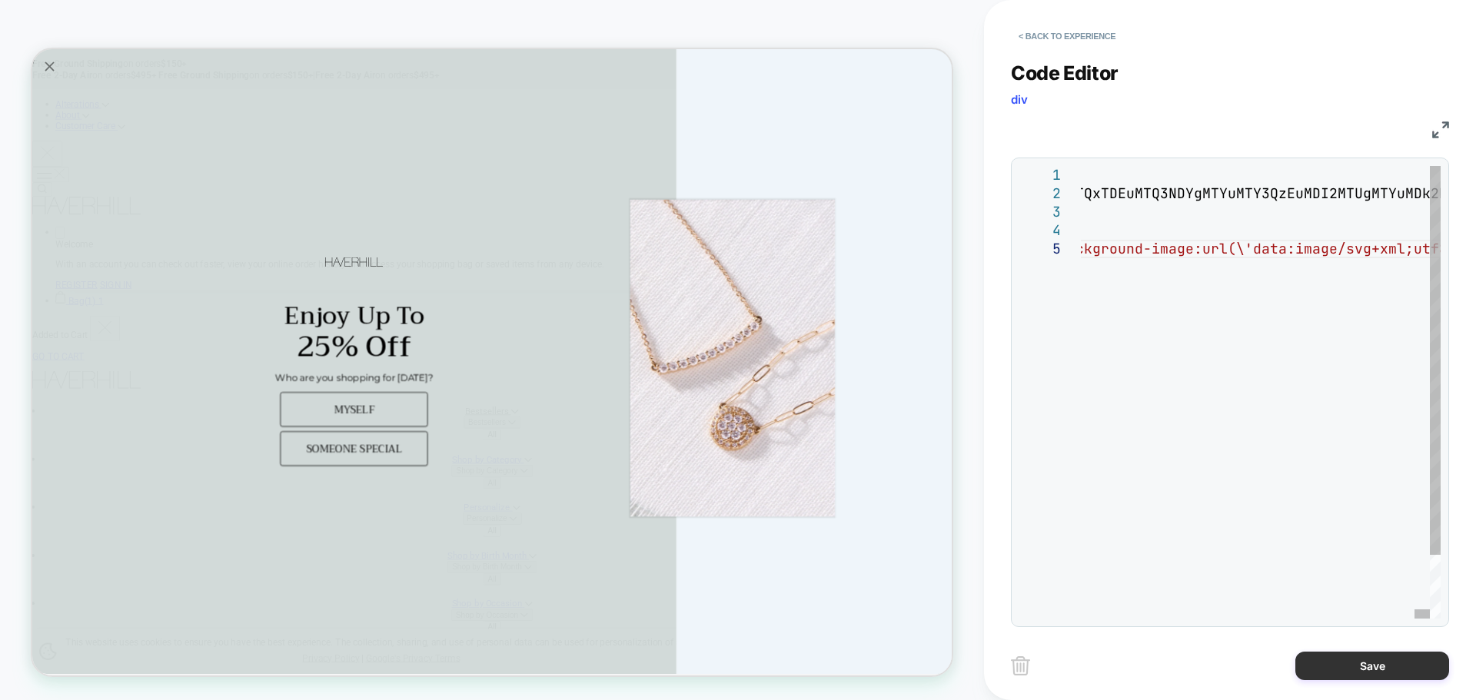
click at [1371, 667] on button "Save" at bounding box center [1372, 666] width 154 height 28
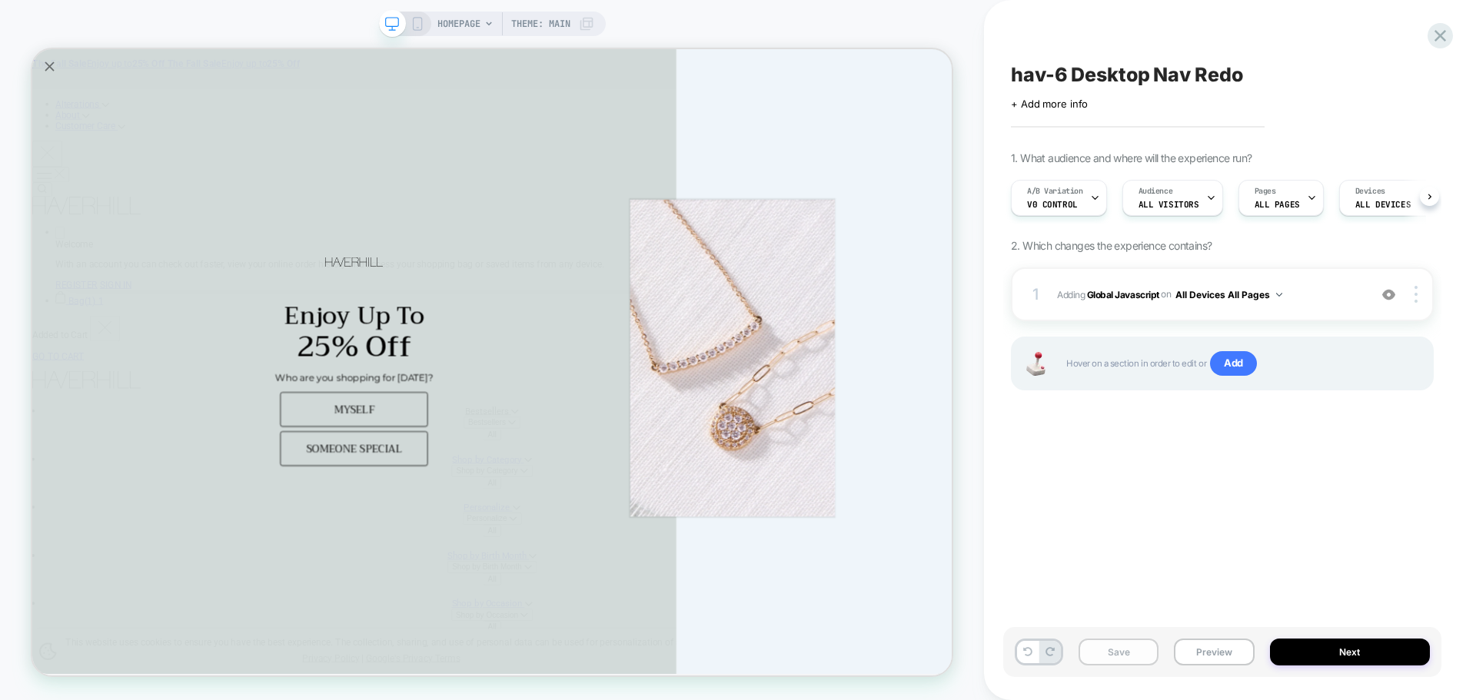
scroll to position [0, 1]
click at [1135, 653] on button "Save" at bounding box center [1118, 652] width 80 height 27
click at [1221, 648] on button "Preview" at bounding box center [1214, 652] width 80 height 27
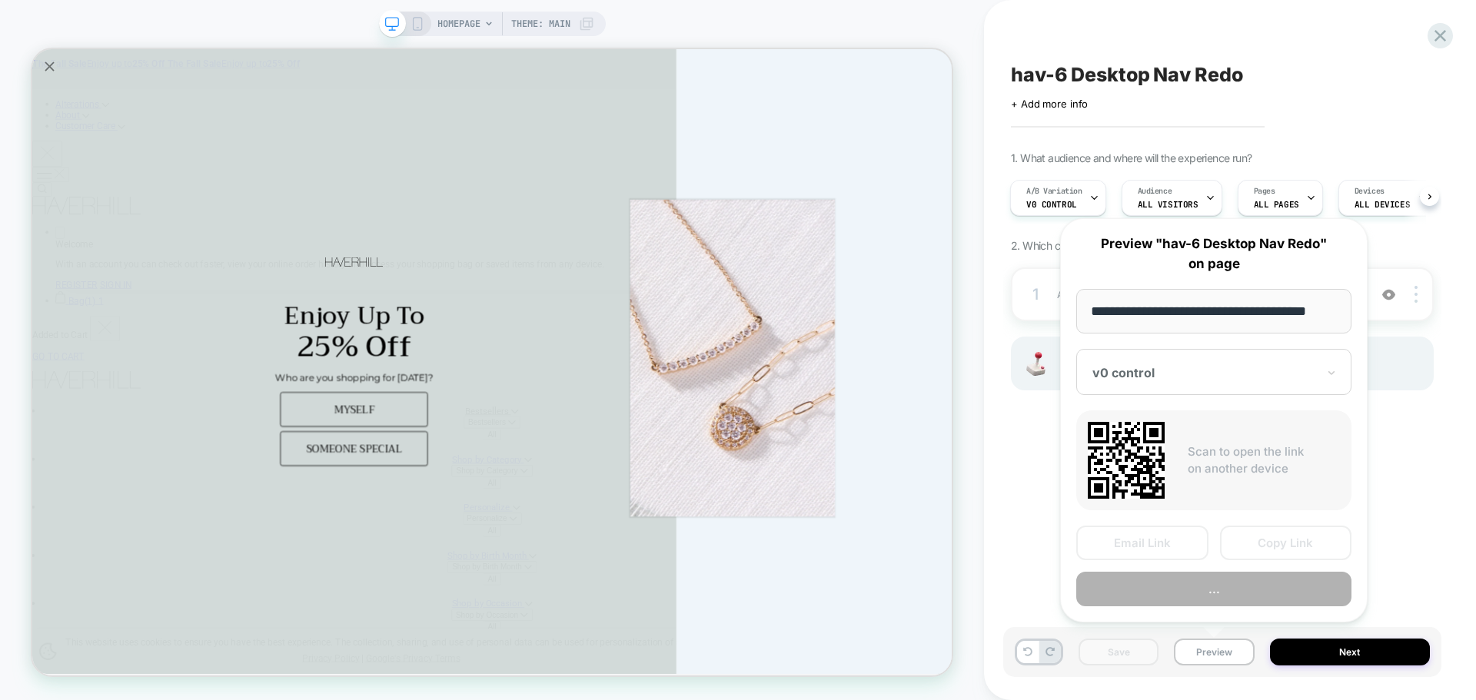
scroll to position [0, 9]
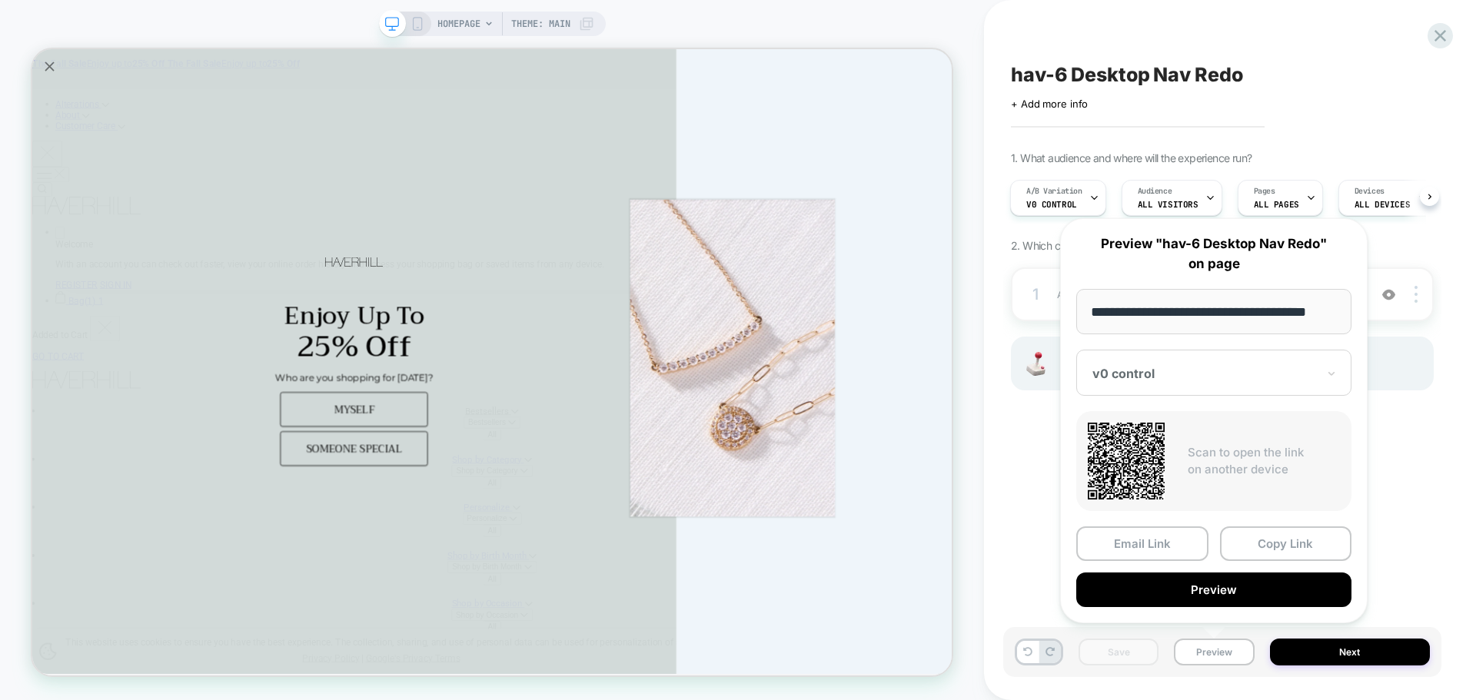
click at [1280, 526] on div "**********" at bounding box center [1213, 420] width 307 height 405
click at [1280, 533] on button "Copy Link" at bounding box center [1286, 544] width 132 height 35
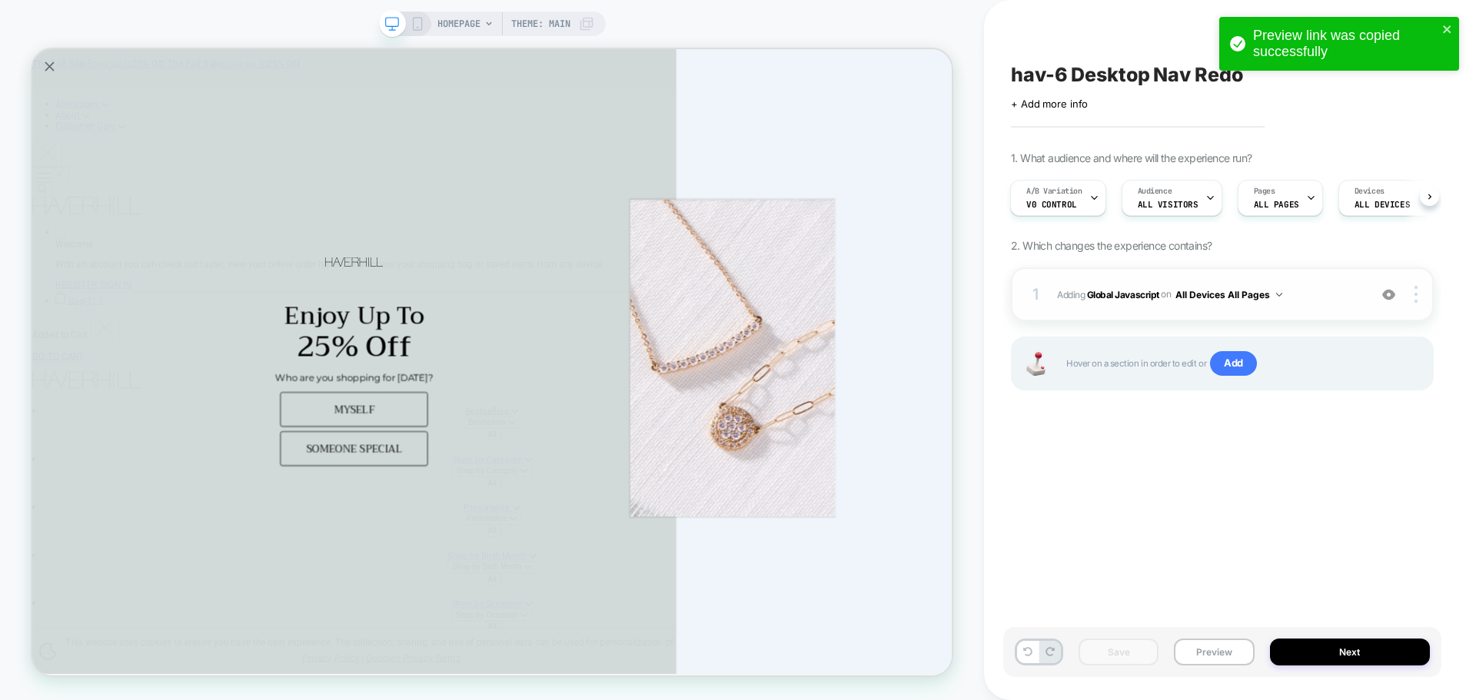
click at [1119, 304] on span "Adding Global Javascript on All Devices All Pages" at bounding box center [1209, 294] width 304 height 19
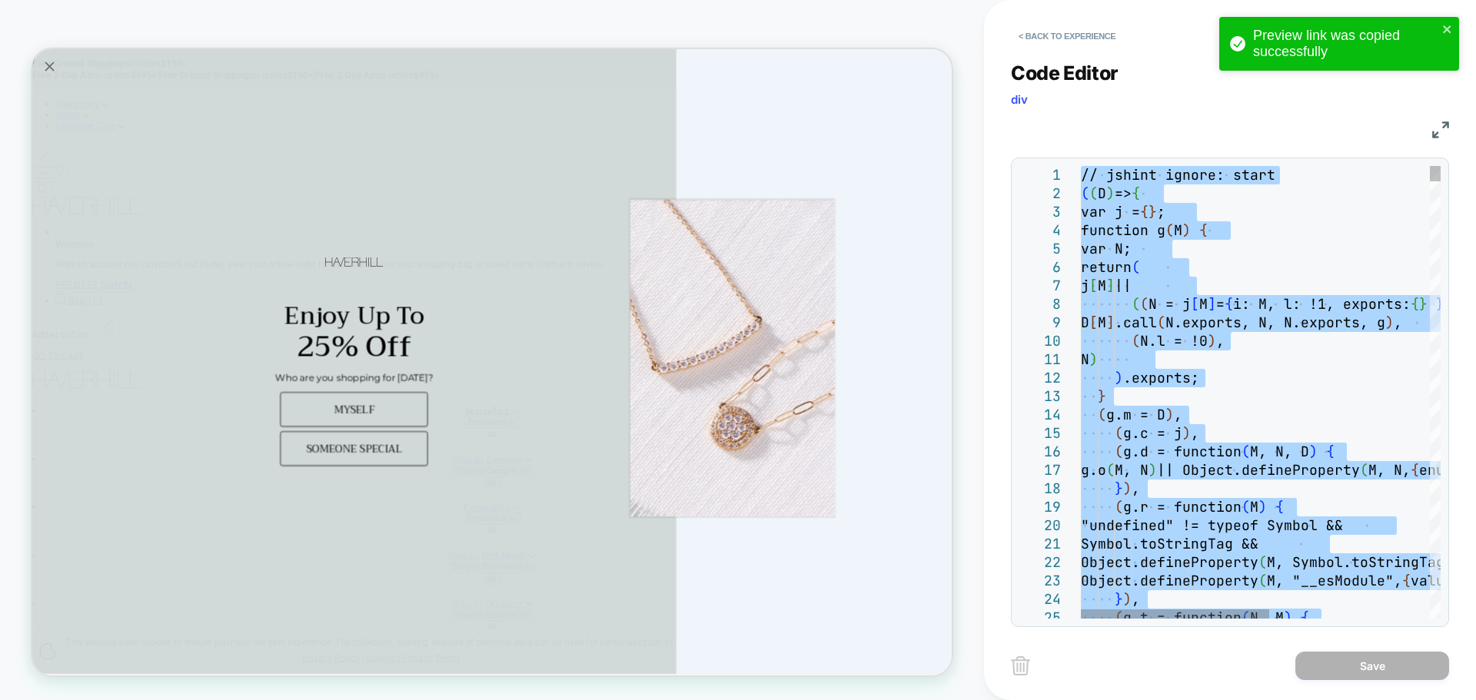
type textarea "**********"
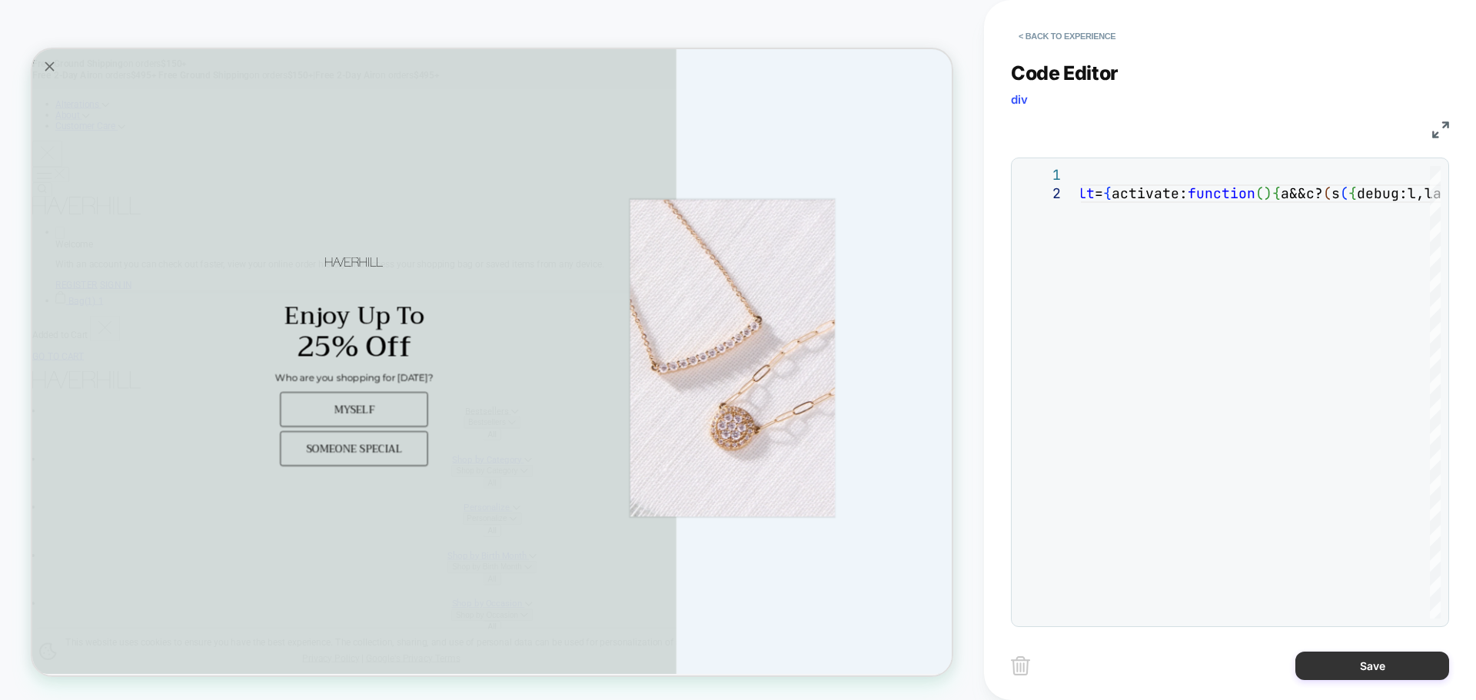
click at [1312, 664] on button "Save" at bounding box center [1372, 666] width 154 height 28
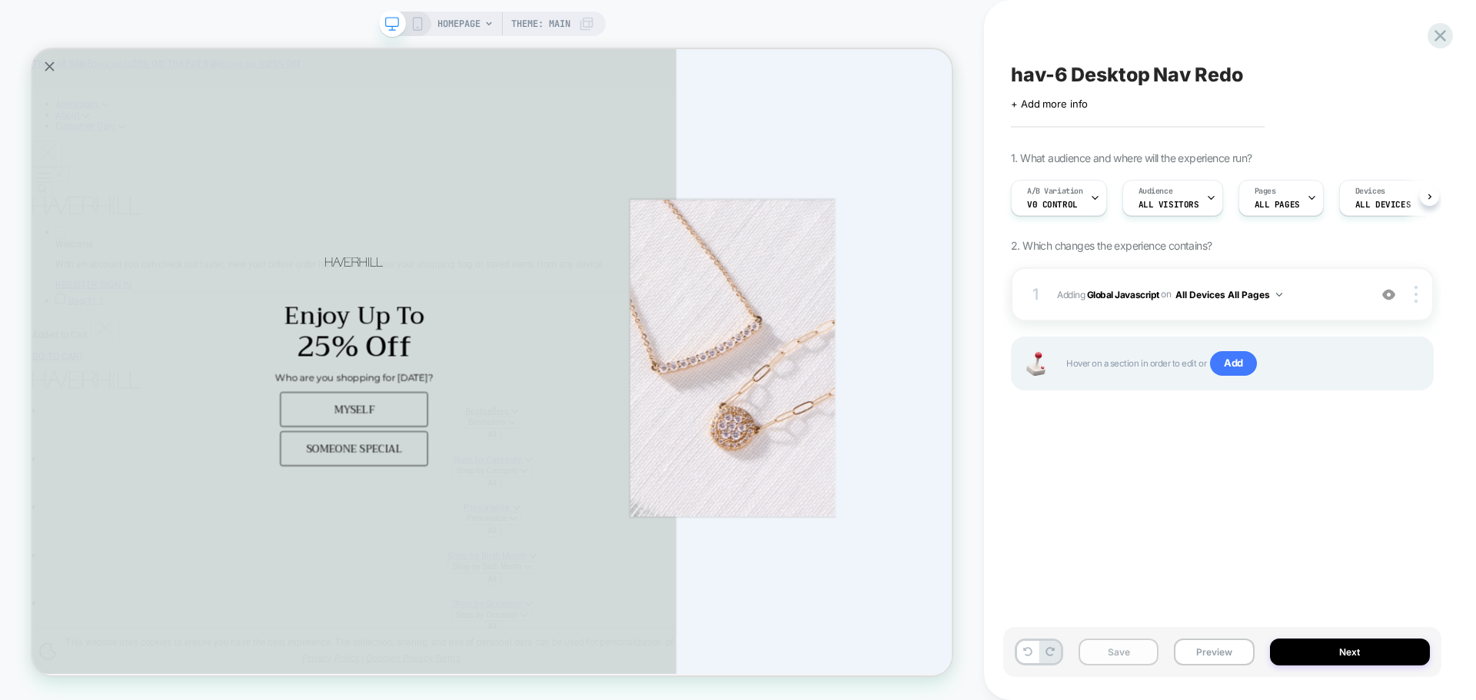
click at [1096, 653] on button "Save" at bounding box center [1118, 652] width 80 height 27
click at [1197, 654] on button "Preview" at bounding box center [1214, 652] width 80 height 27
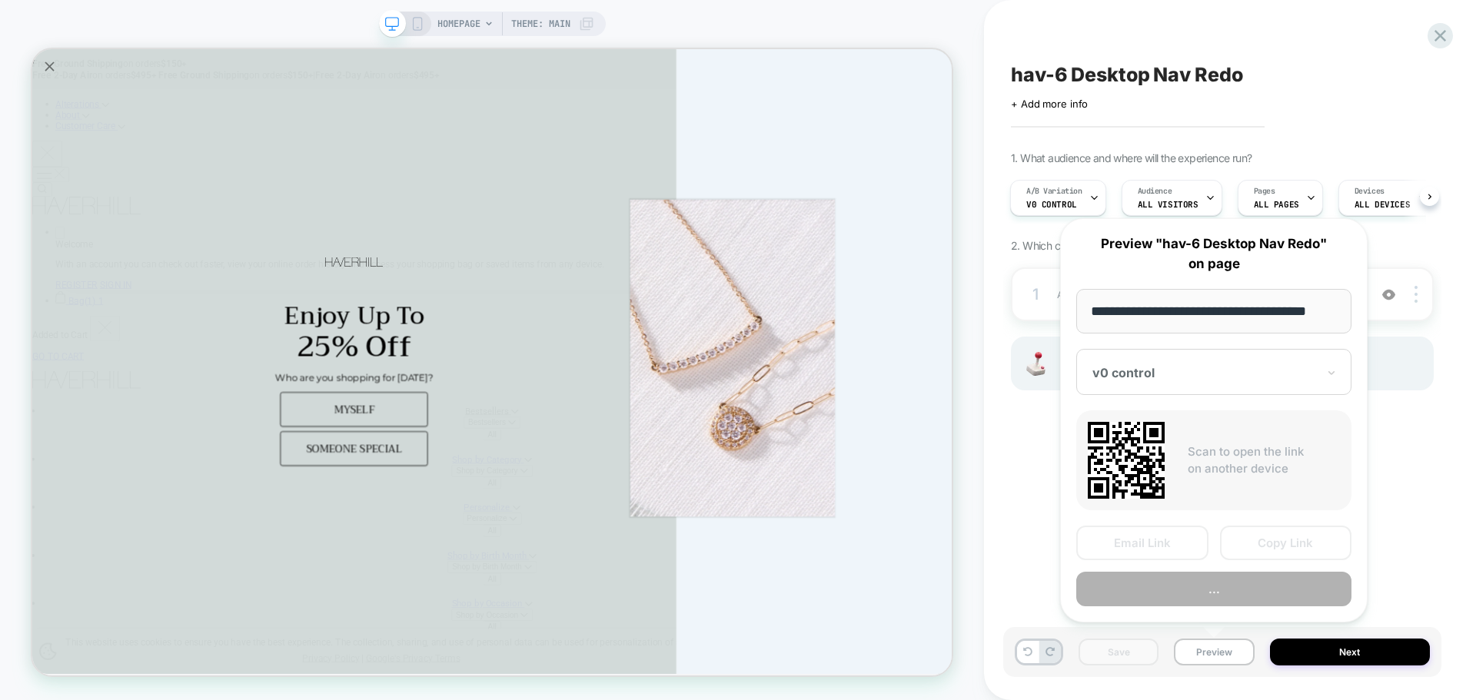
scroll to position [0, 9]
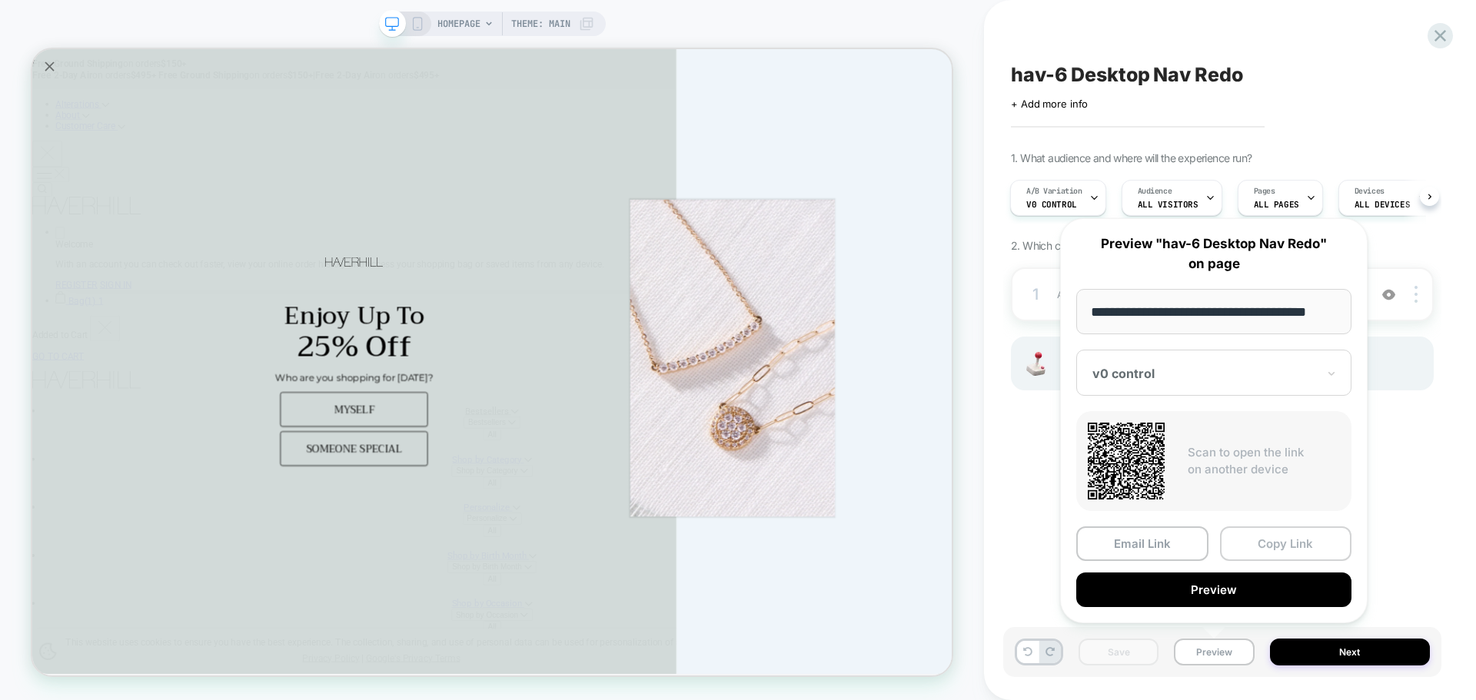
click at [1271, 545] on button "Copy Link" at bounding box center [1286, 544] width 132 height 35
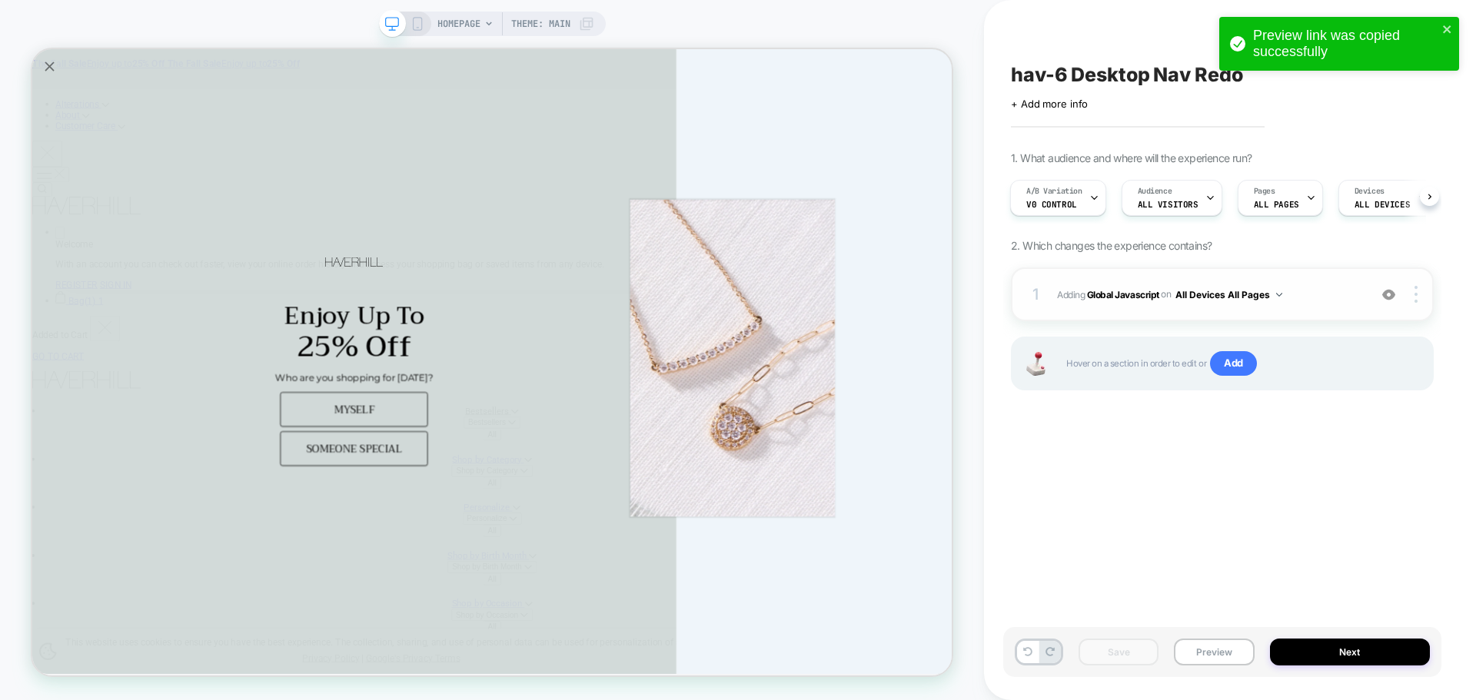
click at [1105, 281] on div "1 Adding Global Javascript on All Devices All Pages Add Before Add After Target…" at bounding box center [1222, 294] width 423 height 54
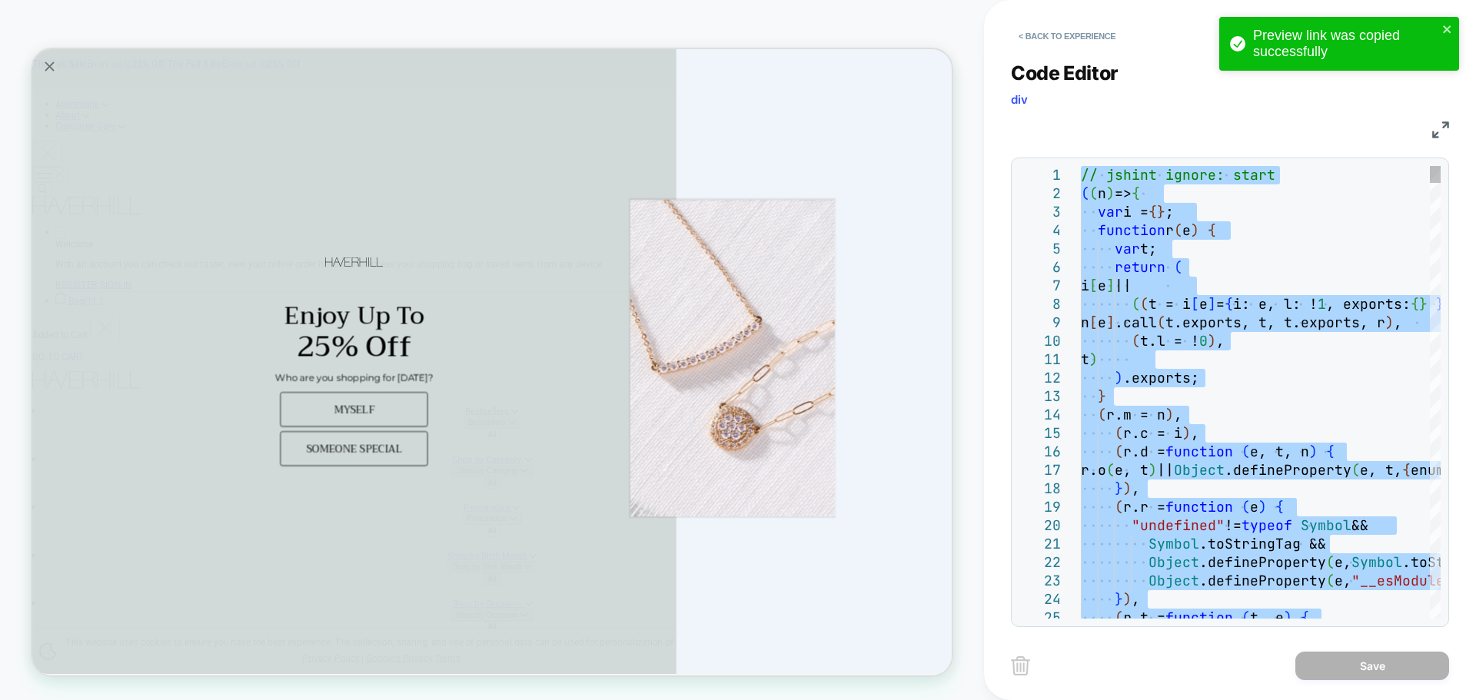
type textarea "**********"
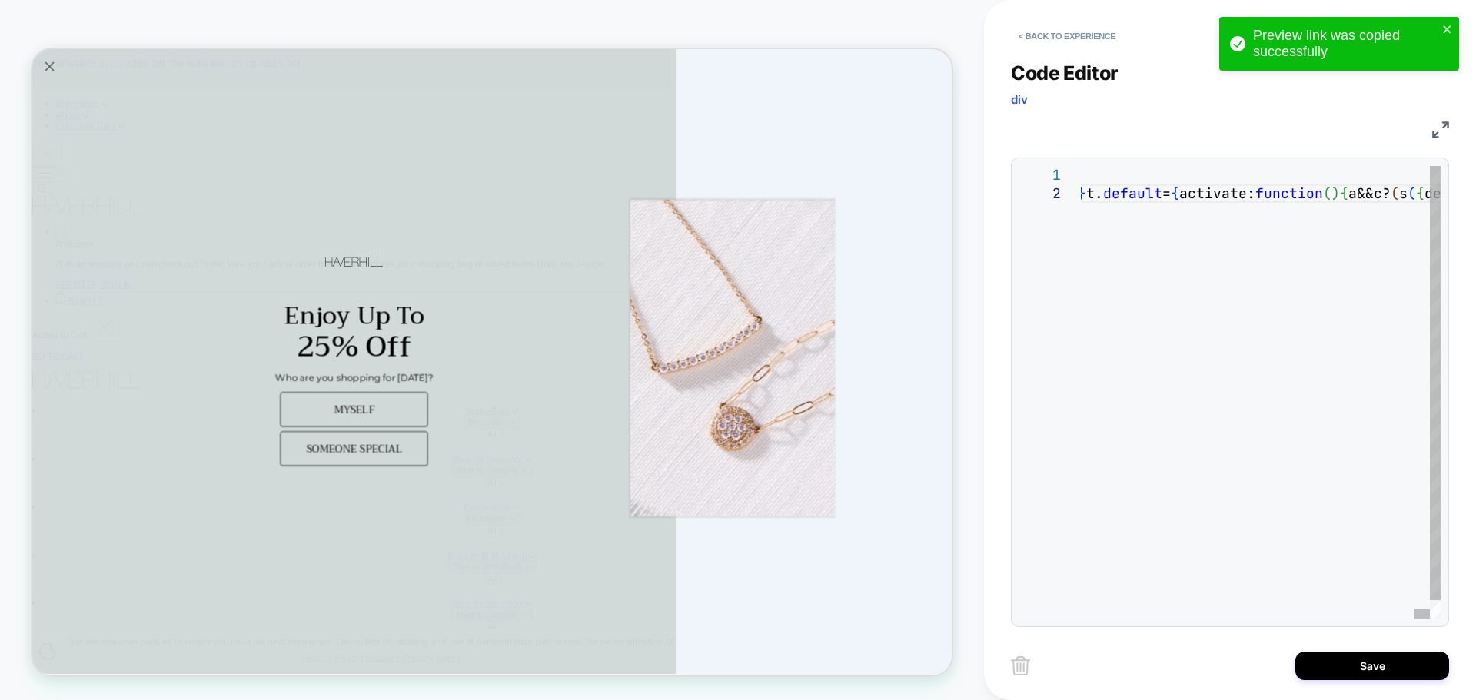
click at [1356, 656] on button "Save" at bounding box center [1372, 666] width 154 height 28
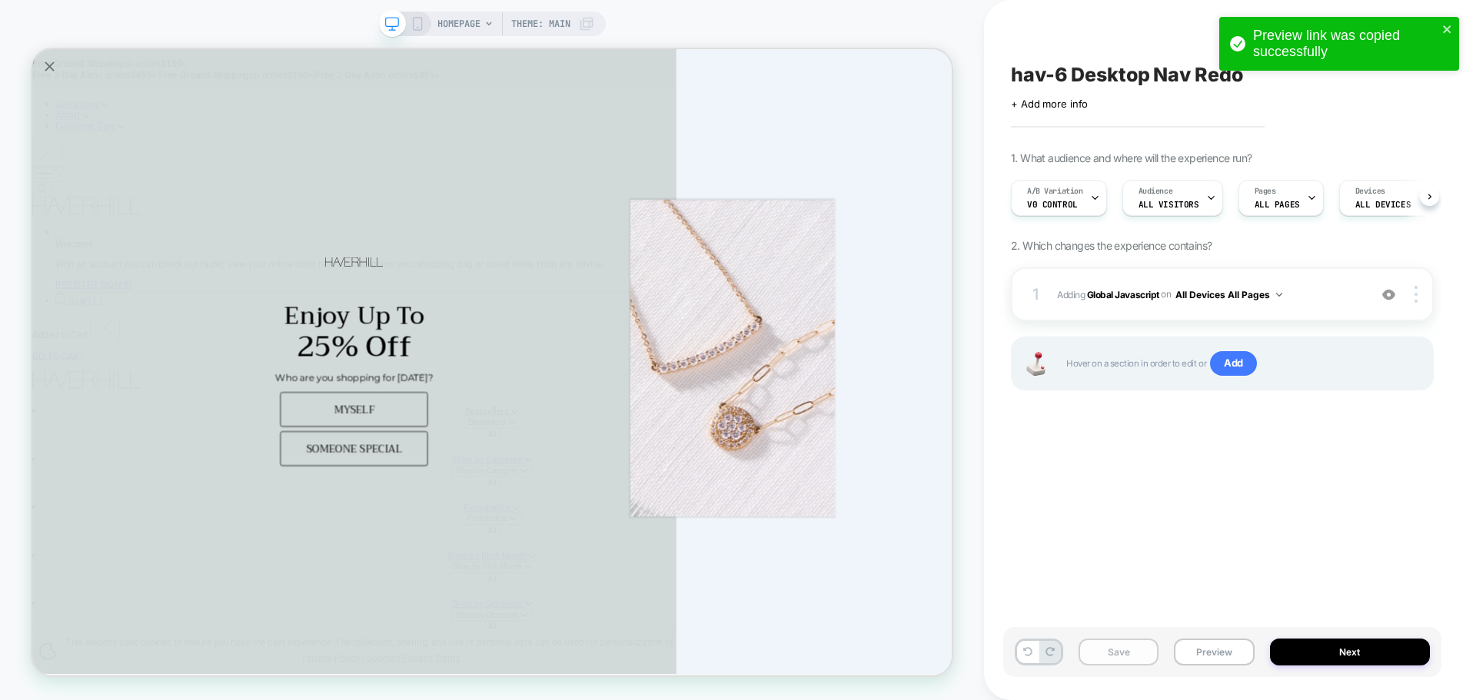
scroll to position [0, 1]
click at [1141, 658] on button "Save" at bounding box center [1118, 652] width 80 height 27
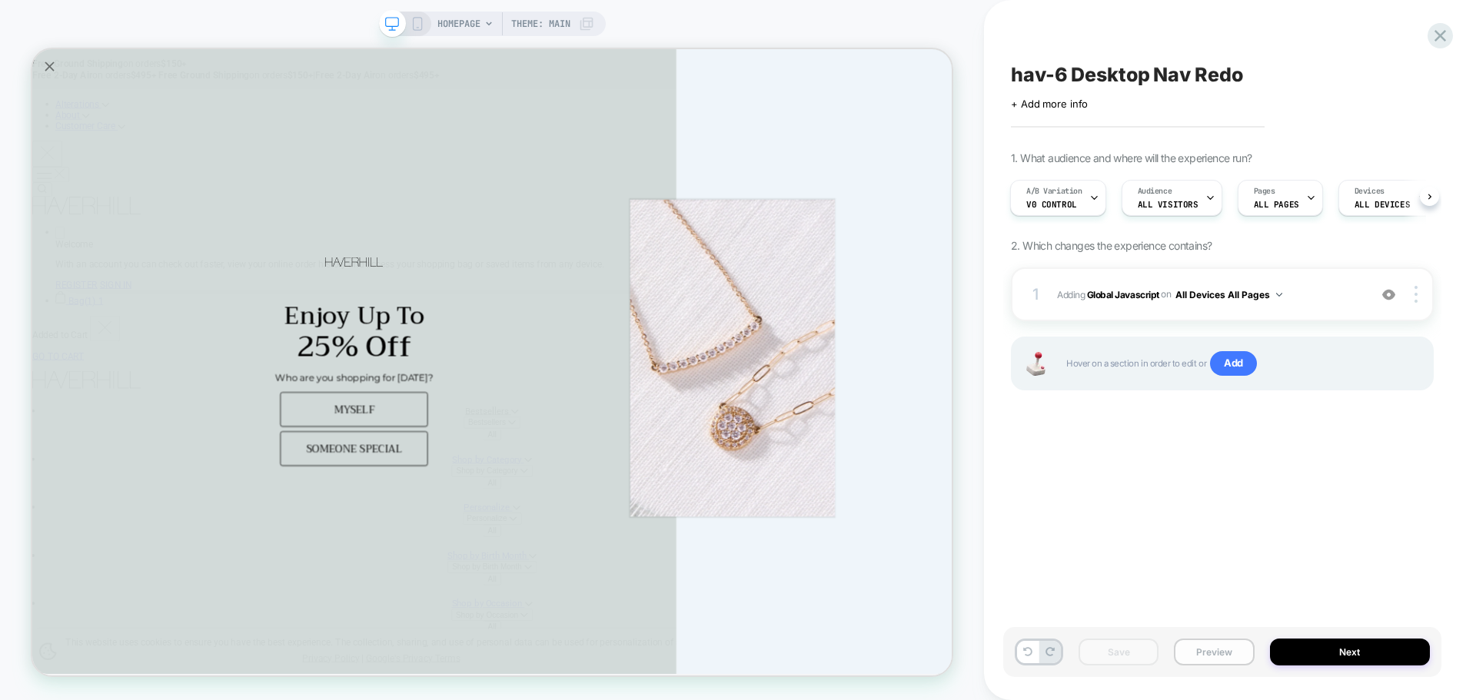
click at [1228, 647] on button "Preview" at bounding box center [1214, 652] width 80 height 27
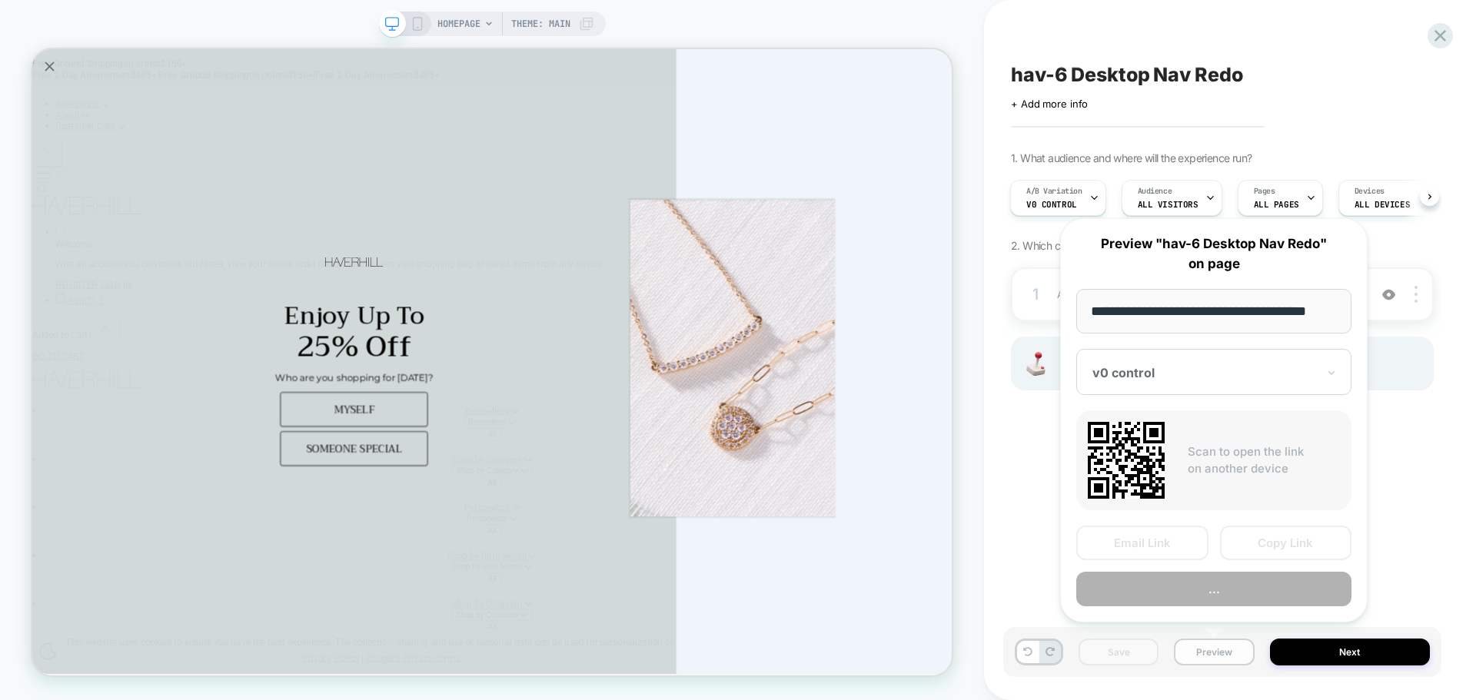
scroll to position [0, 9]
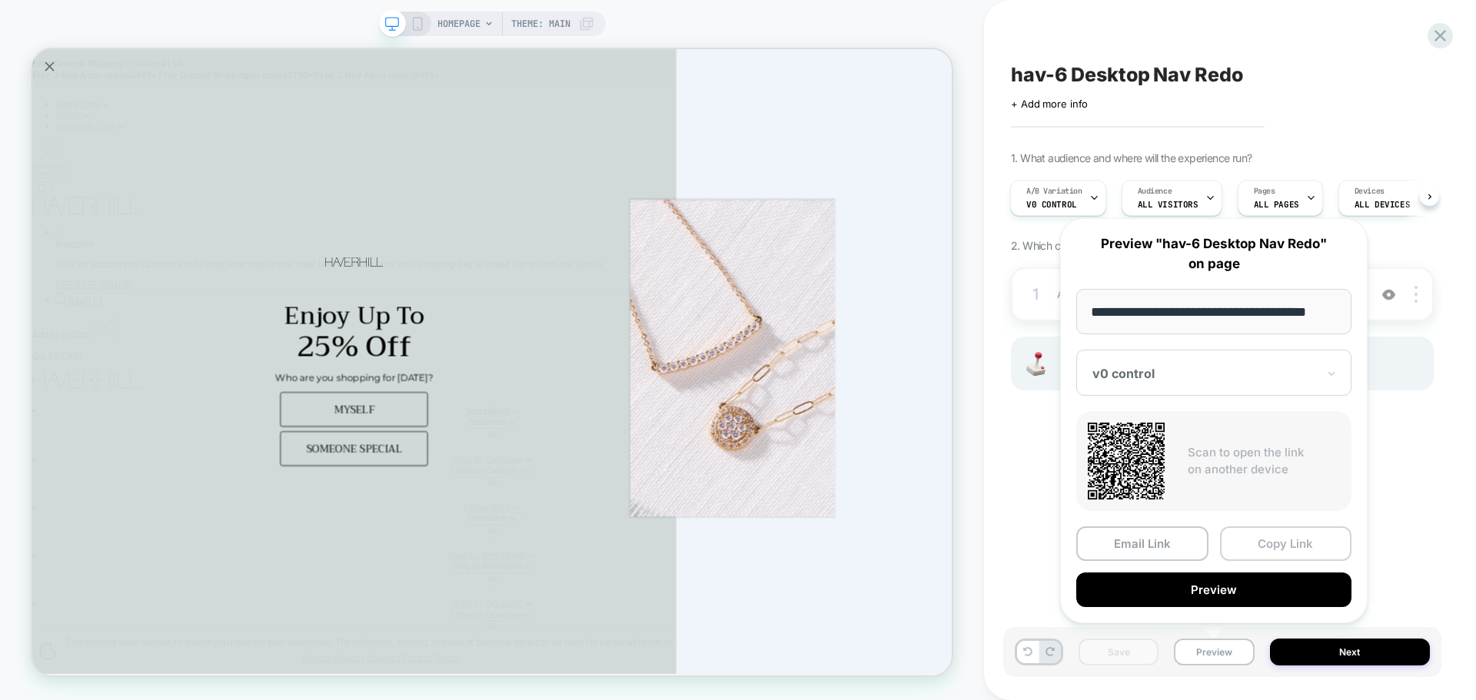
click at [1274, 529] on button "Copy Link" at bounding box center [1286, 544] width 132 height 35
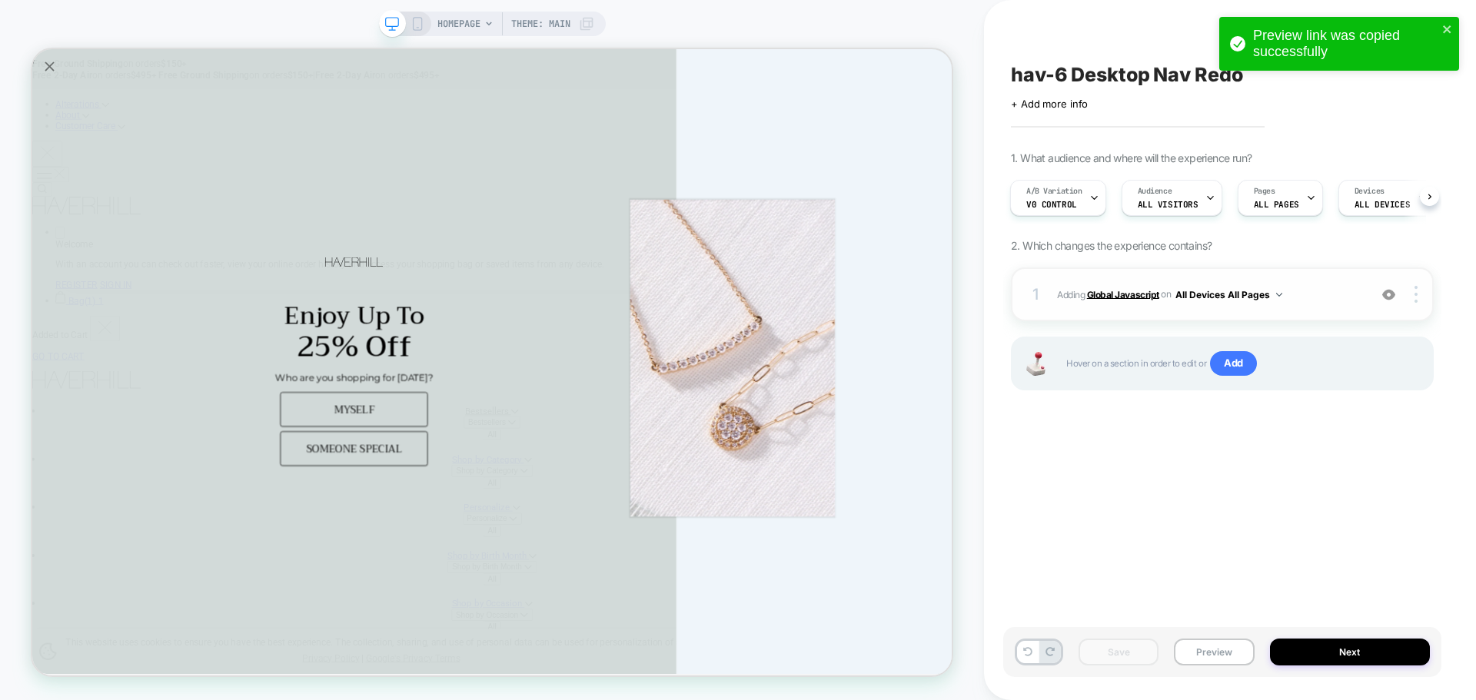
click at [1112, 292] on b "Global Javascript" at bounding box center [1123, 294] width 72 height 12
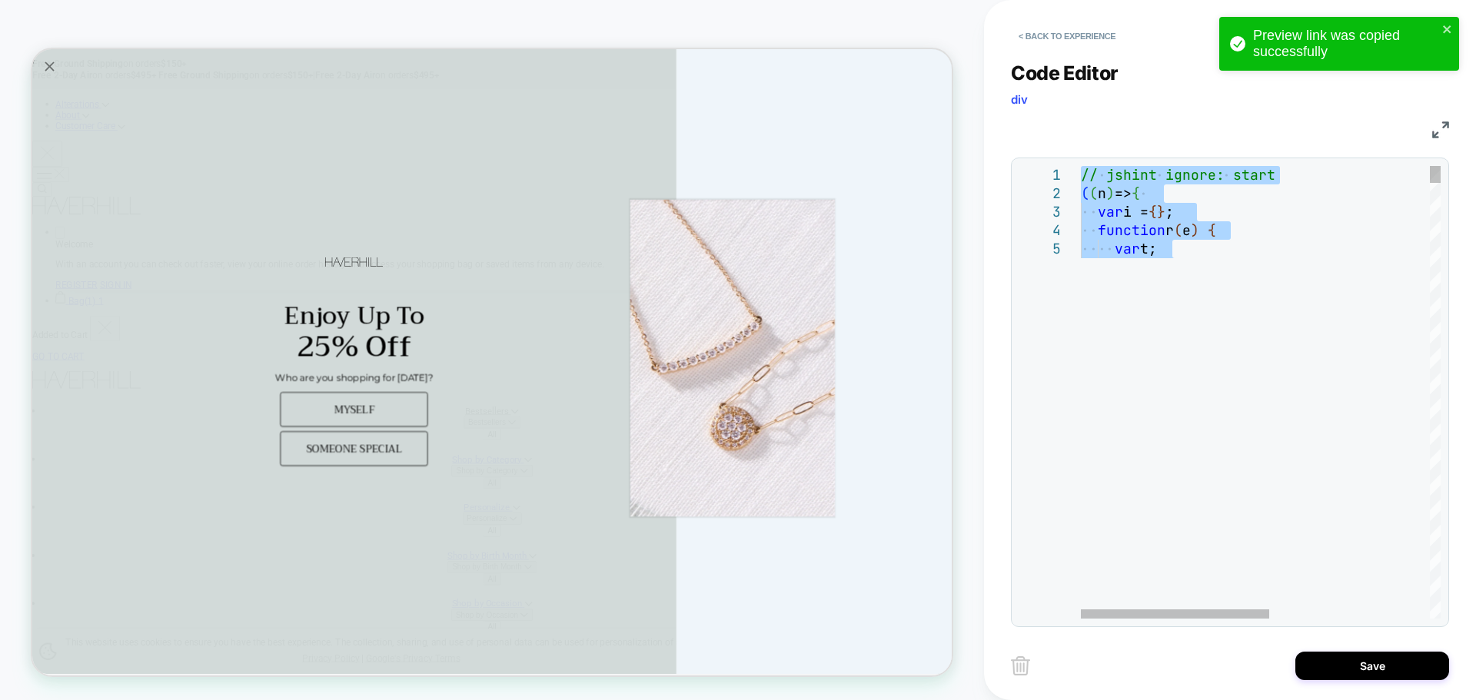
type textarea "**********"
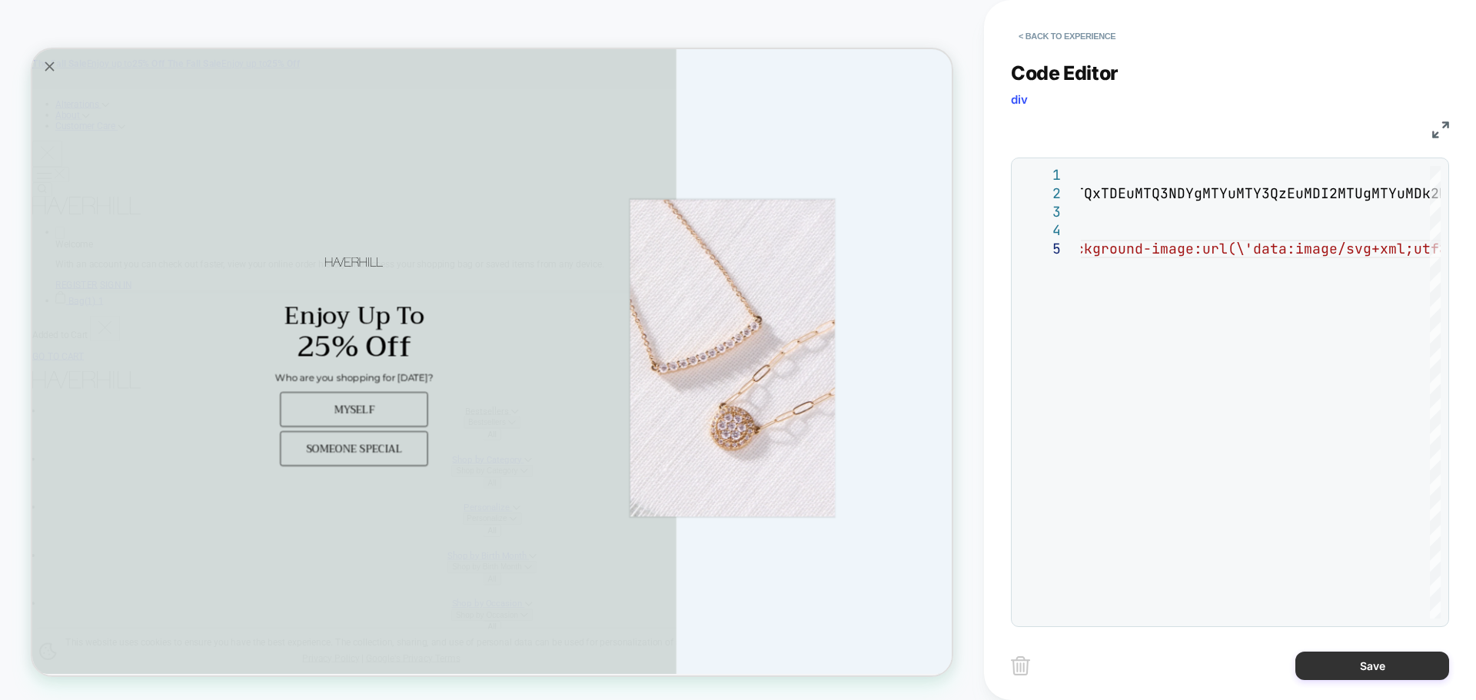
click at [1352, 670] on button "Save" at bounding box center [1372, 666] width 154 height 28
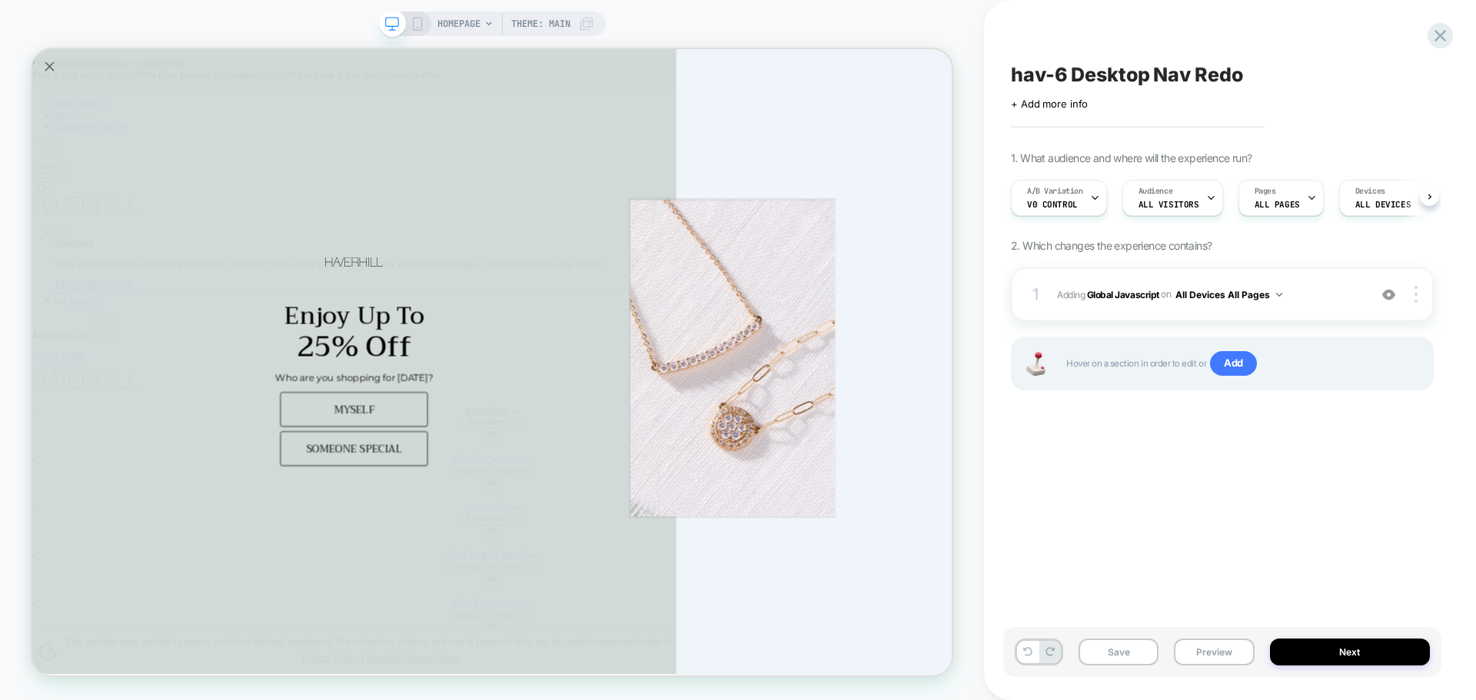
scroll to position [0, 1]
click at [1122, 289] on b "Global Javascript" at bounding box center [1123, 294] width 72 height 12
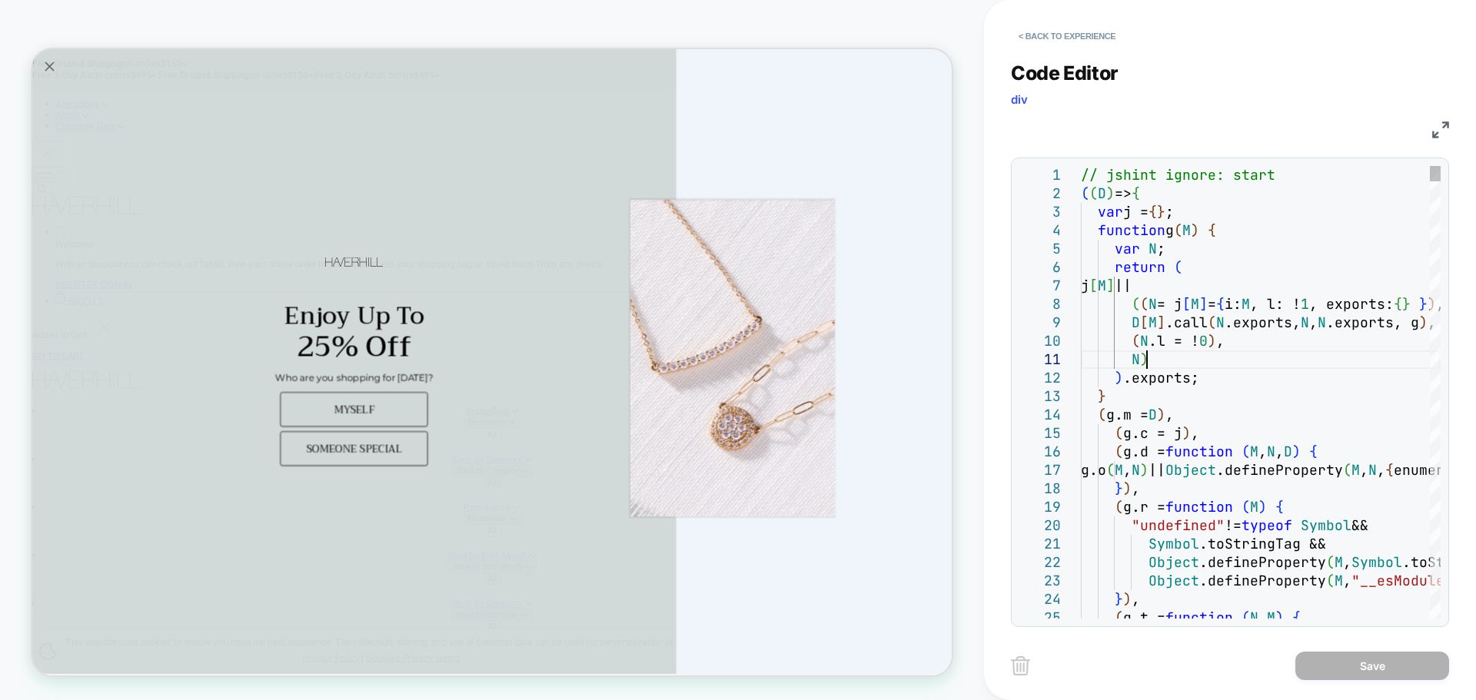
scroll to position [0, 0]
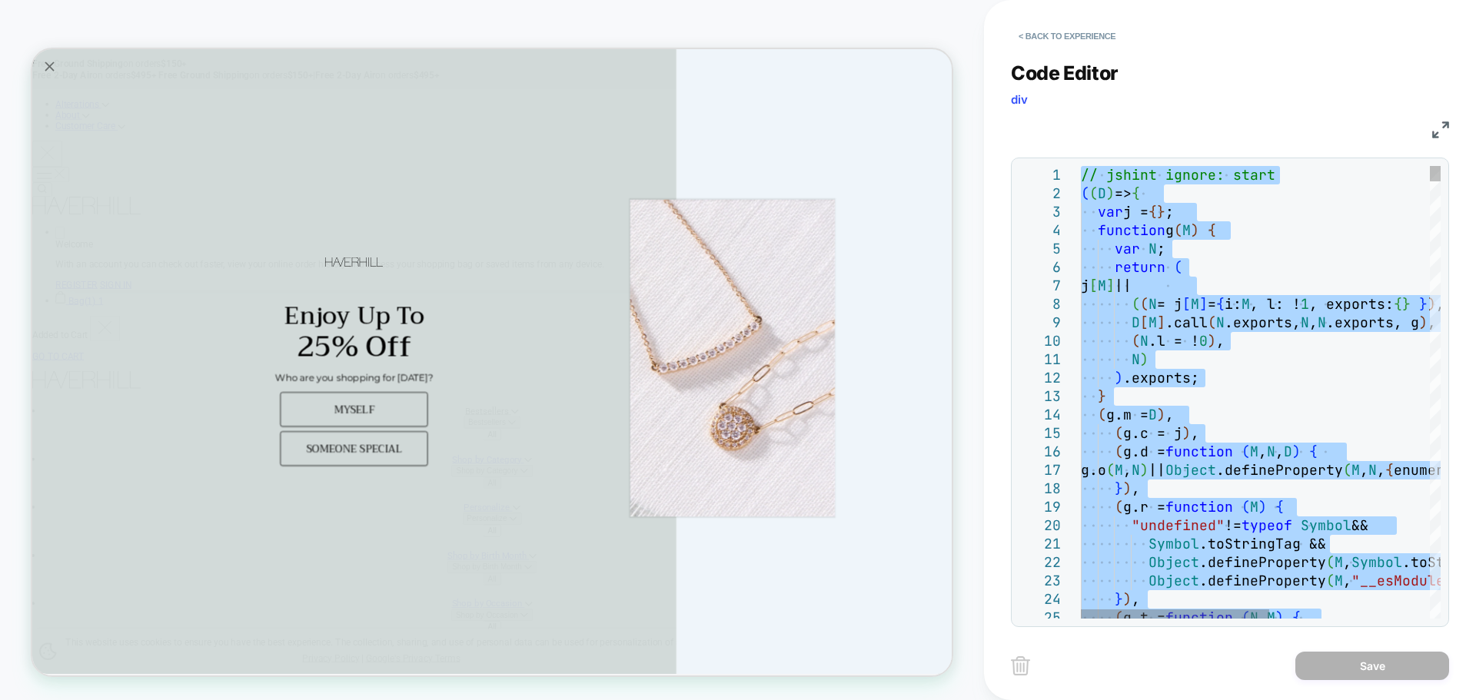
type textarea "**********"
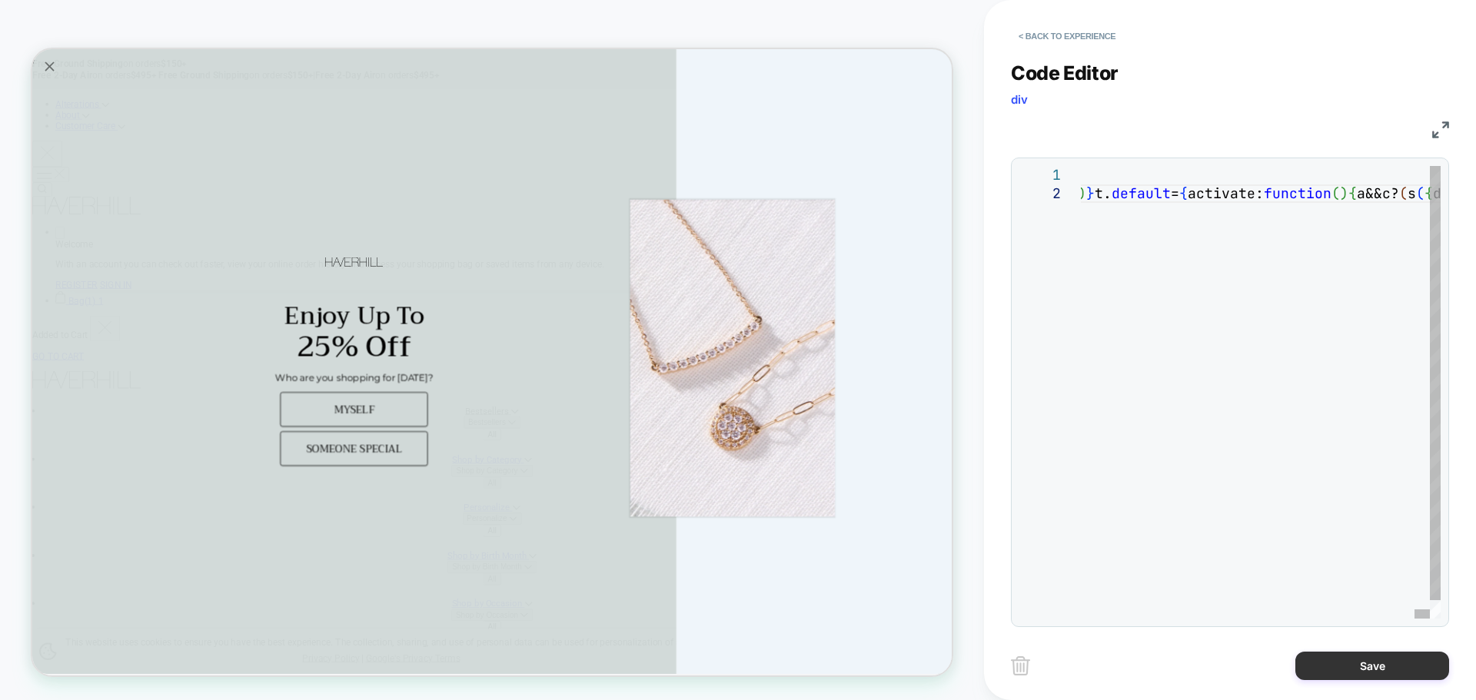
click at [1372, 671] on button "Save" at bounding box center [1372, 666] width 154 height 28
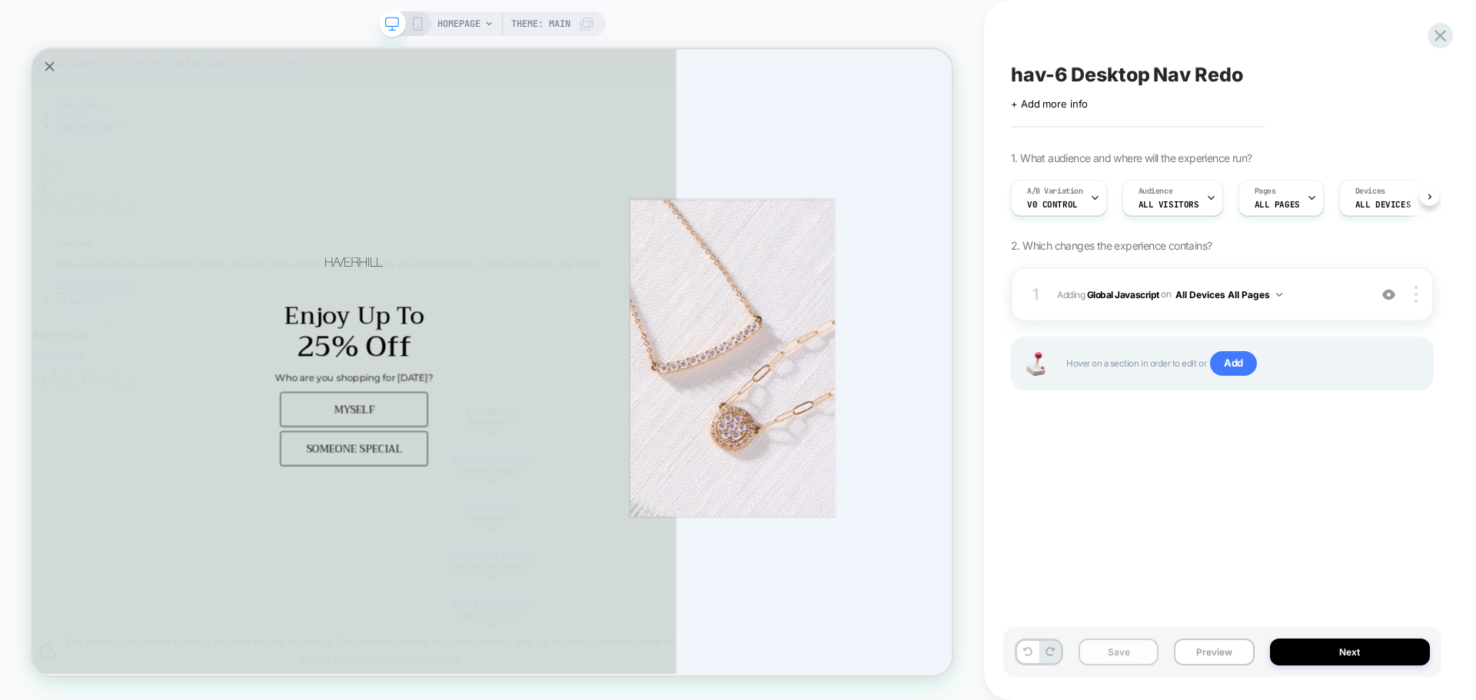
scroll to position [0, 1]
click at [1133, 640] on button "Save" at bounding box center [1118, 652] width 80 height 27
click at [1199, 656] on button "Preview" at bounding box center [1214, 652] width 80 height 27
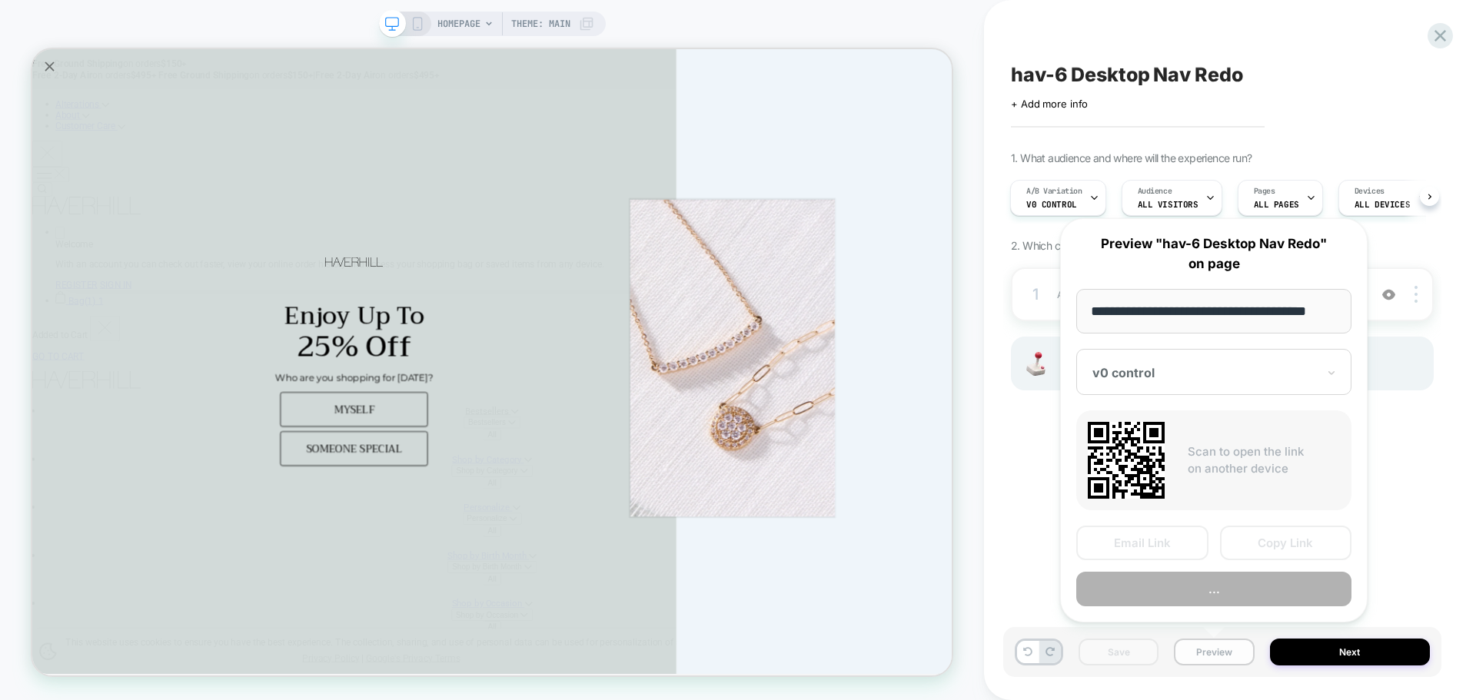
scroll to position [0, 9]
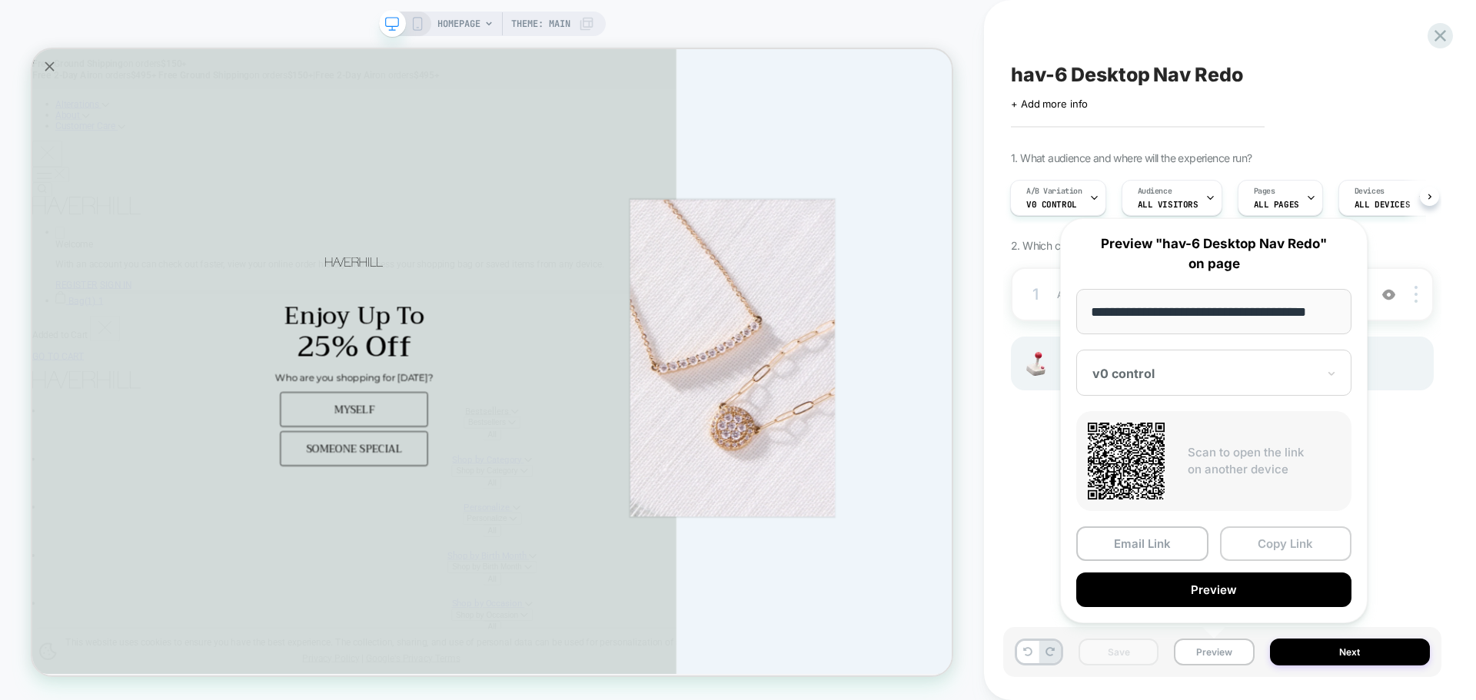
click at [1260, 536] on button "Copy Link" at bounding box center [1286, 544] width 132 height 35
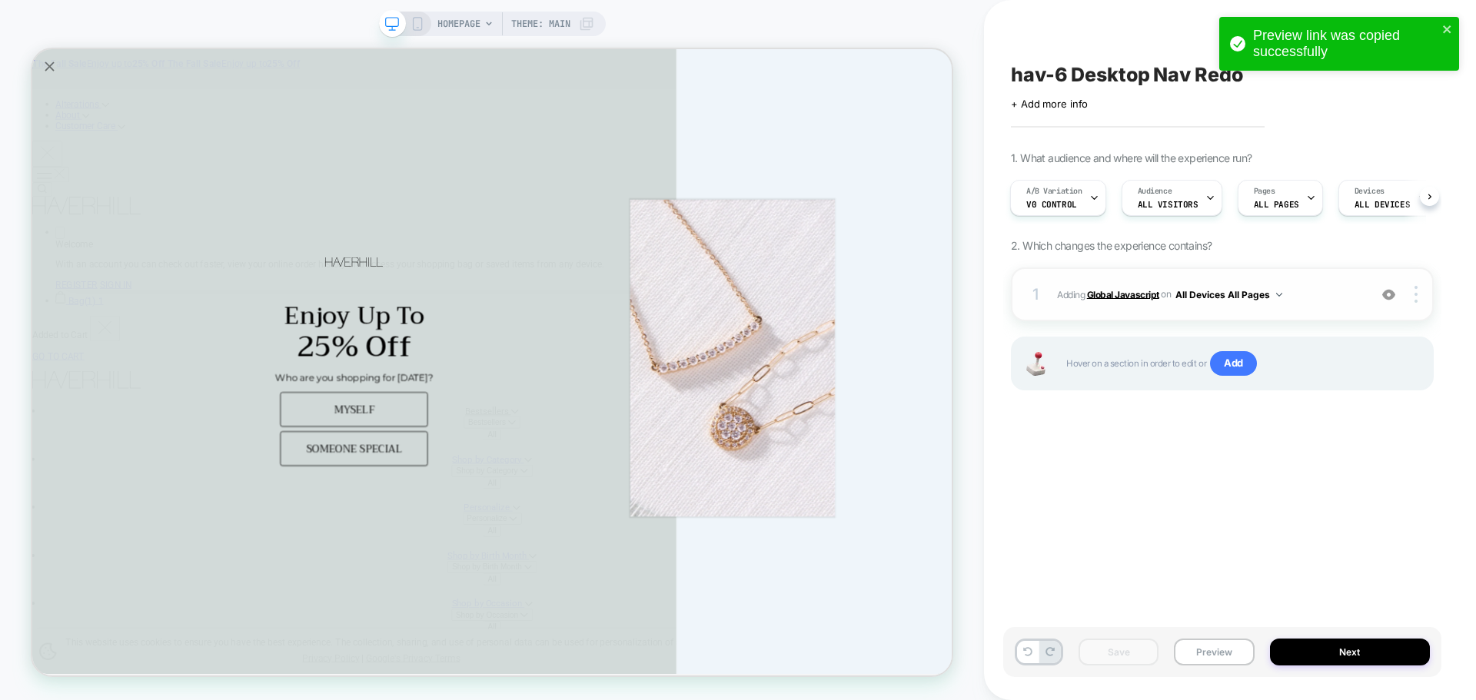
click at [1117, 288] on b "Global Javascript" at bounding box center [1123, 294] width 72 height 12
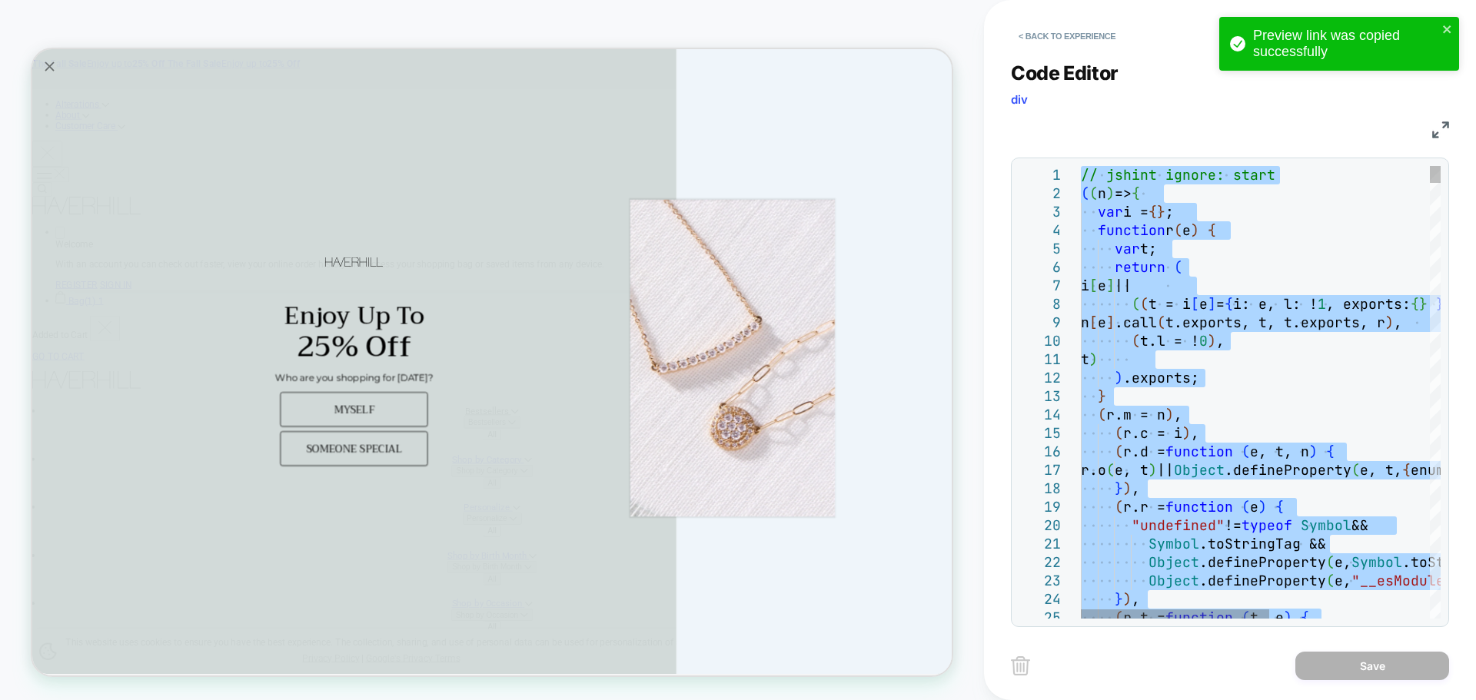
type textarea "**********"
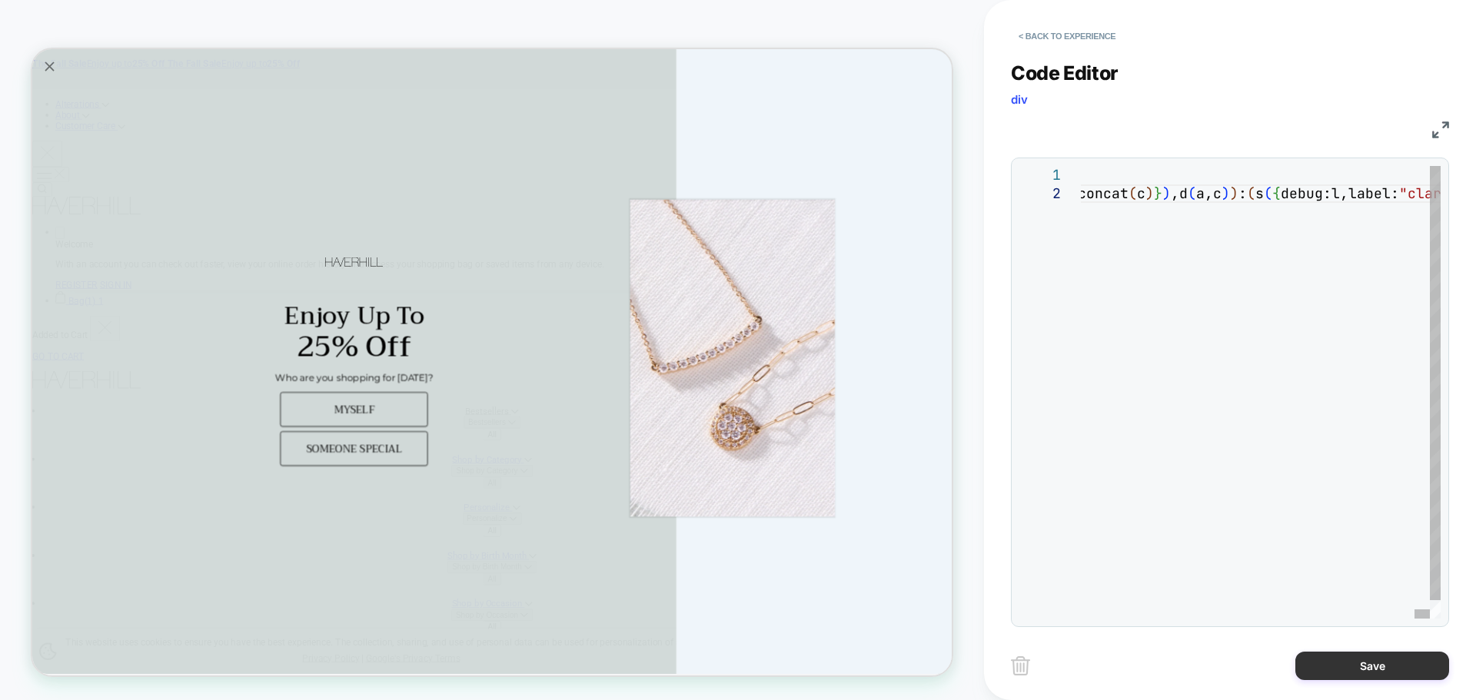
click at [1348, 656] on button "Save" at bounding box center [1372, 666] width 154 height 28
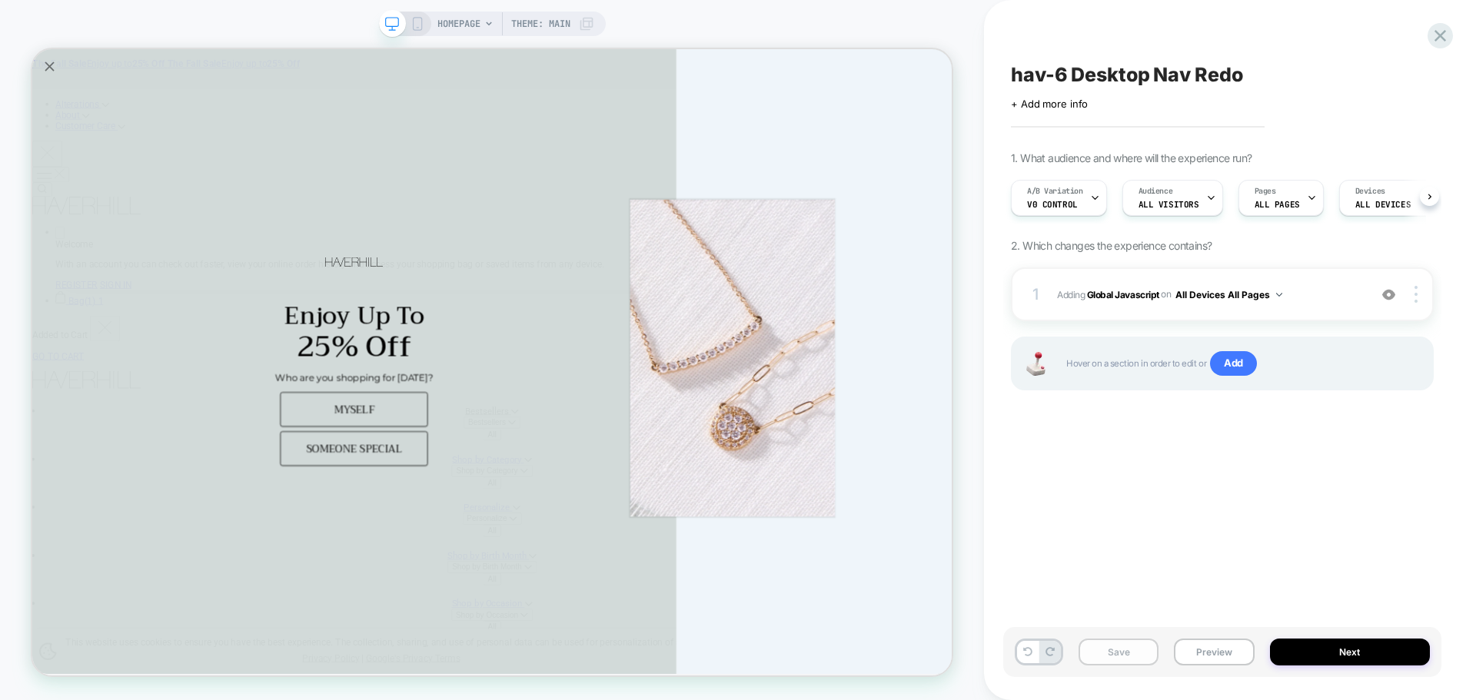
click at [1095, 663] on button "Save" at bounding box center [1118, 652] width 80 height 27
click at [1099, 660] on button "Save" at bounding box center [1118, 652] width 80 height 27
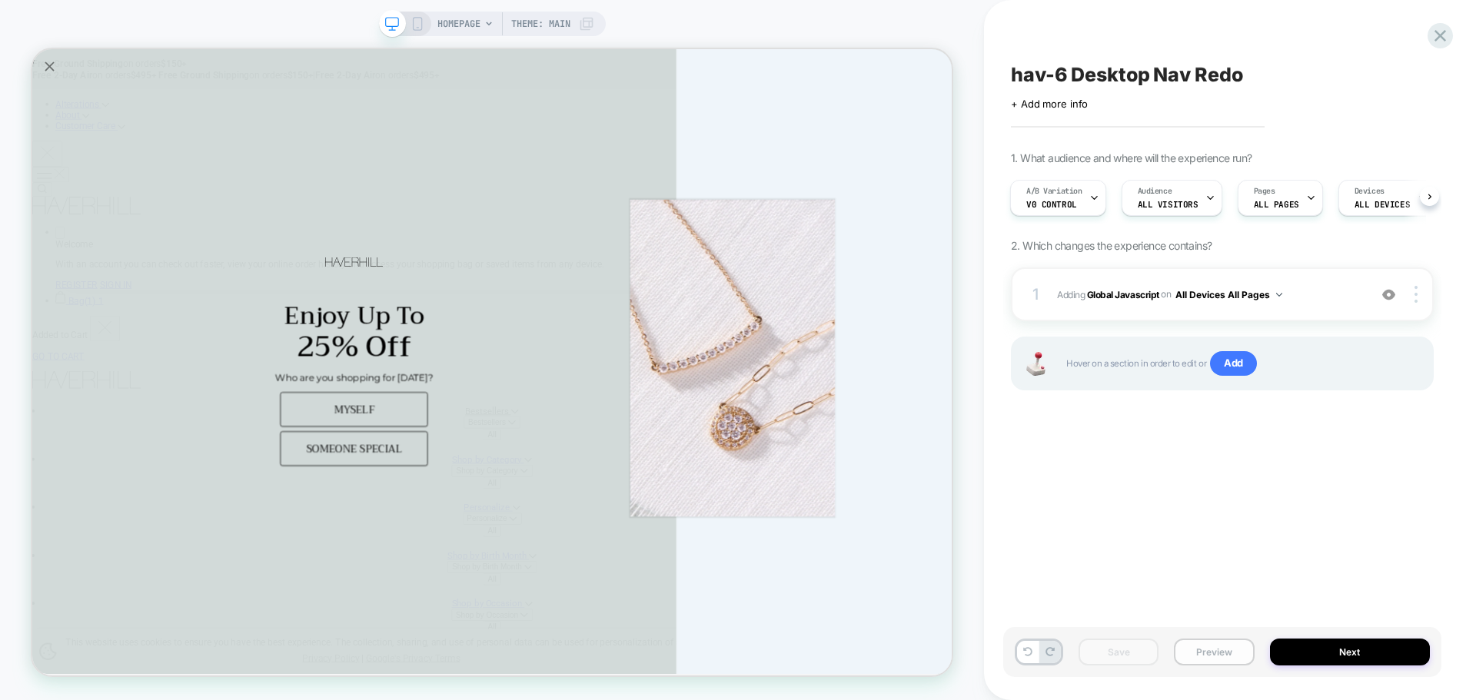
click at [1229, 649] on button "Preview" at bounding box center [1214, 652] width 80 height 27
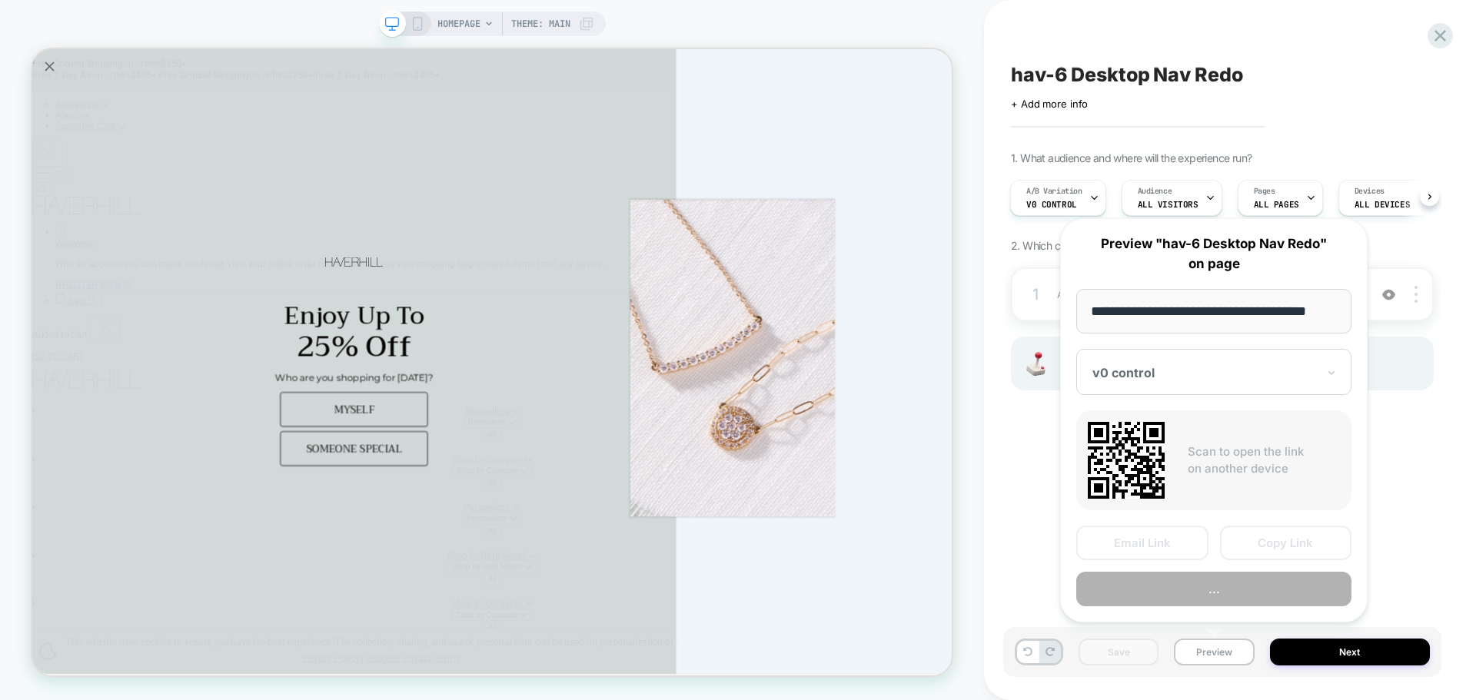
scroll to position [0, 9]
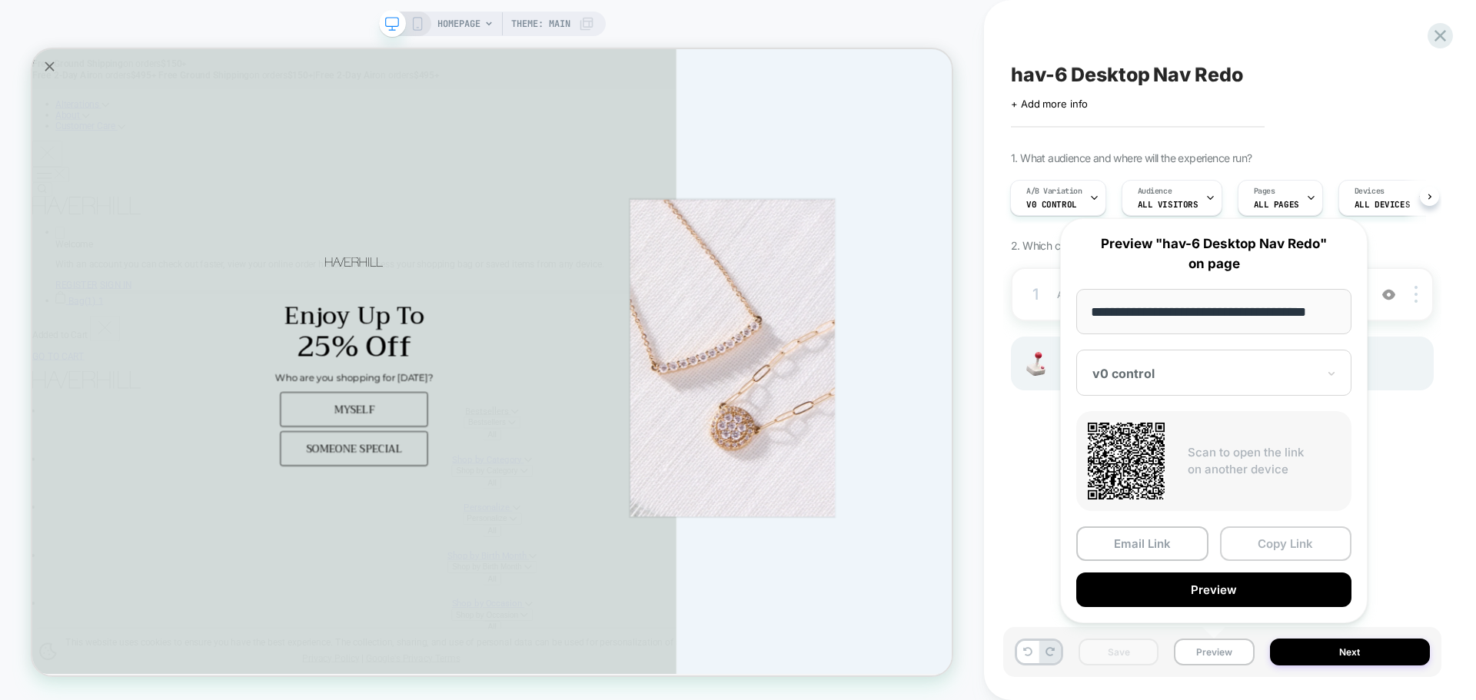
click at [1271, 541] on button "Copy Link" at bounding box center [1286, 544] width 132 height 35
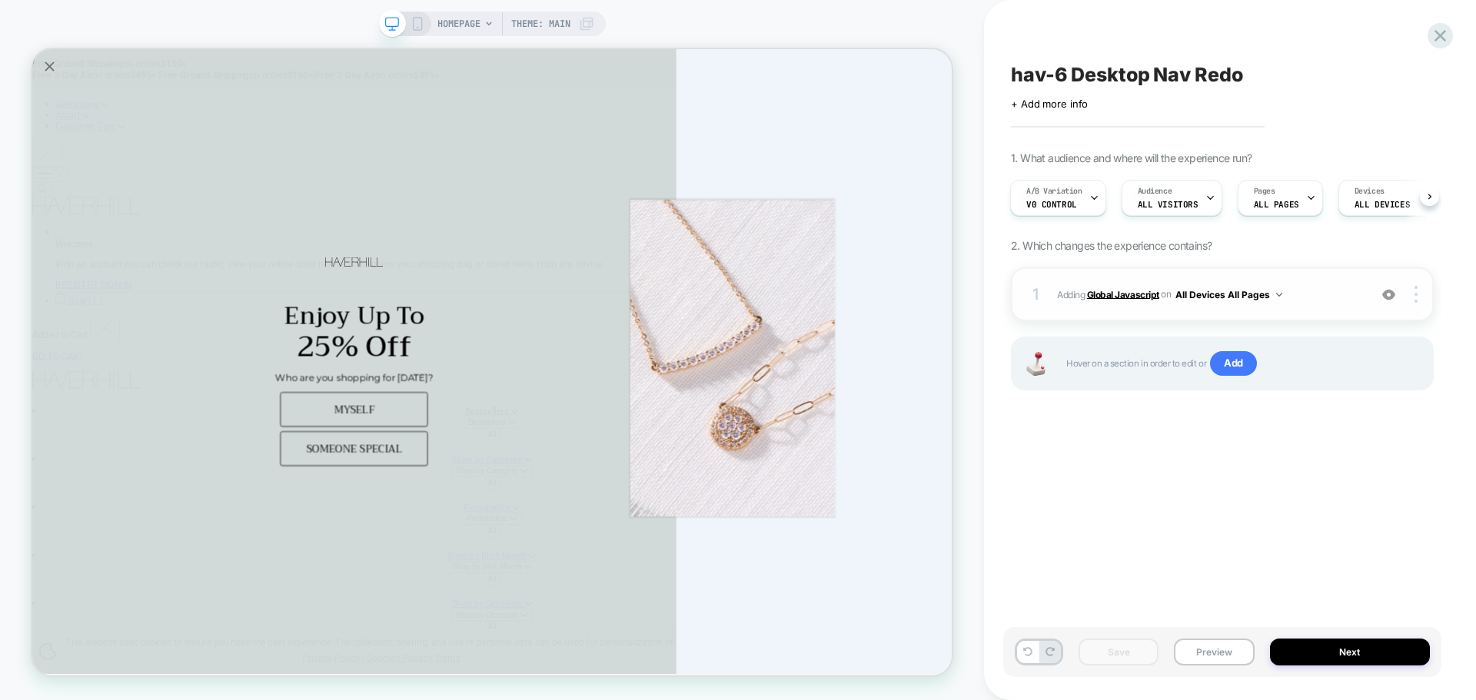
click at [1112, 289] on b "Global Javascript" at bounding box center [1123, 294] width 72 height 12
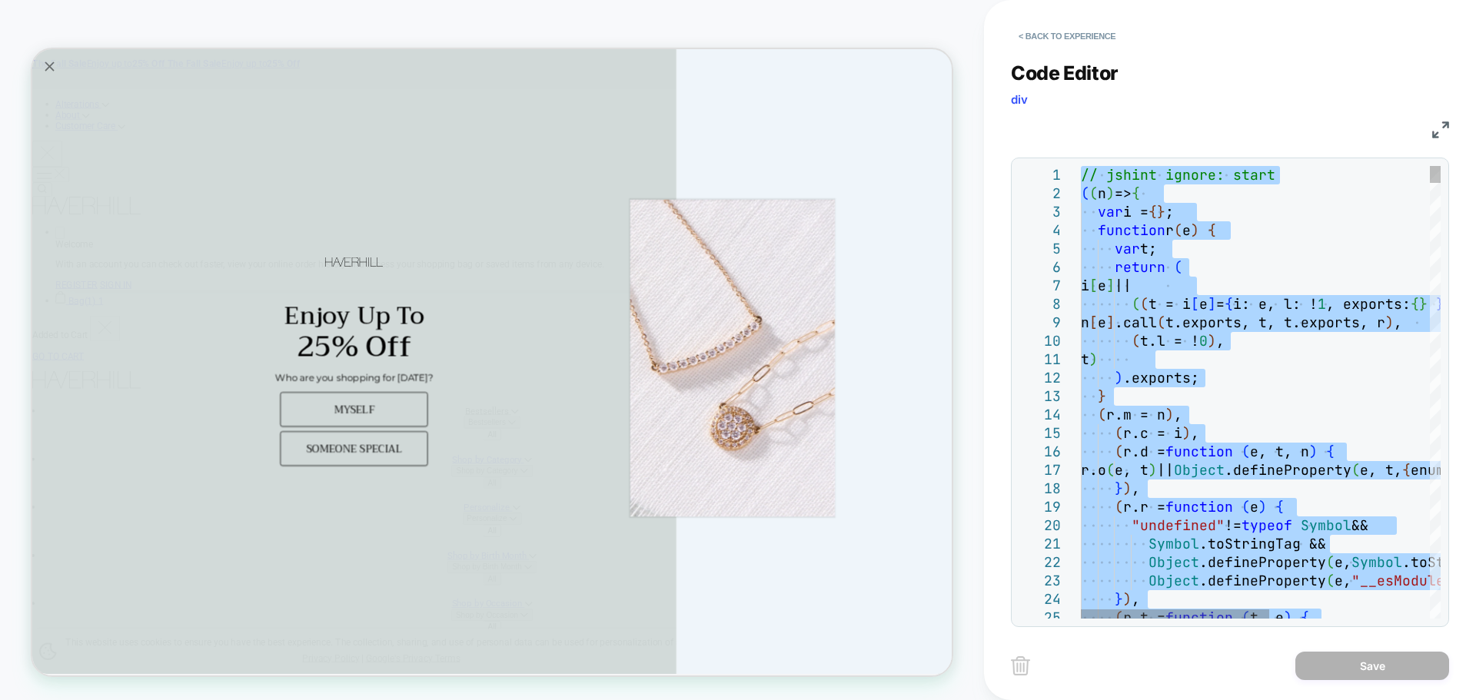
type textarea "**********"
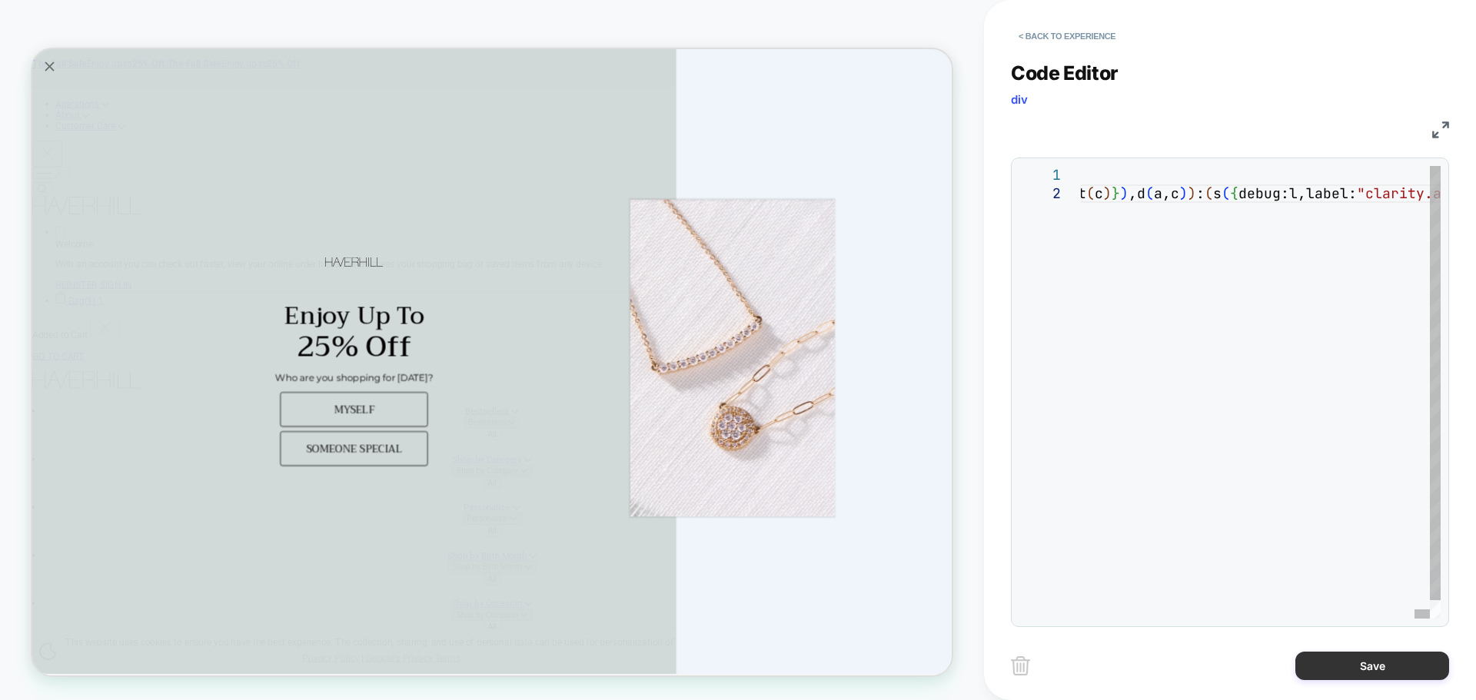
click at [1337, 665] on button "Save" at bounding box center [1372, 666] width 154 height 28
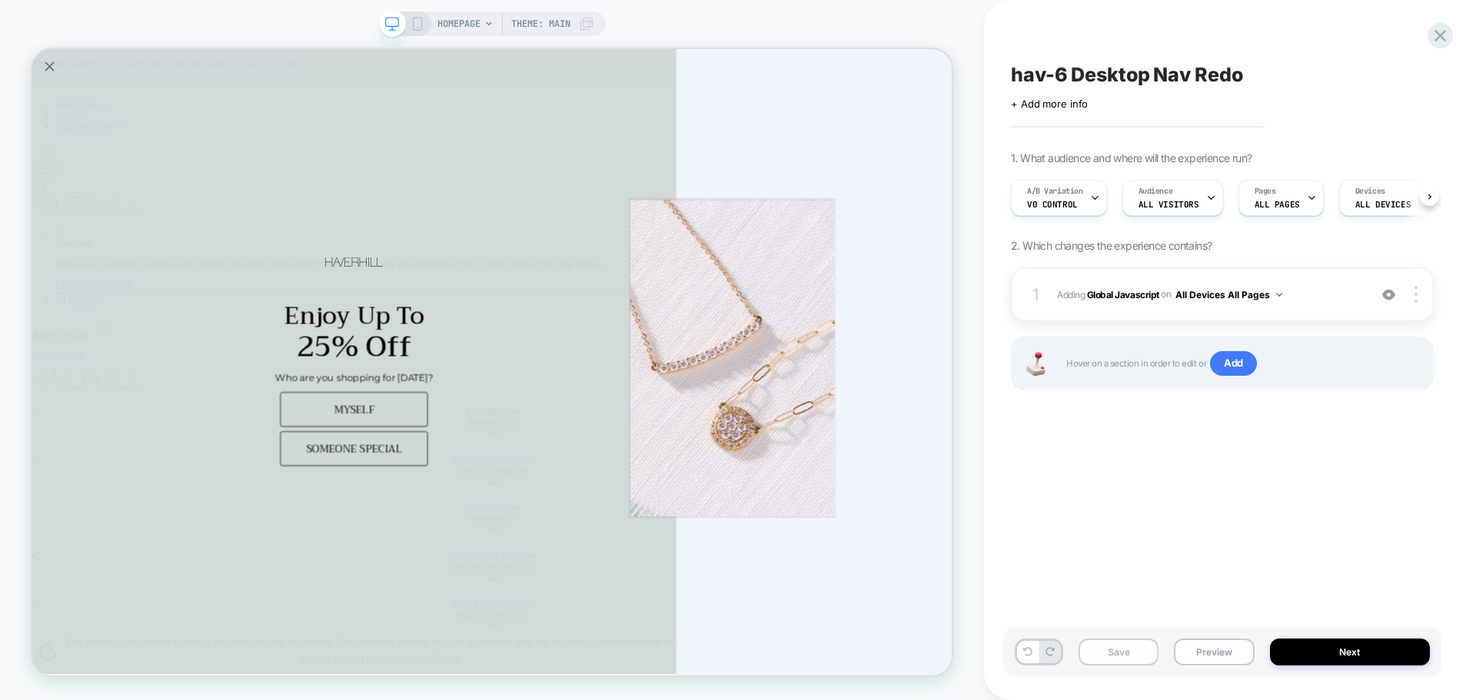
click at [1098, 653] on button "Save" at bounding box center [1118, 652] width 80 height 27
click at [1207, 660] on button "Preview" at bounding box center [1214, 652] width 80 height 27
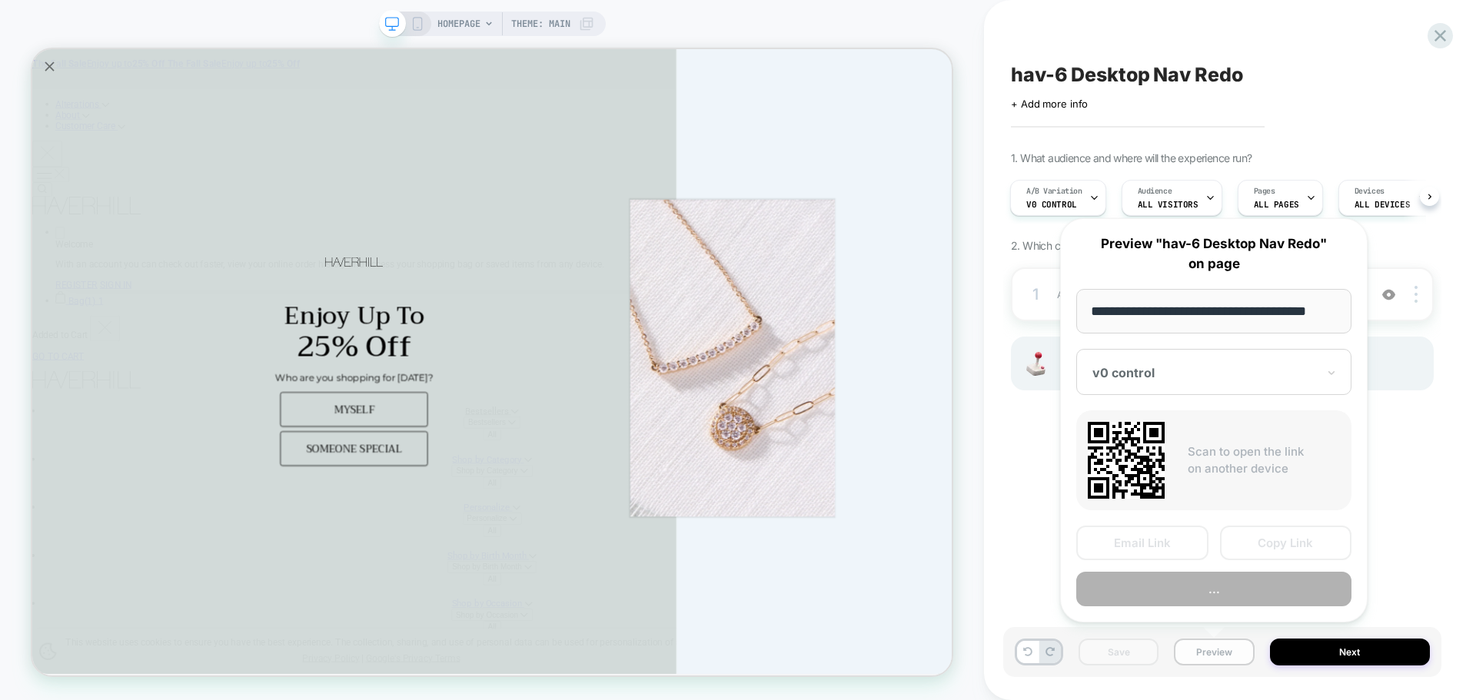
scroll to position [0, 9]
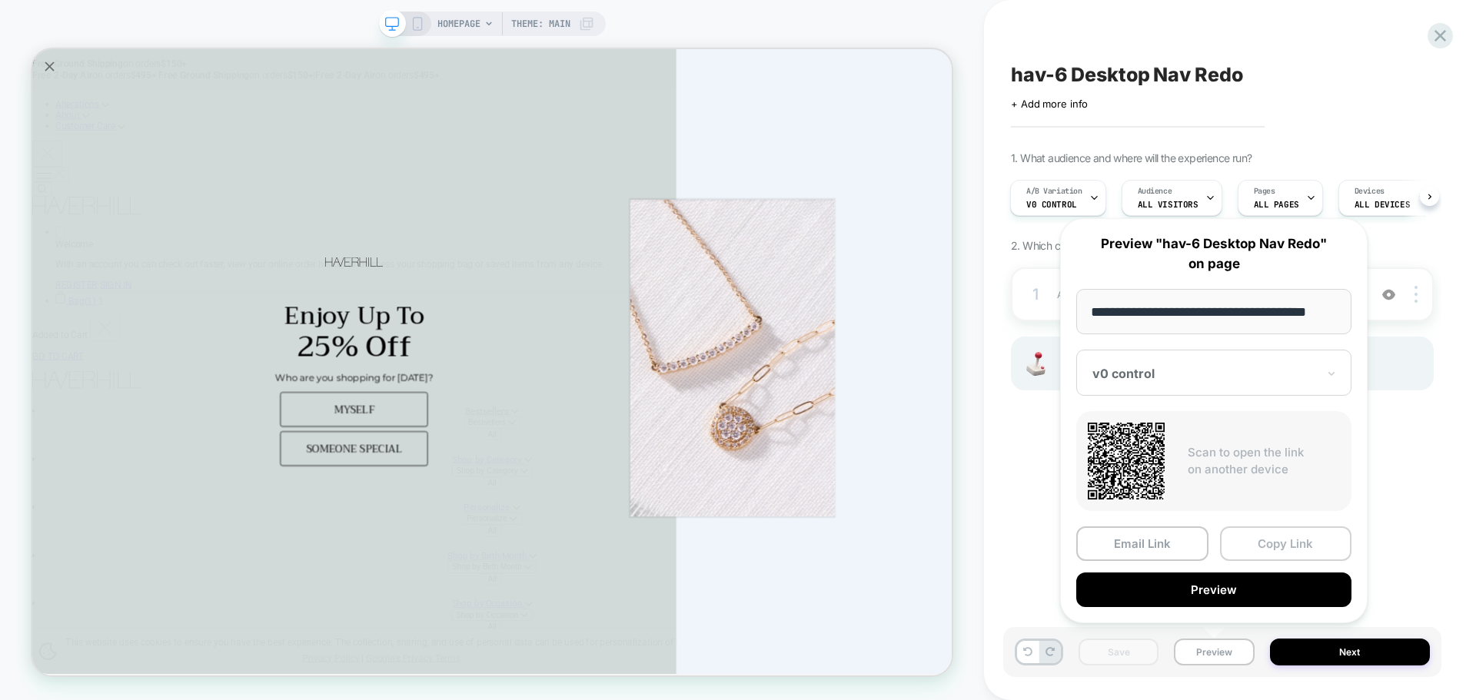
click at [1281, 540] on button "Copy Link" at bounding box center [1286, 544] width 132 height 35
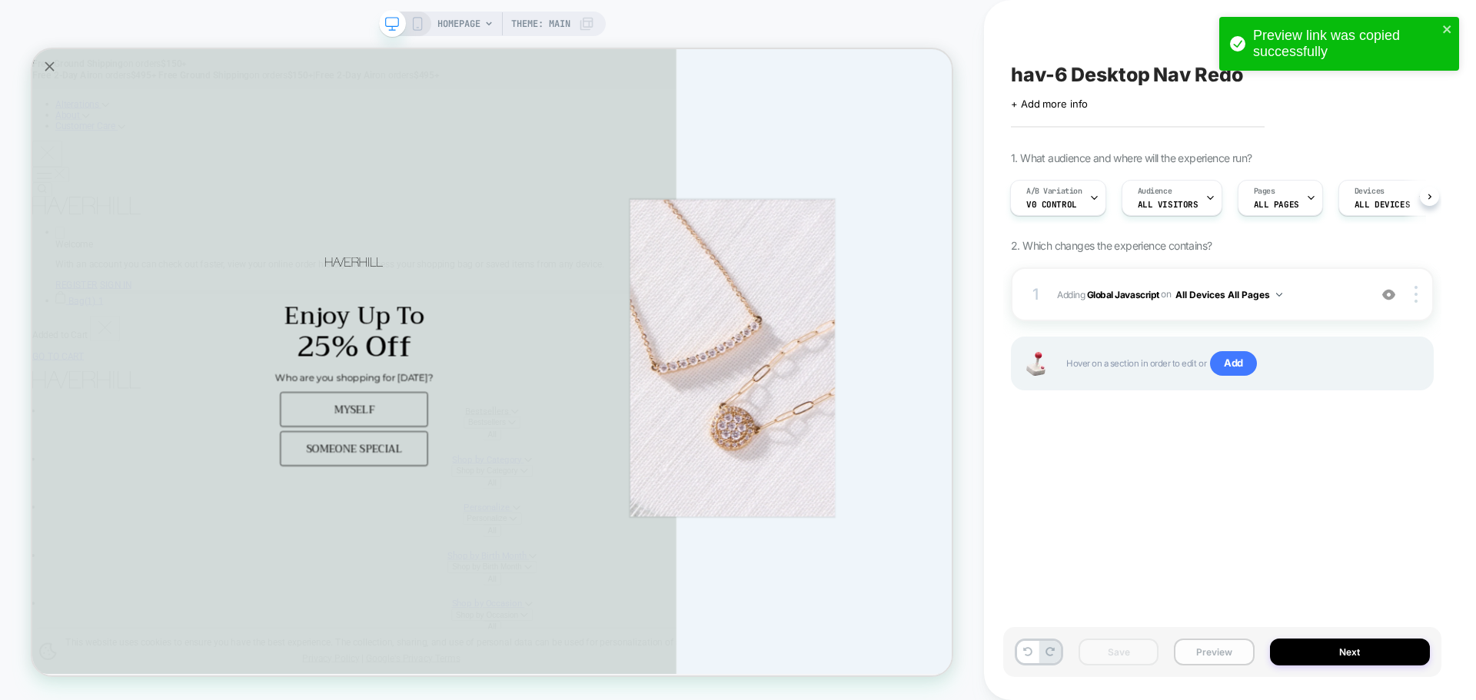
click at [1224, 647] on button "Preview" at bounding box center [1214, 652] width 80 height 27
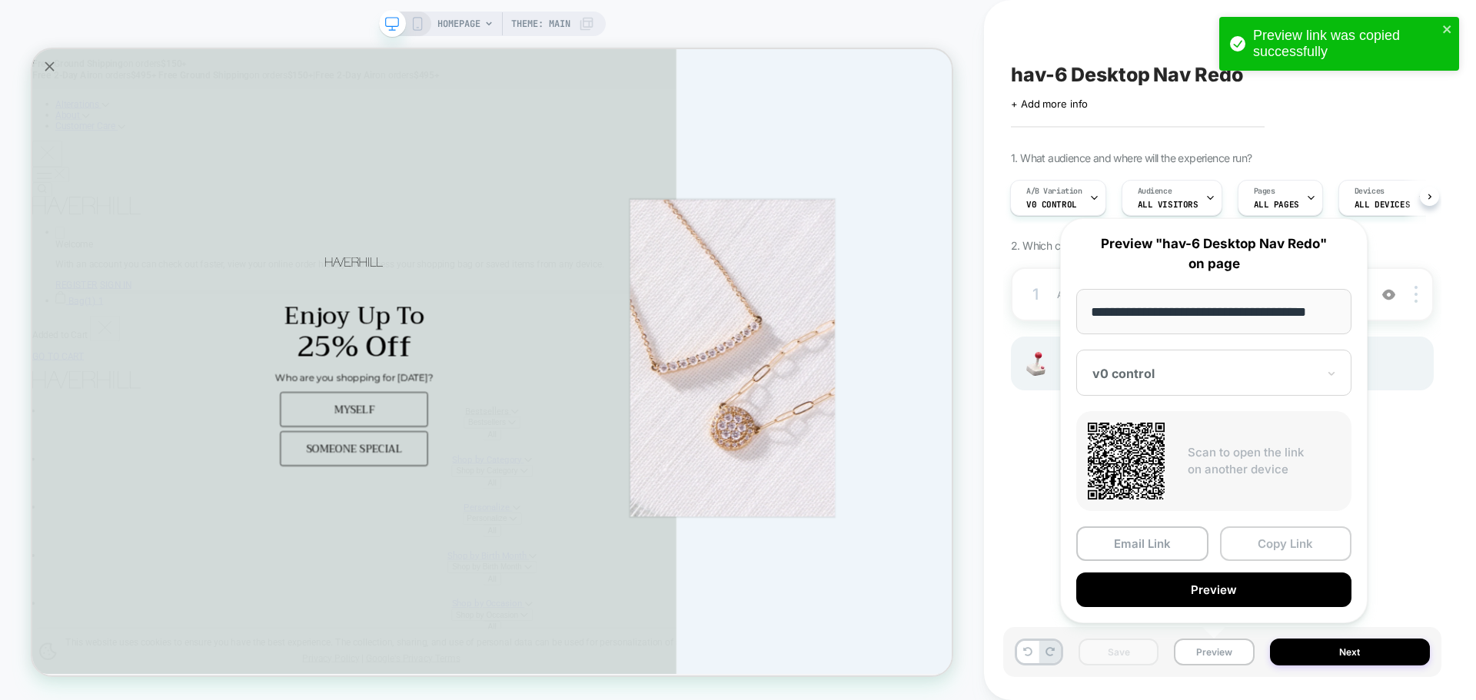
click at [1245, 552] on button "Copy Link" at bounding box center [1286, 544] width 132 height 35
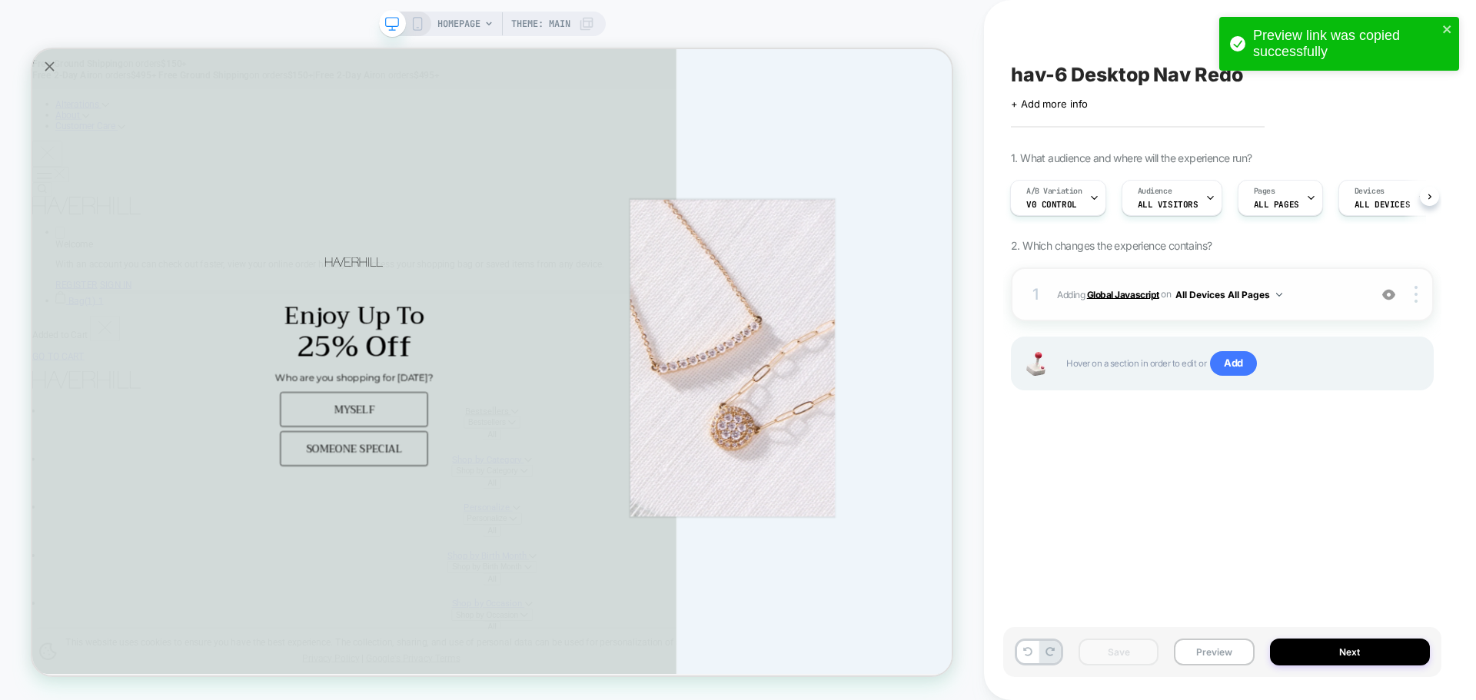
click at [1098, 297] on b "Global Javascript" at bounding box center [1123, 294] width 72 height 12
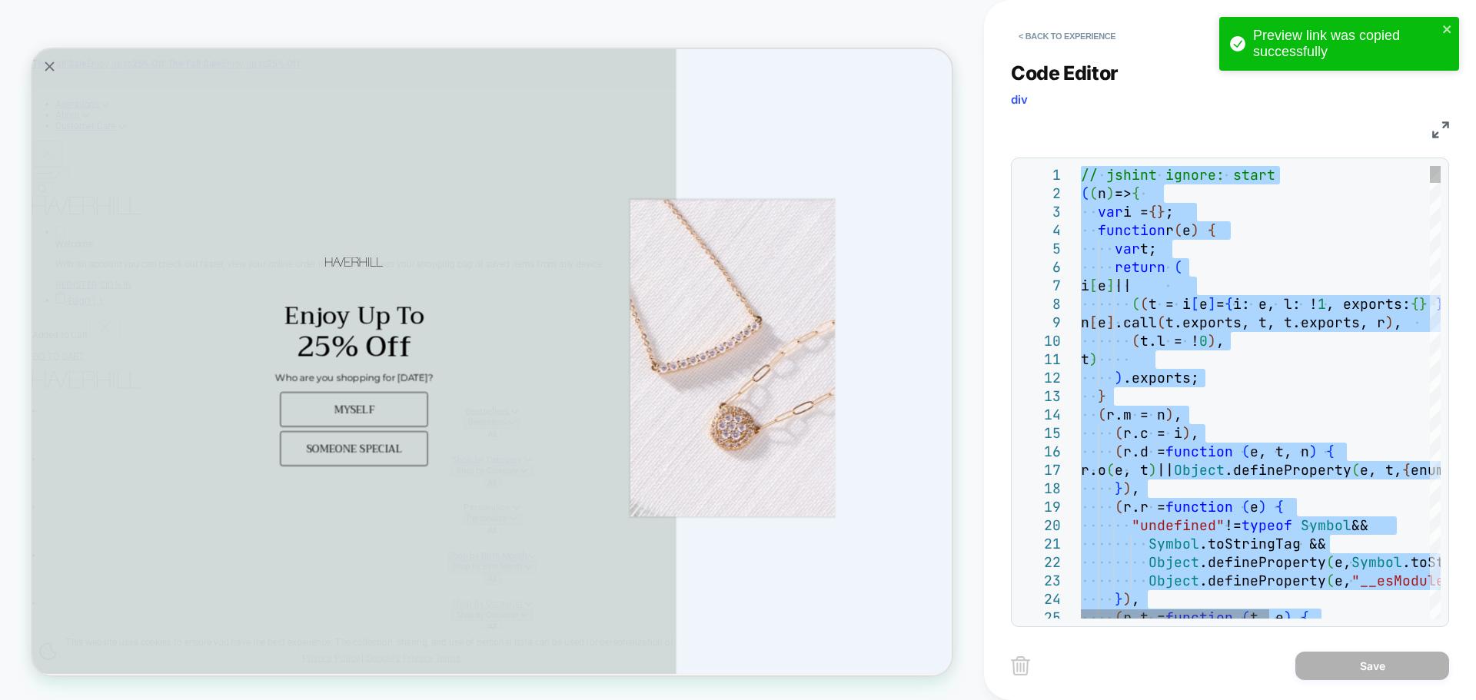
type textarea "**********"
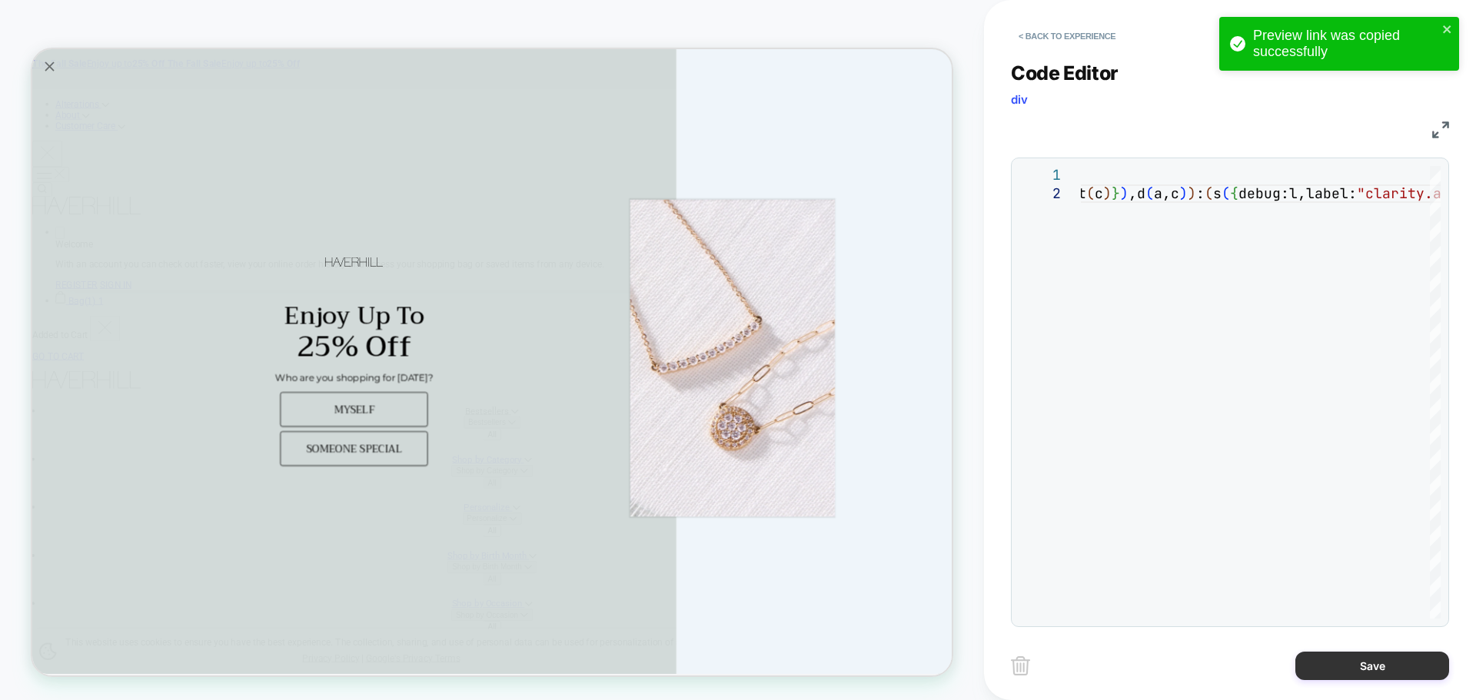
click at [1353, 670] on button "Save" at bounding box center [1372, 666] width 154 height 28
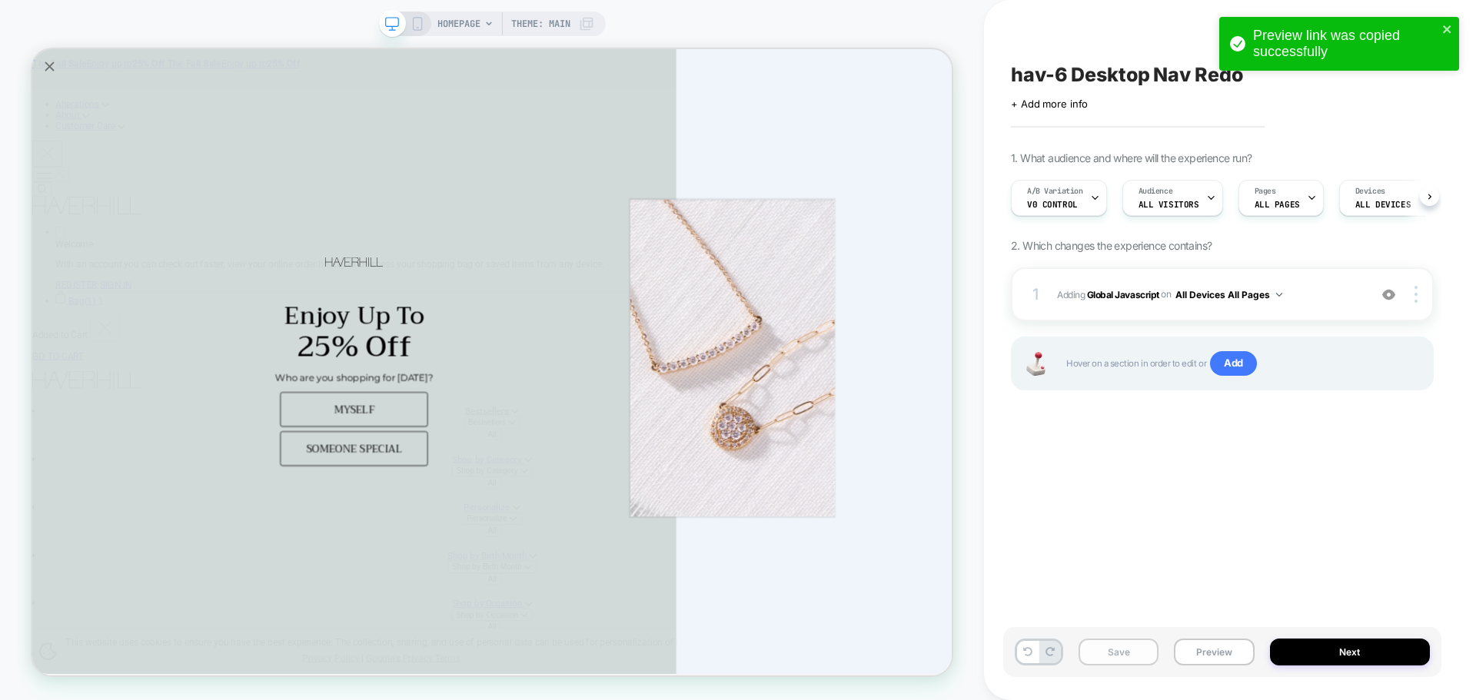
click at [1126, 663] on button "Save" at bounding box center [1118, 652] width 80 height 27
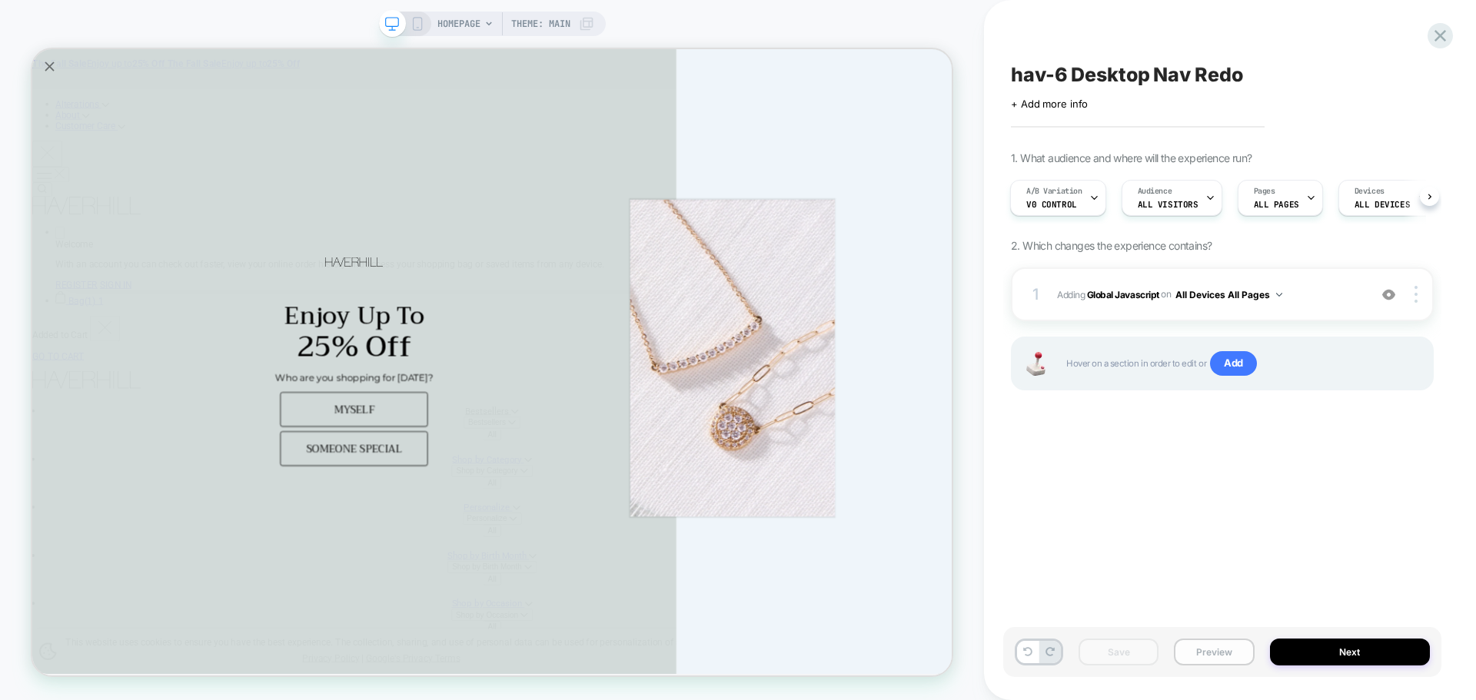
drag, startPoint x: 1211, startPoint y: 625, endPoint x: 1215, endPoint y: 647, distance: 22.8
click at [1211, 626] on div "hav-6 Desktop Nav Redo Click to edit experience details + Add more info 1. What…" at bounding box center [1222, 350] width 438 height 670
click at [1215, 647] on button "Preview" at bounding box center [1214, 652] width 80 height 27
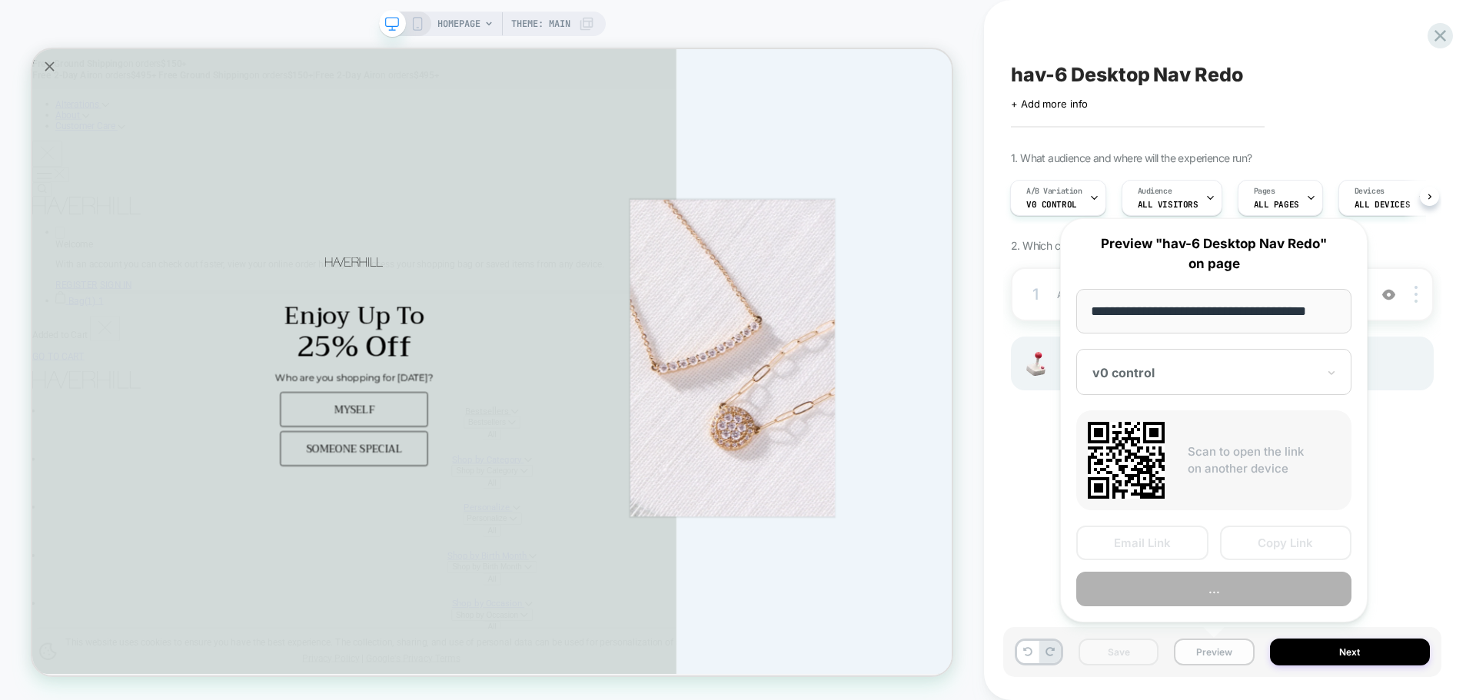
scroll to position [0, 9]
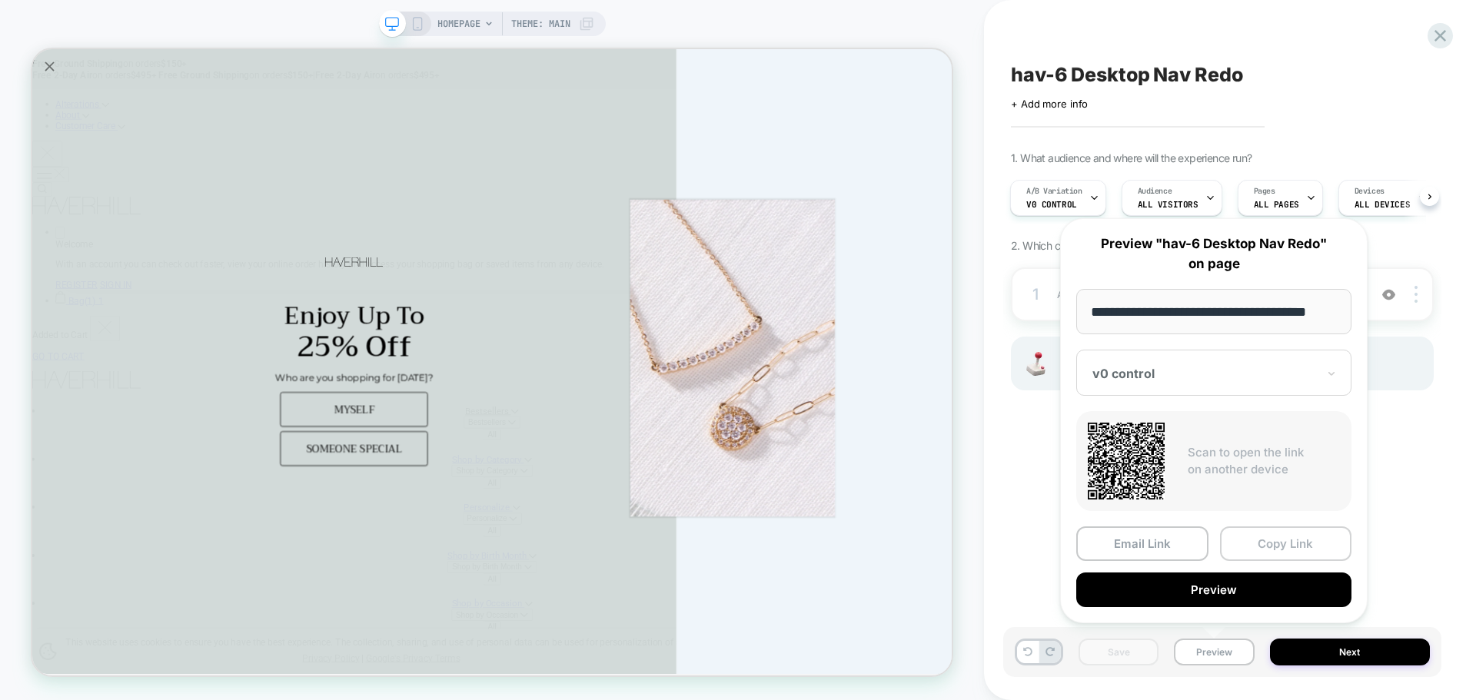
click at [1235, 537] on button "Copy Link" at bounding box center [1286, 544] width 132 height 35
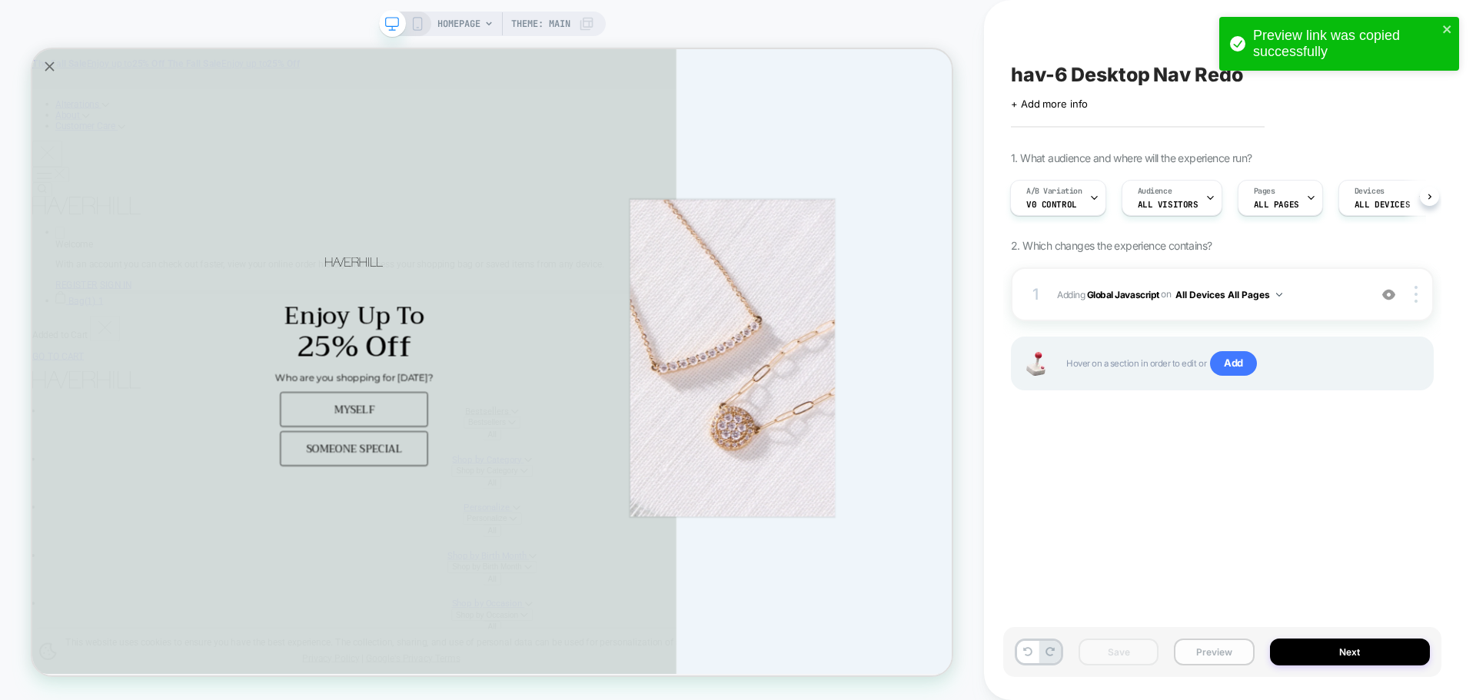
click at [1205, 655] on button "Preview" at bounding box center [1214, 652] width 80 height 27
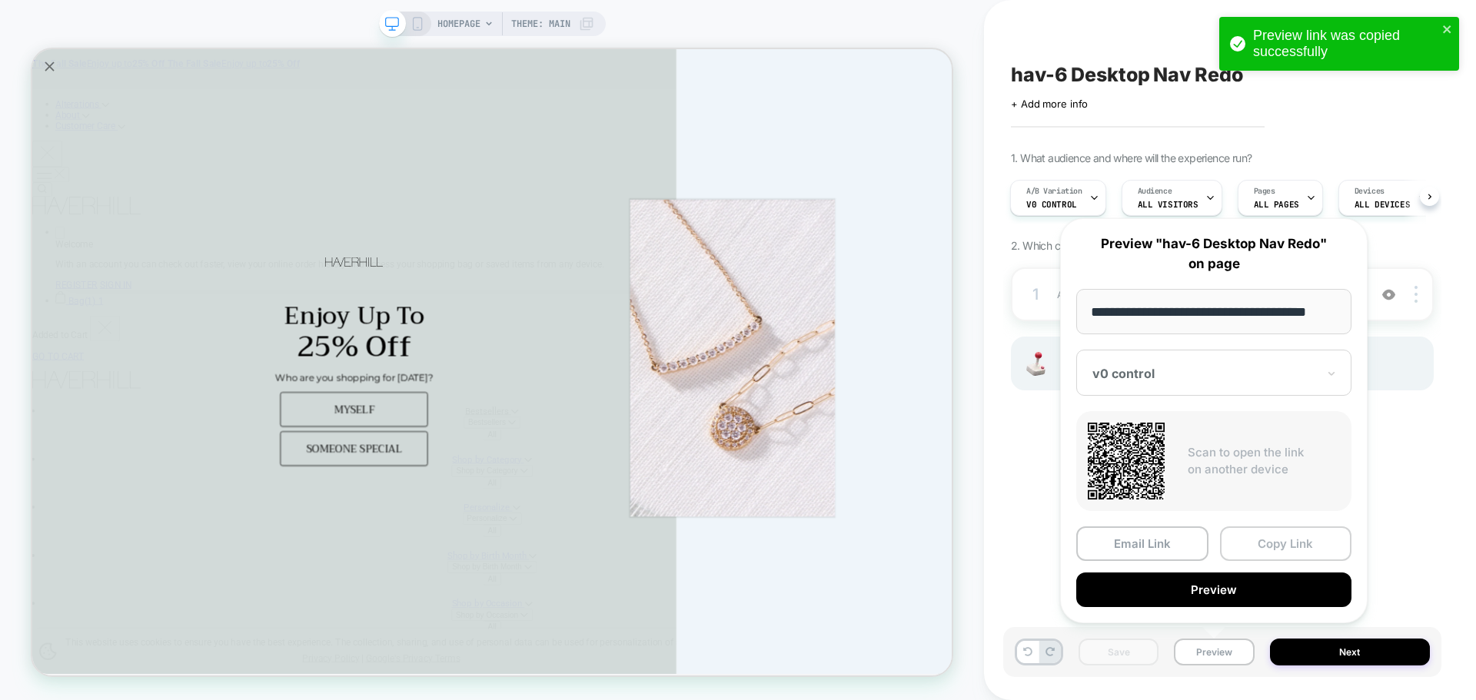
click at [1253, 556] on button "Copy Link" at bounding box center [1286, 544] width 132 height 35
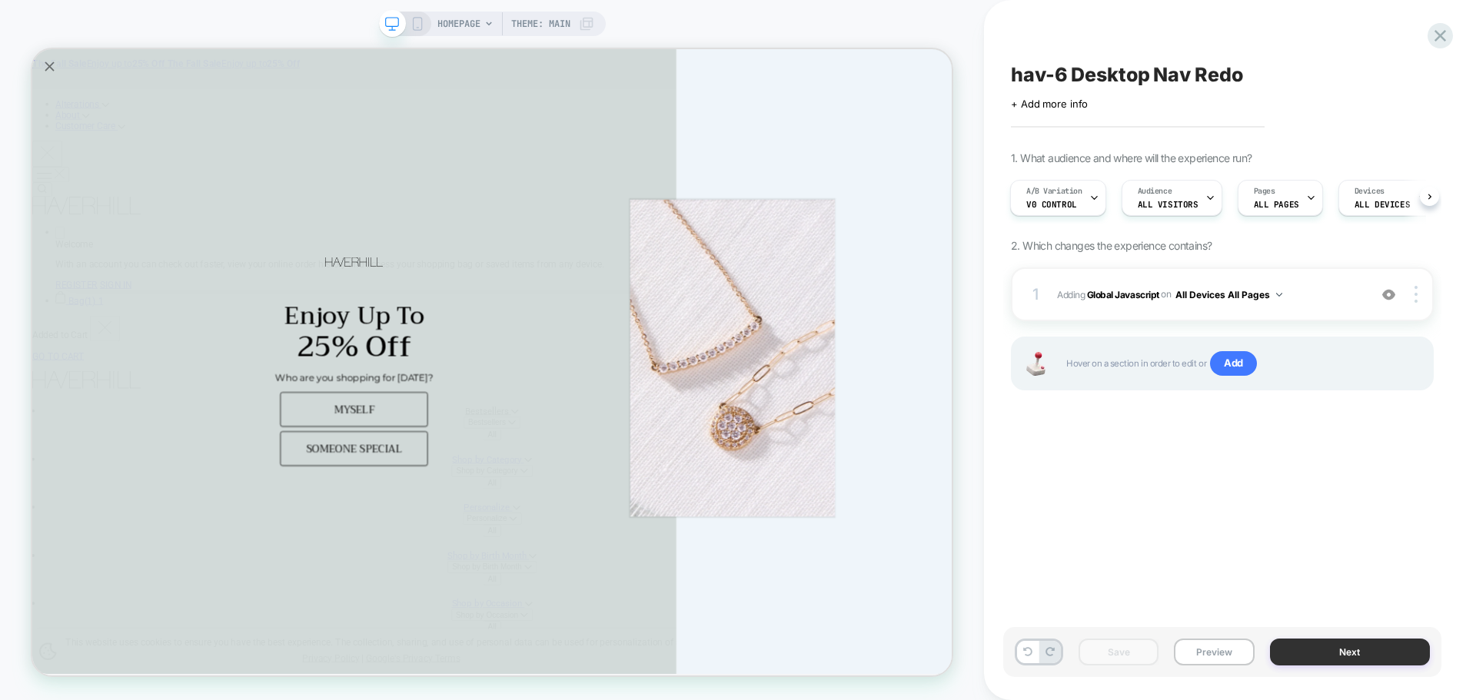
click at [1349, 642] on button "Next" at bounding box center [1350, 652] width 161 height 27
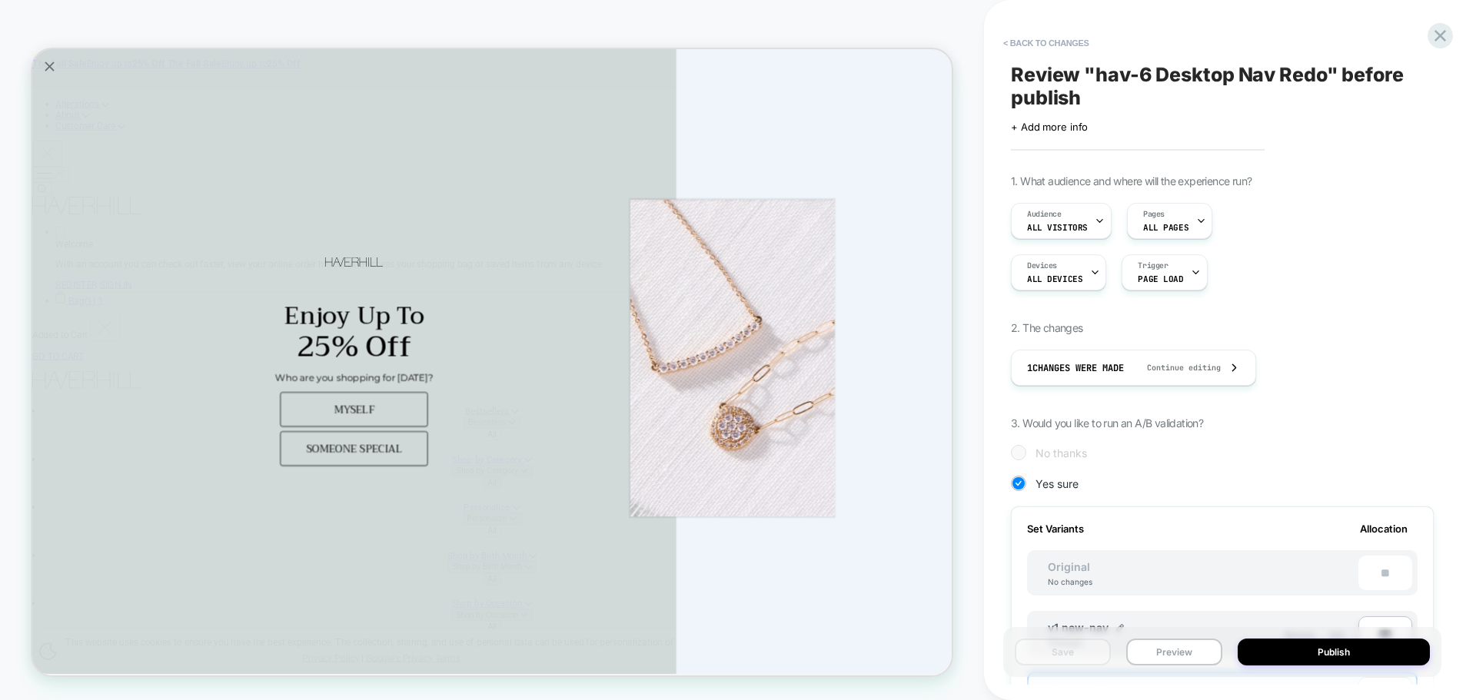
scroll to position [154, 0]
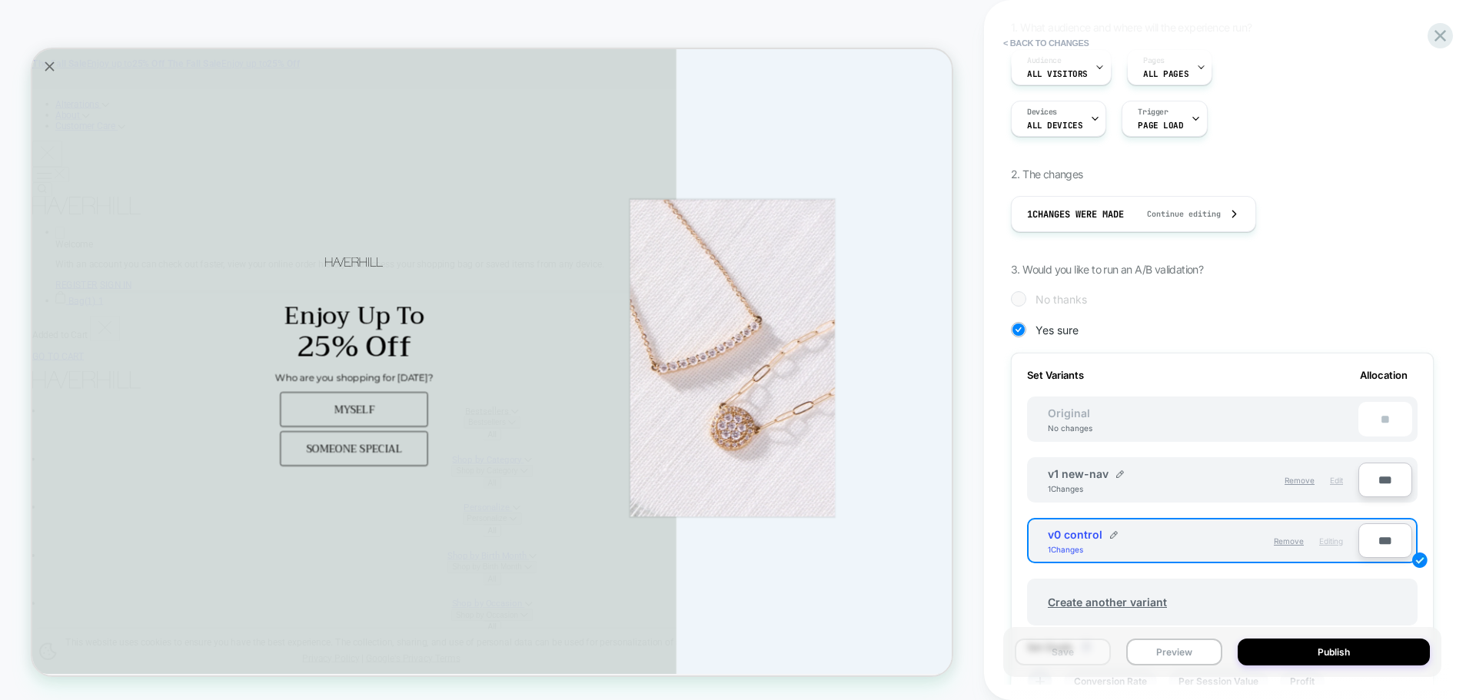
click at [1334, 483] on span "Edit" at bounding box center [1336, 480] width 13 height 9
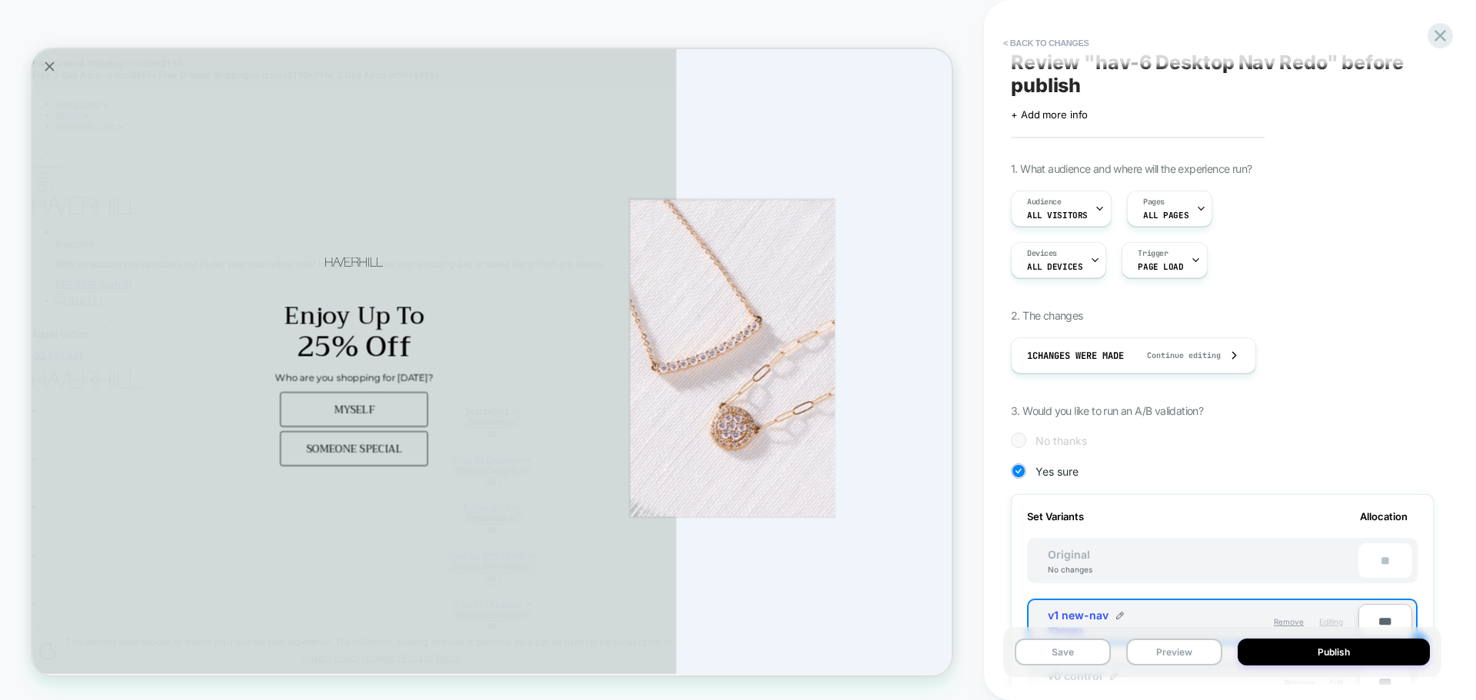
scroll to position [0, 0]
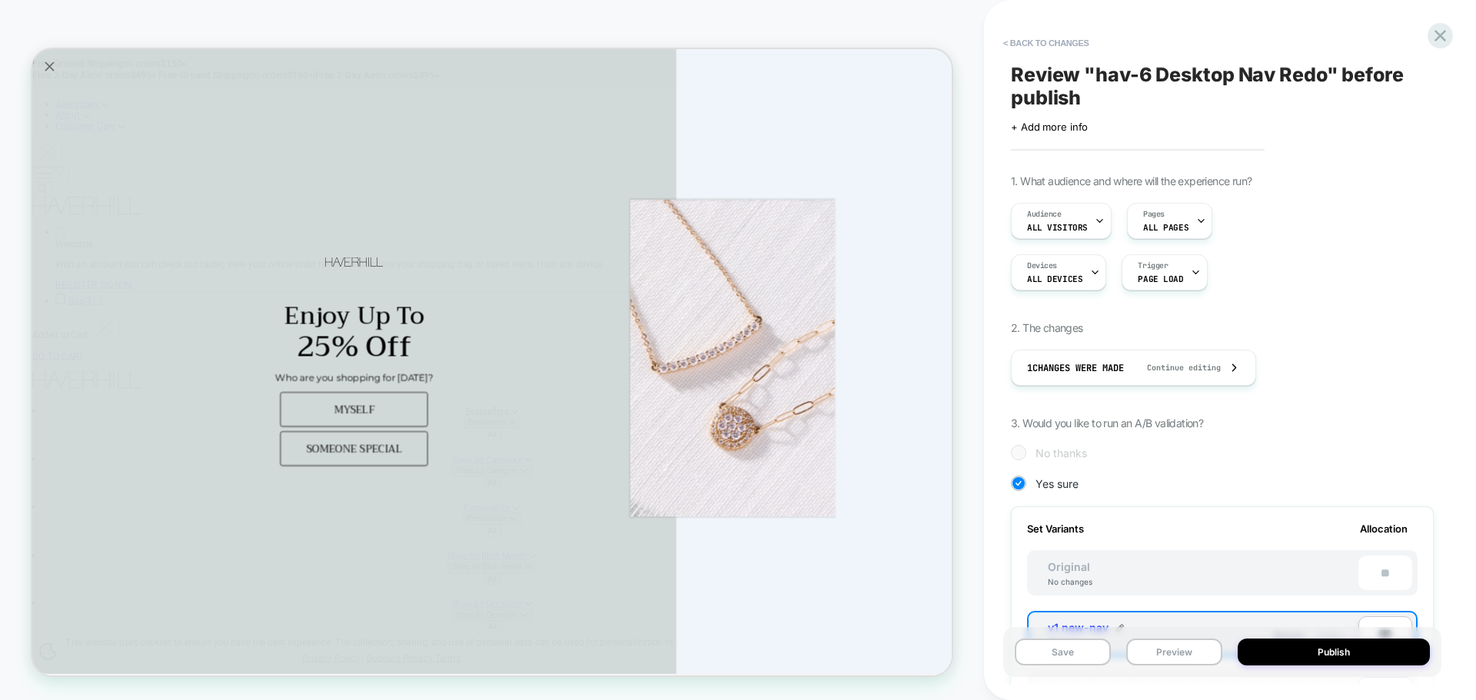
click at [1026, 63] on span "Review " hav-6 Desktop Nav Redo " before publish" at bounding box center [1222, 86] width 423 height 46
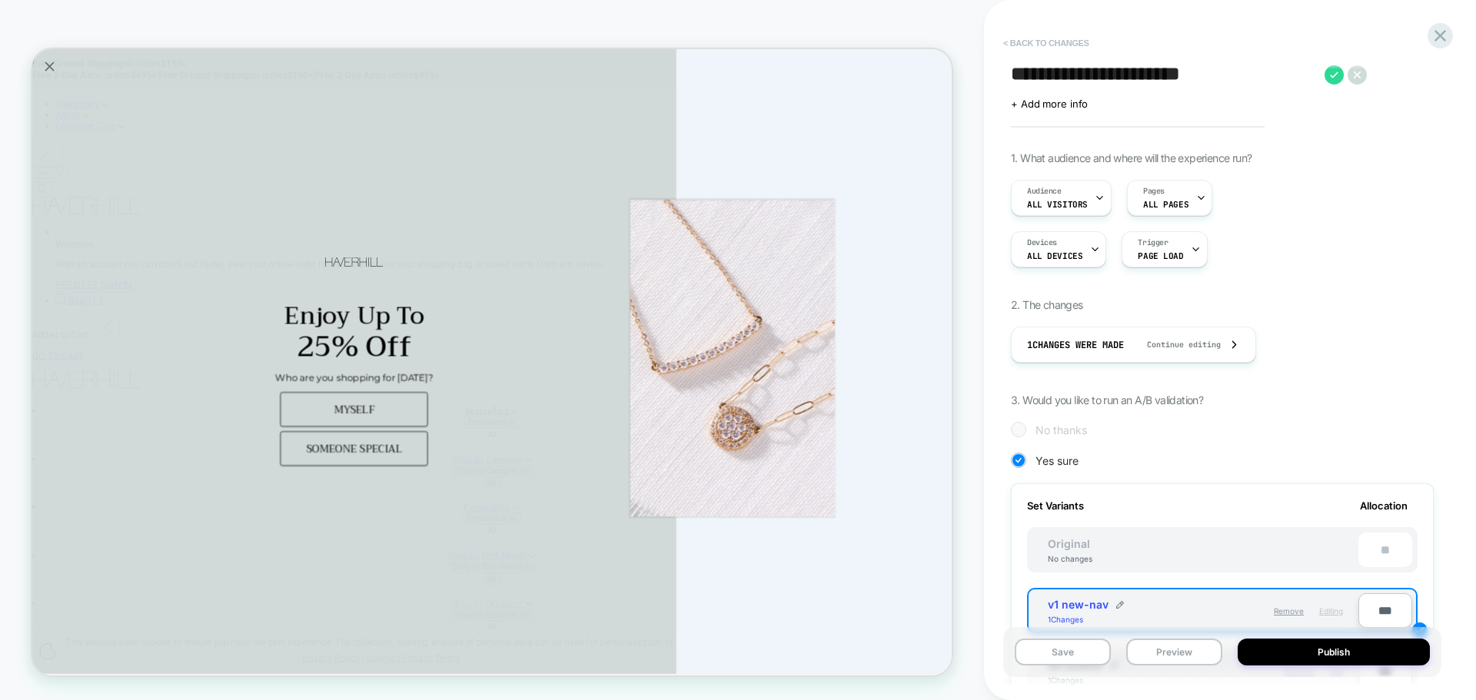
click at [1031, 47] on button "< Back to changes" at bounding box center [1045, 43] width 101 height 25
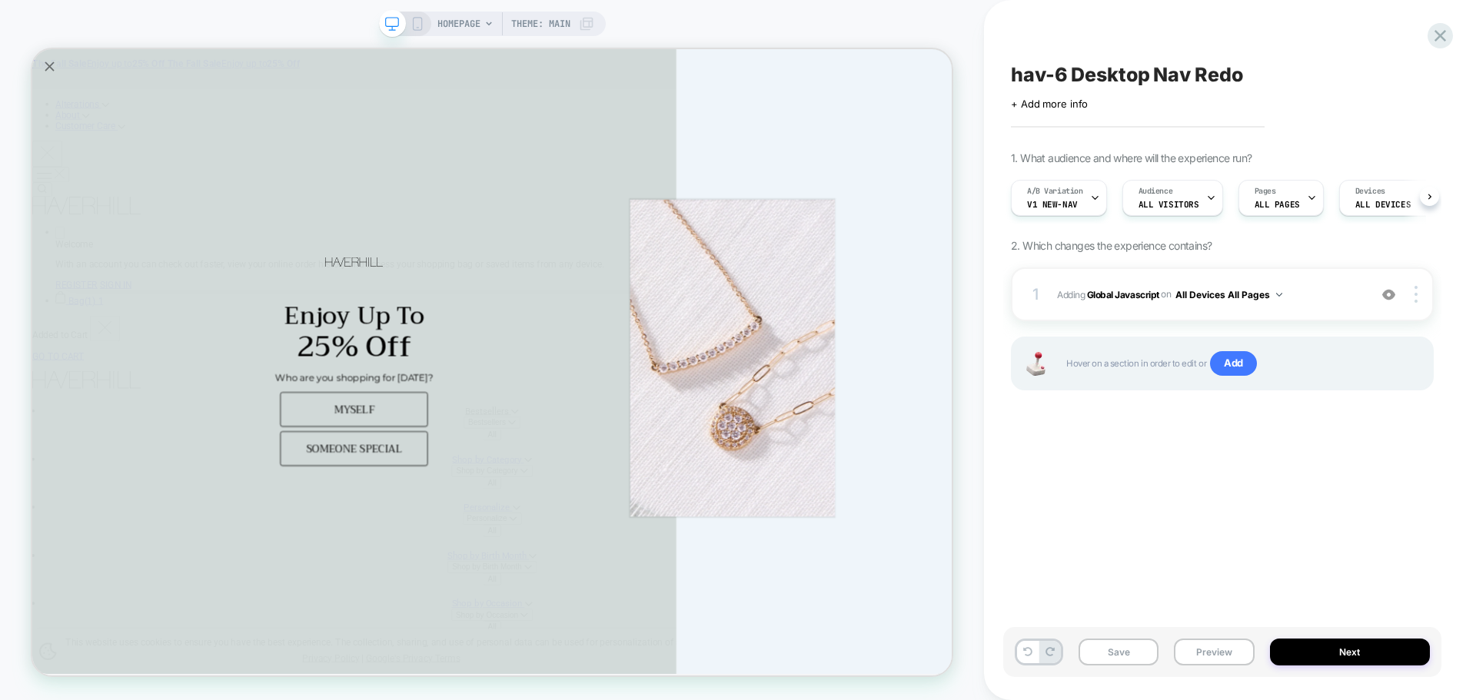
scroll to position [0, 1]
click at [1214, 665] on button "Preview" at bounding box center [1214, 652] width 80 height 27
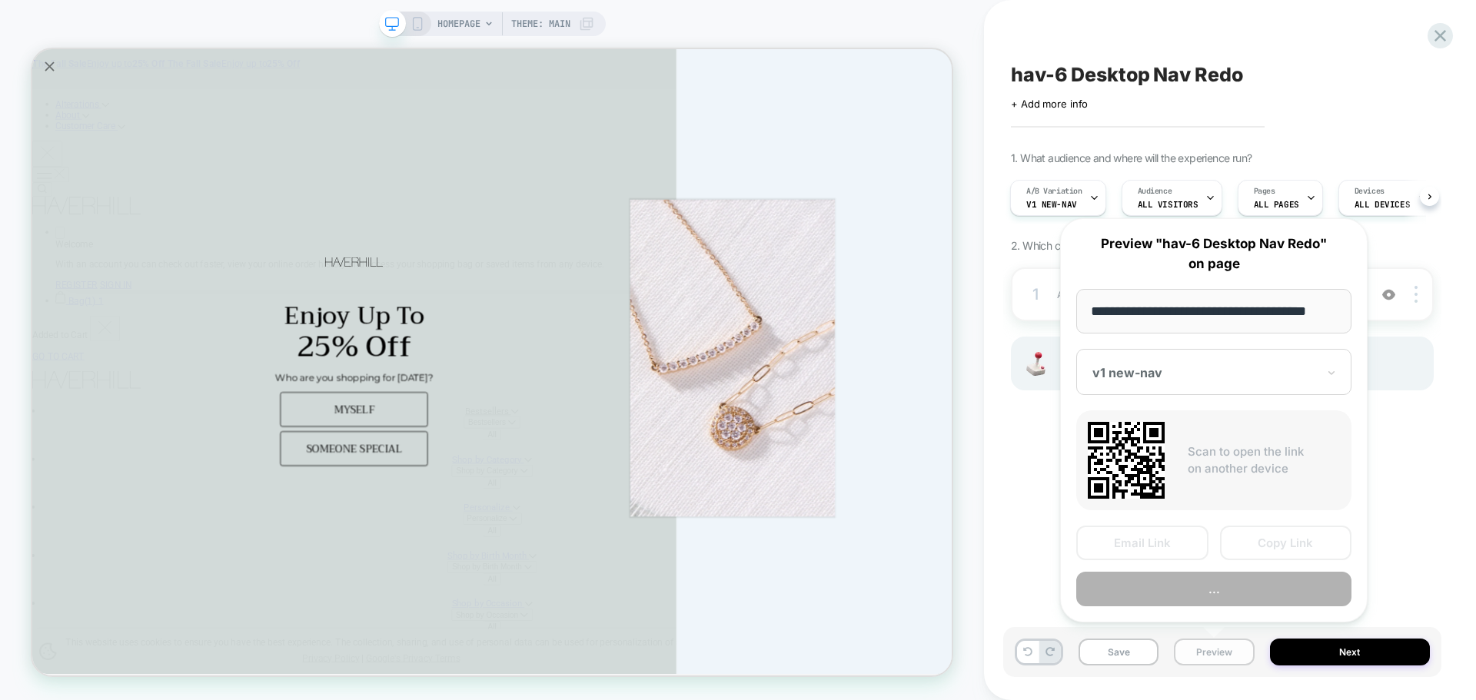
scroll to position [0, 9]
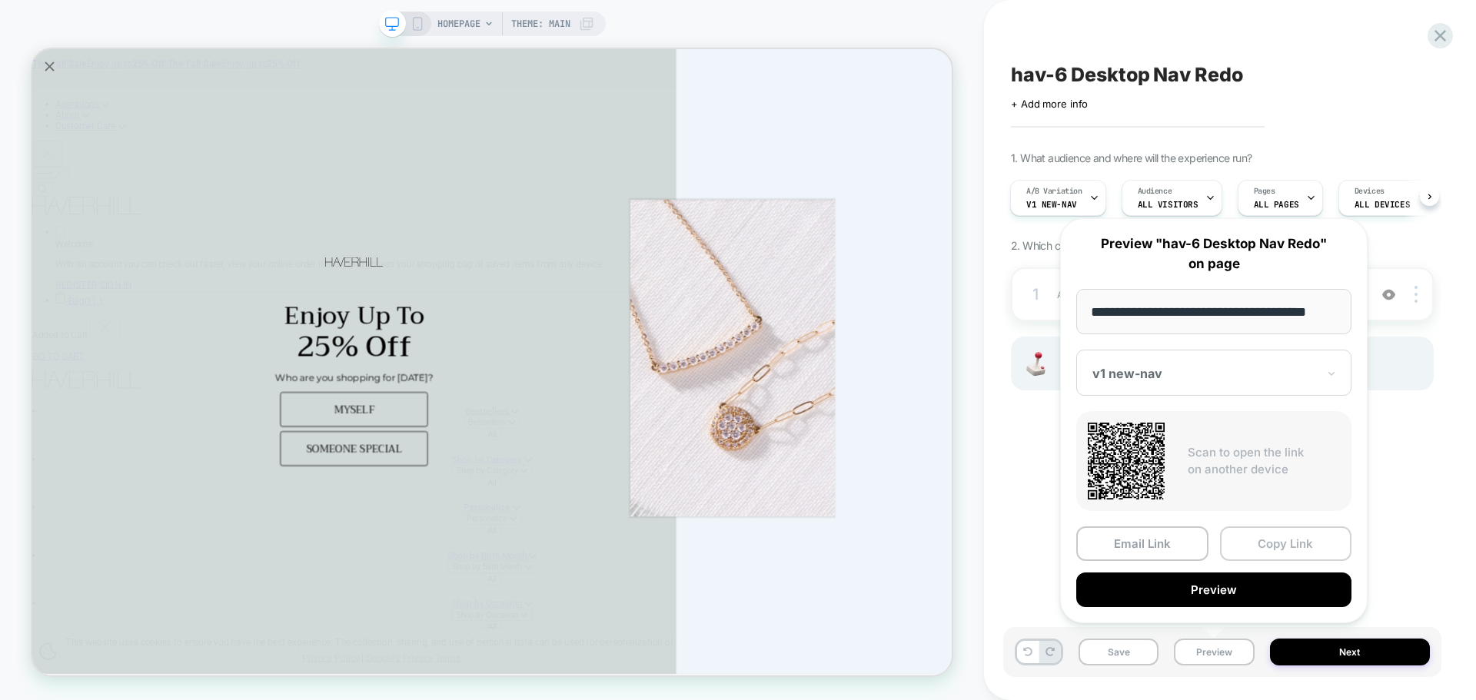
click at [1258, 550] on button "Copy Link" at bounding box center [1286, 544] width 132 height 35
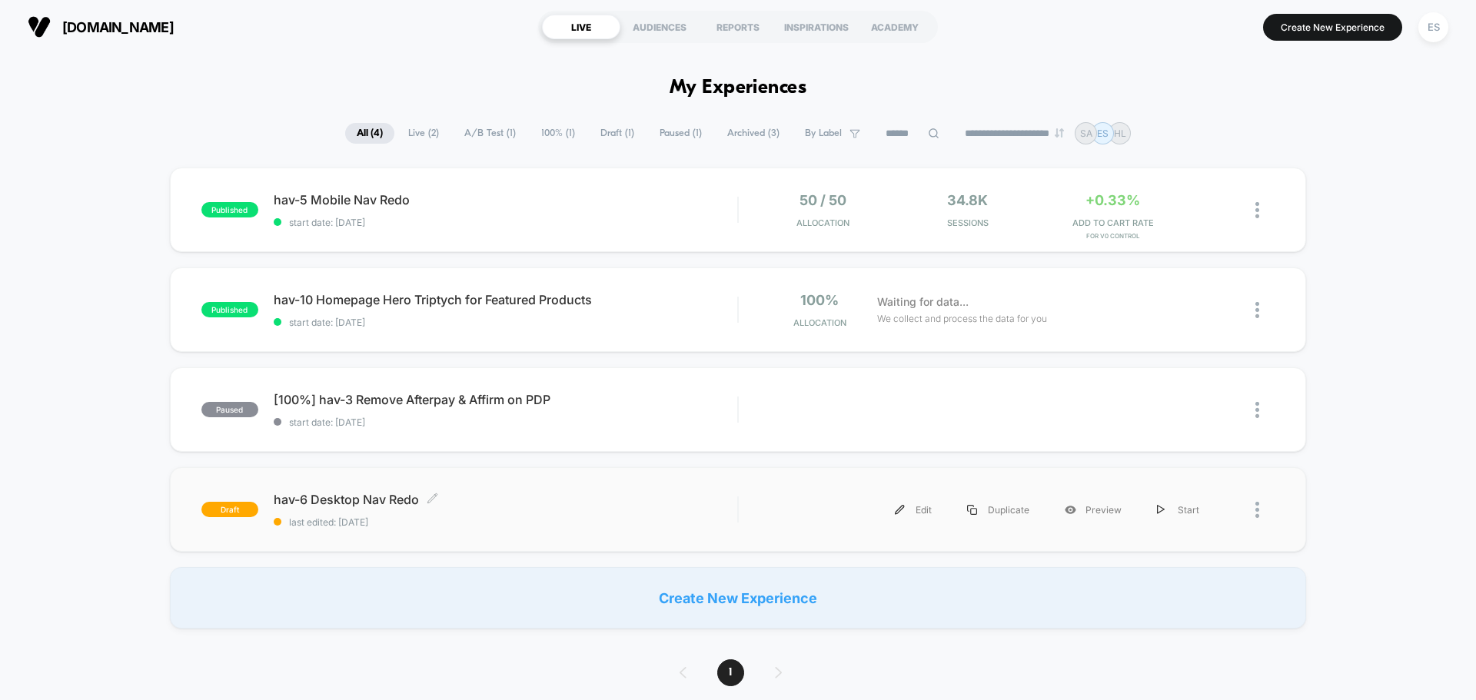
click at [380, 497] on span "hav-6 Desktop Nav Redo Click to edit experience details" at bounding box center [506, 499] width 464 height 15
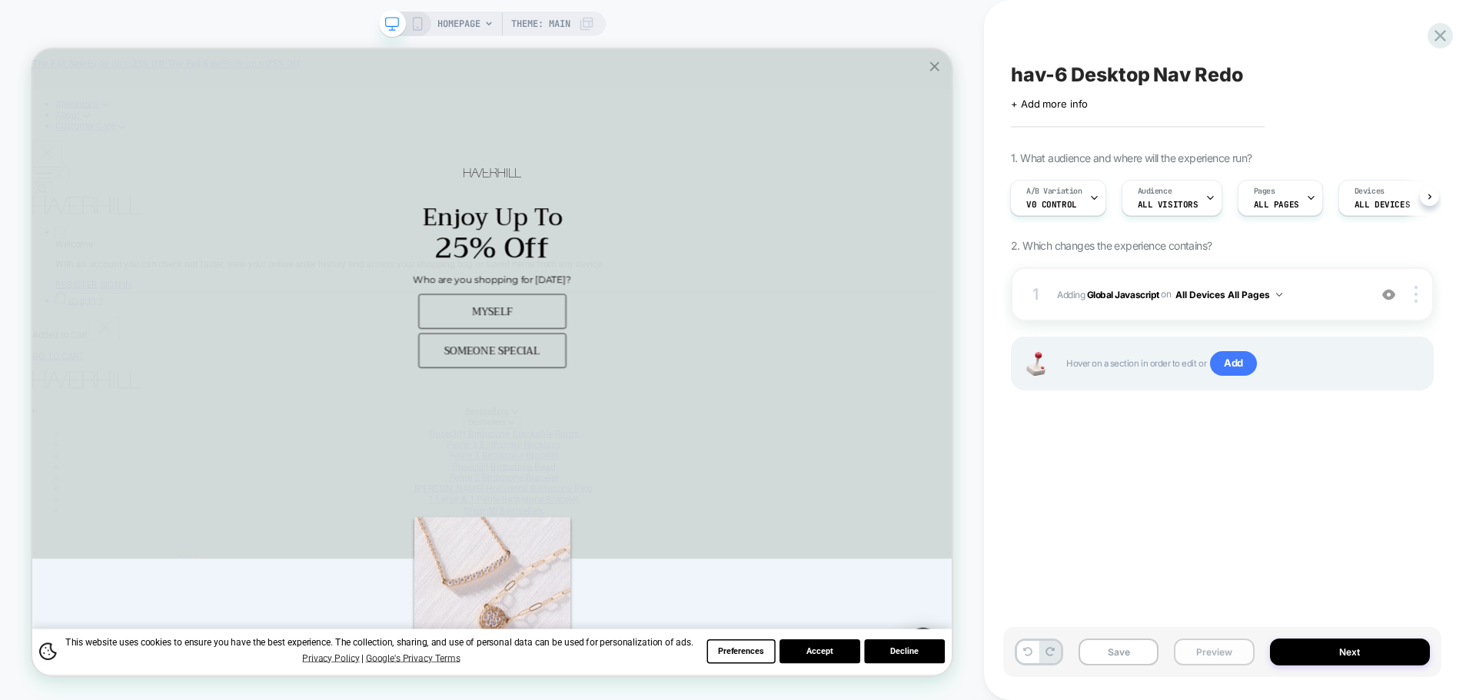
click at [1179, 642] on button "Preview" at bounding box center [1214, 652] width 80 height 27
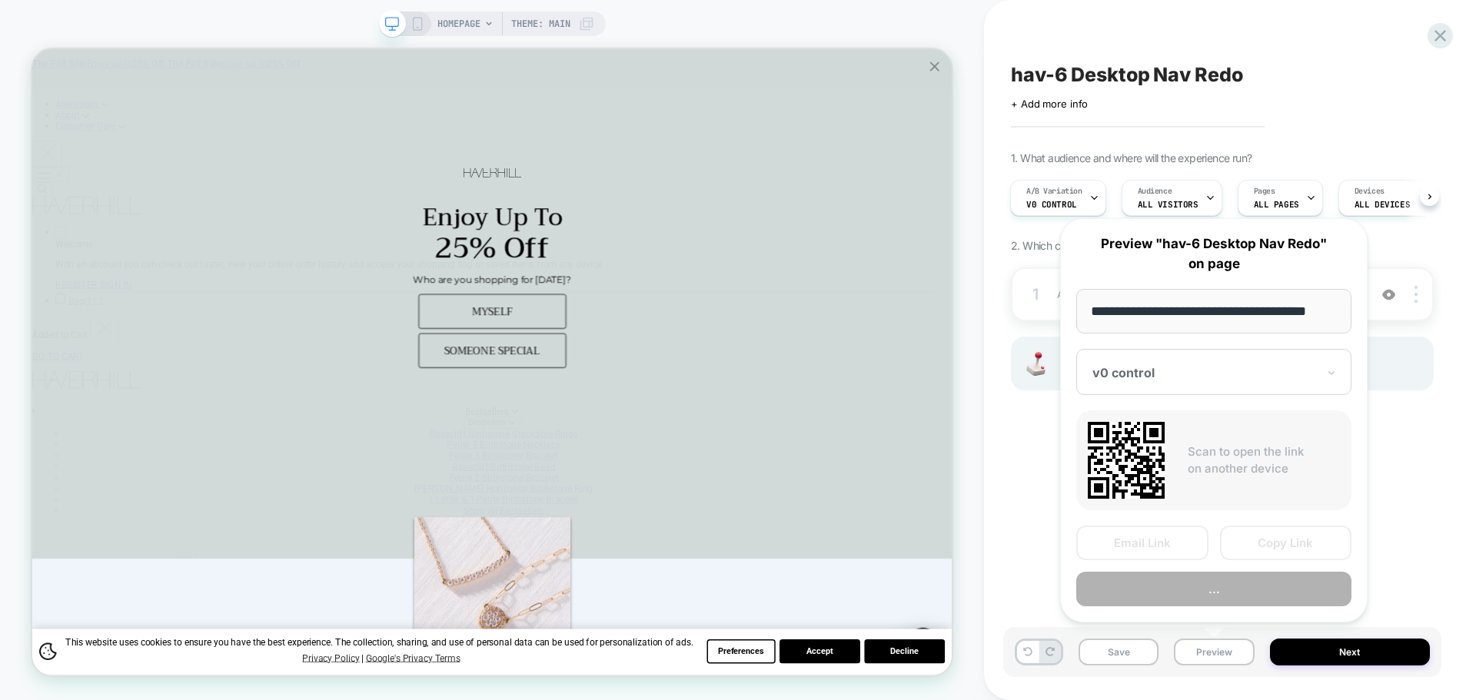
scroll to position [0, 9]
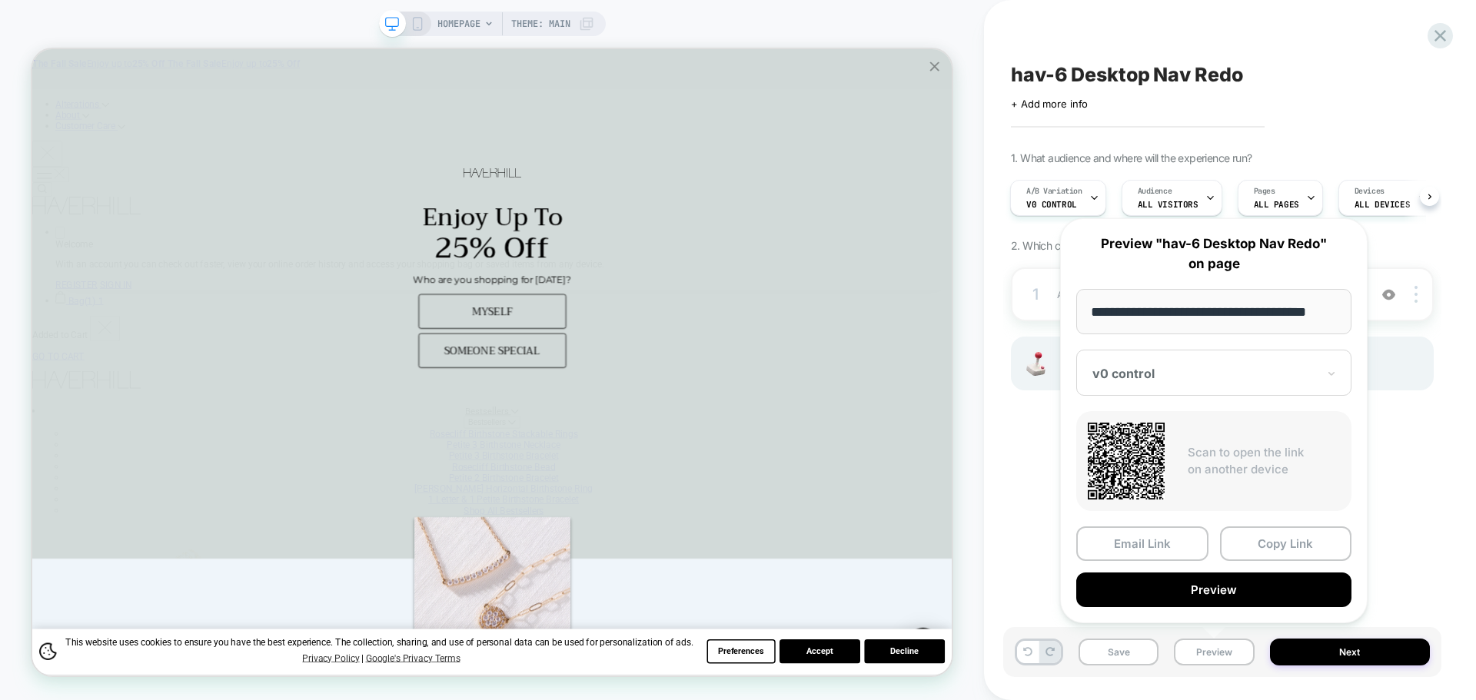
click at [1266, 540] on button "Copy Link" at bounding box center [1286, 544] width 132 height 35
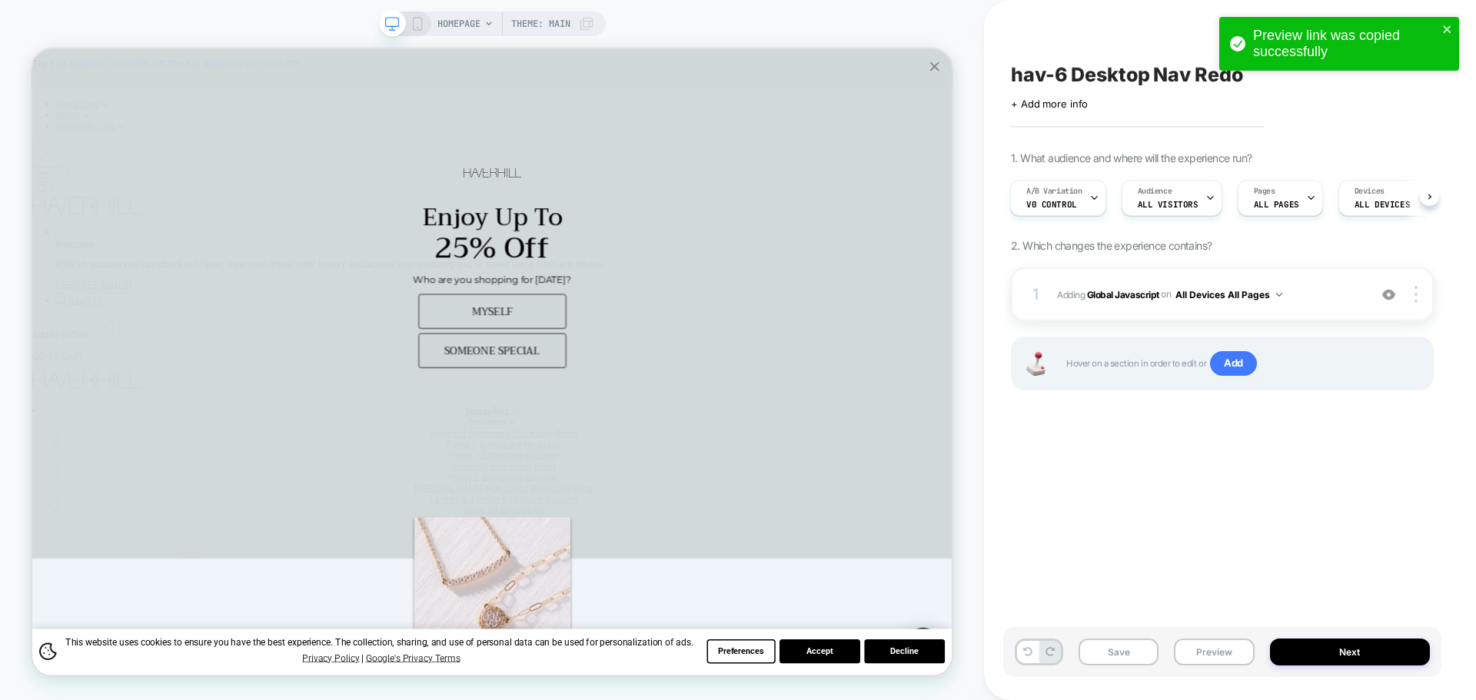
click at [1348, 668] on div "Save Preview Next" at bounding box center [1222, 652] width 438 height 50
click at [1348, 660] on button "Next" at bounding box center [1350, 652] width 161 height 27
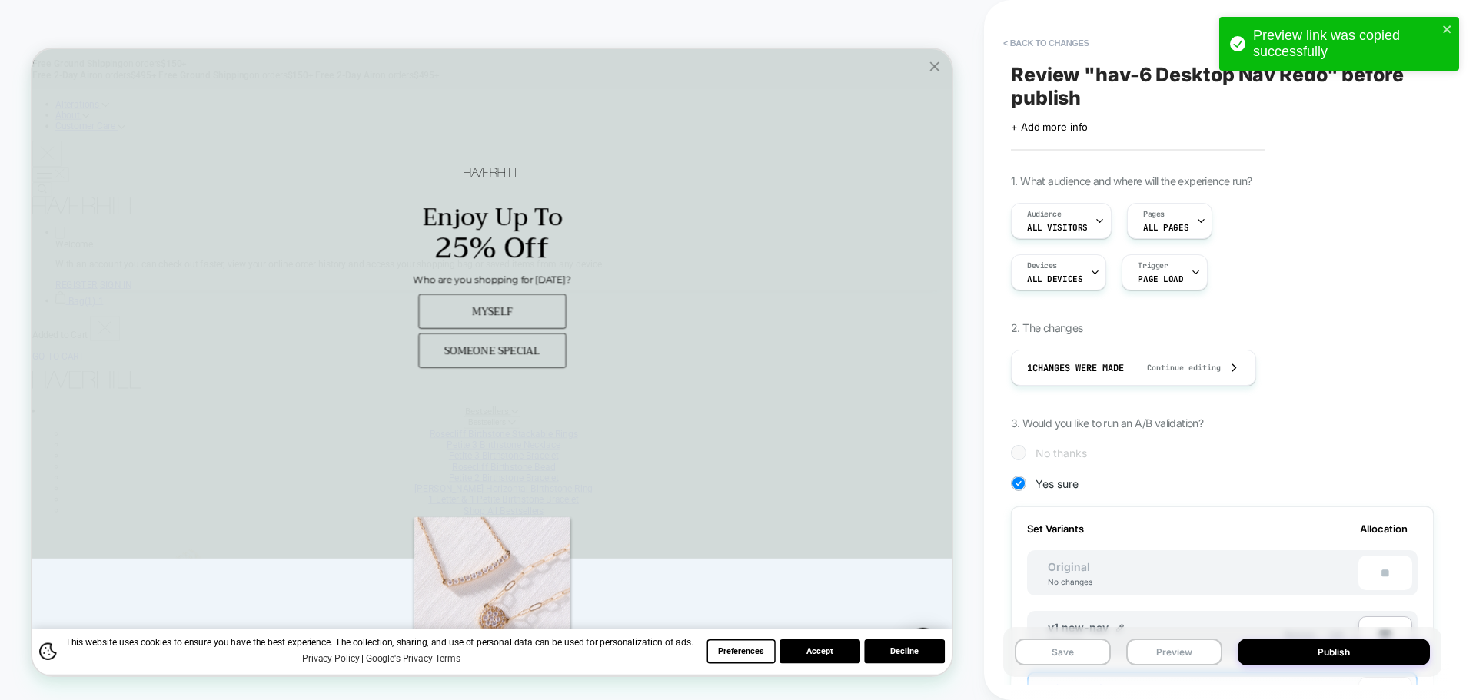
scroll to position [231, 0]
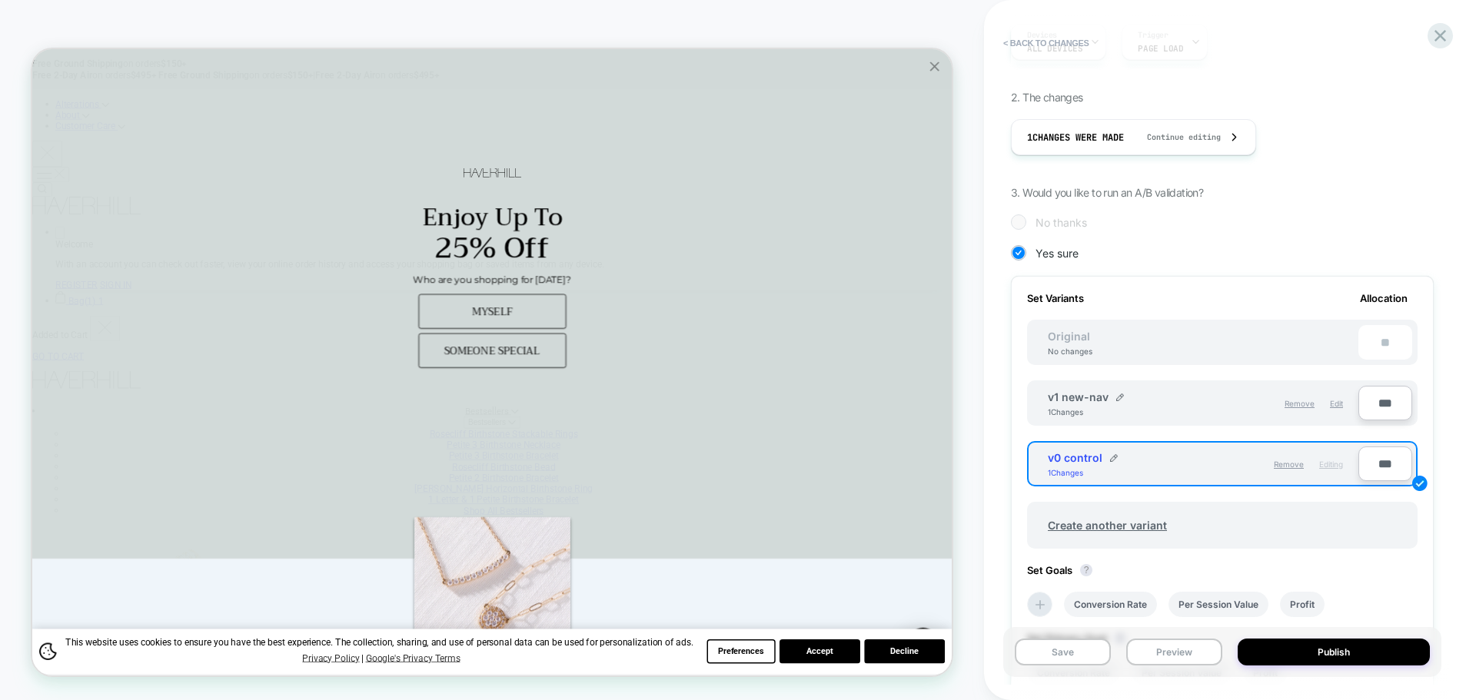
click at [1328, 406] on div "Remove Edit" at bounding box center [1277, 403] width 148 height 26
click at [1334, 407] on span "Edit" at bounding box center [1336, 403] width 13 height 9
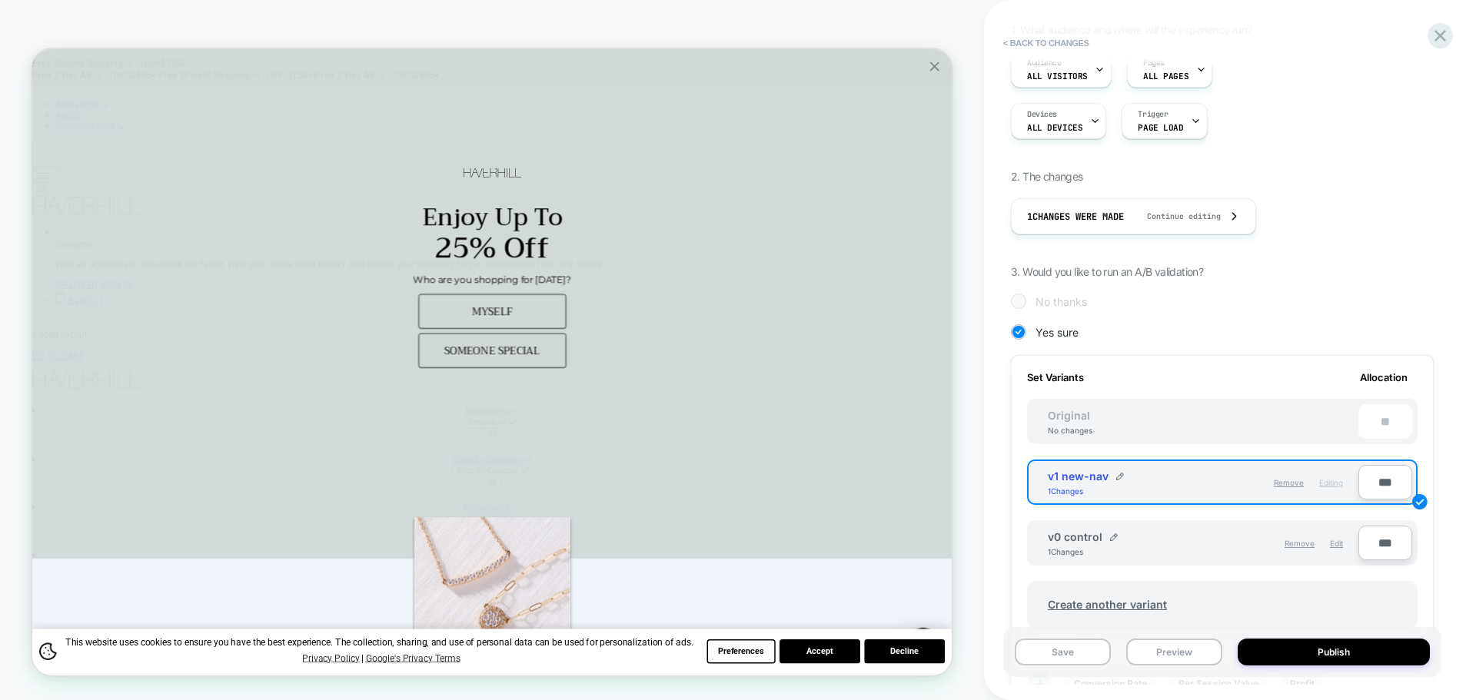
scroll to position [0, 0]
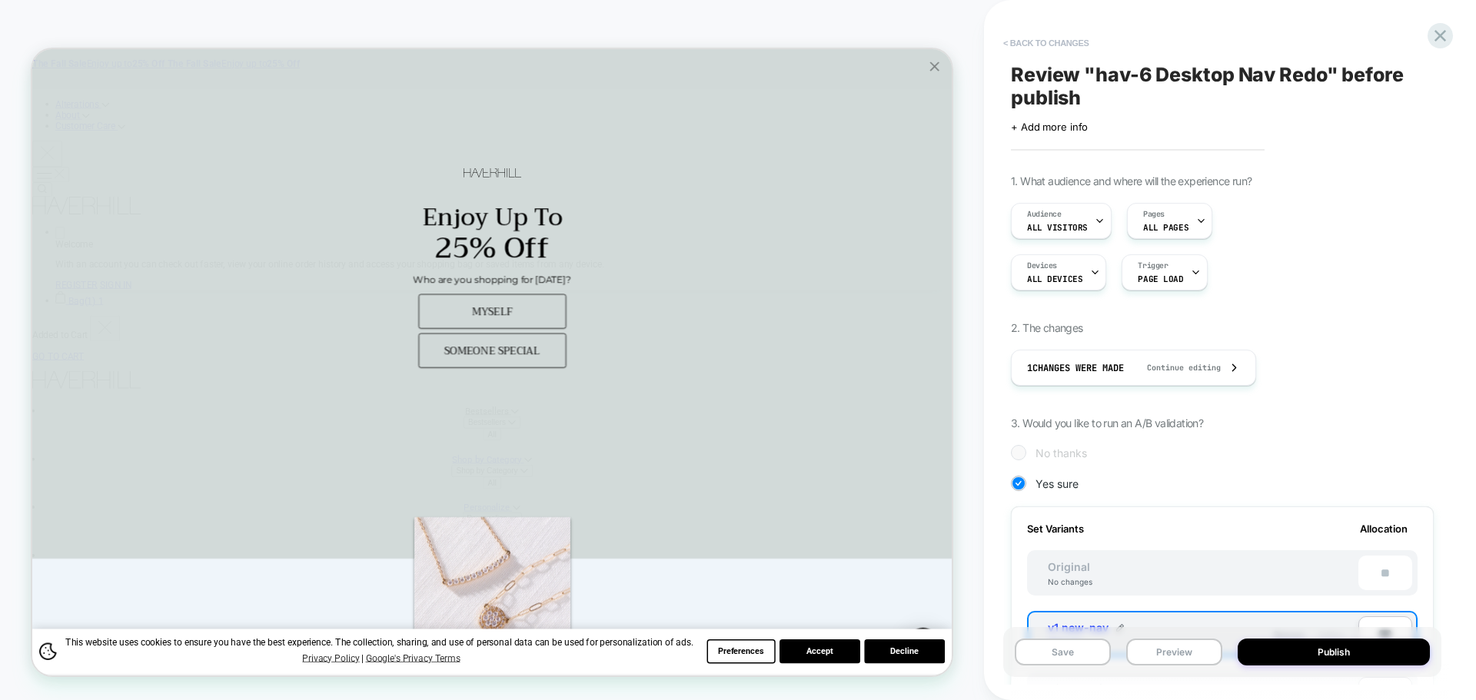
click at [1080, 37] on button "< Back to changes" at bounding box center [1045, 43] width 101 height 25
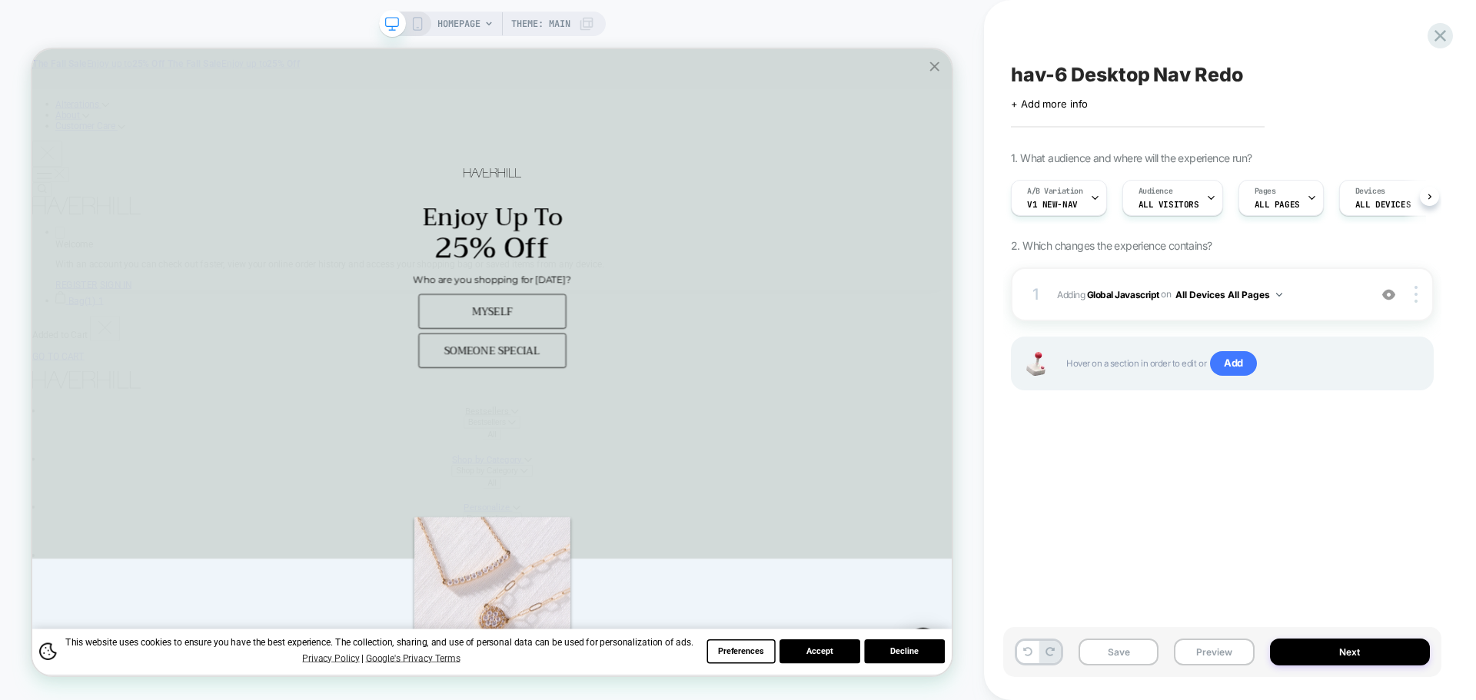
scroll to position [0, 1]
click at [1234, 657] on button "Preview" at bounding box center [1214, 652] width 80 height 27
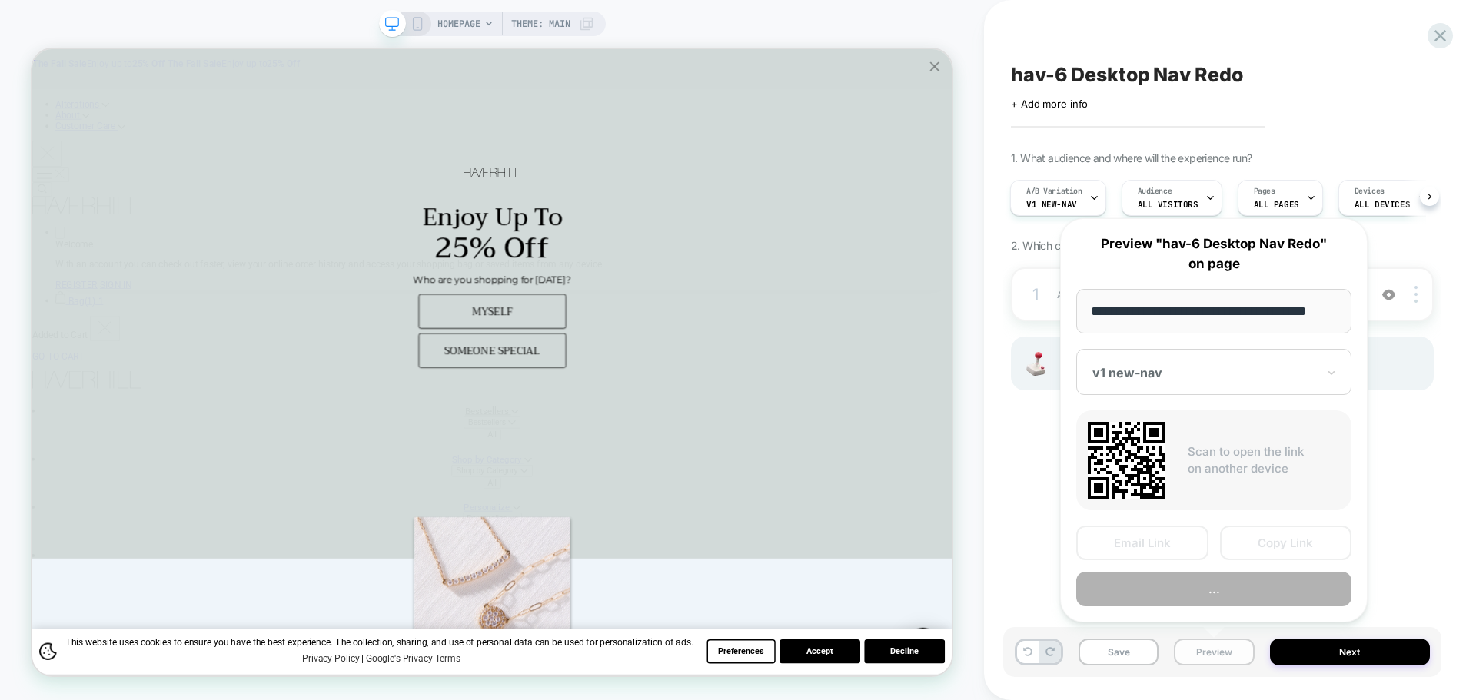
scroll to position [0, 9]
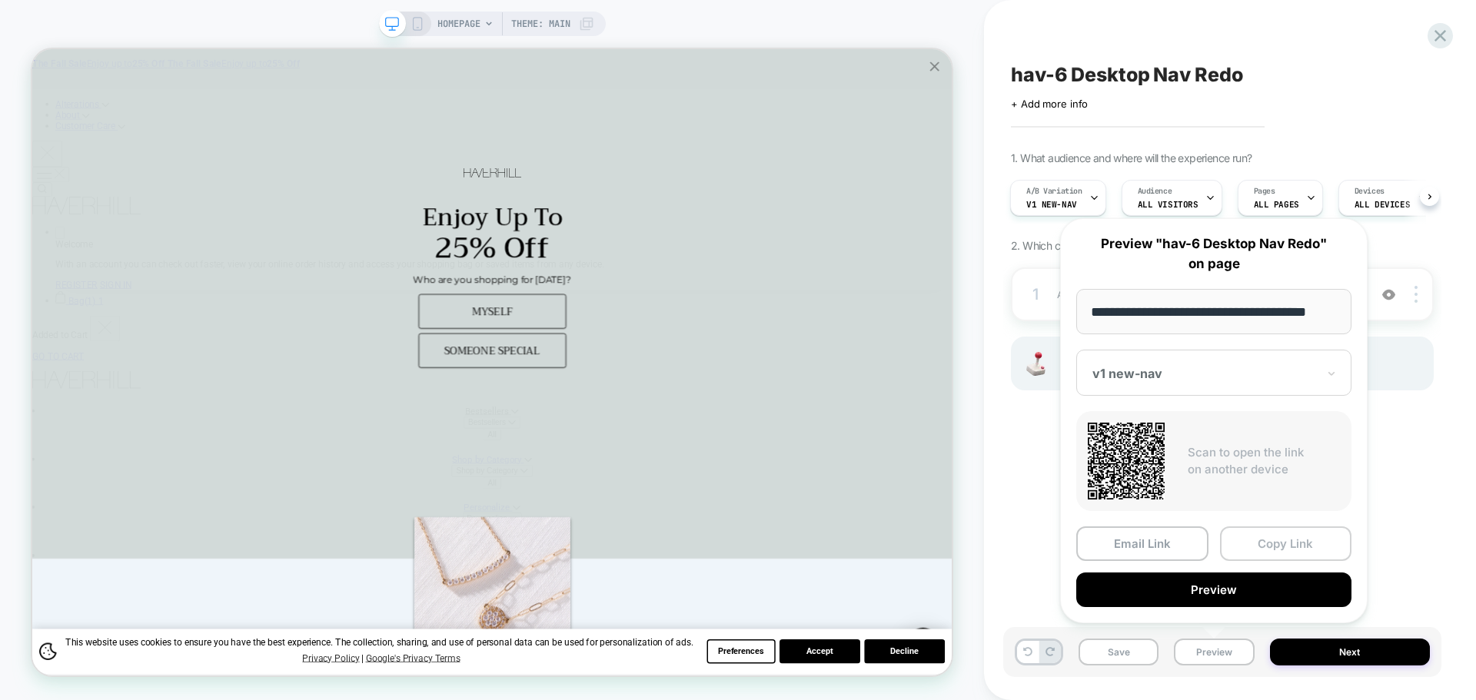
click at [1236, 543] on button "Copy Link" at bounding box center [1286, 544] width 132 height 35
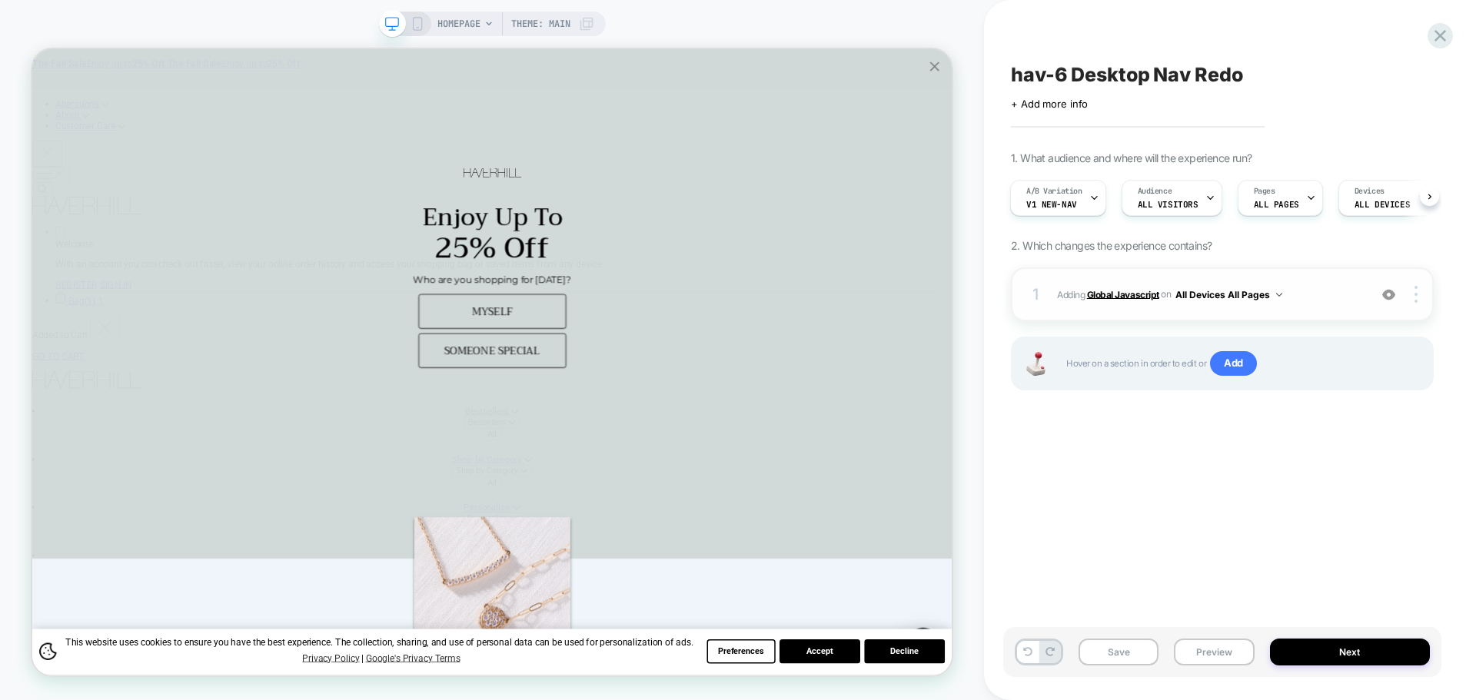
click at [1128, 294] on b "Global Javascript" at bounding box center [1123, 294] width 72 height 12
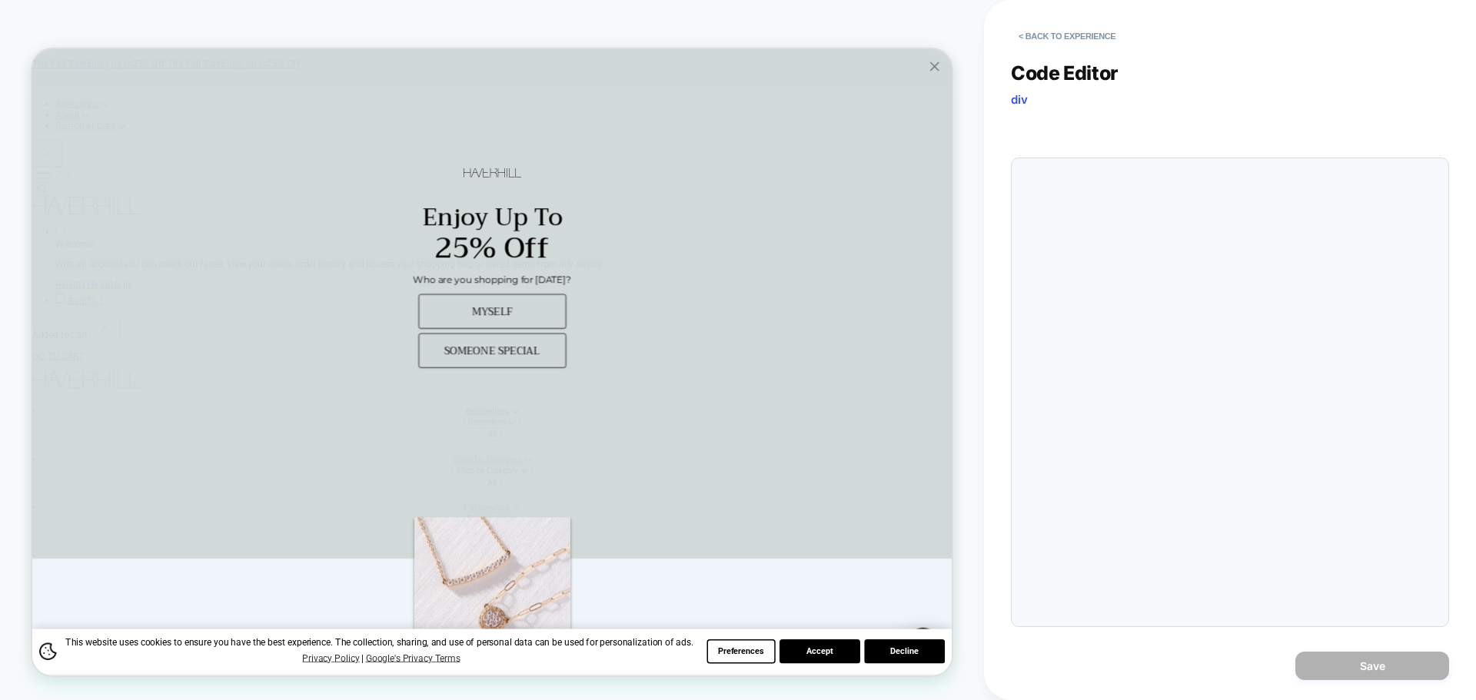
click at [1175, 325] on div at bounding box center [1230, 393] width 438 height 470
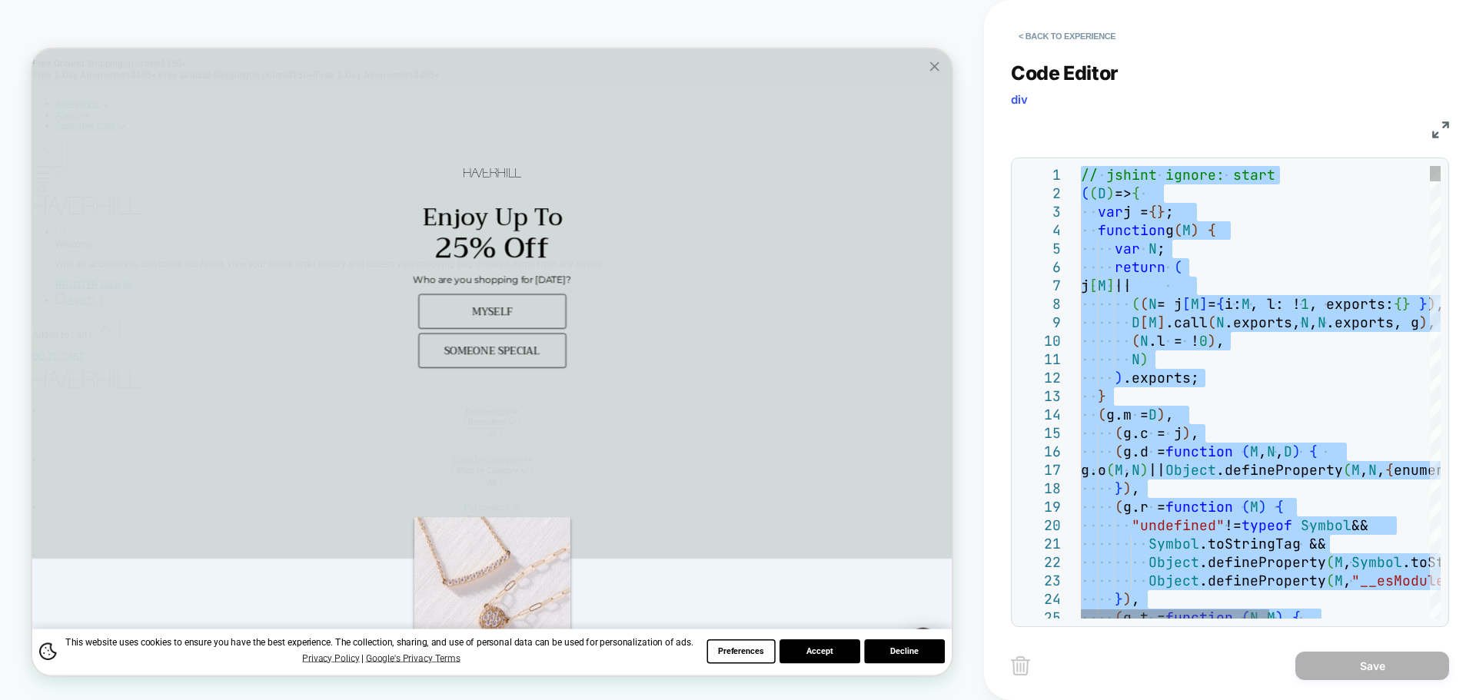
type textarea "**********"
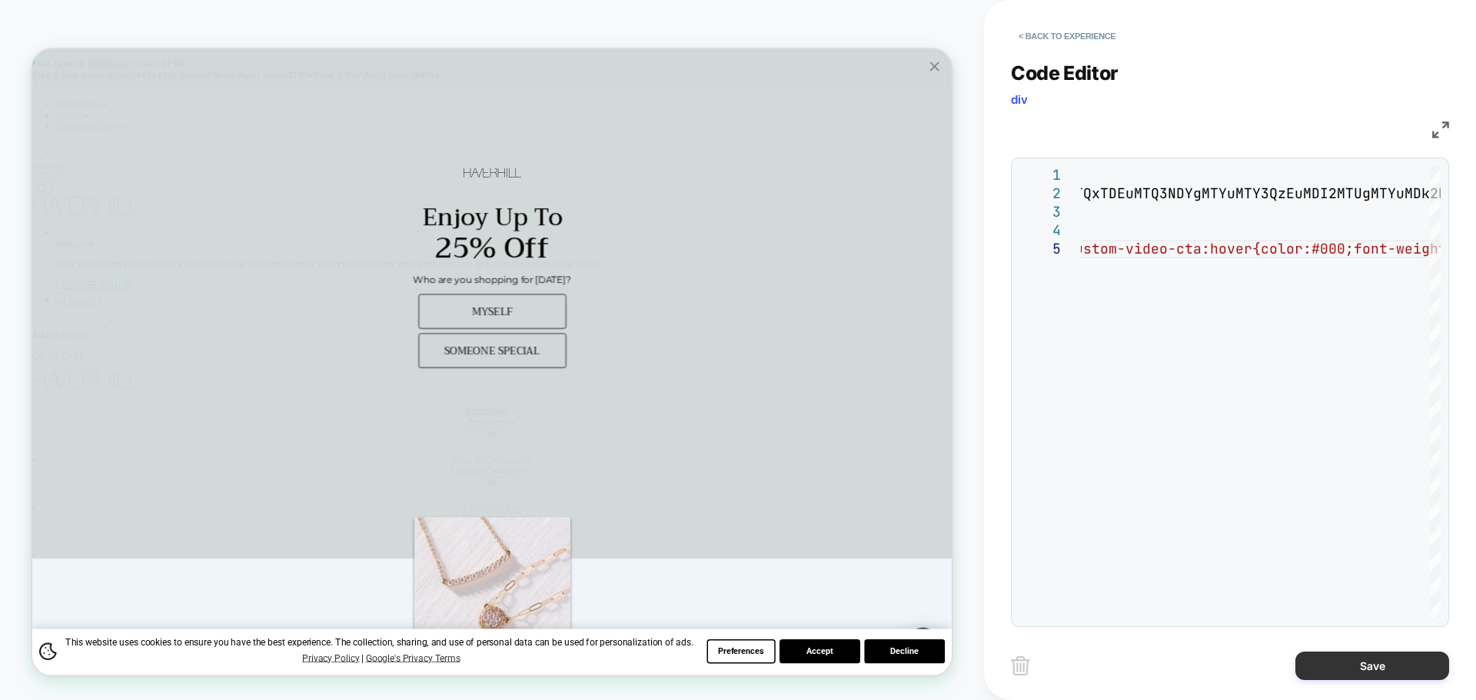
click at [1339, 660] on button "Save" at bounding box center [1372, 666] width 154 height 28
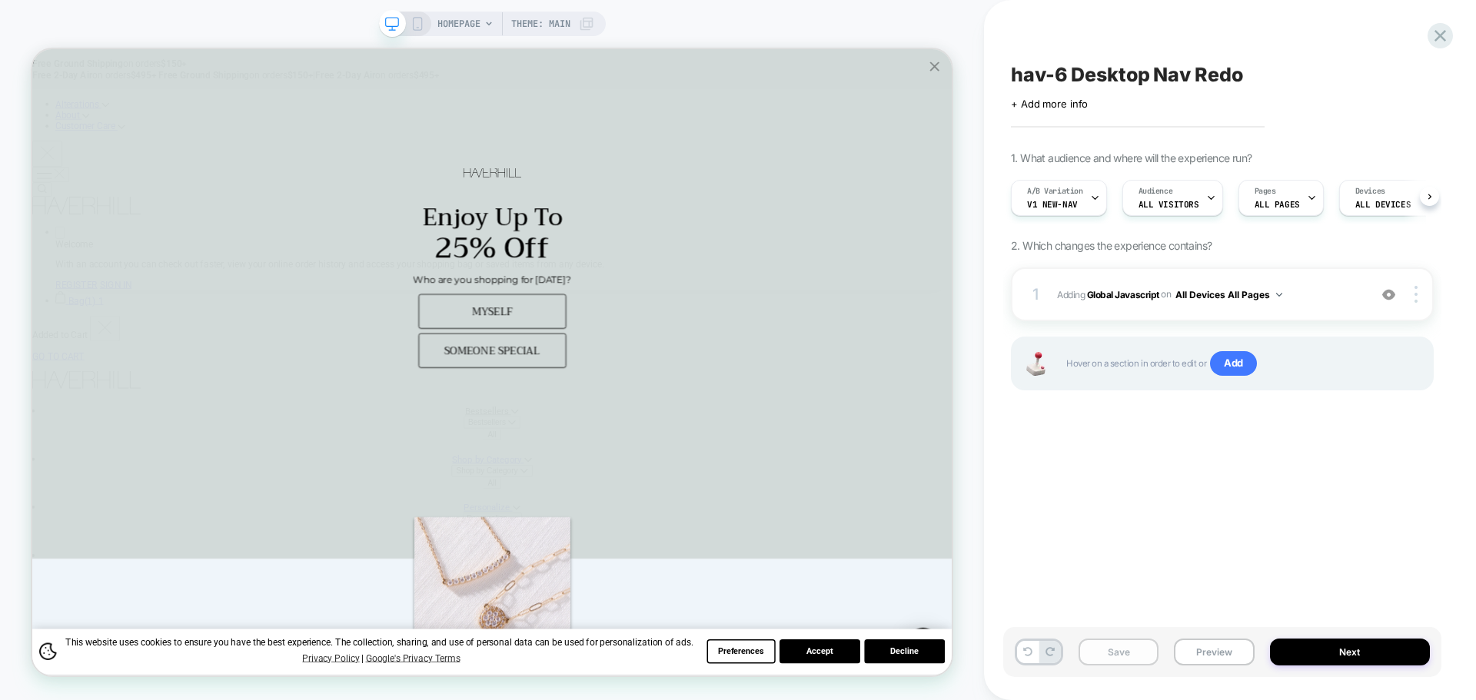
scroll to position [0, 1]
click at [1137, 663] on button "Save" at bounding box center [1118, 652] width 80 height 27
click at [1211, 653] on button "Preview" at bounding box center [1214, 652] width 80 height 27
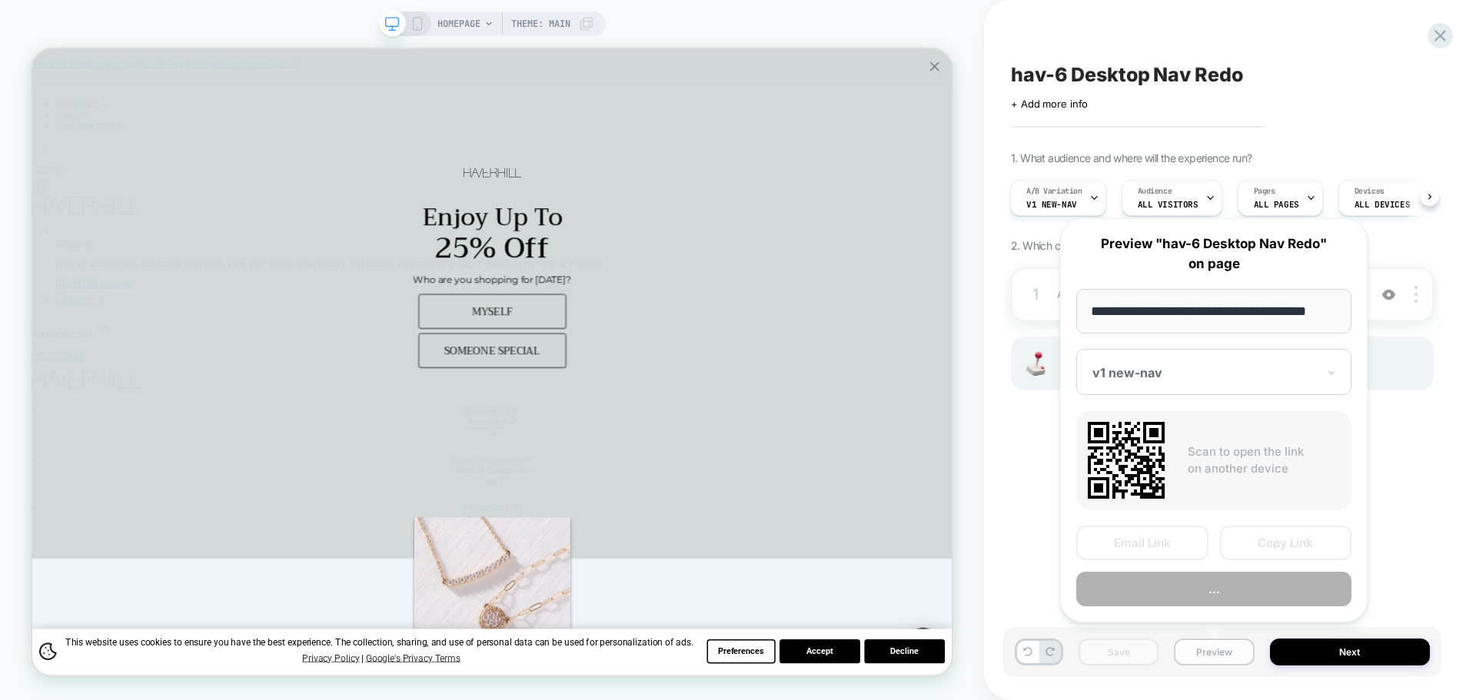
scroll to position [0, 9]
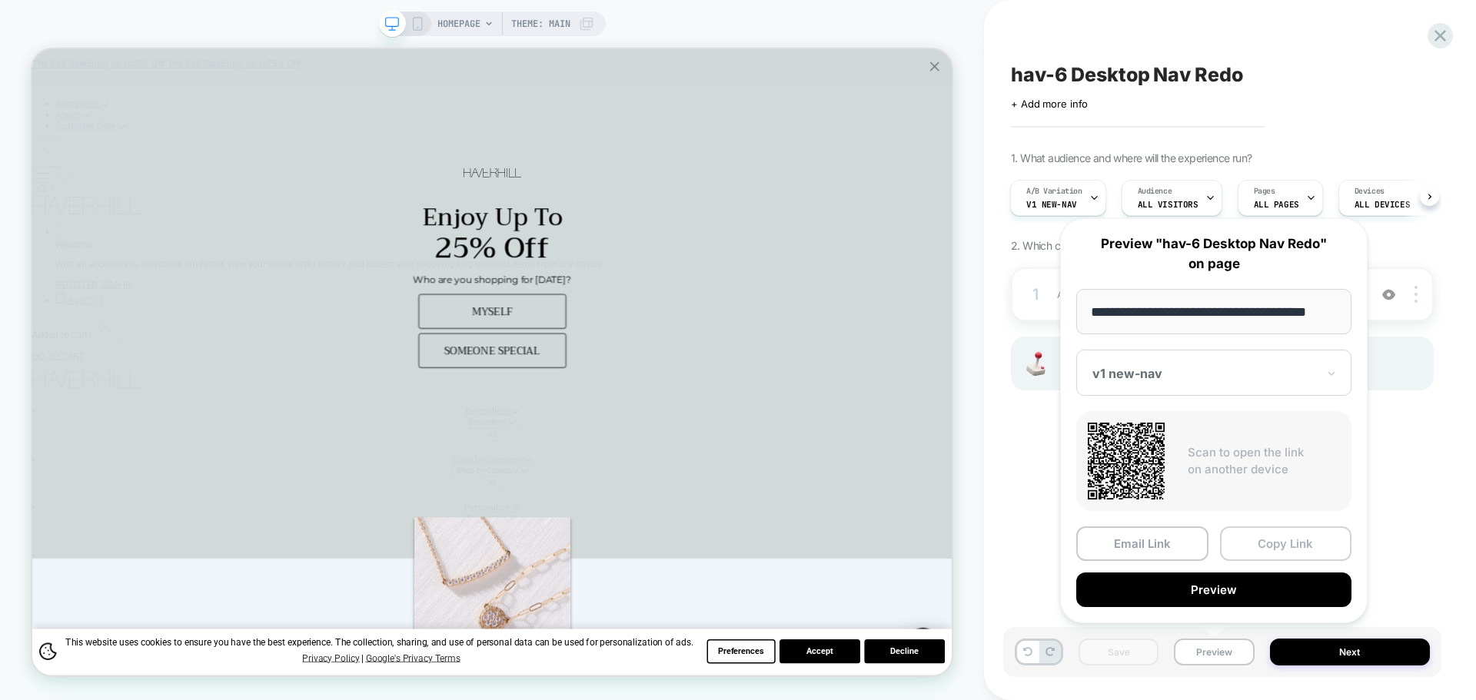
click at [1260, 544] on button "Copy Link" at bounding box center [1286, 544] width 132 height 35
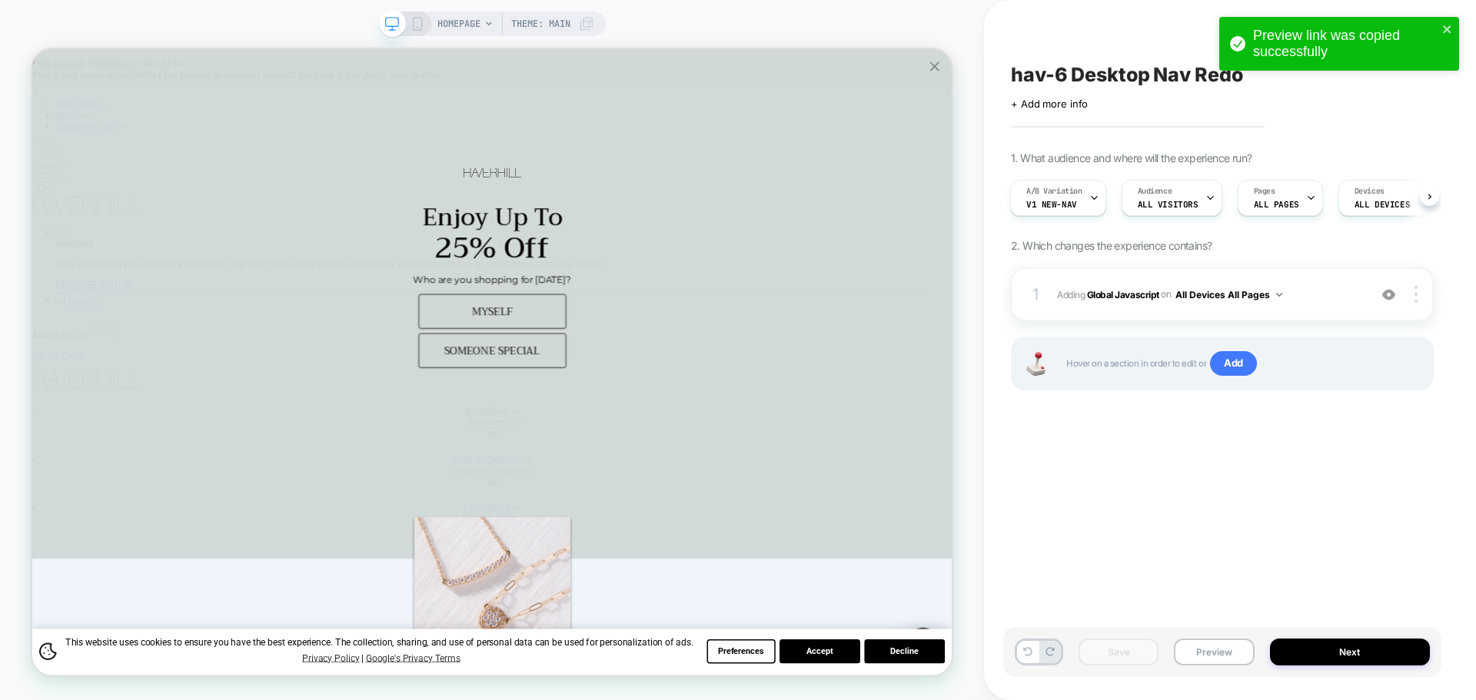
drag, startPoint x: 1102, startPoint y: 291, endPoint x: 971, endPoint y: 395, distance: 167.9
click at [1102, 291] on b "Global Javascript" at bounding box center [1123, 294] width 72 height 12
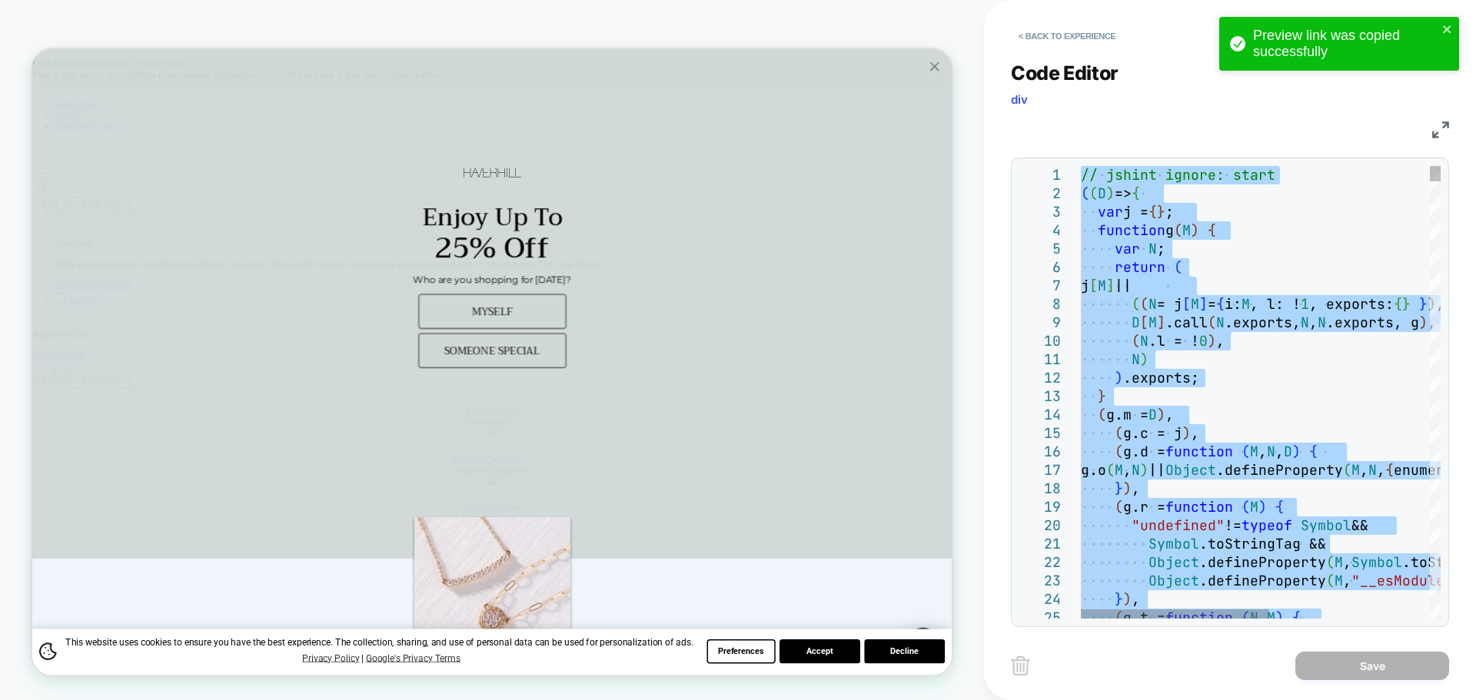
type textarea "**********"
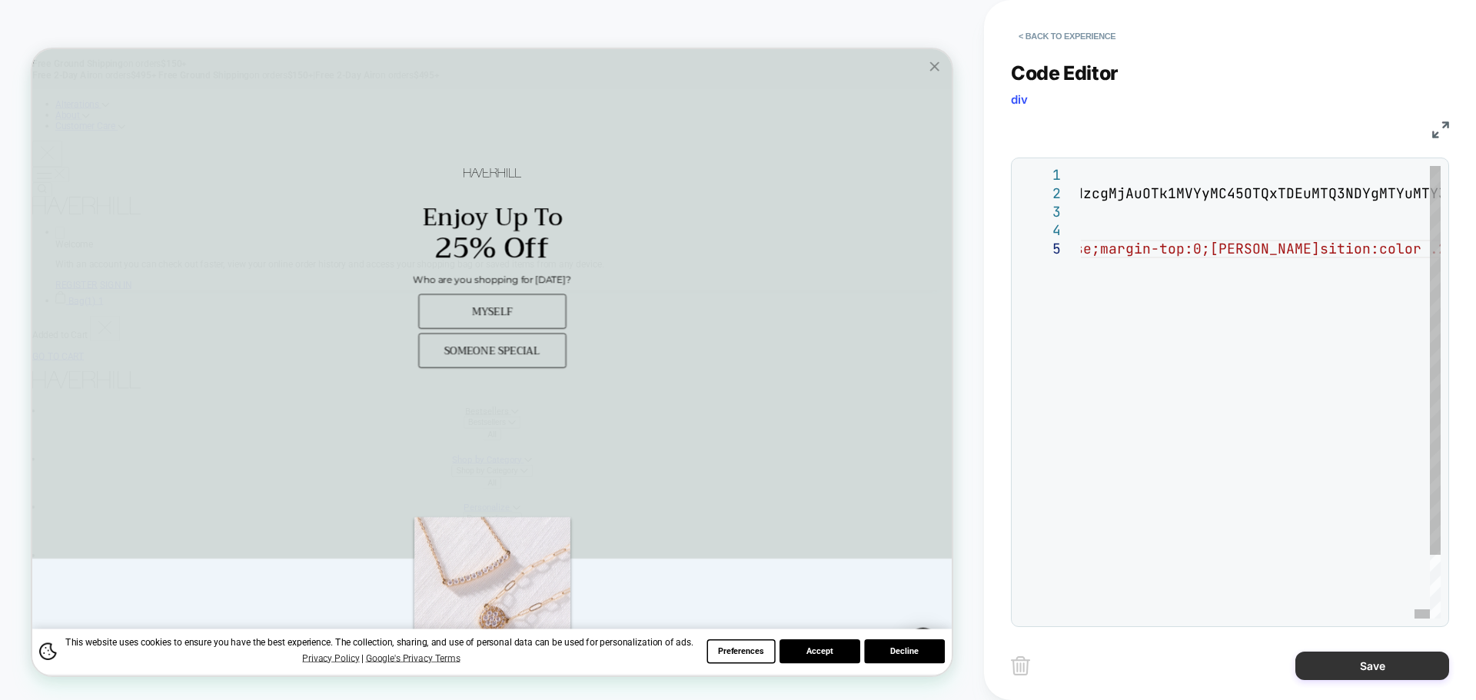
click at [1308, 670] on button "Save" at bounding box center [1372, 666] width 154 height 28
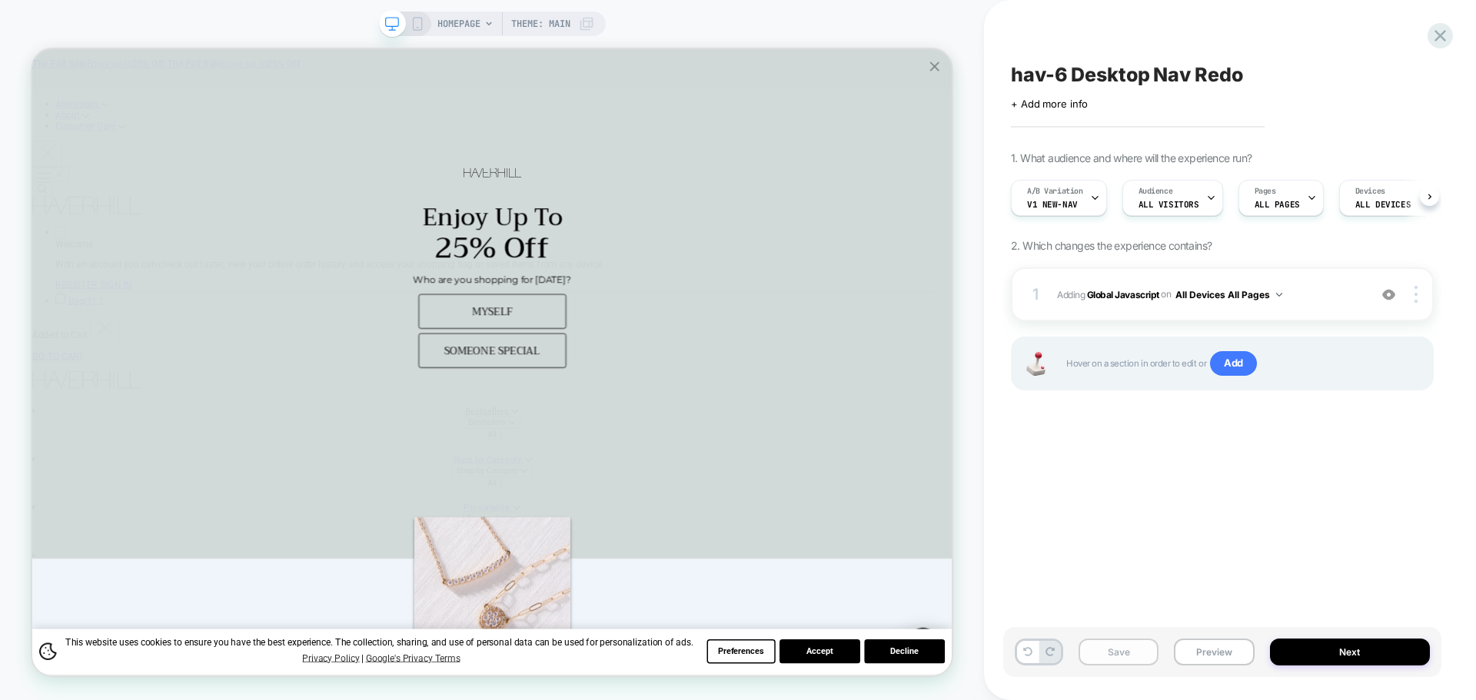
scroll to position [0, 1]
click at [1136, 656] on button "Save" at bounding box center [1118, 652] width 80 height 27
click at [1205, 653] on button "Preview" at bounding box center [1214, 652] width 80 height 27
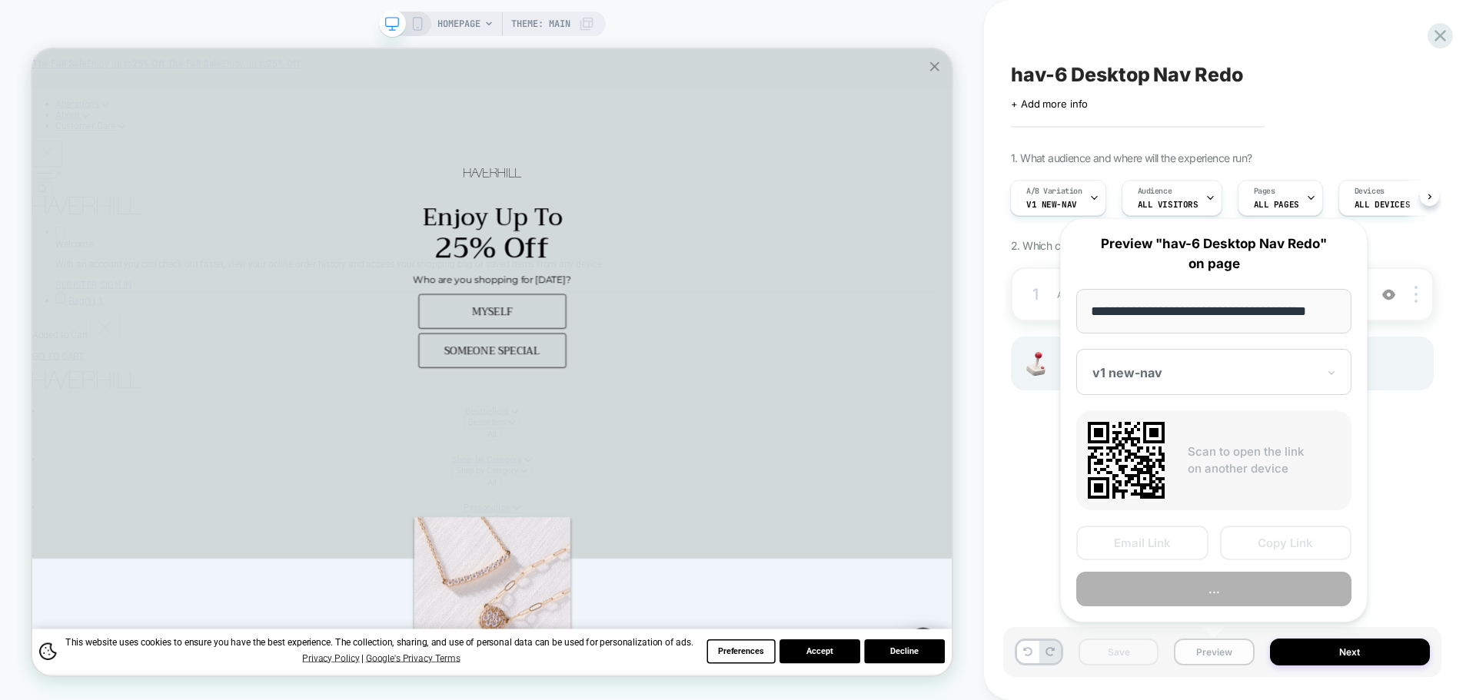
scroll to position [0, 9]
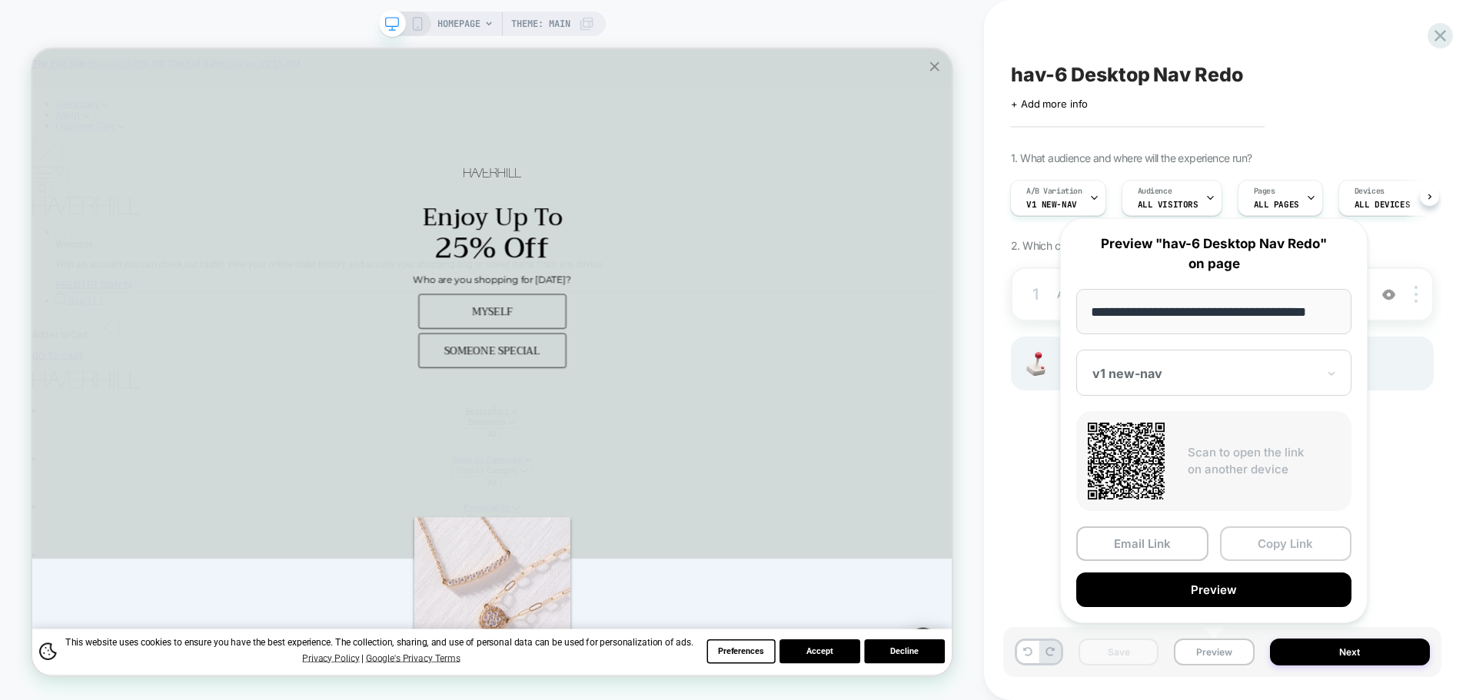
click at [1274, 541] on button "Copy Link" at bounding box center [1286, 544] width 132 height 35
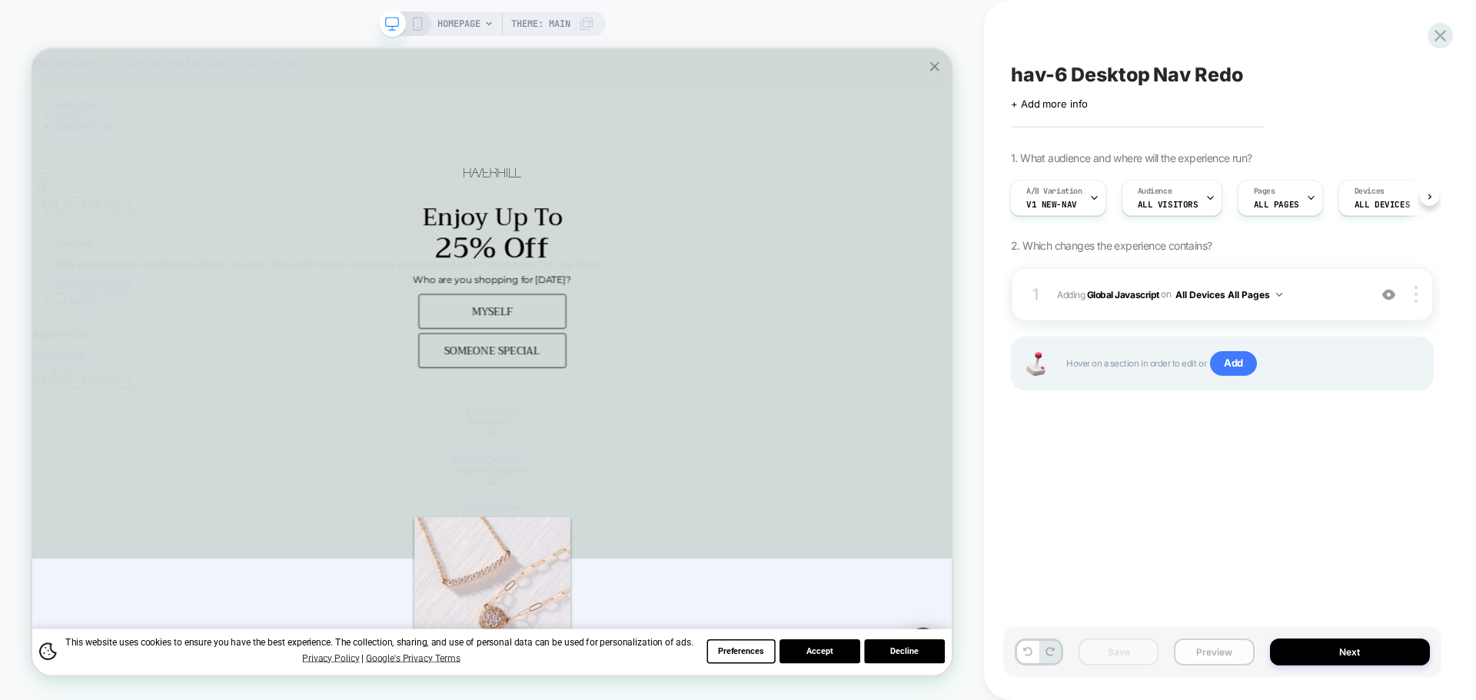
click at [1225, 652] on button "Preview" at bounding box center [1214, 652] width 80 height 27
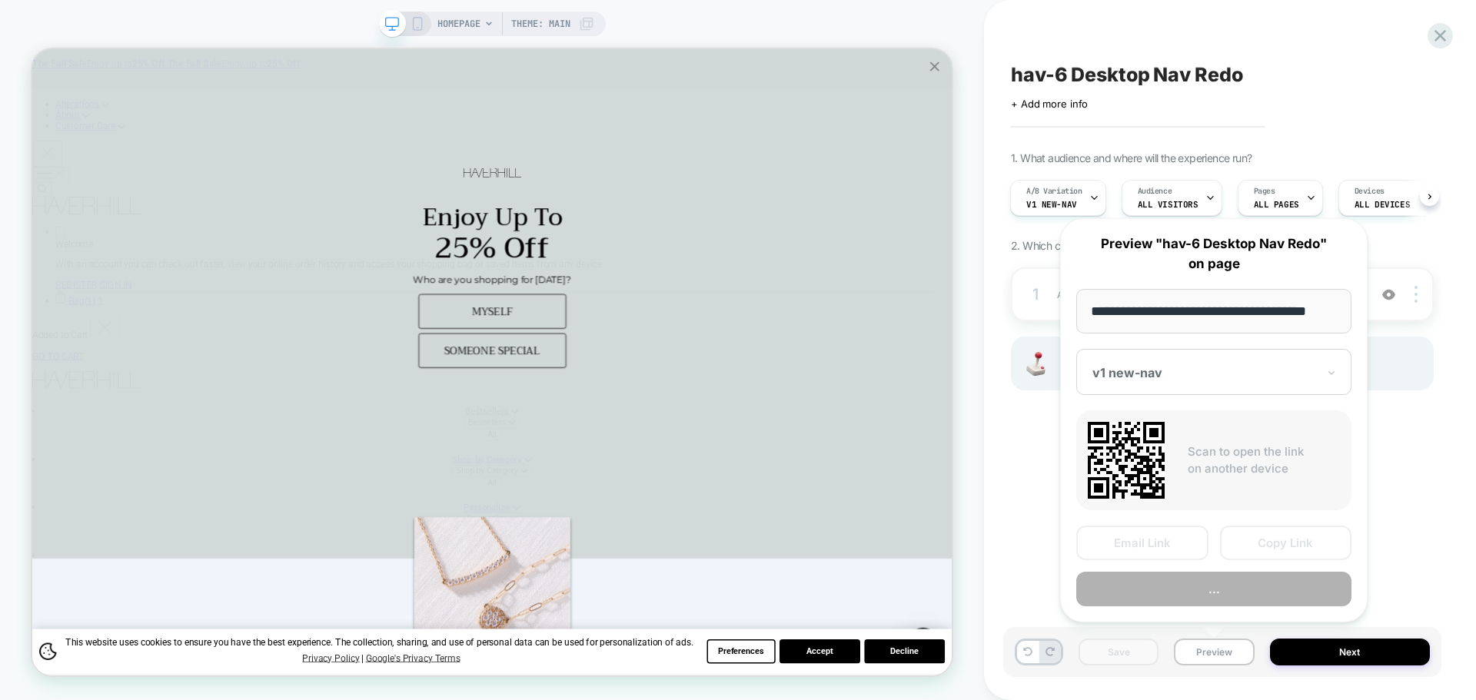
scroll to position [0, 9]
click at [1271, 545] on button "Copy Link" at bounding box center [1286, 544] width 132 height 35
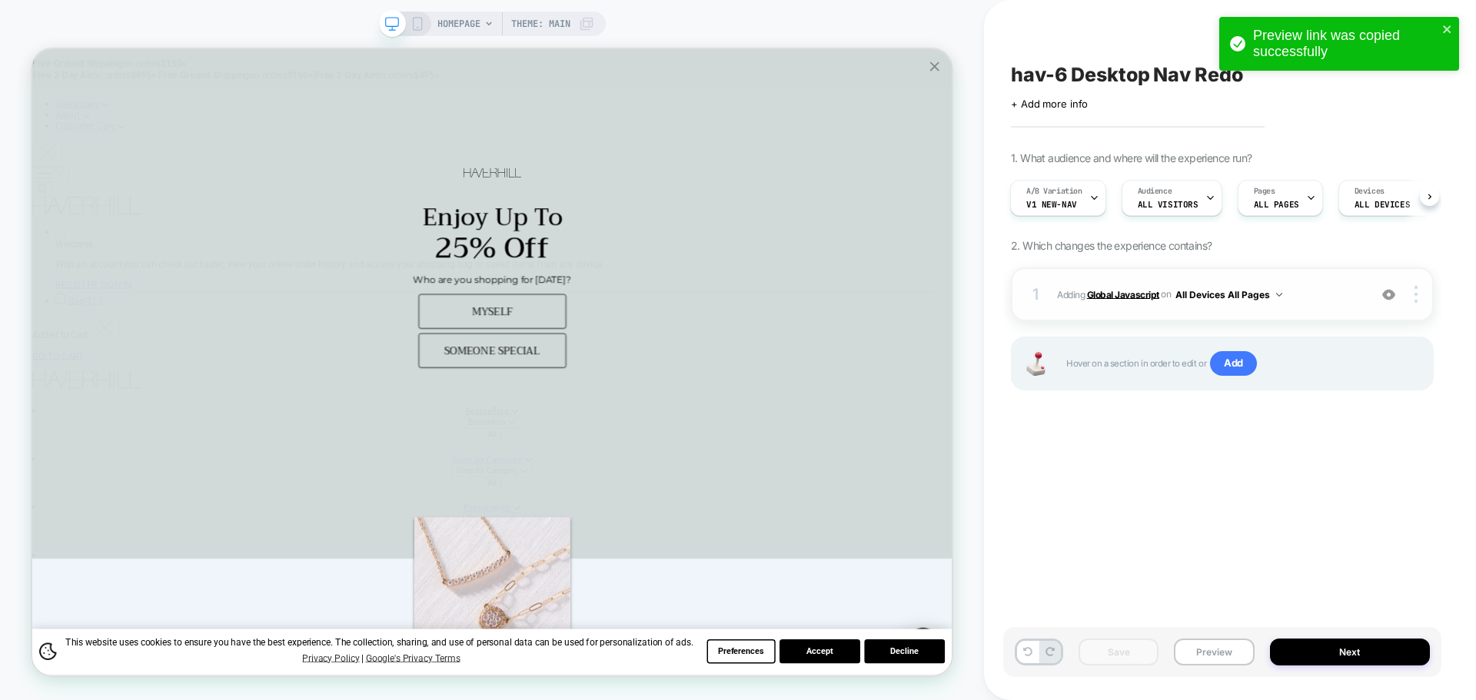
click at [1122, 291] on b "Global Javascript" at bounding box center [1123, 294] width 72 height 12
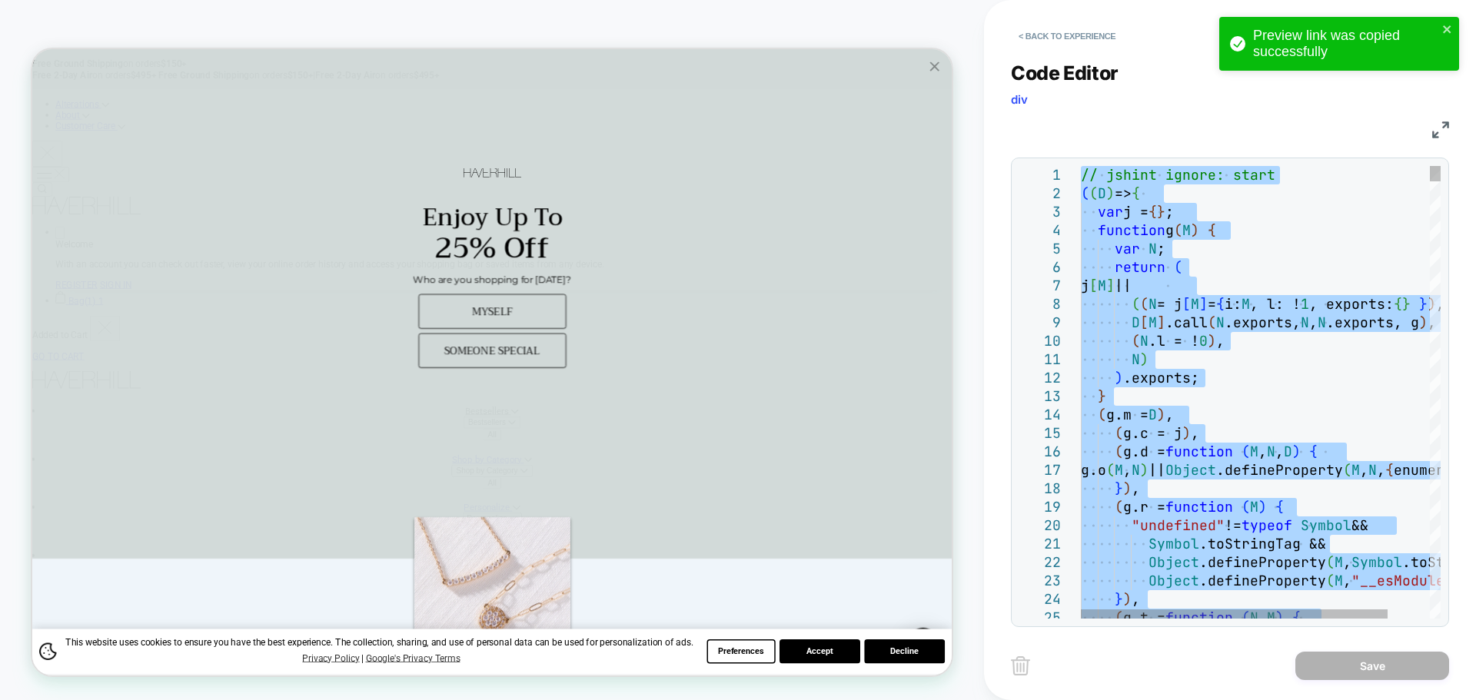
type textarea "**********"
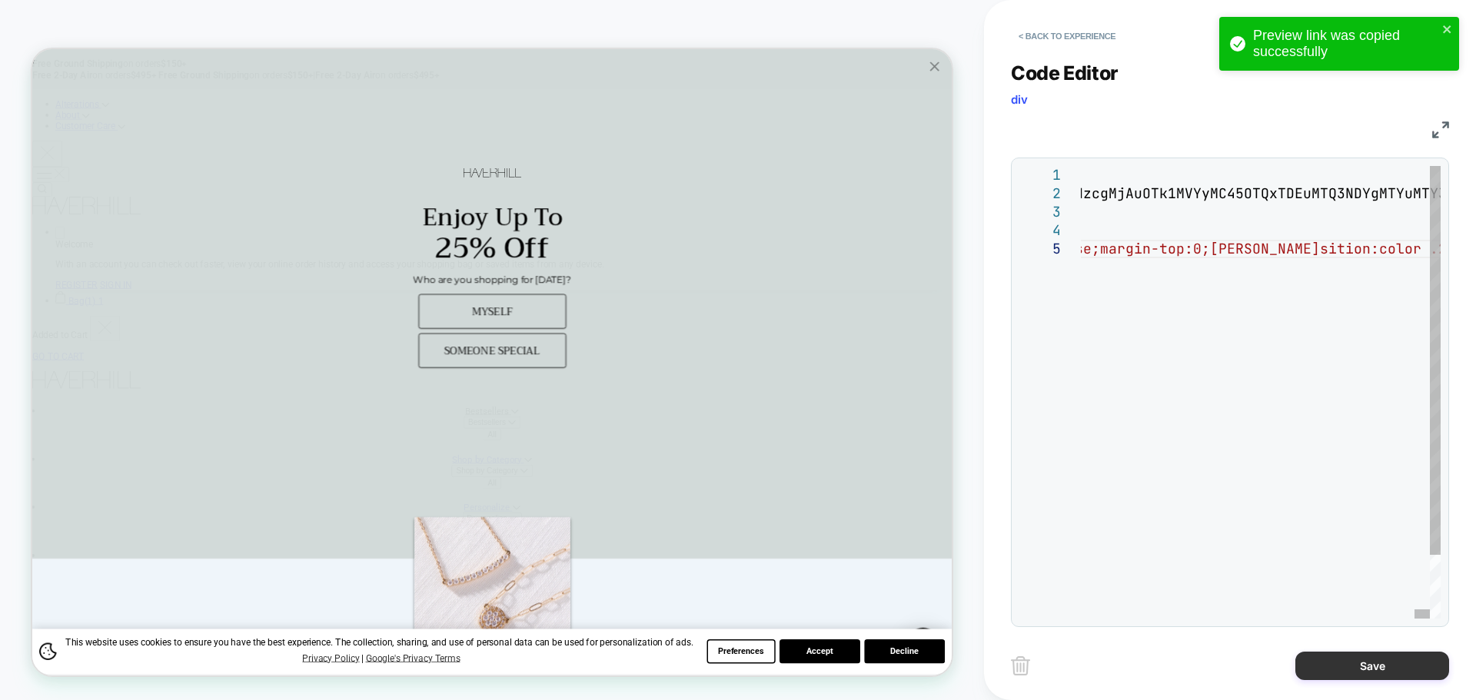
click at [1331, 660] on button "Save" at bounding box center [1372, 666] width 154 height 28
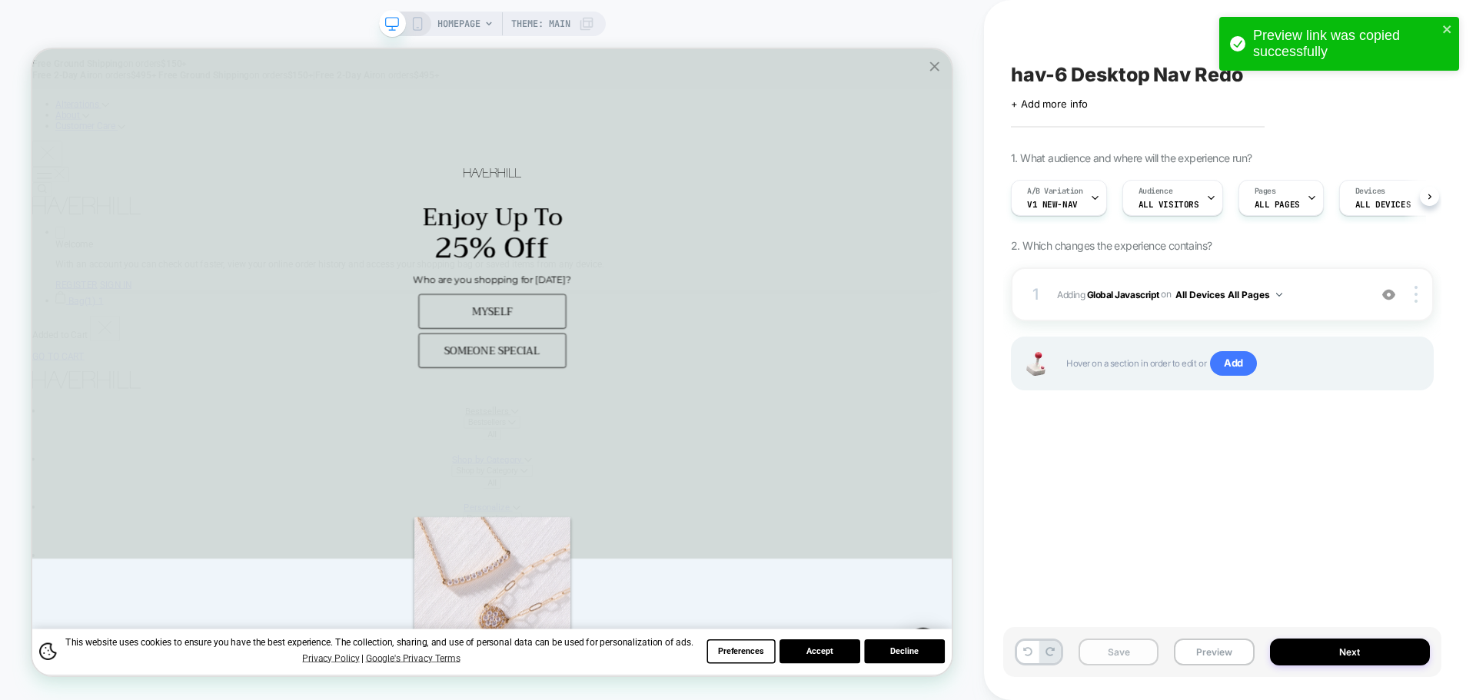
click at [1127, 657] on button "Save" at bounding box center [1118, 652] width 80 height 27
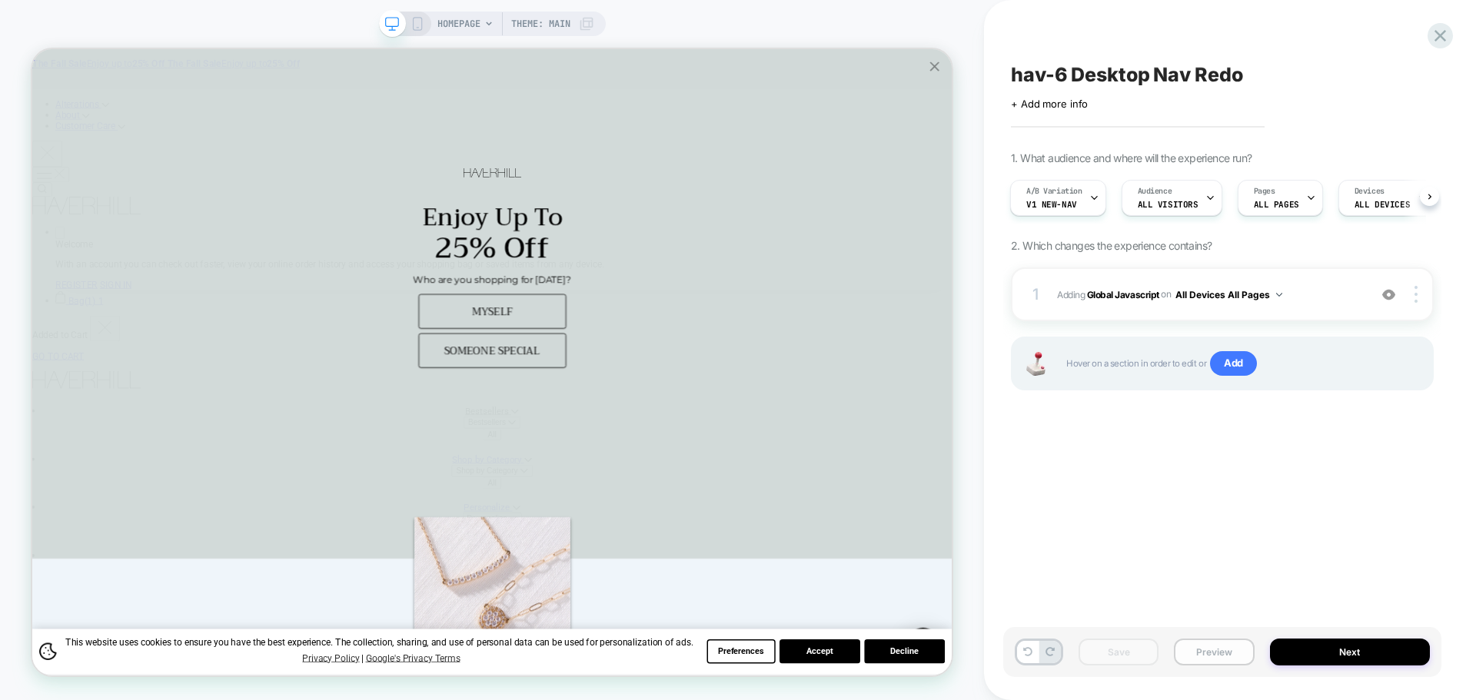
click at [1231, 653] on button "Preview" at bounding box center [1214, 652] width 80 height 27
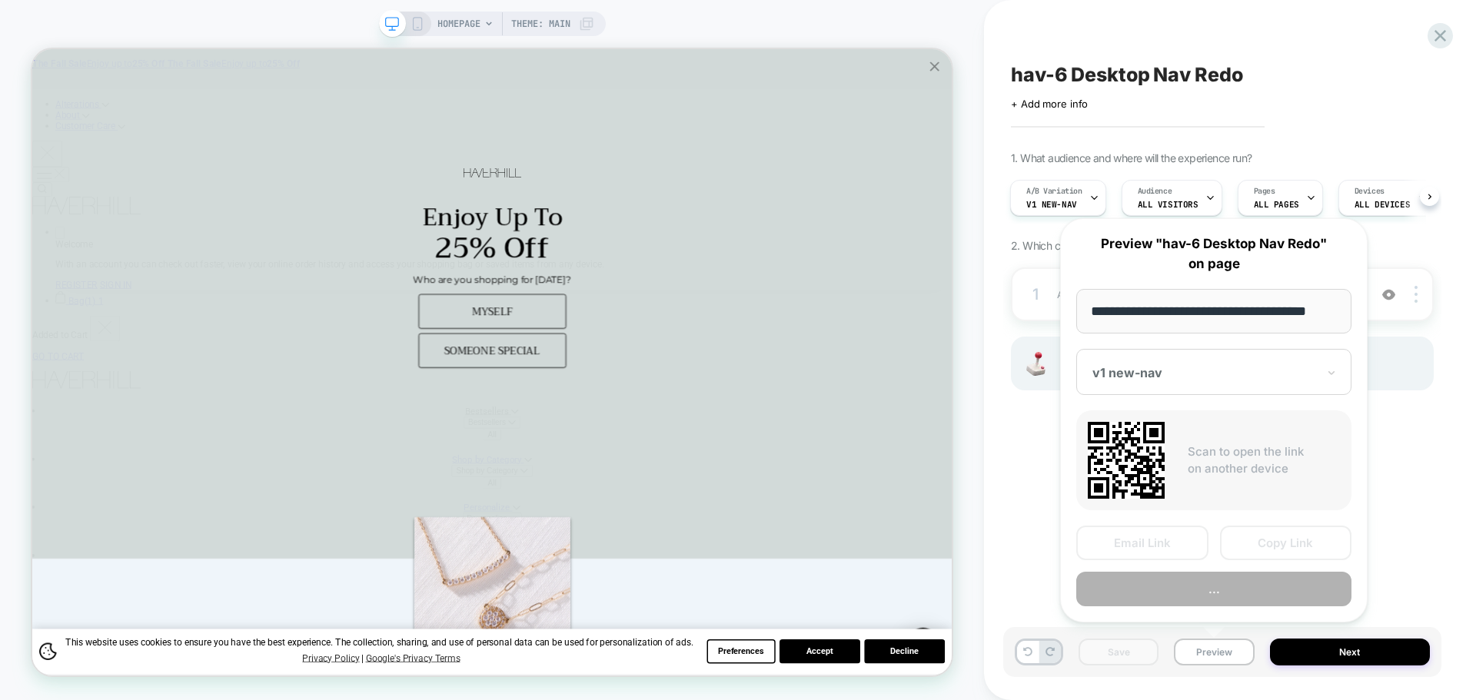
scroll to position [0, 9]
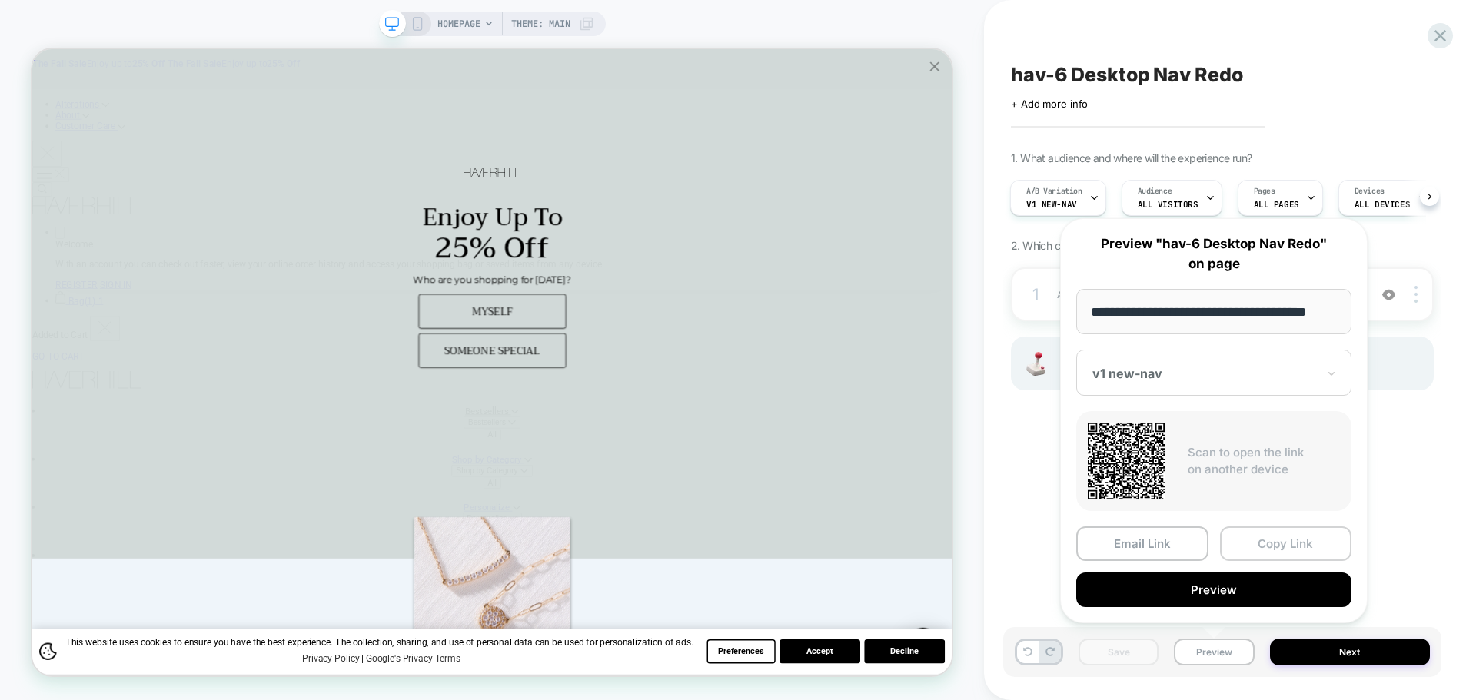
click at [1263, 535] on button "Copy Link" at bounding box center [1286, 544] width 132 height 35
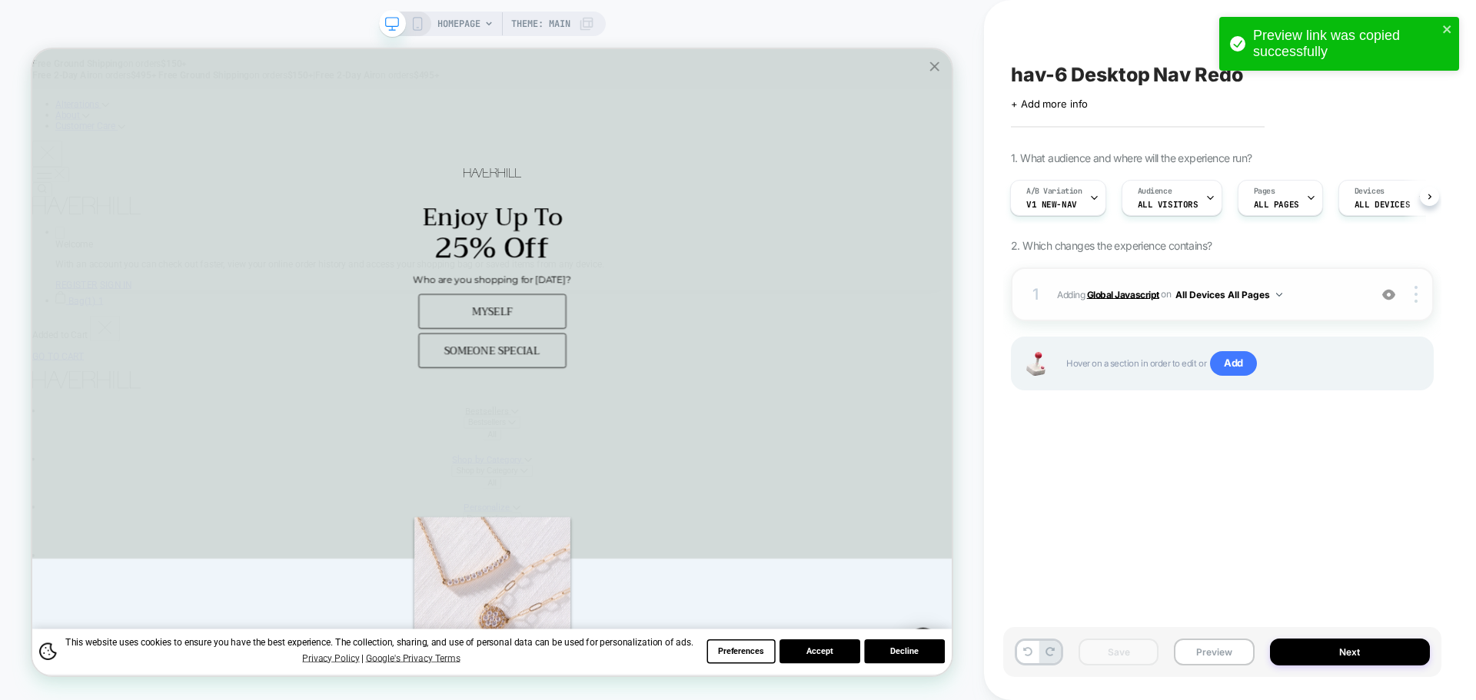
click at [1117, 297] on b "Global Javascript" at bounding box center [1123, 294] width 72 height 12
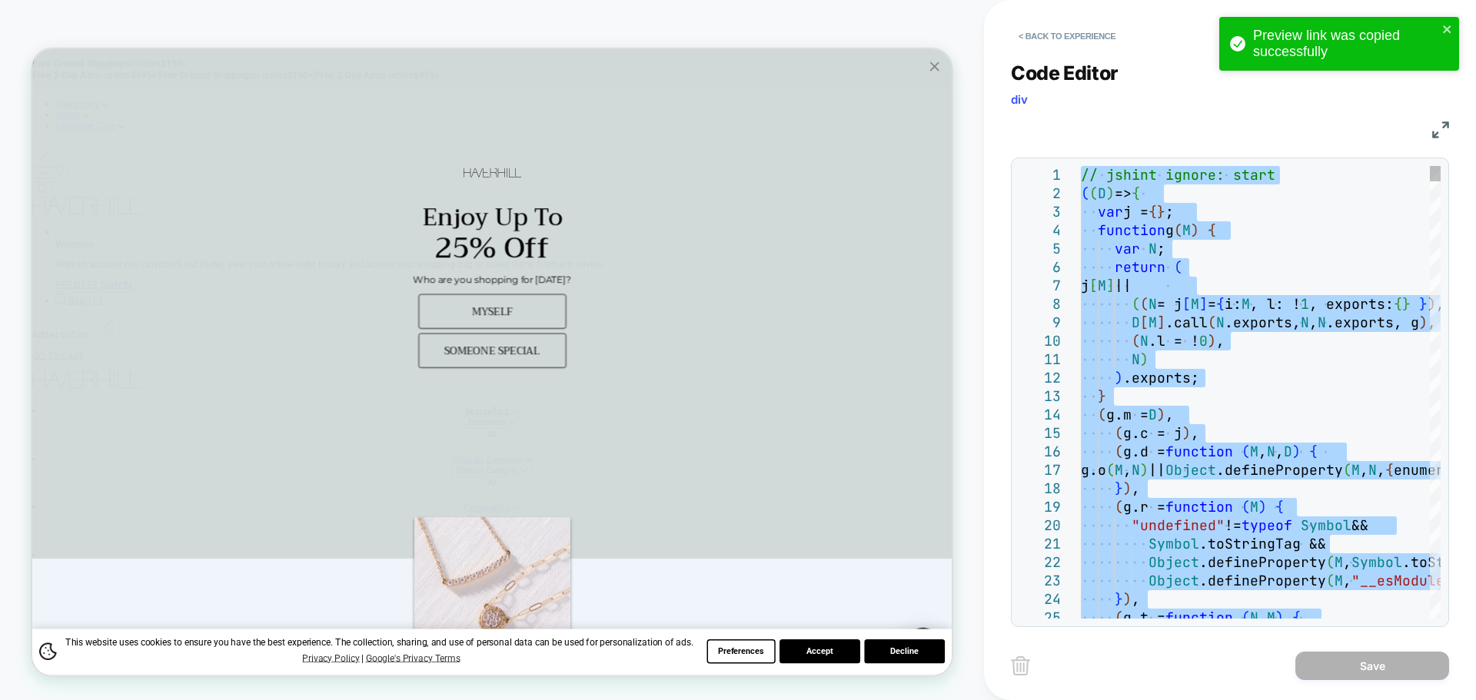
type textarea "**********"
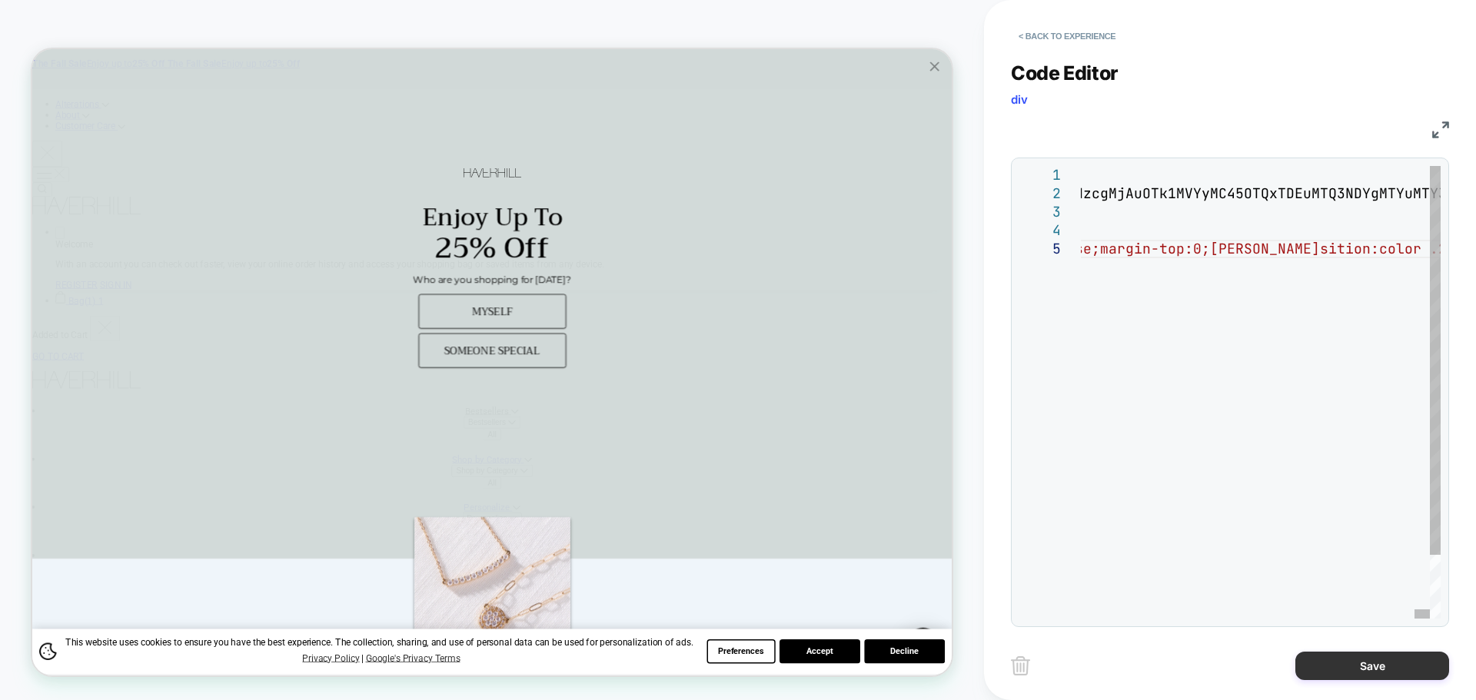
click at [1364, 669] on button "Save" at bounding box center [1372, 666] width 154 height 28
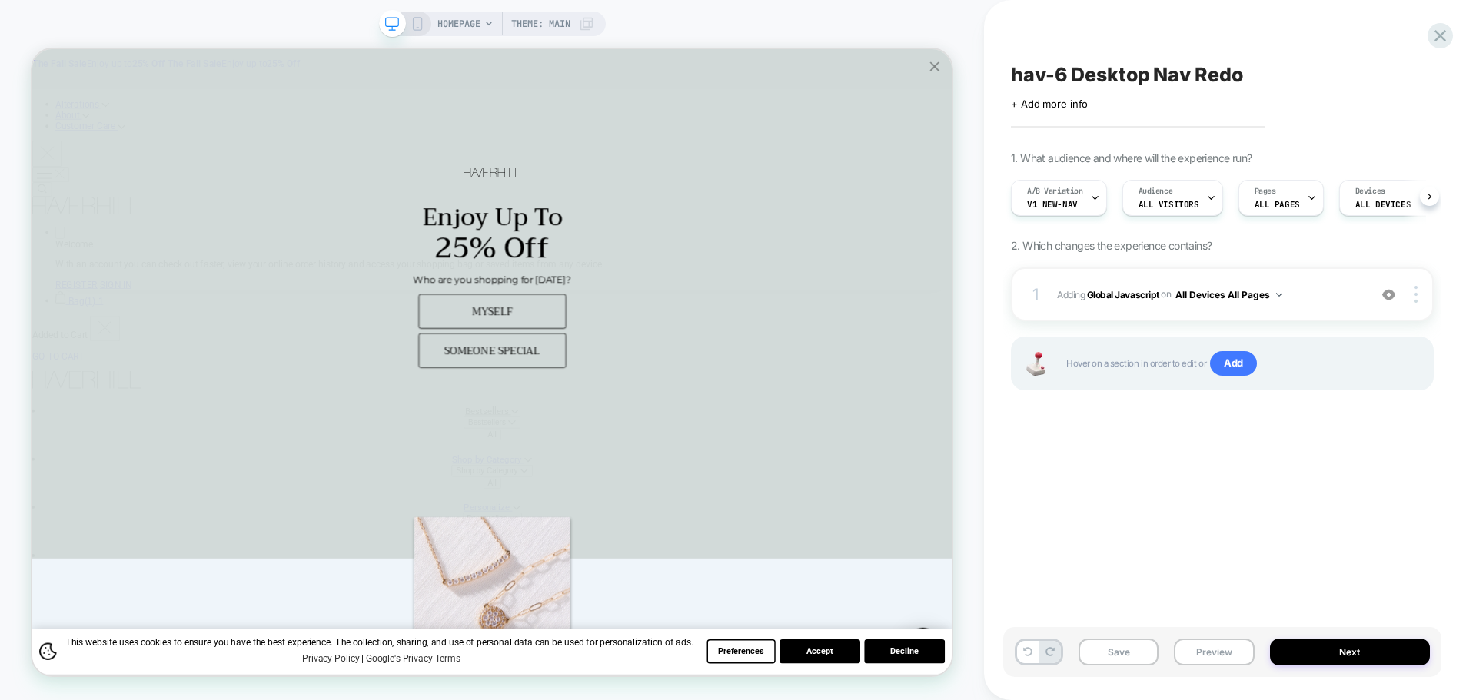
scroll to position [0, 1]
click at [1132, 657] on button "Save" at bounding box center [1118, 652] width 80 height 27
click at [1212, 652] on button "Preview" at bounding box center [1214, 652] width 80 height 27
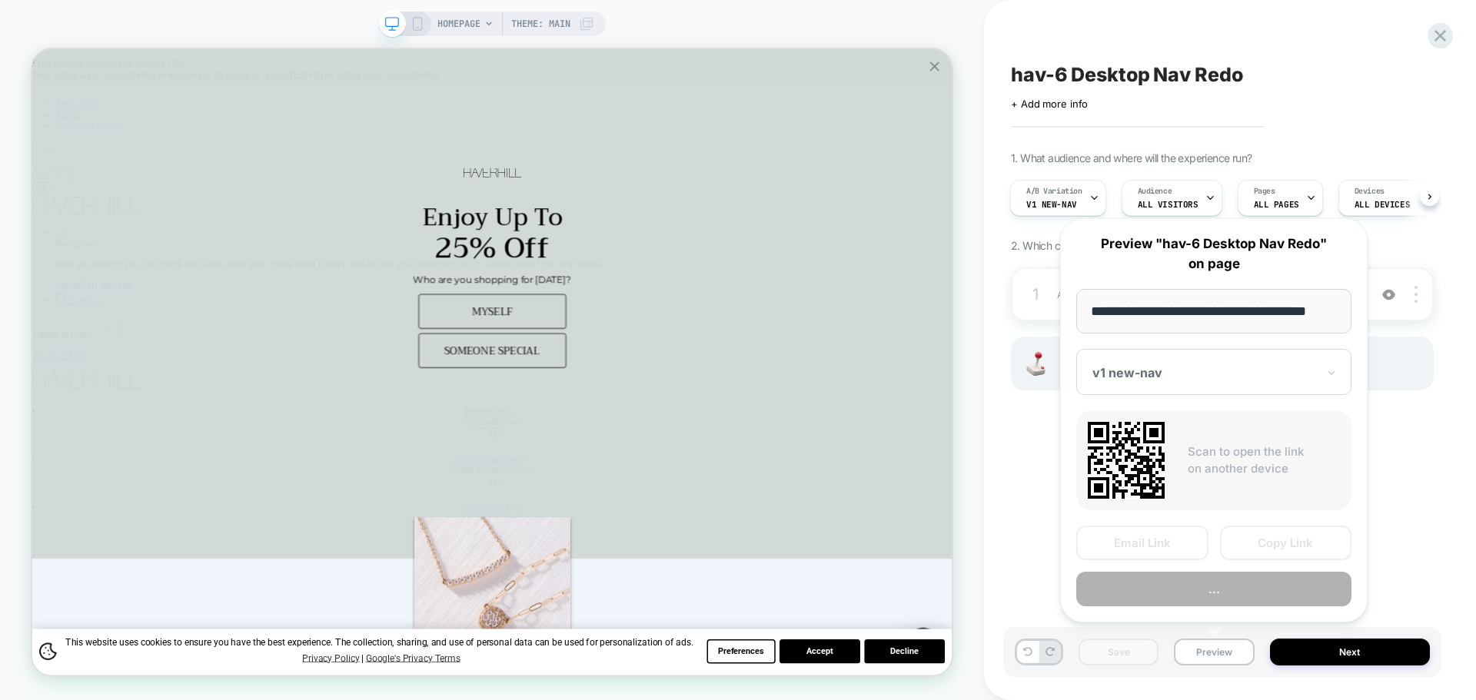
scroll to position [0, 9]
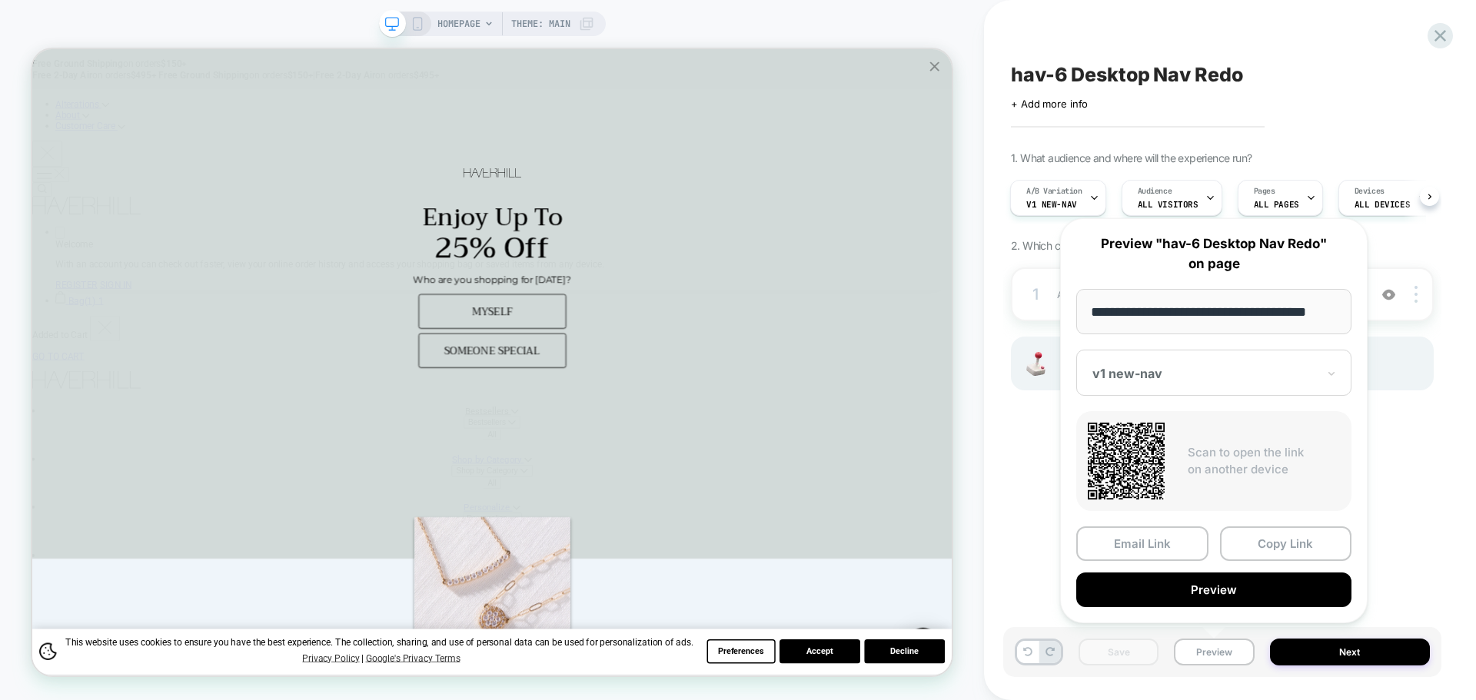
click at [1284, 549] on button "Copy Link" at bounding box center [1286, 544] width 132 height 35
